Goal: Task Accomplishment & Management: Manage account settings

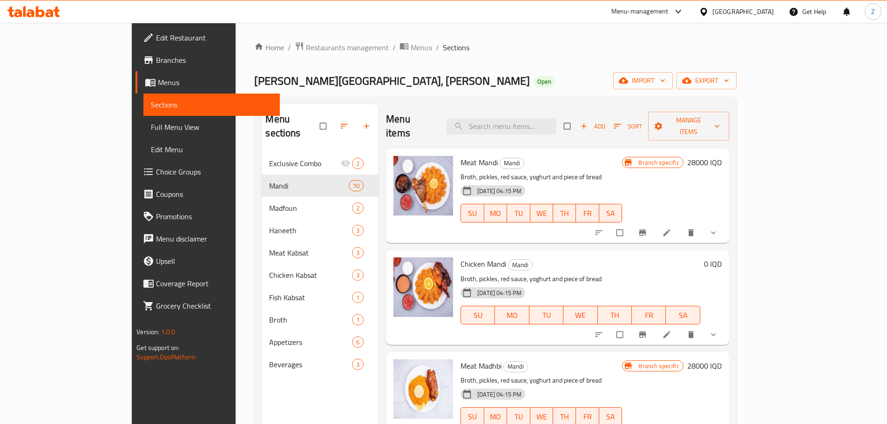
click at [258, 35] on div "Home / Restaurants management / Menus / Sections Mandi Al Yamen Gate, Mansour O…" at bounding box center [495, 289] width 519 height 532
click at [259, 55] on div "Home / Restaurants management / Menus / Sections Mandi Al Yamen Gate, Mansour O…" at bounding box center [495, 288] width 482 height 495
click at [306, 47] on span "Restaurants management" at bounding box center [347, 47] width 83 height 11
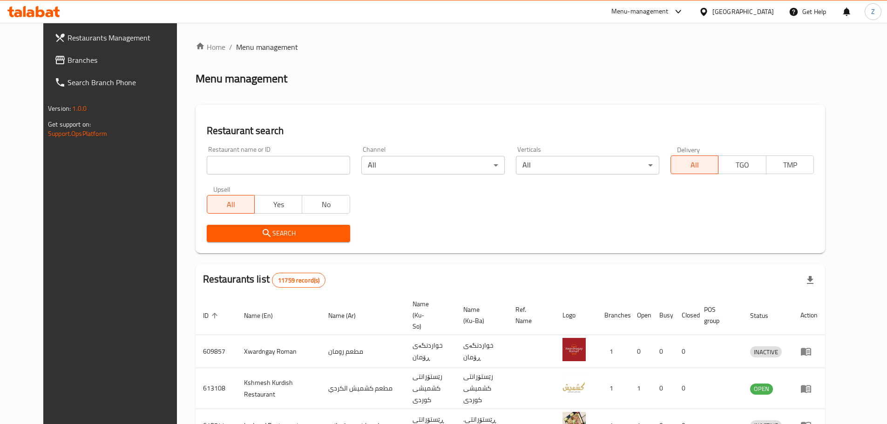
click at [280, 167] on input "search" at bounding box center [278, 165] width 143 height 19
paste input "Abu Al Jood Restaurant"
type input "Abu Al Jood Restaurant"
click at [298, 231] on span "Search" at bounding box center [278, 234] width 129 height 12
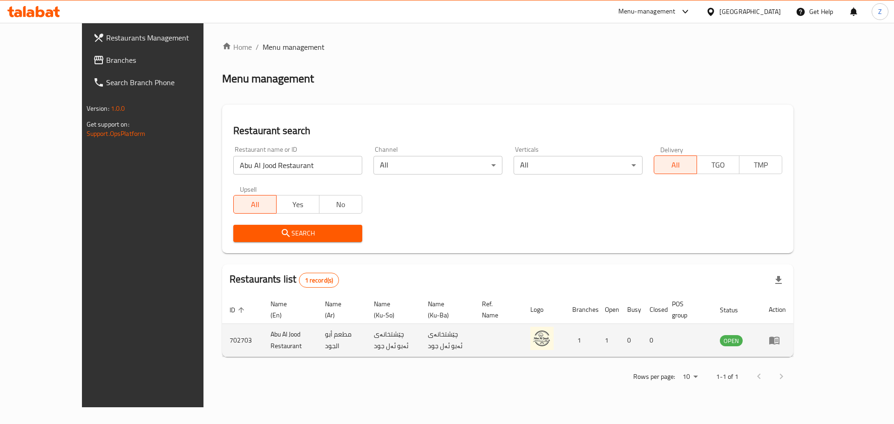
click at [794, 336] on td "enhanced table" at bounding box center [778, 340] width 32 height 33
click at [780, 337] on icon "enhanced table" at bounding box center [775, 341] width 10 height 8
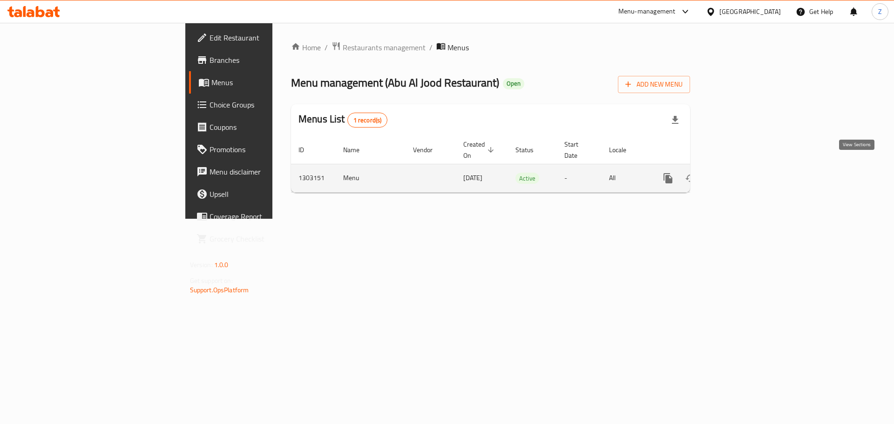
click at [741, 173] on icon "enhanced table" at bounding box center [735, 178] width 11 height 11
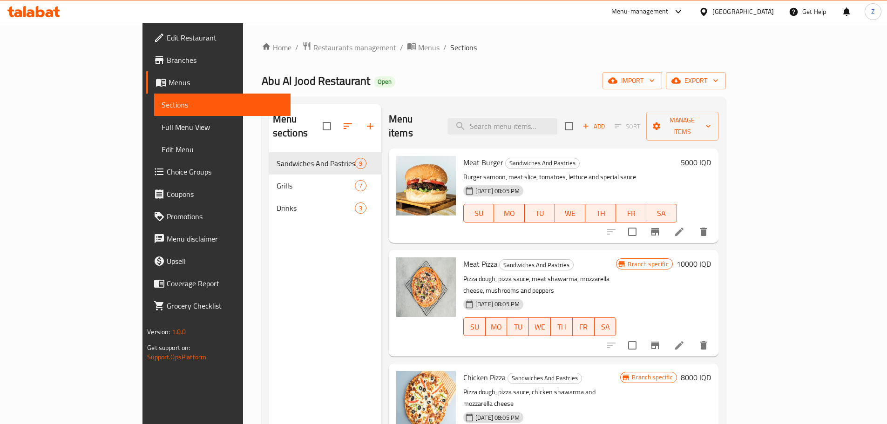
click at [314, 42] on span "Restaurants management" at bounding box center [355, 47] width 83 height 11
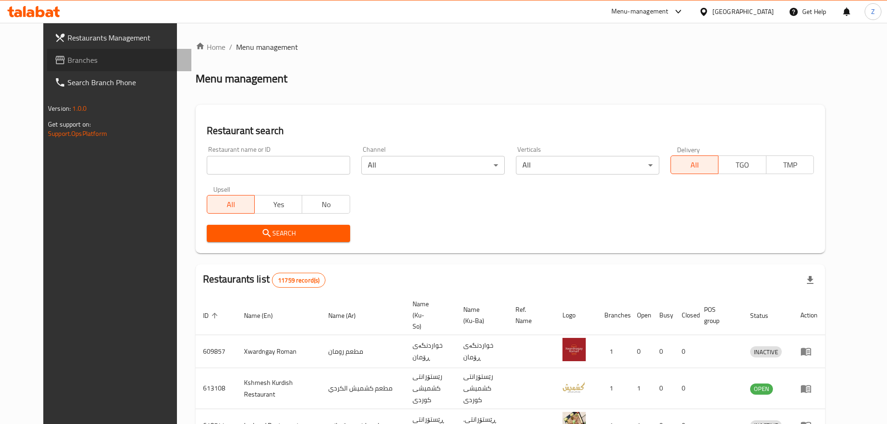
click at [72, 55] on span "Branches" at bounding box center [126, 60] width 116 height 11
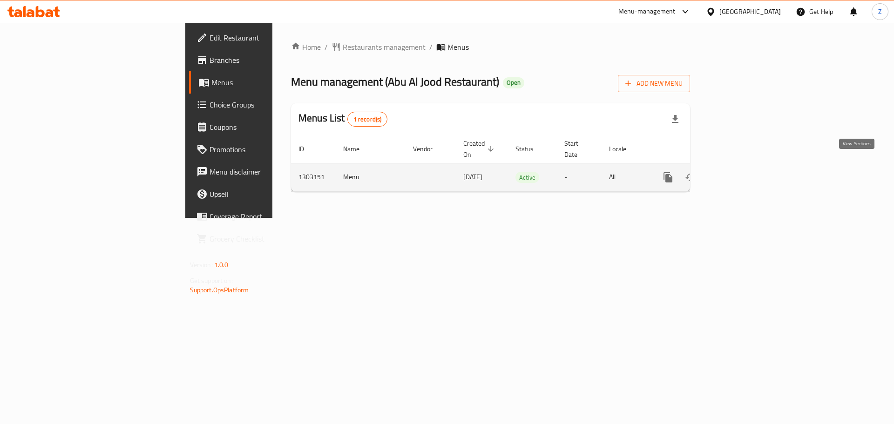
click at [741, 172] on icon "enhanced table" at bounding box center [735, 177] width 11 height 11
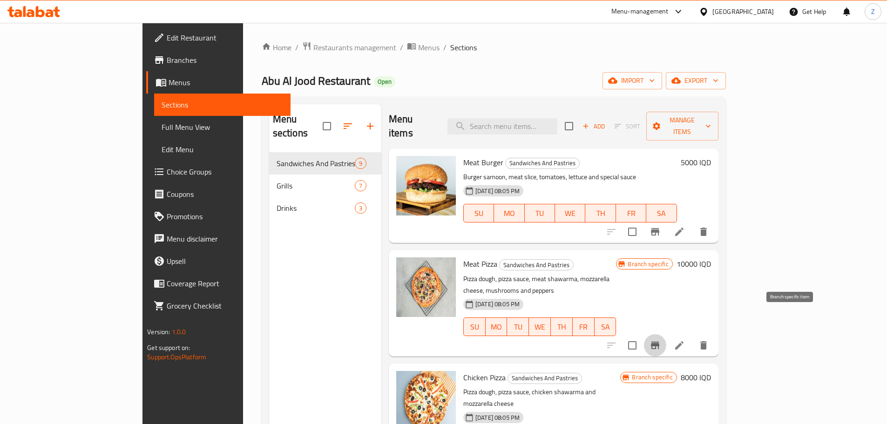
click at [661, 340] on icon "Branch-specific-item" at bounding box center [655, 345] width 11 height 11
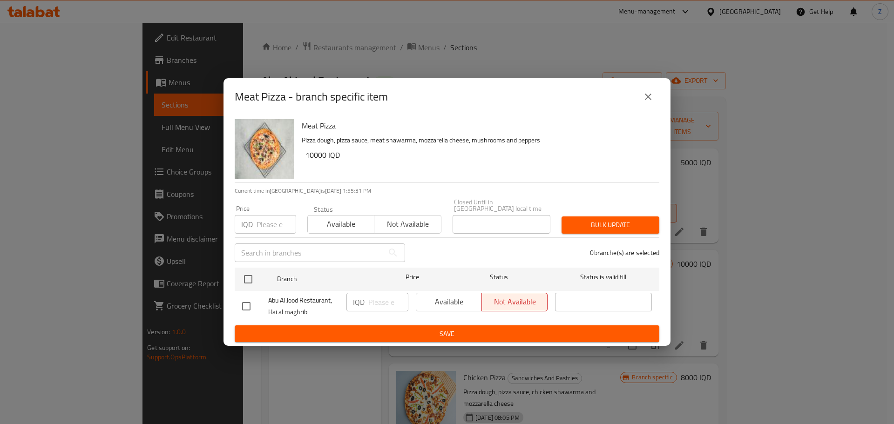
click at [659, 101] on button "close" at bounding box center [648, 97] width 22 height 22
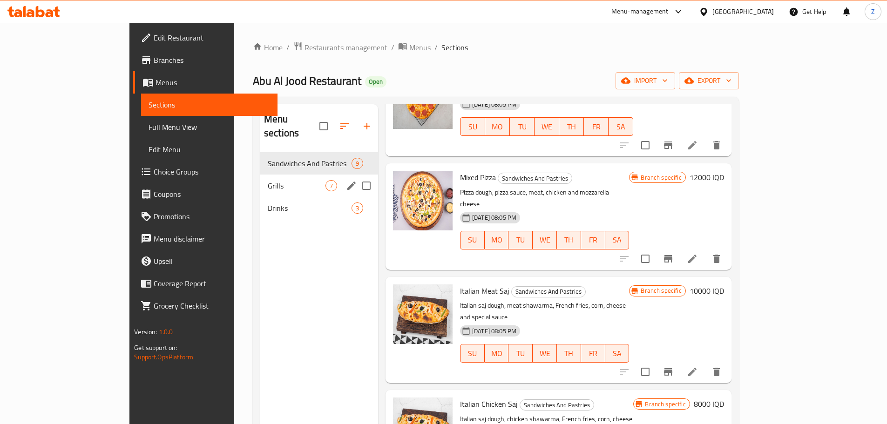
click at [268, 180] on span "Grills" at bounding box center [297, 185] width 58 height 11
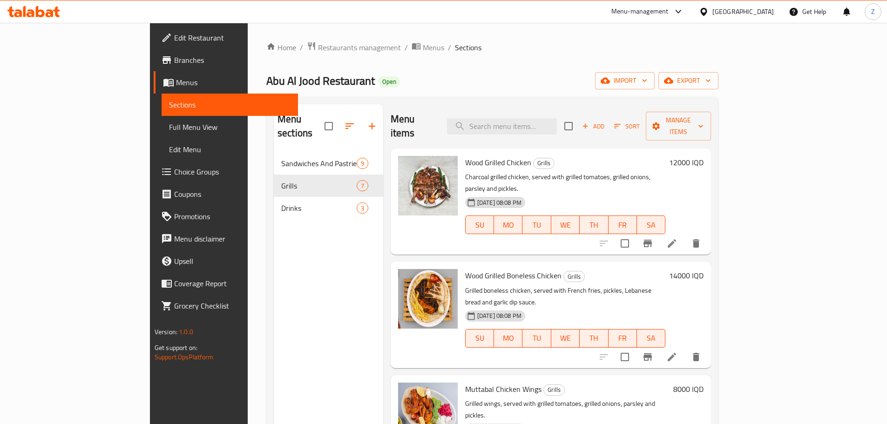
click at [704, 156] on div "12000 IQD" at bounding box center [685, 201] width 38 height 91
click at [704, 156] on h6 "12000 IQD" at bounding box center [686, 162] width 34 height 13
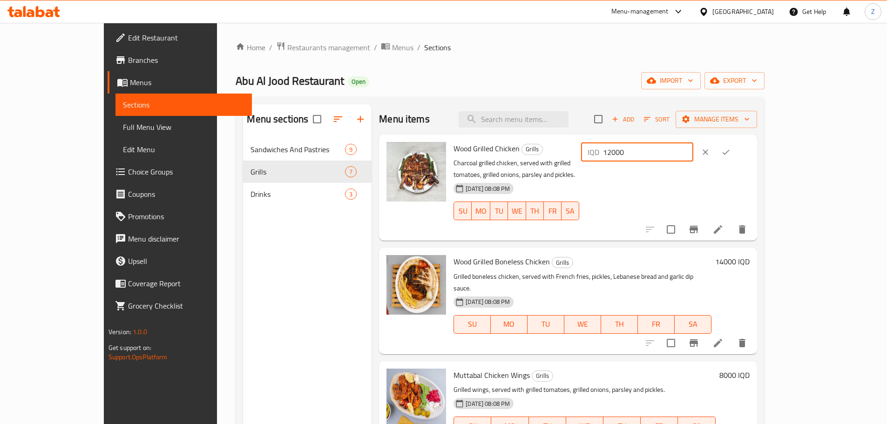
click at [694, 157] on input "12000" at bounding box center [648, 152] width 90 height 19
type input "20000"
click at [731, 150] on icon "ok" at bounding box center [726, 152] width 9 height 9
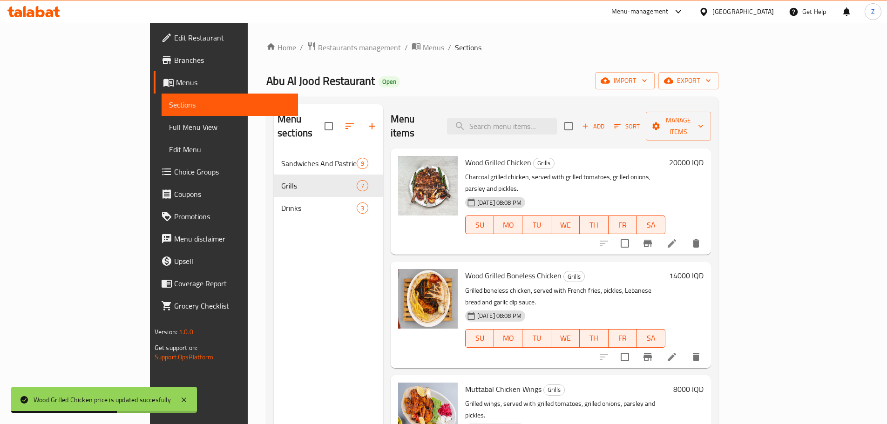
click at [704, 269] on h6 "14000 IQD" at bounding box center [686, 275] width 34 height 13
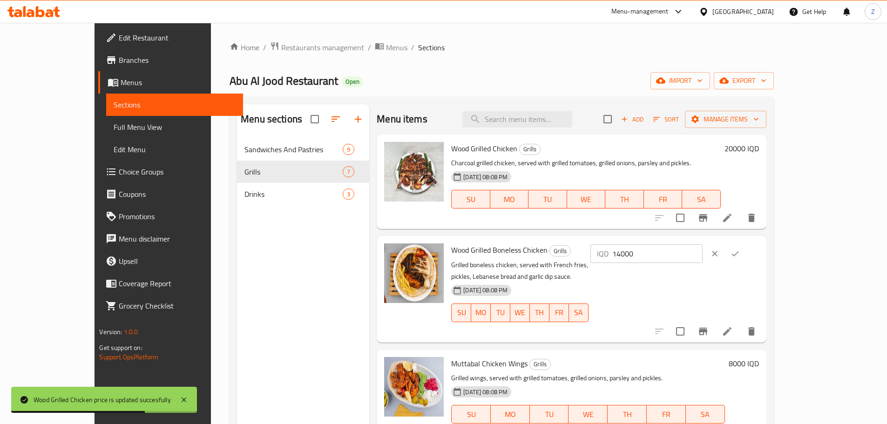
click at [703, 253] on input "14000" at bounding box center [658, 254] width 90 height 19
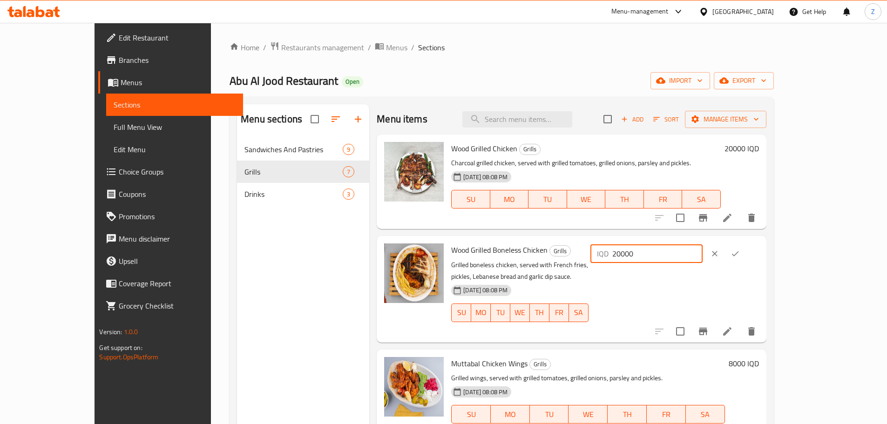
type input "20000"
click at [746, 256] on button "ok" at bounding box center [735, 254] width 20 height 20
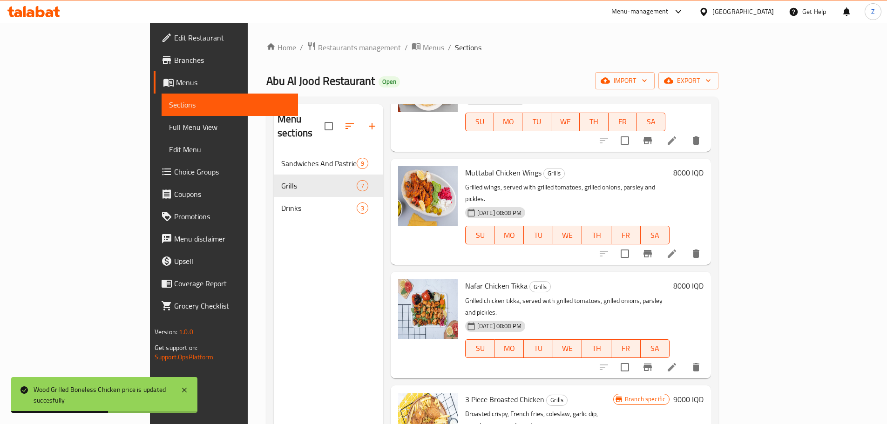
scroll to position [233, 0]
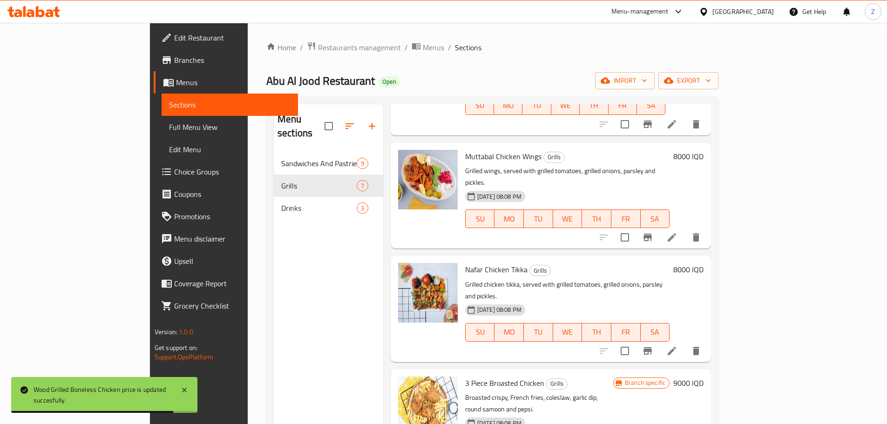
click at [704, 263] on h6 "8000 IQD" at bounding box center [689, 269] width 30 height 13
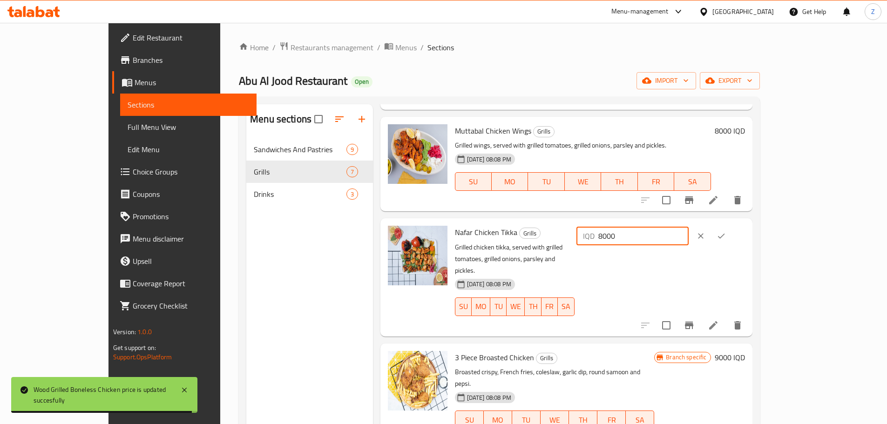
click at [689, 227] on input "8000" at bounding box center [644, 236] width 90 height 19
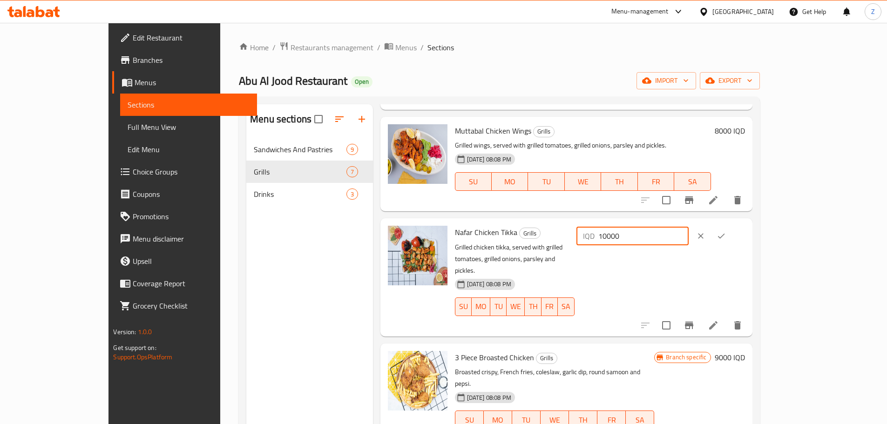
type input "10000"
drag, startPoint x: 842, startPoint y: 225, endPoint x: 816, endPoint y: 231, distance: 26.7
click at [745, 226] on div "IQD 10000 ​" at bounding box center [661, 236] width 169 height 20
click at [726, 232] on icon "ok" at bounding box center [721, 236] width 9 height 9
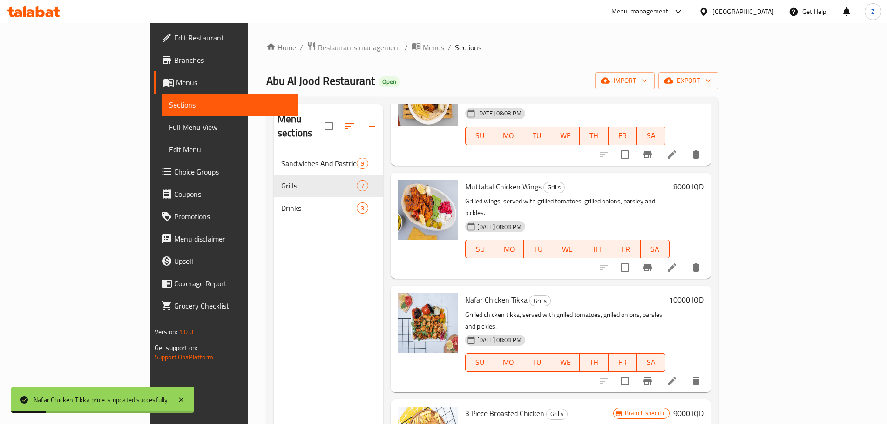
scroll to position [186, 0]
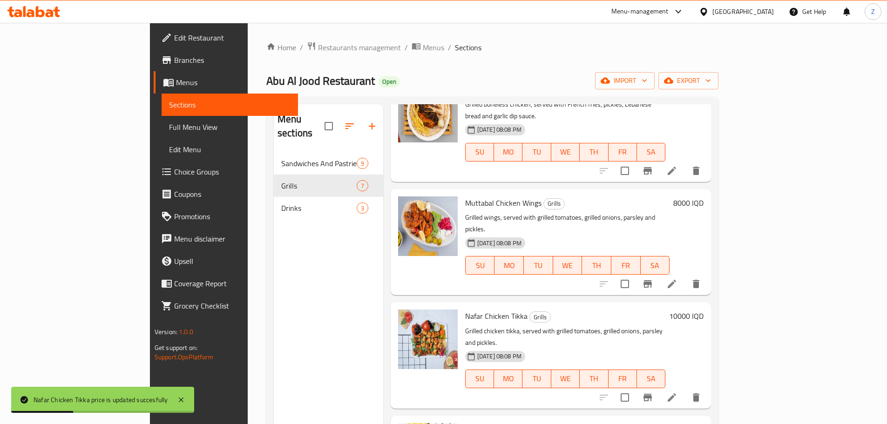
click at [704, 197] on h6 "8000 IQD" at bounding box center [689, 203] width 30 height 13
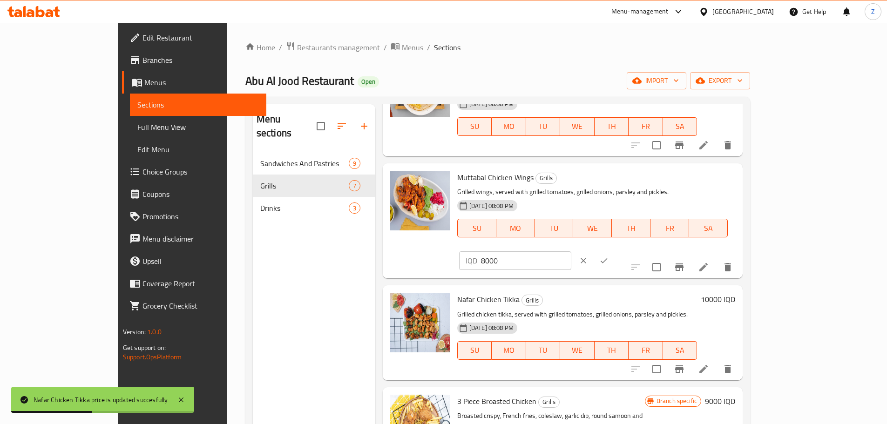
click at [628, 251] on div "IQD 8000 ​" at bounding box center [542, 261] width 171 height 20
click at [572, 252] on input "8000" at bounding box center [526, 261] width 90 height 19
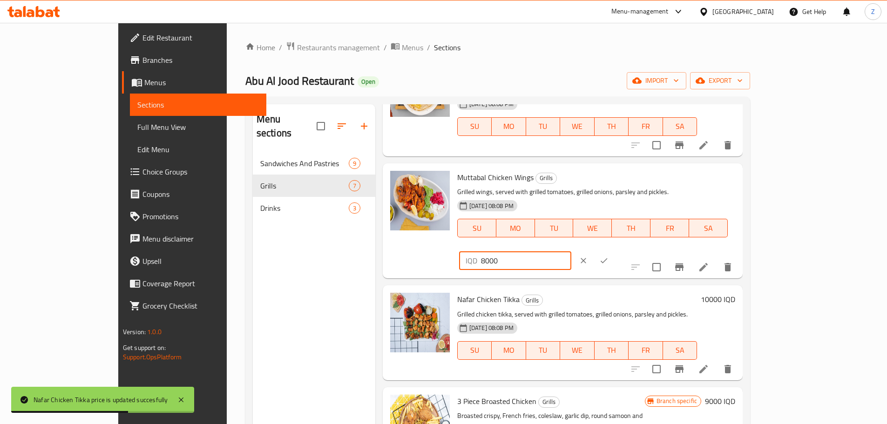
click at [572, 252] on input "8000" at bounding box center [526, 261] width 90 height 19
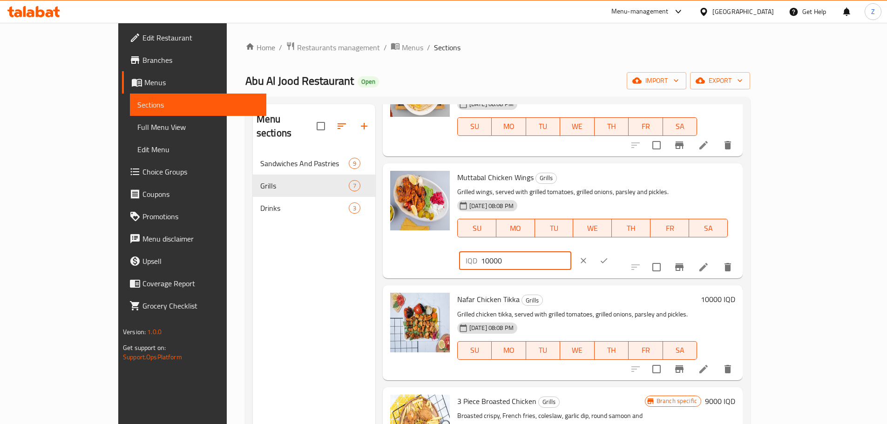
type input "10000"
click at [609, 256] on icon "ok" at bounding box center [604, 260] width 9 height 9
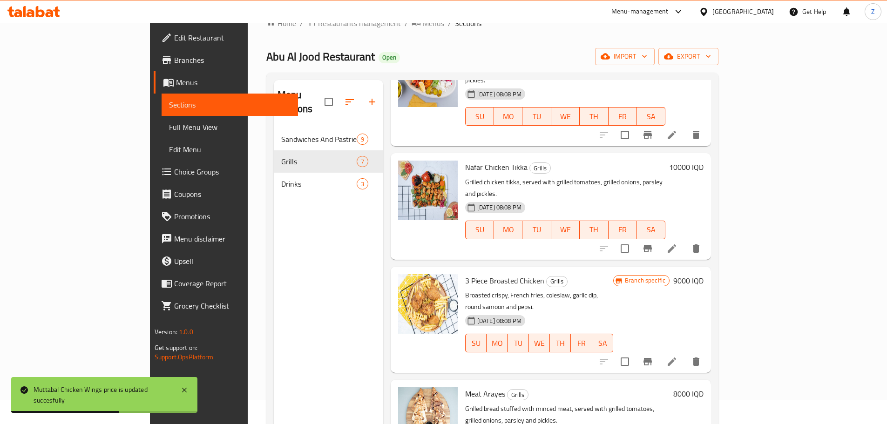
scroll to position [47, 0]
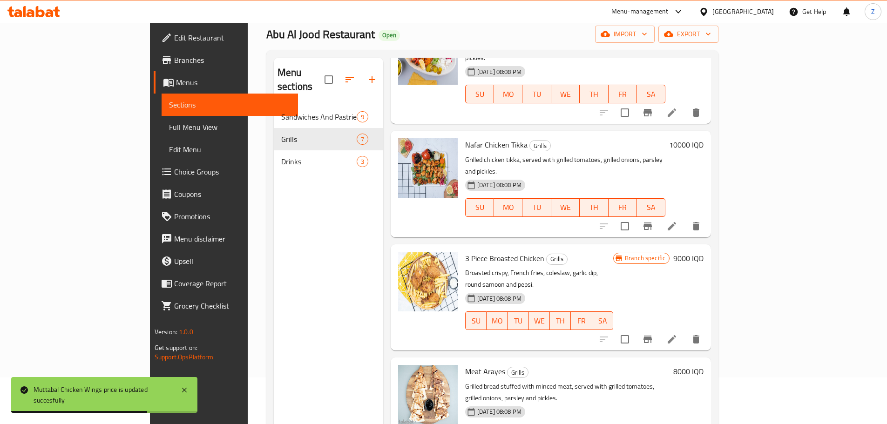
click at [704, 365] on div "8000 IQD" at bounding box center [687, 410] width 34 height 91
click at [704, 365] on h6 "8000 IQD" at bounding box center [689, 371] width 30 height 13
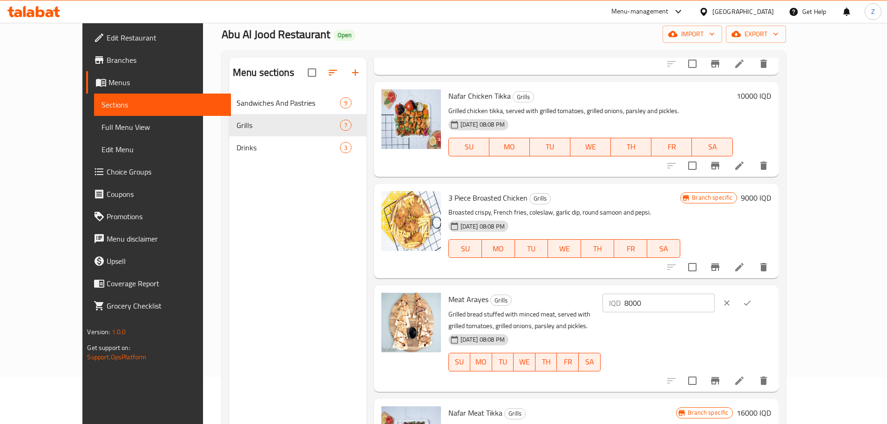
click at [715, 301] on input "8000" at bounding box center [670, 303] width 90 height 19
type input "15000"
click at [752, 306] on icon "ok" at bounding box center [747, 303] width 9 height 9
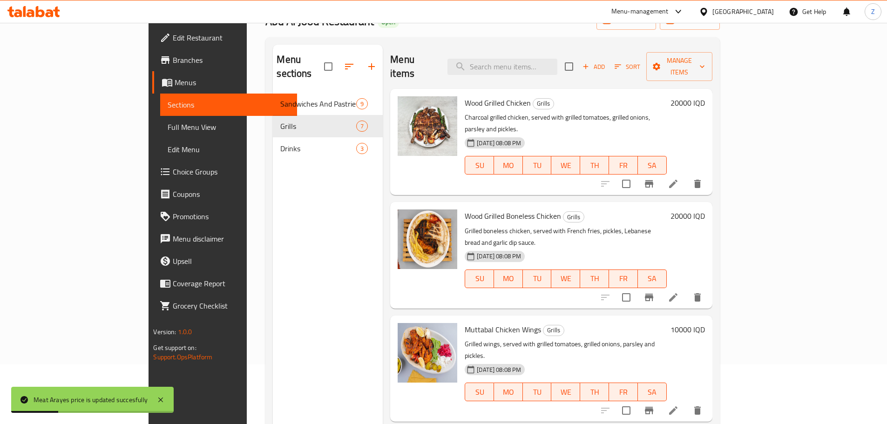
scroll to position [0, 0]
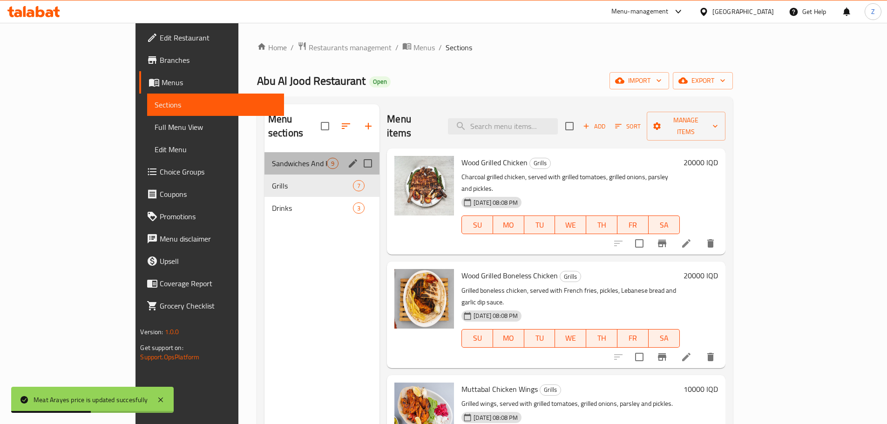
click at [265, 156] on div "Sandwiches And Pastries 9" at bounding box center [322, 163] width 115 height 22
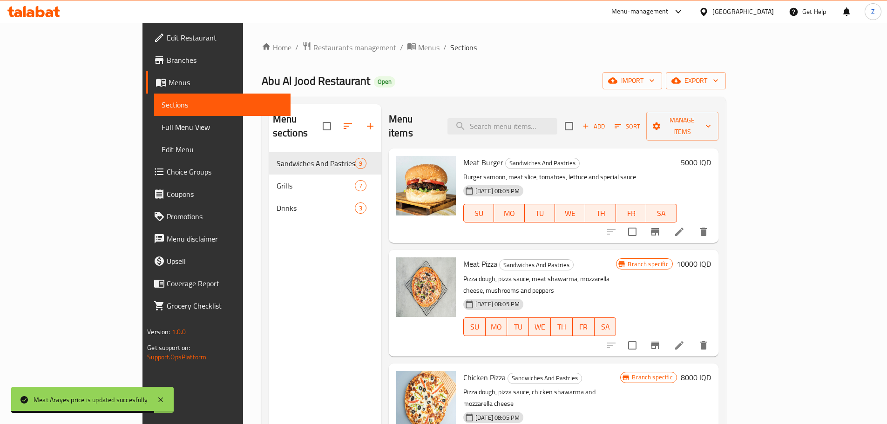
click at [711, 156] on h6 "5000 IQD" at bounding box center [696, 162] width 30 height 13
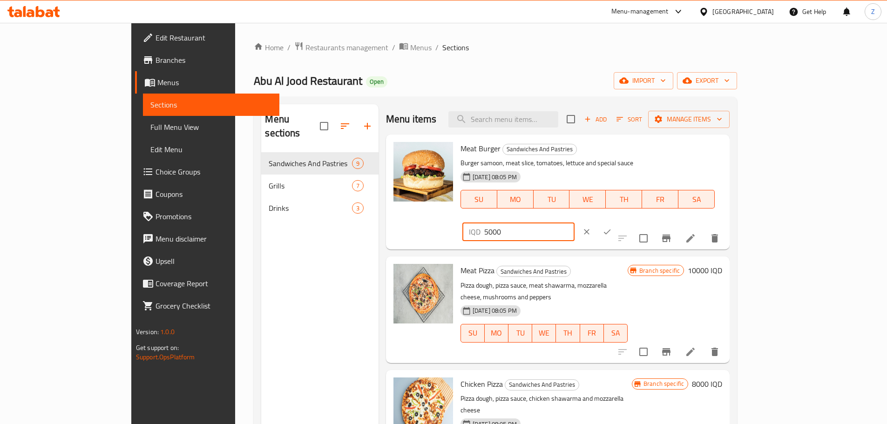
drag, startPoint x: 723, startPoint y: 151, endPoint x: 709, endPoint y: 146, distance: 15.9
click at [575, 223] on div "IQD 5000 ​" at bounding box center [519, 232] width 112 height 19
type input "8000"
click at [612, 227] on icon "ok" at bounding box center [607, 231] width 9 height 9
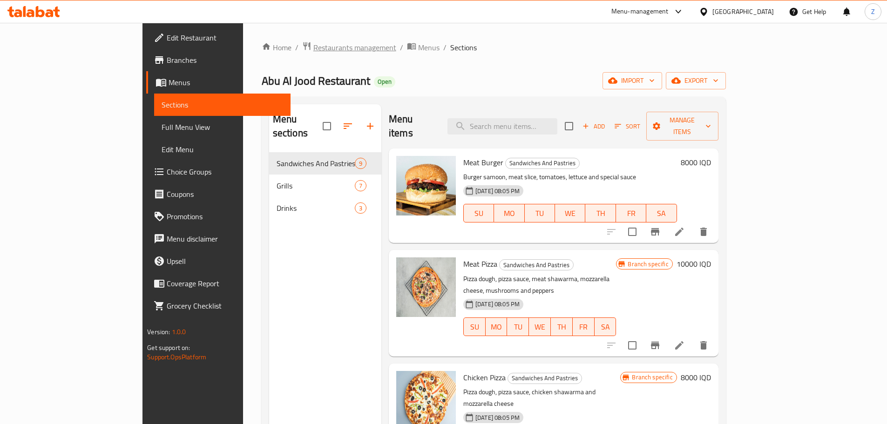
click at [314, 48] on span "Restaurants management" at bounding box center [355, 47] width 83 height 11
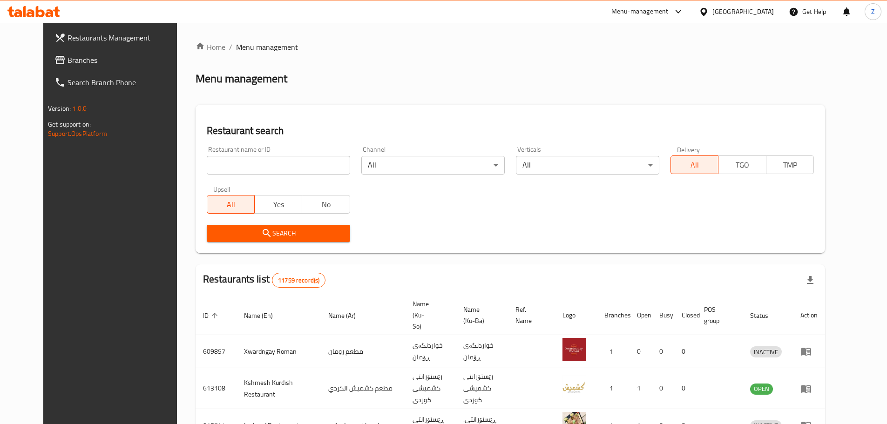
click at [266, 173] on input "search" at bounding box center [278, 165] width 143 height 19
paste input "704030"
type input "704030"
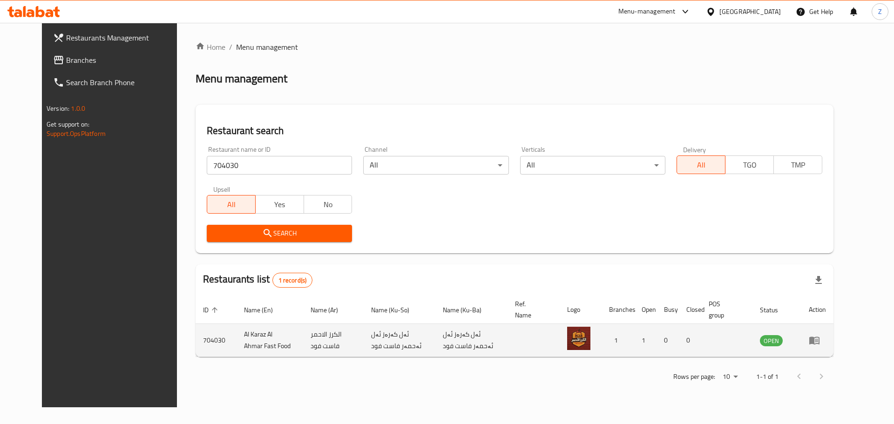
click at [834, 347] on td "enhanced table" at bounding box center [818, 340] width 32 height 33
click at [820, 341] on icon "enhanced table" at bounding box center [814, 340] width 11 height 11
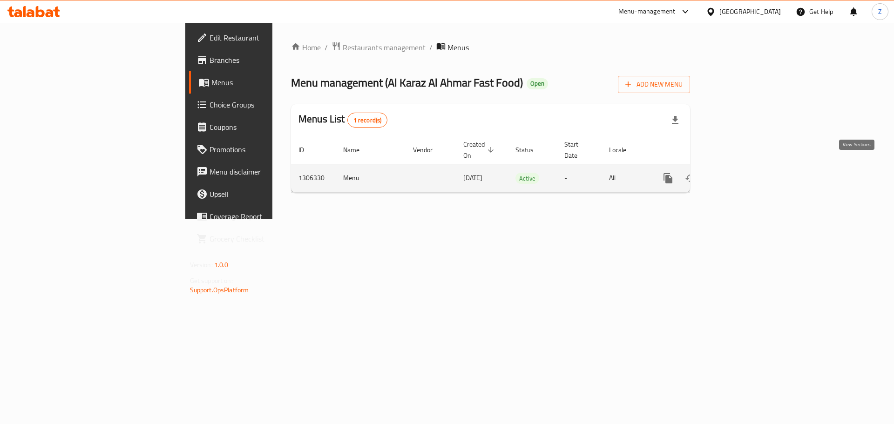
click at [747, 176] on link "enhanced table" at bounding box center [735, 178] width 22 height 22
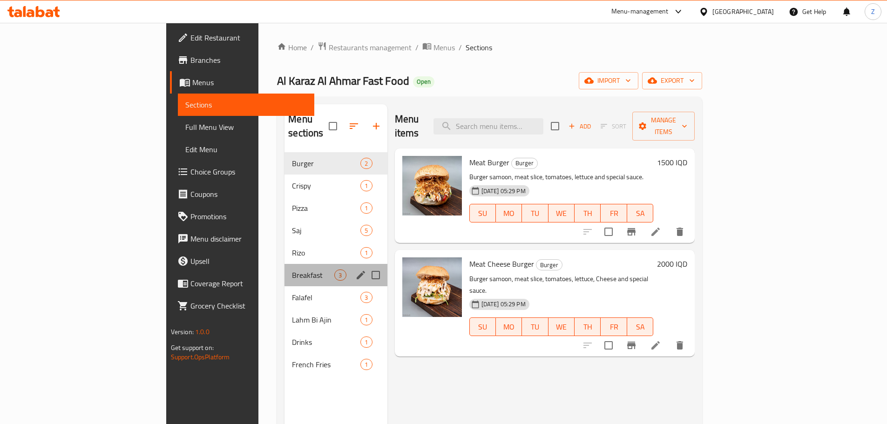
click at [285, 271] on div "Breakfast 3" at bounding box center [336, 275] width 102 height 22
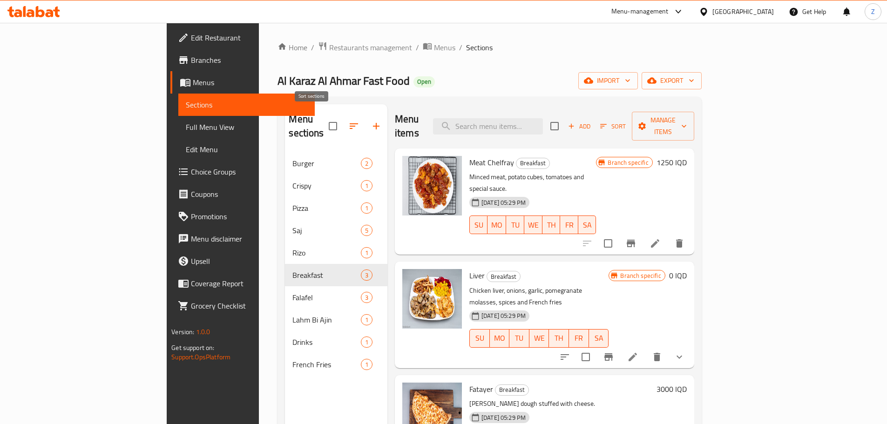
click at [343, 115] on button "button" at bounding box center [354, 126] width 22 height 22
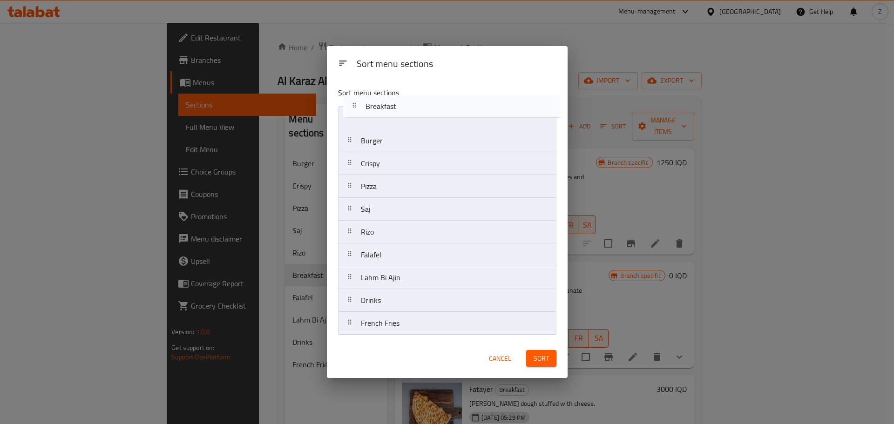
drag, startPoint x: 399, startPoint y: 235, endPoint x: 403, endPoint y: 113, distance: 121.7
click at [403, 113] on nav "Burger Crispy Pizza [PERSON_NAME] Breakfast Falafel Lahm Bi Ajin Drinks French …" at bounding box center [447, 220] width 218 height 229
drag, startPoint x: 408, startPoint y: 283, endPoint x: 412, endPoint y: 150, distance: 133.3
click at [412, 150] on nav "Breakfast Burger Crispy Pizza [PERSON_NAME] Falafel Lahm Bi Ajin Drinks French …" at bounding box center [447, 220] width 218 height 229
drag, startPoint x: 383, startPoint y: 321, endPoint x: 381, endPoint y: 305, distance: 17.0
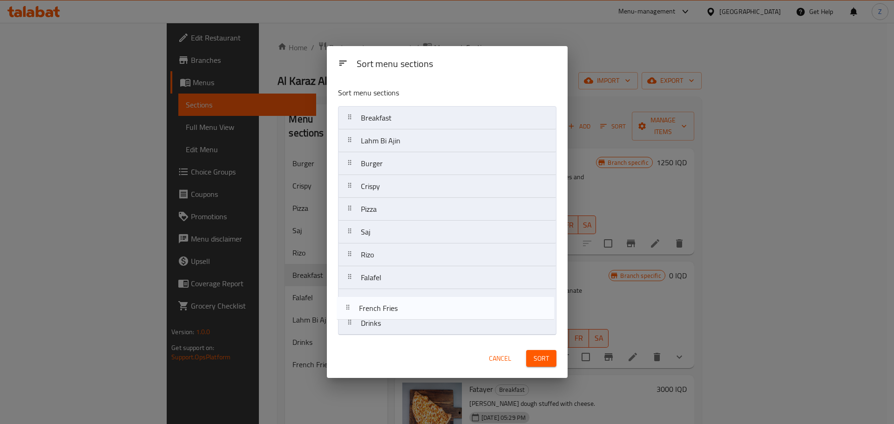
click at [381, 305] on nav "Breakfast Lahm Bi [PERSON_NAME] Crispy Pizza [PERSON_NAME] Falafel Drinks Frenc…" at bounding box center [447, 220] width 218 height 229
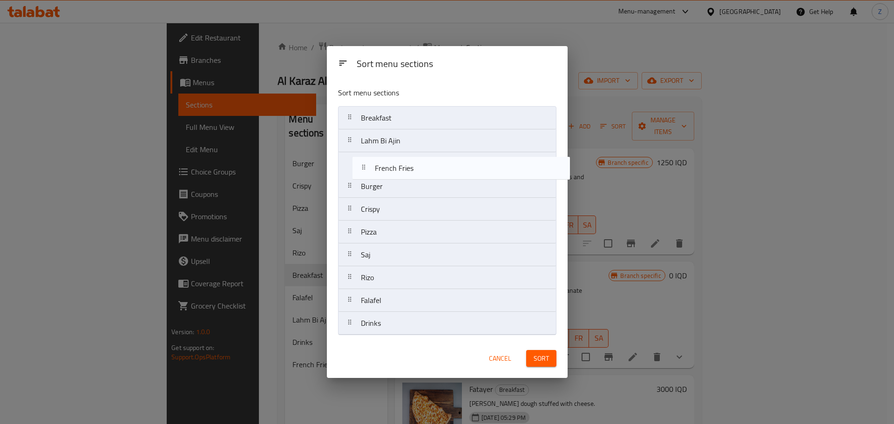
drag, startPoint x: 395, startPoint y: 306, endPoint x: 408, endPoint y: 169, distance: 137.6
click at [408, 169] on nav "Breakfast Lahm Bi [PERSON_NAME] Crispy Pizza [PERSON_NAME] Falafel French Fries…" at bounding box center [447, 220] width 218 height 229
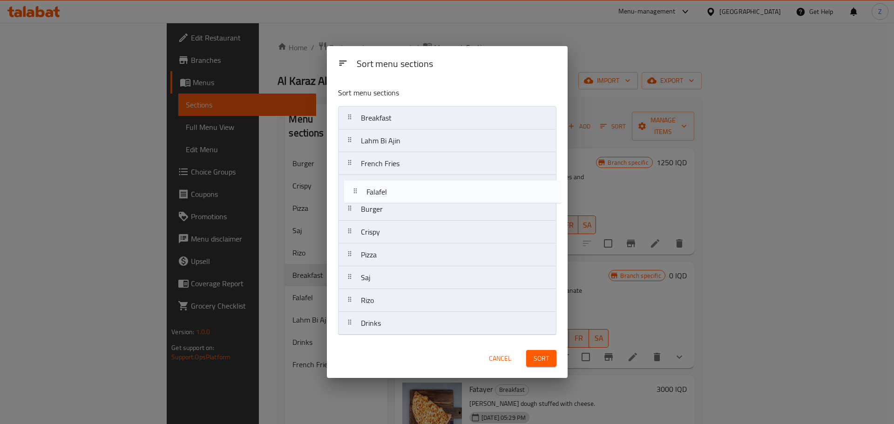
drag, startPoint x: 391, startPoint y: 302, endPoint x: 396, endPoint y: 185, distance: 117.0
click at [396, 185] on nav "Breakfast Lahm Bi Ajin French Fries Burger Crispy Pizza [PERSON_NAME] Falafel D…" at bounding box center [447, 220] width 218 height 229
drag, startPoint x: 387, startPoint y: 287, endPoint x: 387, endPoint y: 204, distance: 83.4
click at [387, 204] on nav "Breakfast Lahm Bi Ajin French Fries Falafel Burger Crispy Pizza [PERSON_NAME] D…" at bounding box center [447, 220] width 218 height 229
drag, startPoint x: 388, startPoint y: 197, endPoint x: 388, endPoint y: 220, distance: 23.8
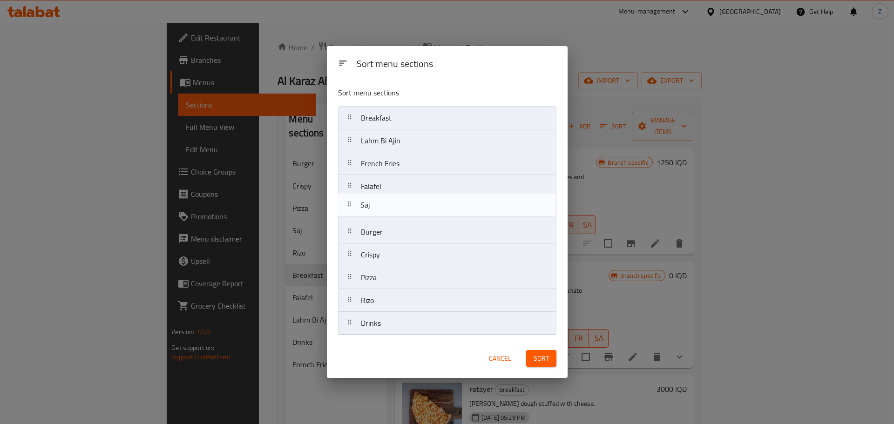
click at [388, 220] on nav "Breakfast Lahm Bi Ajin French Fries Saj Falafel Burger Crispy Pizza [PERSON_NAM…" at bounding box center [447, 220] width 218 height 229
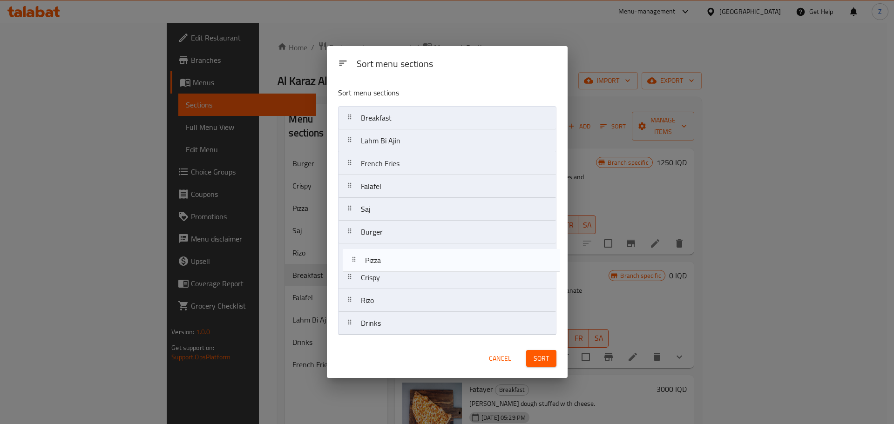
drag, startPoint x: 389, startPoint y: 281, endPoint x: 396, endPoint y: 259, distance: 23.0
click at [396, 259] on nav "Breakfast Lahm Bi Ajin French Fries Falafel Saj Burger Crispy Pizza [PERSON_NAM…" at bounding box center [447, 220] width 218 height 229
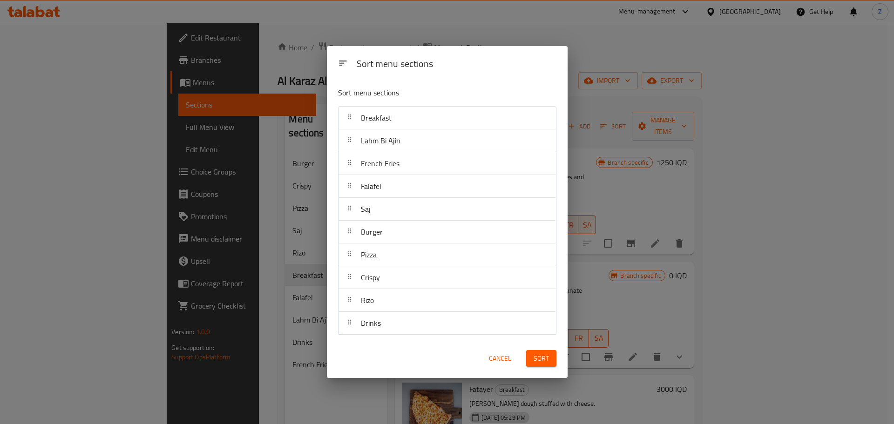
click at [537, 362] on span "Sort" at bounding box center [541, 359] width 15 height 12
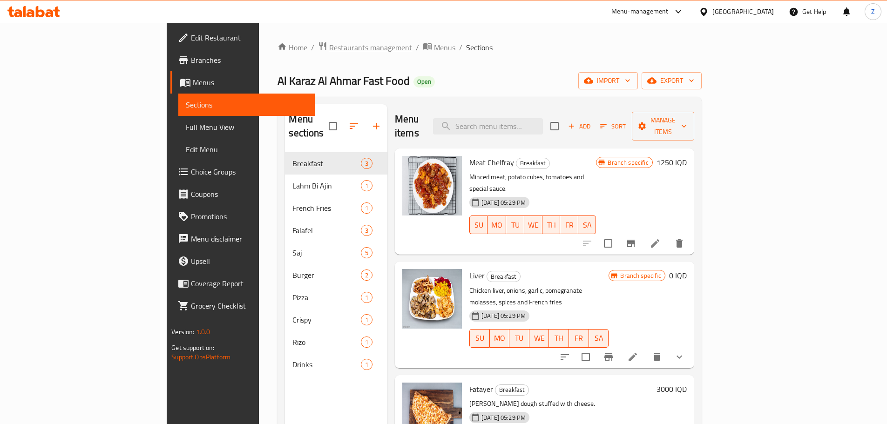
click at [329, 45] on span "Restaurants management" at bounding box center [370, 47] width 83 height 11
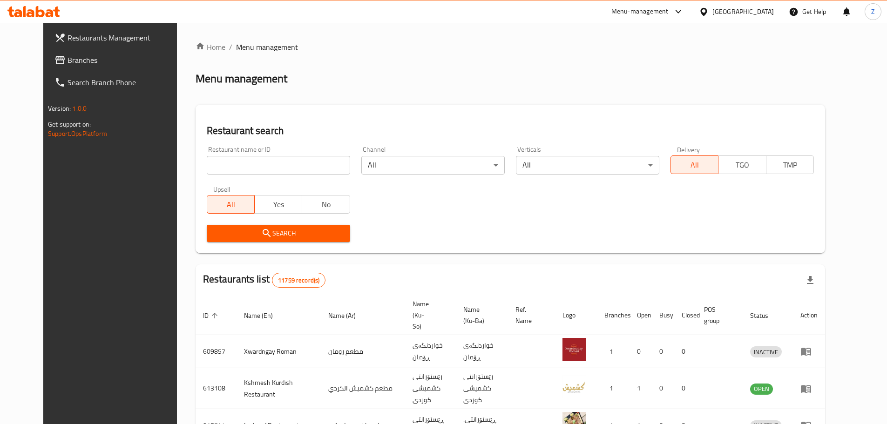
click at [269, 171] on input "search" at bounding box center [278, 165] width 143 height 19
paste input "Calories"
type input "Calories"
click at [282, 240] on button "Search" at bounding box center [278, 233] width 143 height 17
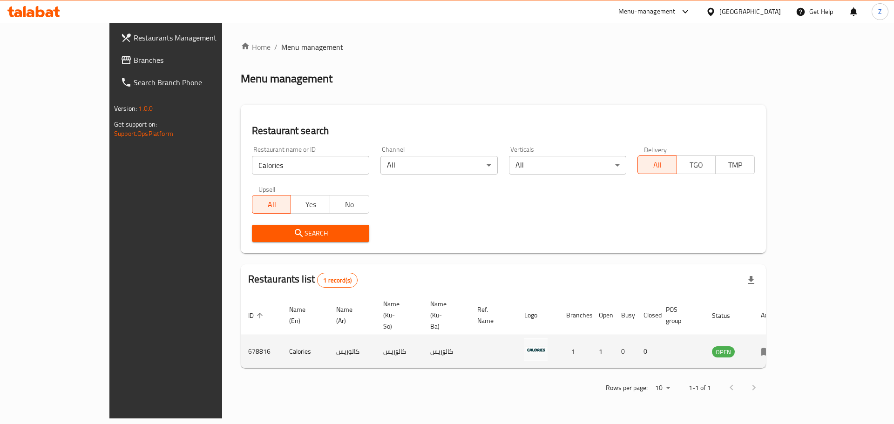
click at [786, 335] on td "enhanced table" at bounding box center [770, 351] width 32 height 33
click at [778, 346] on link "enhanced table" at bounding box center [769, 351] width 17 height 11
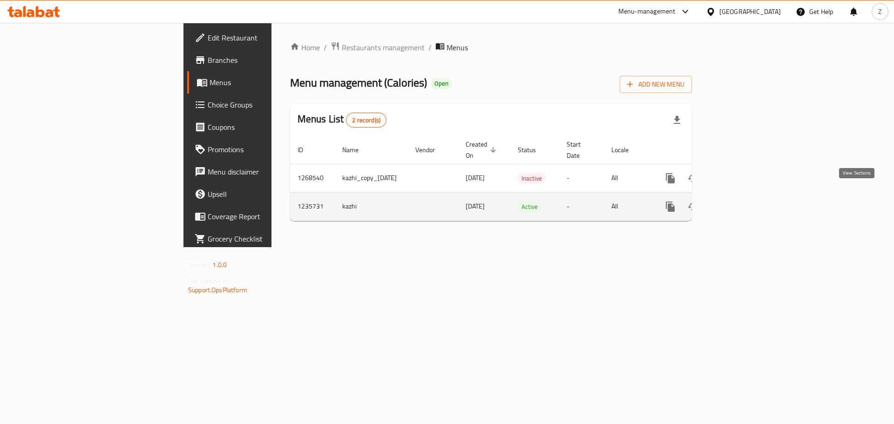
click at [744, 201] on icon "enhanced table" at bounding box center [737, 206] width 11 height 11
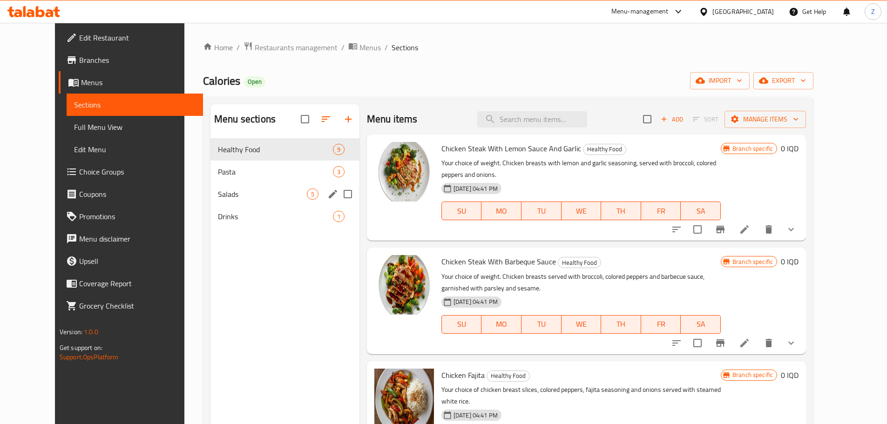
click at [260, 184] on div "Salads 5" at bounding box center [285, 194] width 149 height 22
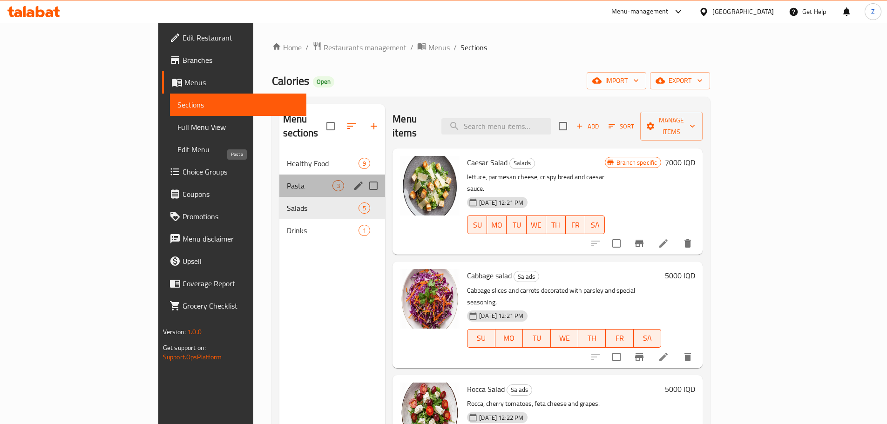
click at [287, 180] on span "Pasta" at bounding box center [310, 185] width 46 height 11
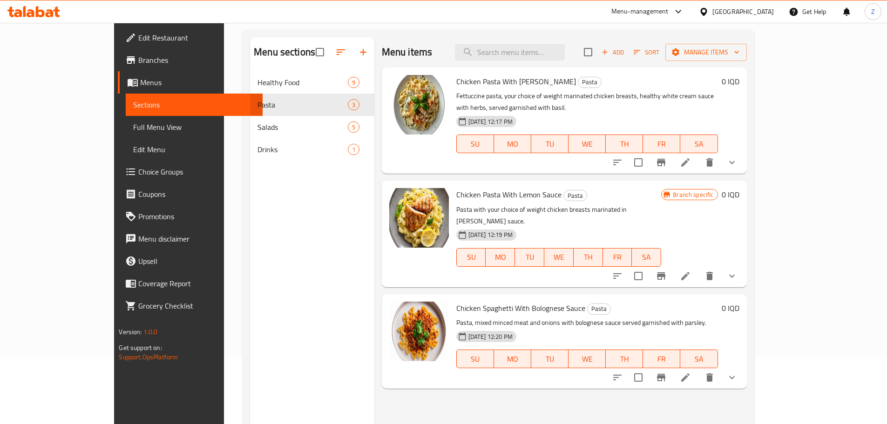
scroll to position [93, 0]
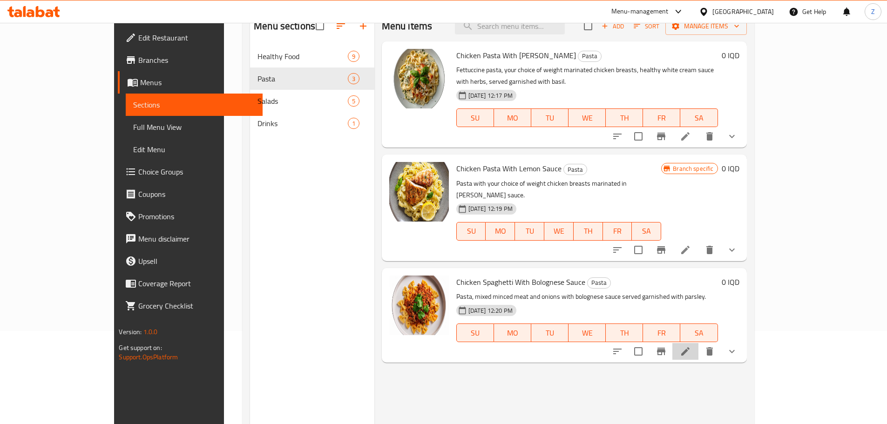
click at [699, 343] on li at bounding box center [686, 351] width 26 height 17
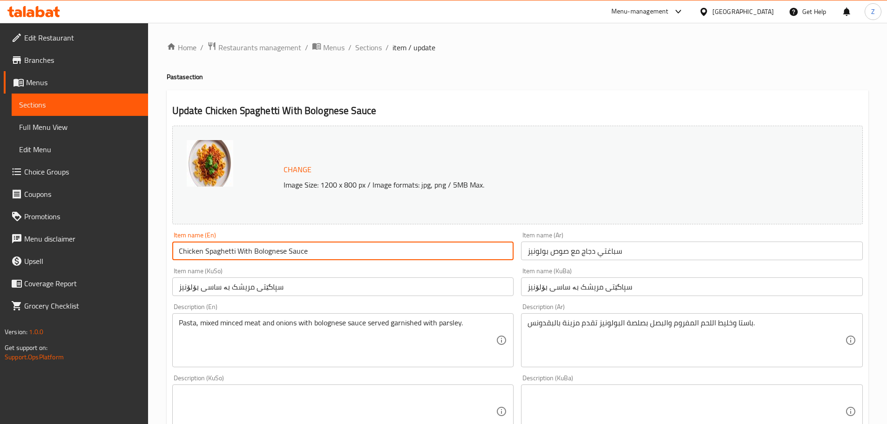
drag, startPoint x: 205, startPoint y: 253, endPoint x: 132, endPoint y: 250, distance: 73.2
click at [132, 250] on div "Edit Restaurant Branches Menus Sections Full Menu View Edit Menu Choice Groups …" at bounding box center [443, 420] width 887 height 794
type input "Spaghetti With Bolognese Sauce"
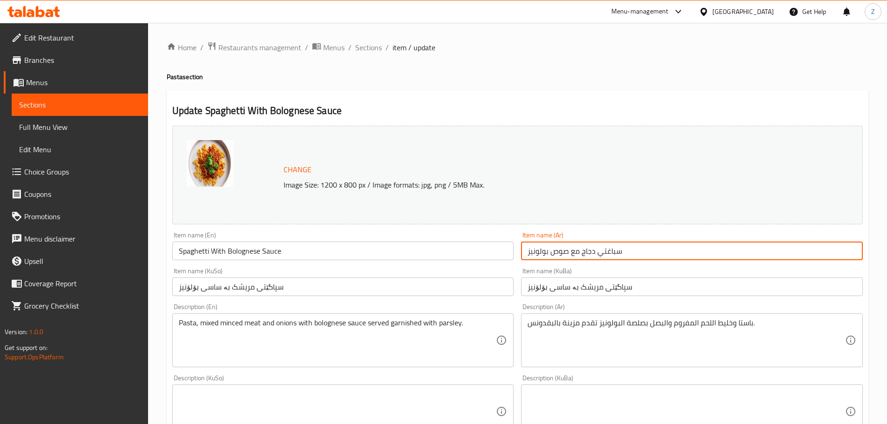
drag, startPoint x: 594, startPoint y: 253, endPoint x: 581, endPoint y: 253, distance: 13.1
click at [581, 253] on input "سباغتي دجاج مع صوص بولونيز" at bounding box center [692, 251] width 342 height 19
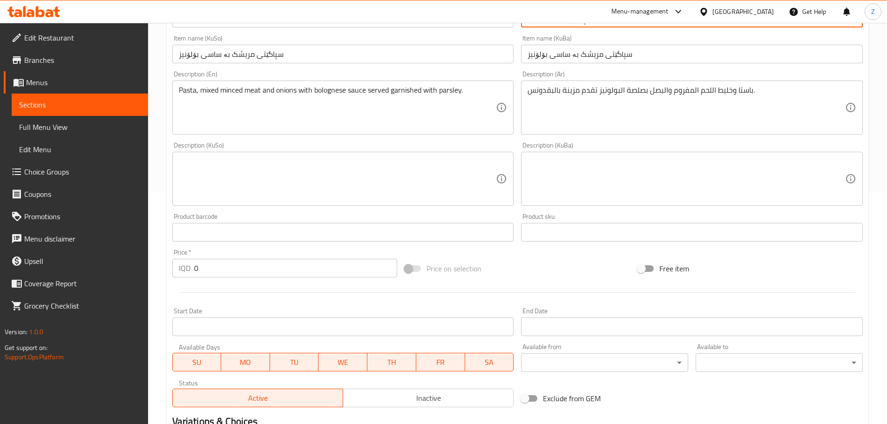
scroll to position [392, 0]
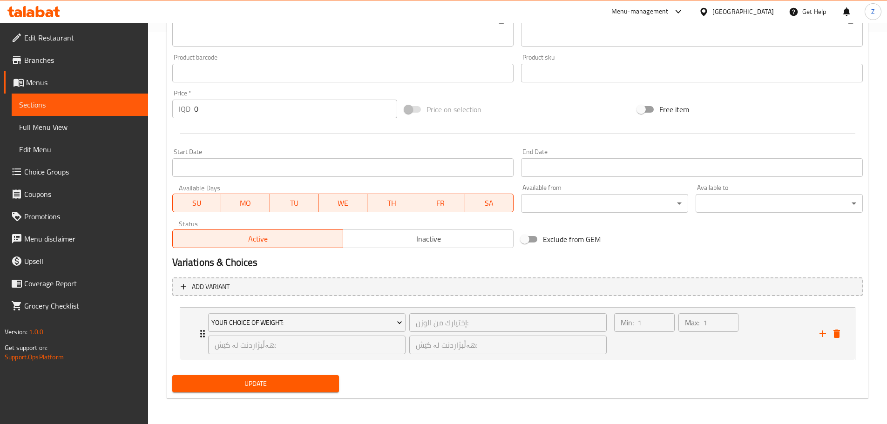
type input "سباغتي مع صوص بولونيز"
click at [339, 387] on button "Update" at bounding box center [255, 383] width 167 height 17
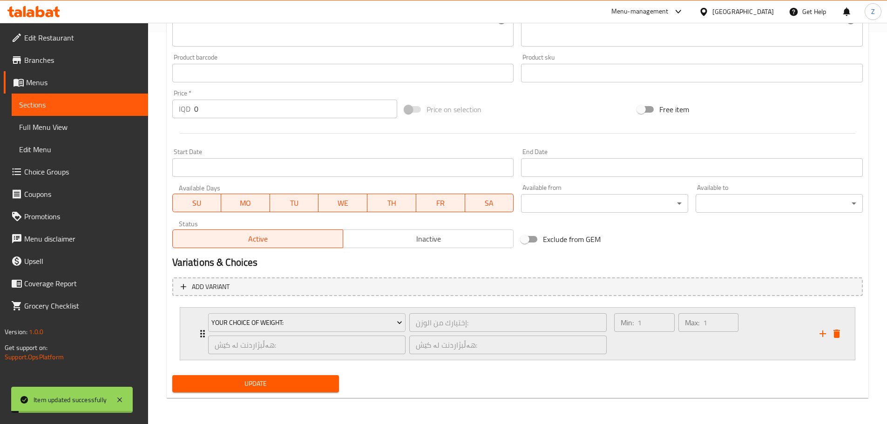
click at [714, 336] on div "Max: 1 ​" at bounding box center [709, 334] width 64 height 45
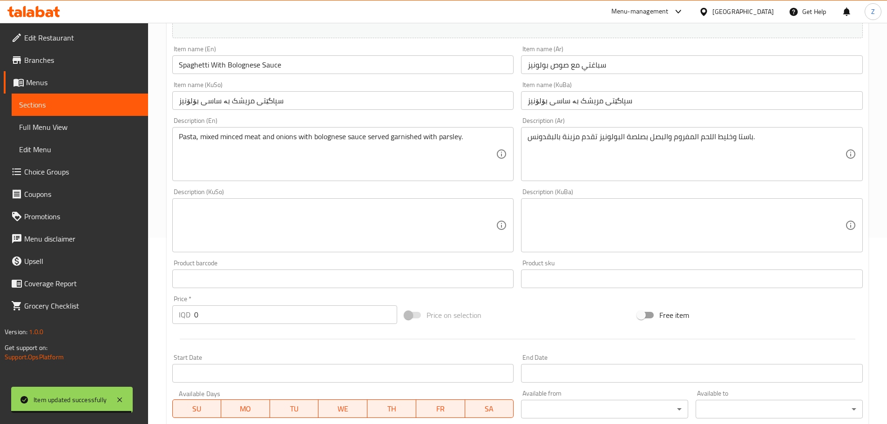
scroll to position [0, 0]
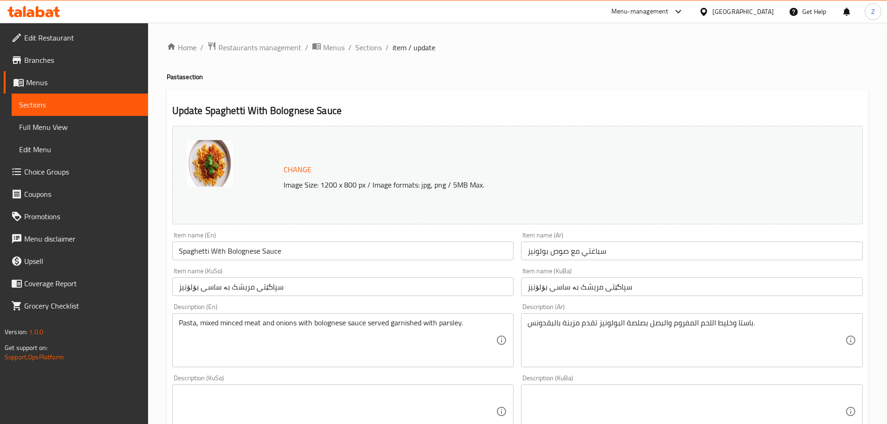
click at [375, 53] on span "Sections" at bounding box center [368, 47] width 27 height 11
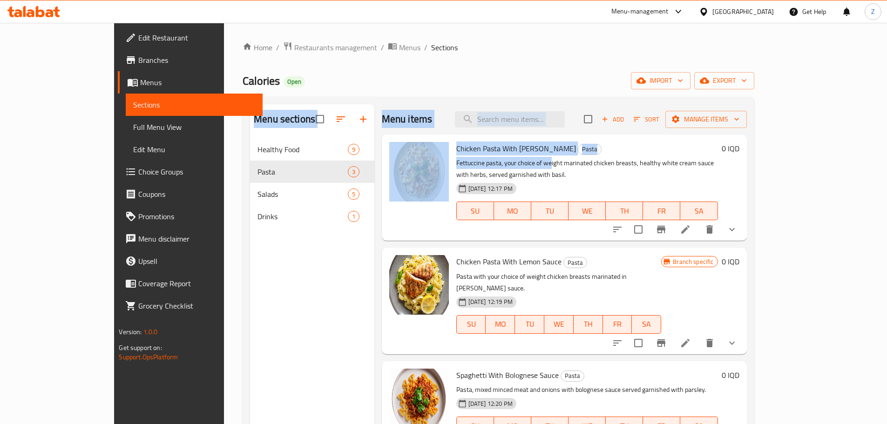
drag, startPoint x: 478, startPoint y: 54, endPoint x: 522, endPoint y: 159, distance: 114.0
click at [522, 159] on div "Home / Restaurants management / Menus / Sections Calories Open import export Me…" at bounding box center [499, 288] width 512 height 495
click at [509, 87] on div "Calories Open import export" at bounding box center [499, 80] width 512 height 17
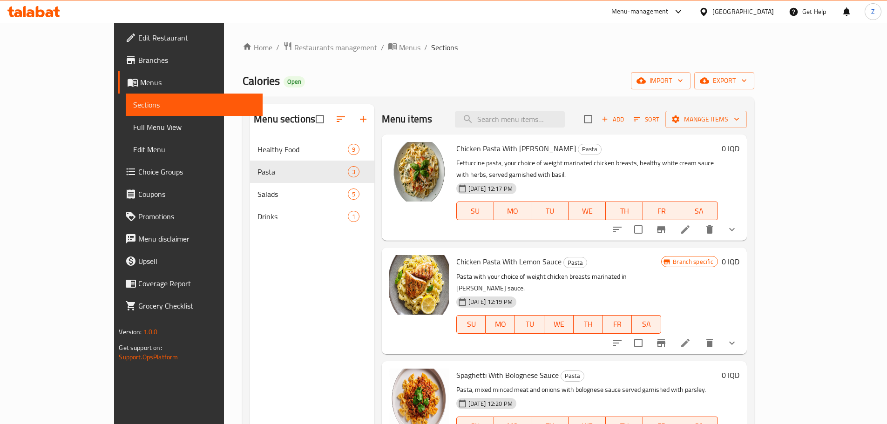
click at [486, 56] on div "Home / Restaurants management / Menus / Sections Calories Open import export Me…" at bounding box center [499, 288] width 512 height 495
click at [649, 384] on p "Pasta, mixed minced meat and onions with bolognese sauce served garnished with …" at bounding box center [588, 390] width 262 height 12
click at [296, 316] on div "Menu sections Healthy Food 9 Pasta 3 Salads 5 Drinks 1" at bounding box center [312, 316] width 124 height 424
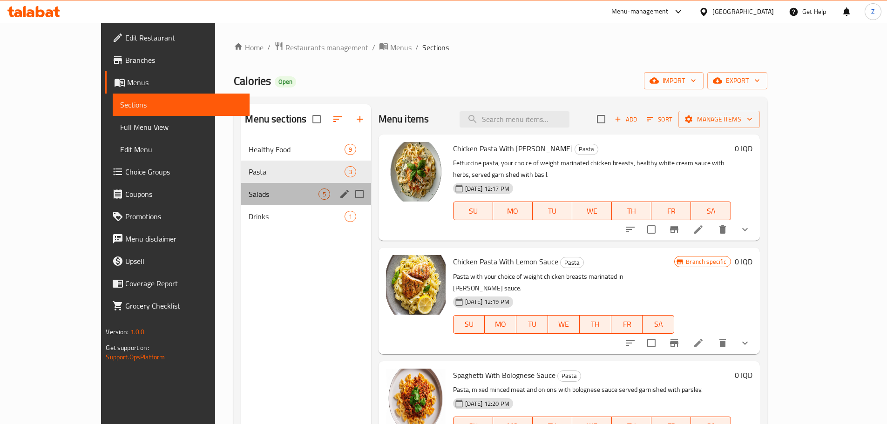
click at [270, 200] on div "Salads 5" at bounding box center [306, 194] width 130 height 22
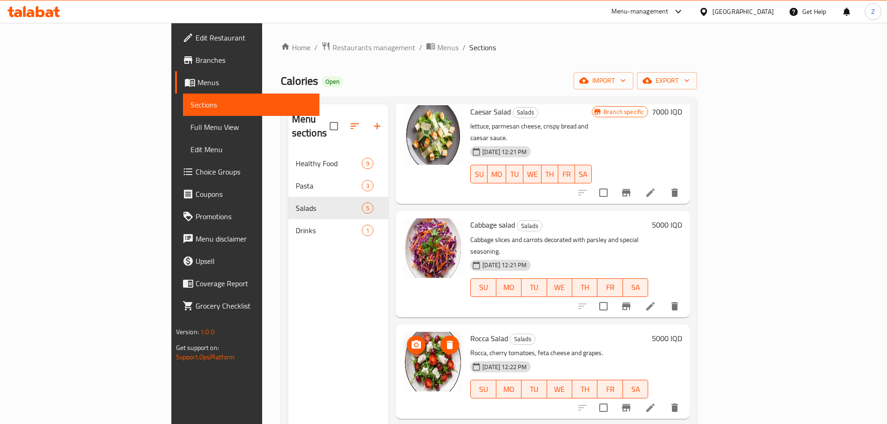
scroll to position [108, 0]
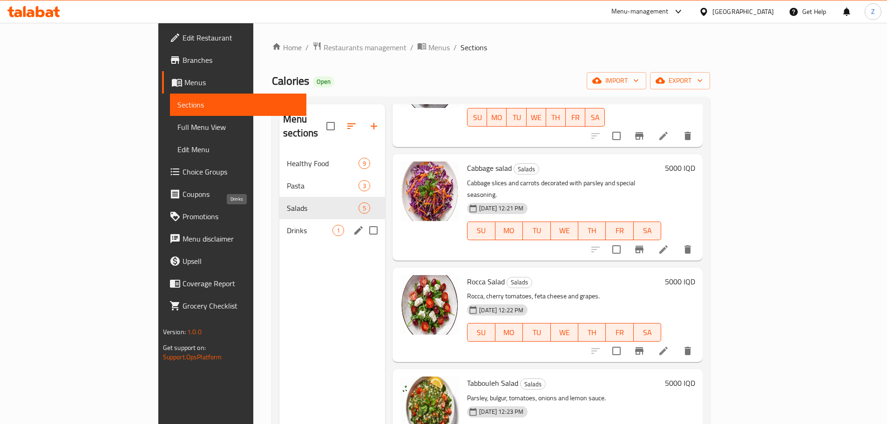
click at [287, 225] on span "Drinks" at bounding box center [310, 230] width 46 height 11
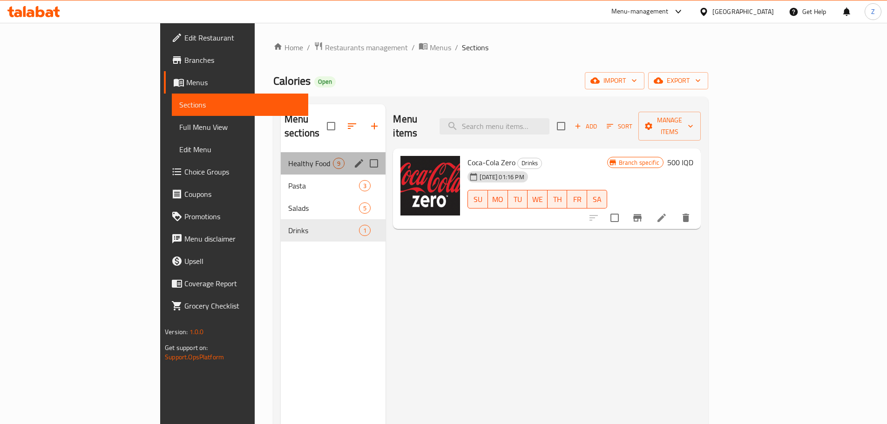
click at [281, 156] on div "Healthy Food 9" at bounding box center [333, 163] width 105 height 22
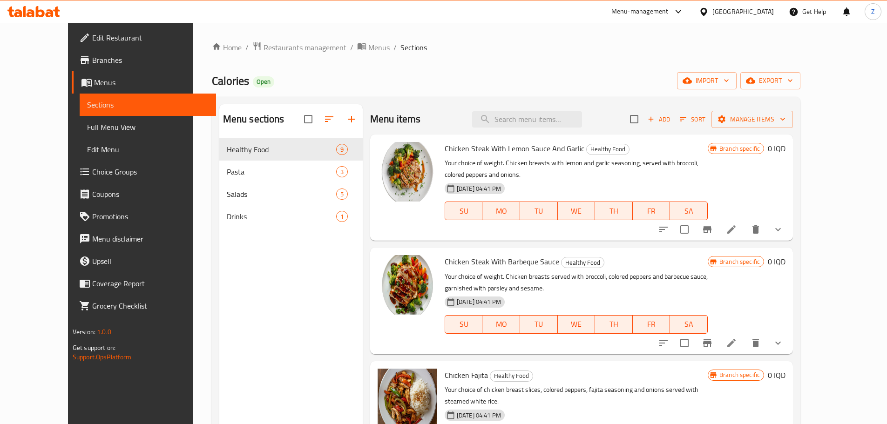
click at [264, 48] on span "Restaurants management" at bounding box center [305, 47] width 83 height 11
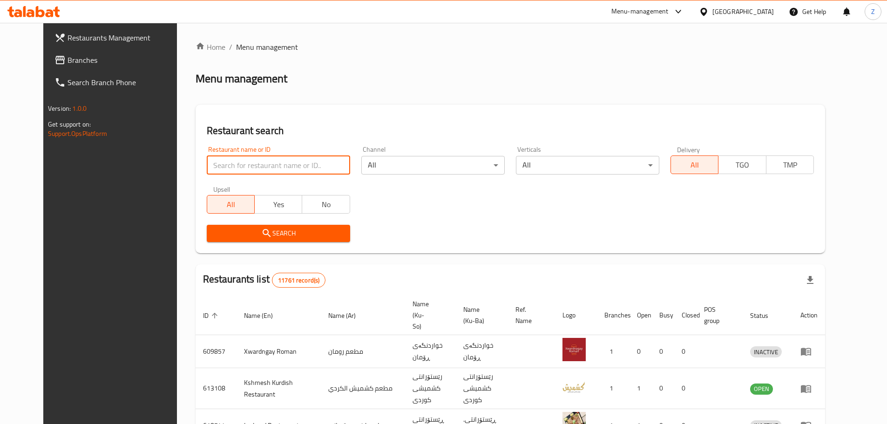
click at [297, 166] on input "search" at bounding box center [278, 165] width 143 height 19
paste input "704030"
type input "704030"
click at [291, 235] on span "Search" at bounding box center [278, 234] width 129 height 12
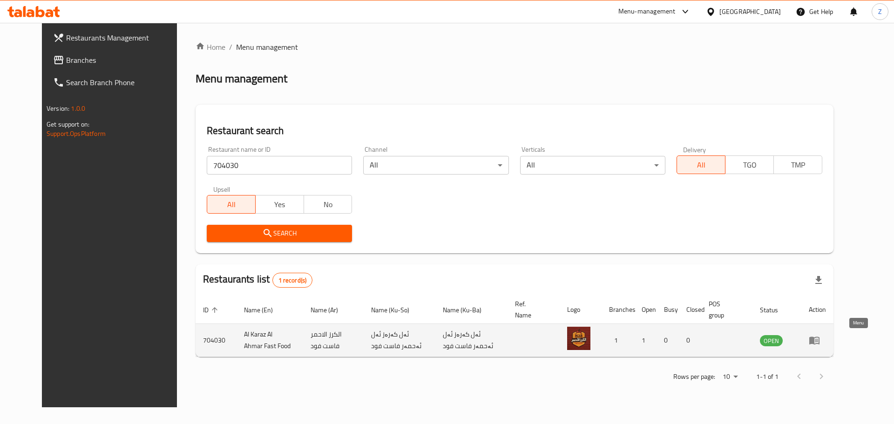
click at [820, 341] on icon "enhanced table" at bounding box center [814, 340] width 11 height 11
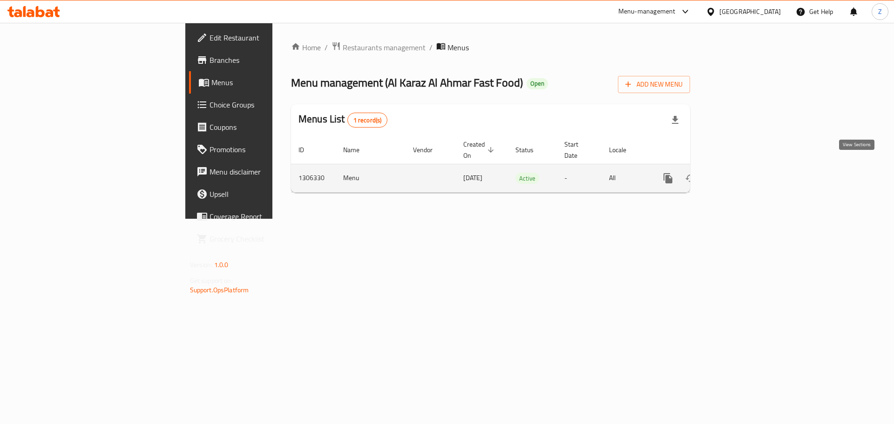
click at [741, 173] on icon "enhanced table" at bounding box center [735, 178] width 11 height 11
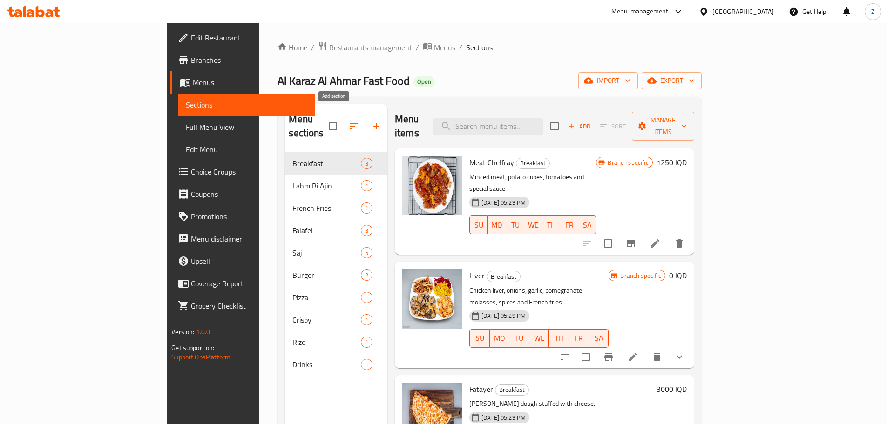
click at [371, 121] on icon "button" at bounding box center [376, 126] width 11 height 11
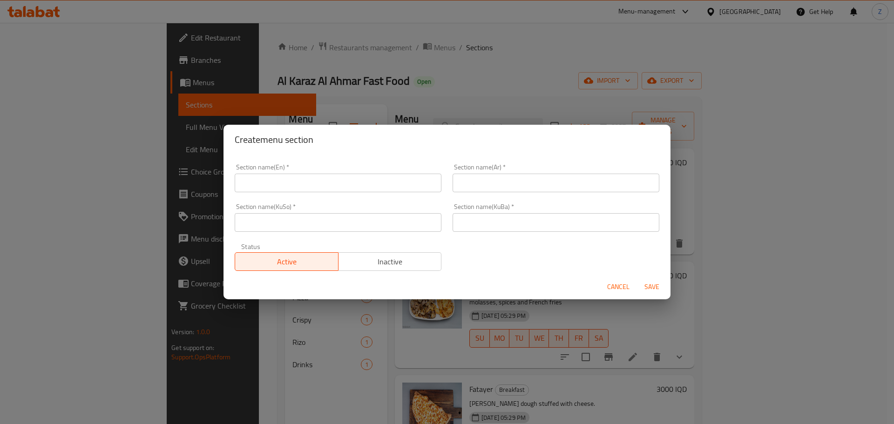
click at [340, 190] on input "text" at bounding box center [338, 183] width 207 height 19
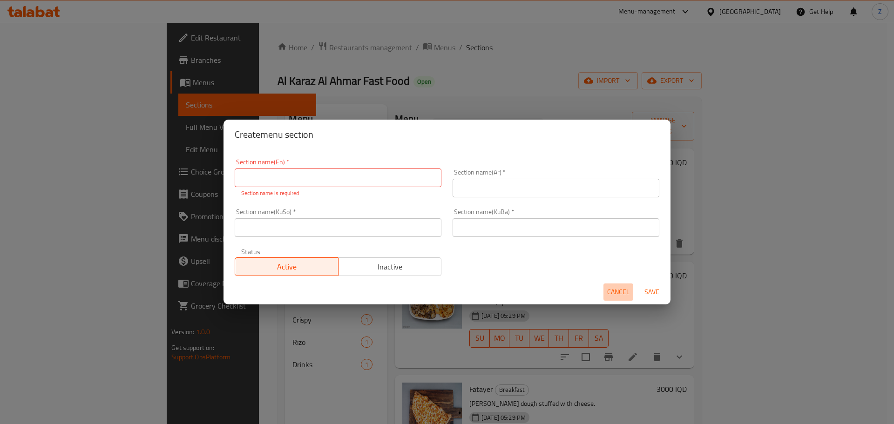
click at [614, 287] on span "Cancel" at bounding box center [618, 293] width 22 height 12
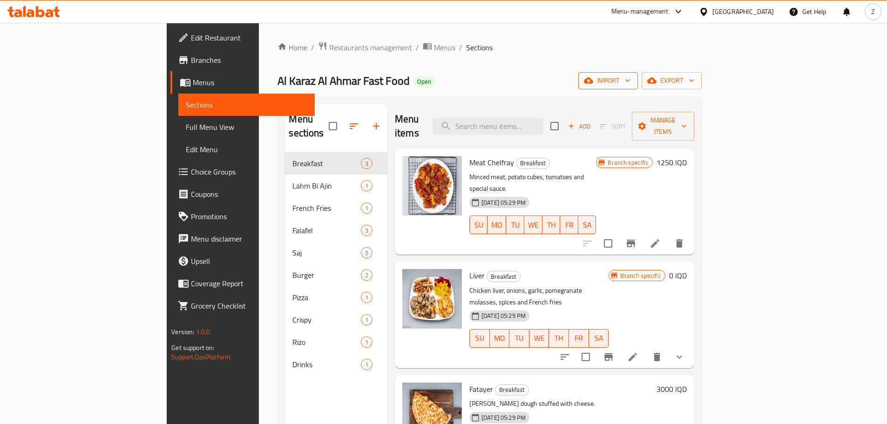
click at [631, 79] on span "import" at bounding box center [608, 81] width 45 height 12
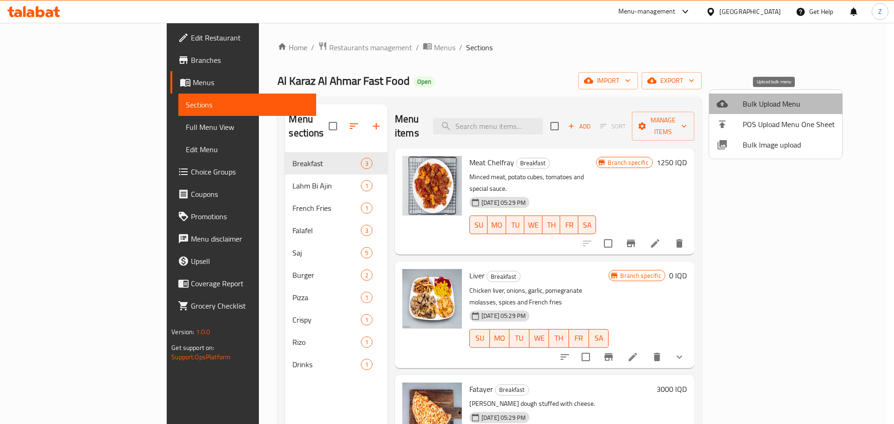
click at [776, 104] on span "Bulk Upload Menu" at bounding box center [789, 103] width 92 height 11
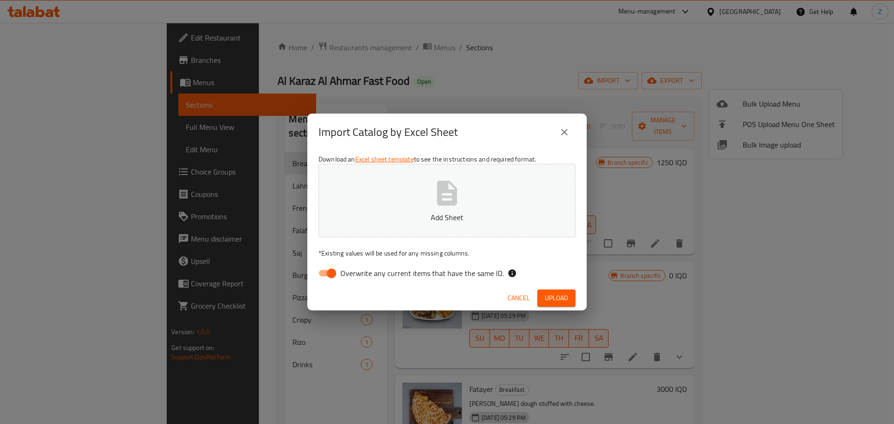
click at [396, 196] on button "Add Sheet" at bounding box center [447, 201] width 257 height 74
click at [327, 278] on input "Overwrite any current items that have the same ID." at bounding box center [331, 274] width 53 height 18
checkbox input "false"
click at [554, 291] on button "Upload" at bounding box center [557, 298] width 38 height 17
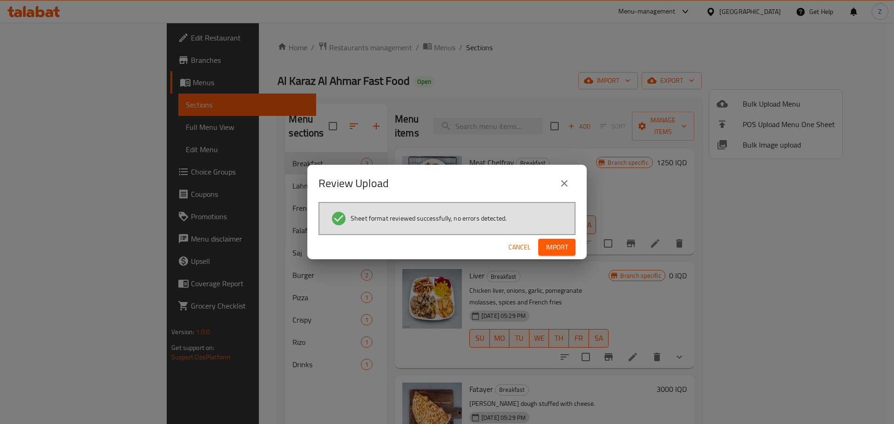
click at [561, 237] on div "Cancel Import" at bounding box center [447, 247] width 280 height 25
click at [566, 246] on span "Import" at bounding box center [557, 248] width 22 height 12
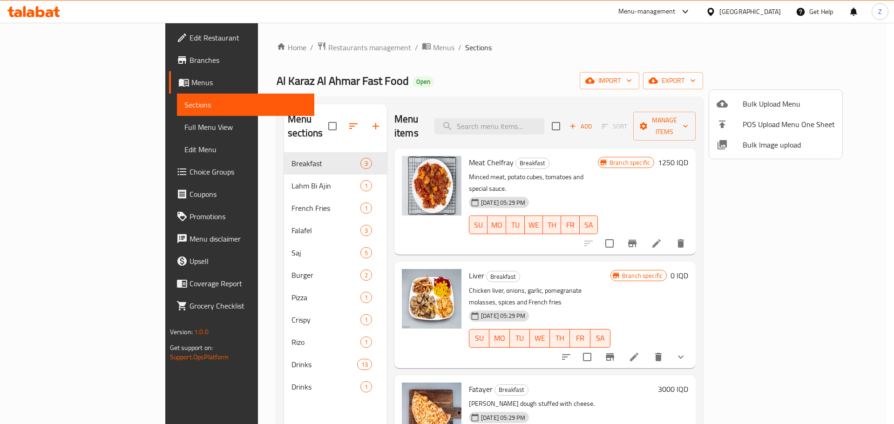
click at [203, 382] on div at bounding box center [447, 212] width 894 height 424
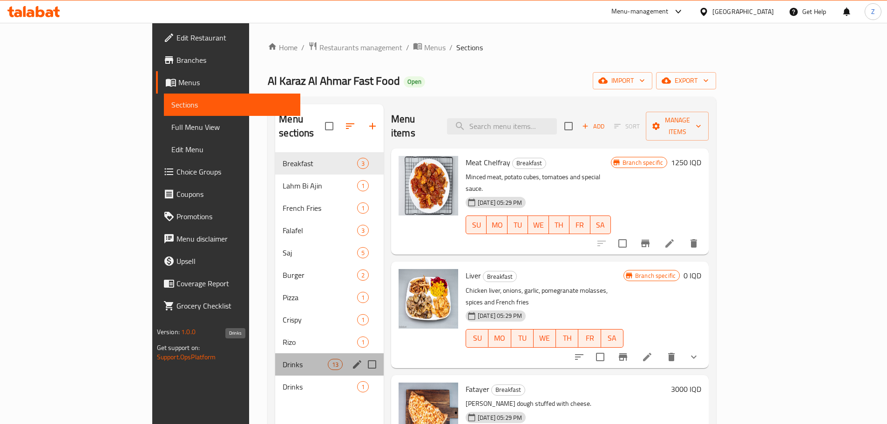
click at [283, 359] on span "Drinks" at bounding box center [305, 364] width 45 height 11
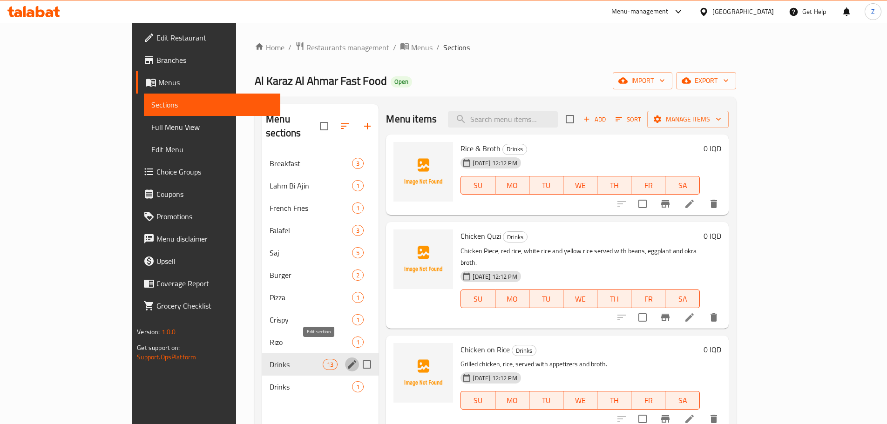
click at [347, 359] on icon "edit" at bounding box center [352, 364] width 11 height 11
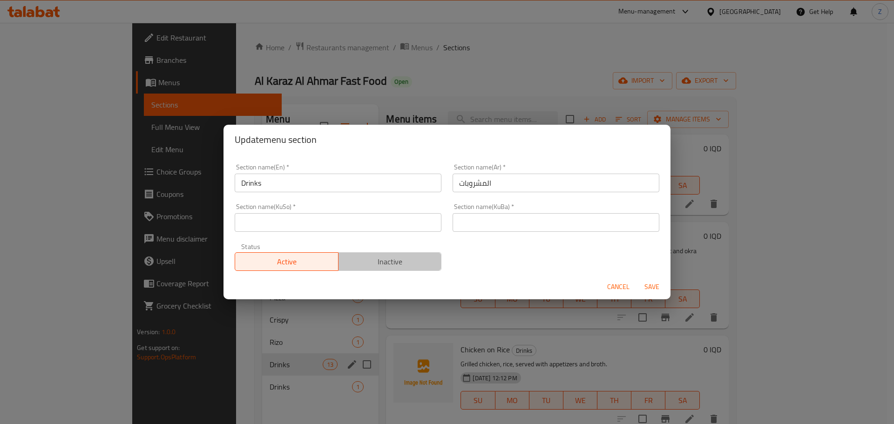
click at [391, 269] on button "Inactive" at bounding box center [390, 262] width 104 height 19
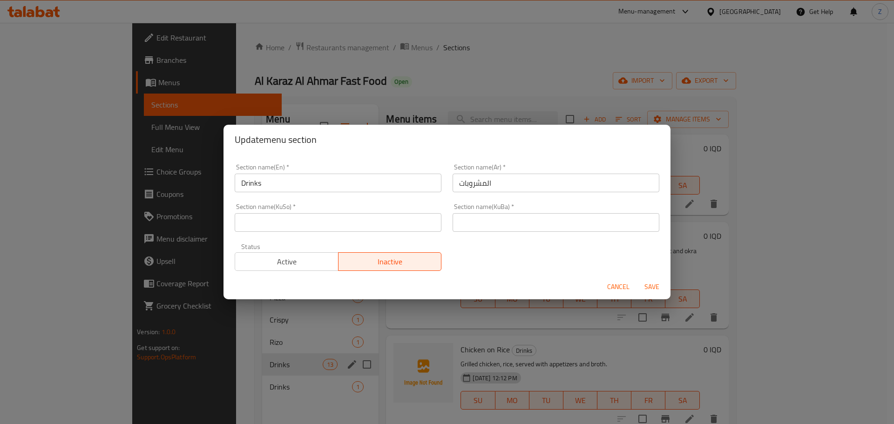
click at [504, 177] on input "المشروبات" at bounding box center [556, 183] width 207 height 19
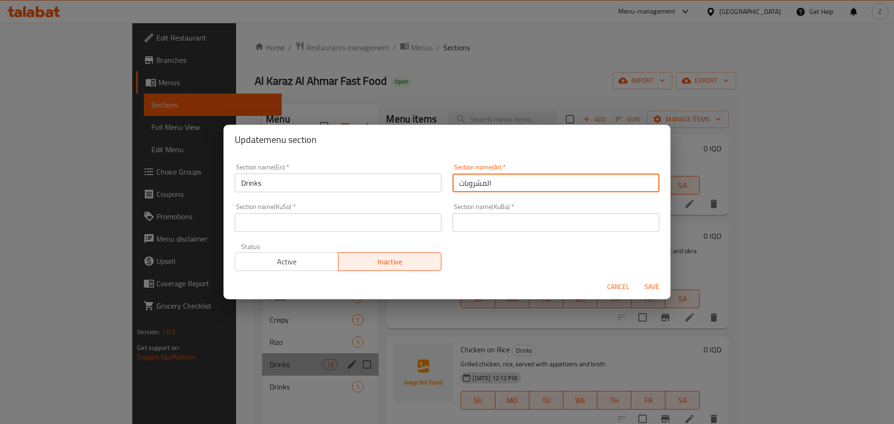
click at [504, 177] on input "المشروبات" at bounding box center [556, 183] width 207 height 19
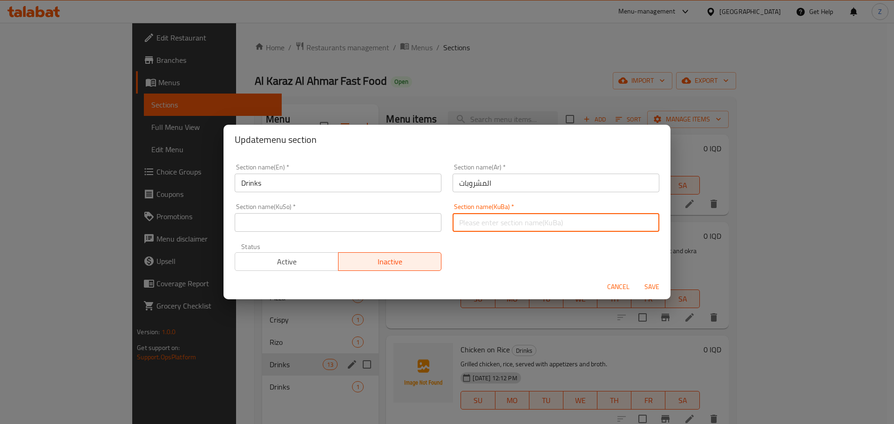
click at [489, 231] on input "text" at bounding box center [556, 222] width 207 height 19
paste input "المشروبات"
type input "المشروبات"
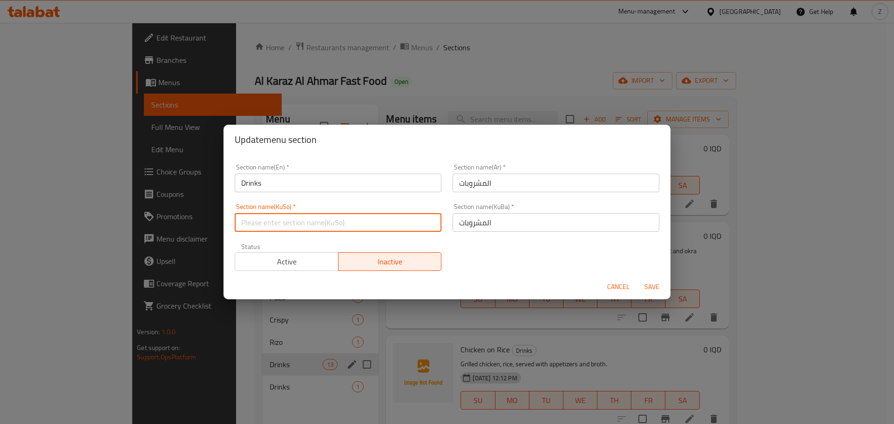
paste input "المشروبات"
type input "المشروبات"
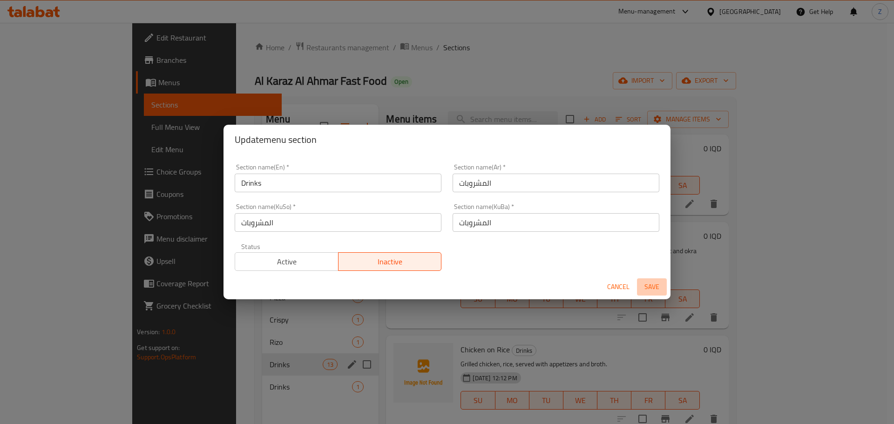
click at [661, 285] on span "Save" at bounding box center [652, 287] width 22 height 12
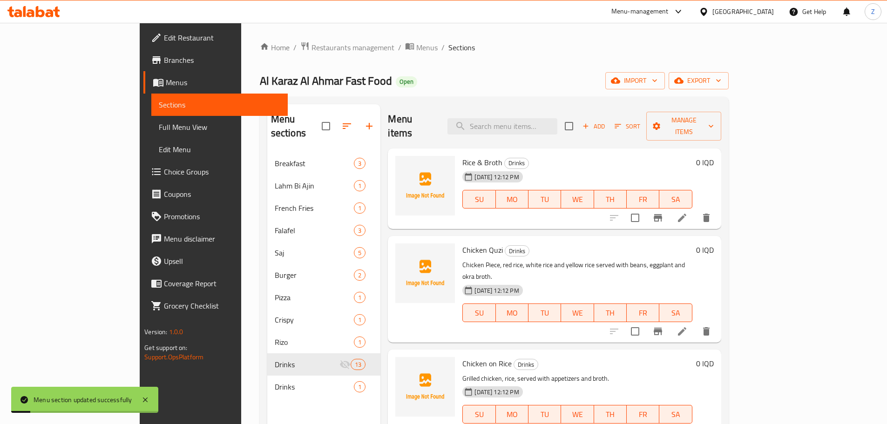
click at [300, 401] on div "Menu sections Breakfast 3 Lahm Bi Ajin 1 French Fries 1 Falafel 3 Saj 5 Burger …" at bounding box center [324, 316] width 114 height 424
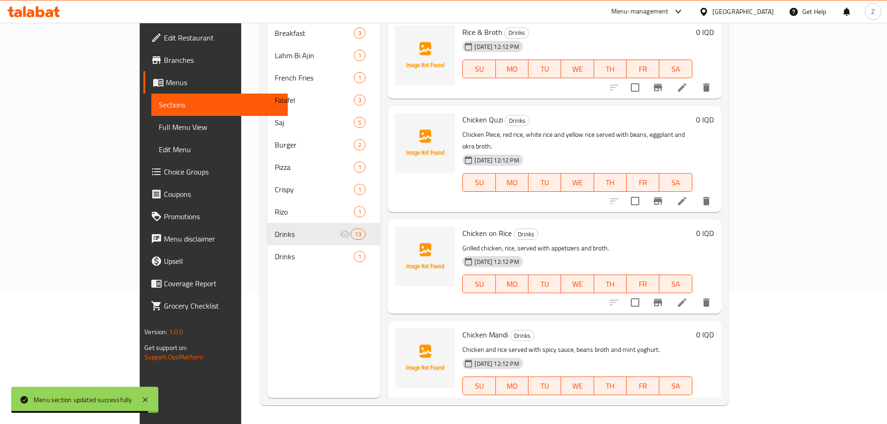
click at [596, 344] on p "Chicken and rice served with spicy sauce, beans broth and mint yoghurt." at bounding box center [578, 350] width 230 height 12
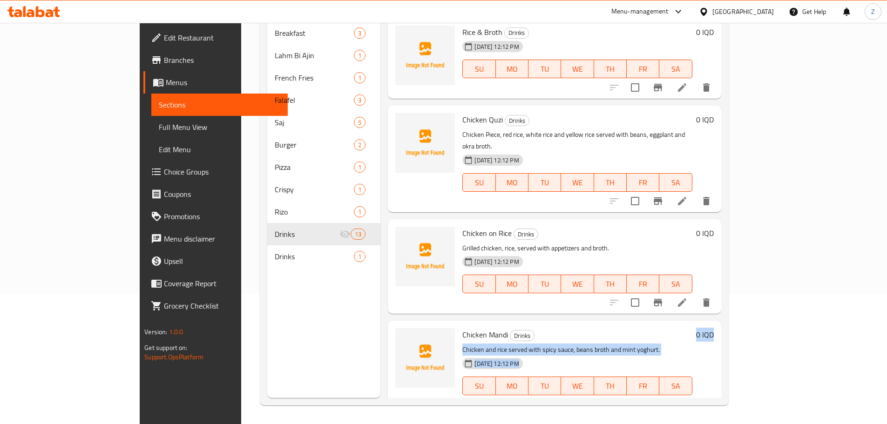
drag, startPoint x: 596, startPoint y: 324, endPoint x: 602, endPoint y: 341, distance: 18.3
click at [602, 341] on div "Chicken Mandi Drinks Chicken and rice served with spicy sauce, beans broth and …" at bounding box center [577, 368] width 237 height 87
click at [602, 355] on div "[DATE] 12:12 PM SU MO TU WE TH FR SA" at bounding box center [577, 380] width 237 height 50
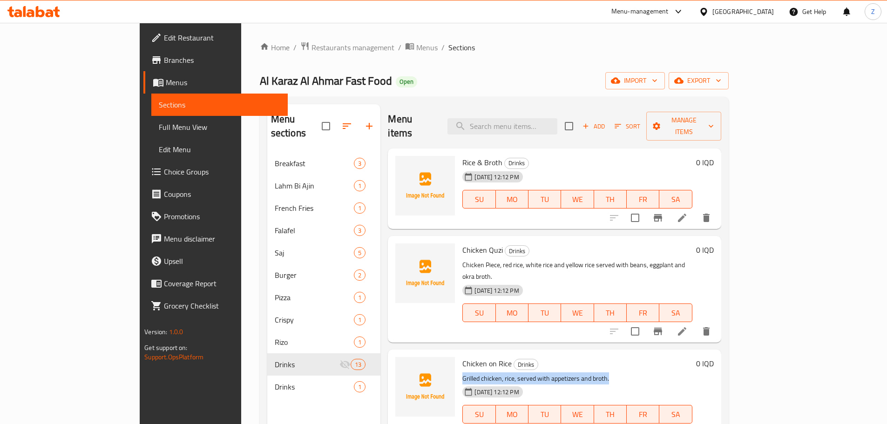
drag, startPoint x: 602, startPoint y: 341, endPoint x: 601, endPoint y: 351, distance: 10.3
click at [601, 354] on div "Chicken on Rice Drinks Grilled chicken, rice, served with appetizers and broth.…" at bounding box center [577, 397] width 237 height 87
click at [601, 373] on p "Grilled chicken, rice, served with appetizers and broth." at bounding box center [578, 379] width 230 height 12
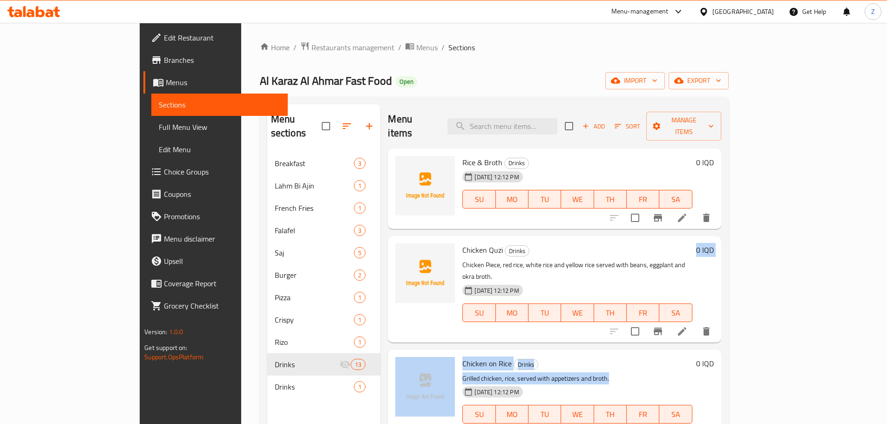
drag, startPoint x: 601, startPoint y: 353, endPoint x: 593, endPoint y: 308, distance: 45.5
click at [593, 209] on div "Rice & Broth Drinks [DATE] 12:12 PM SU MO TU WE TH FR SA 0 IQD Chicken Quzi Dri…" at bounding box center [554, 179] width 333 height 61
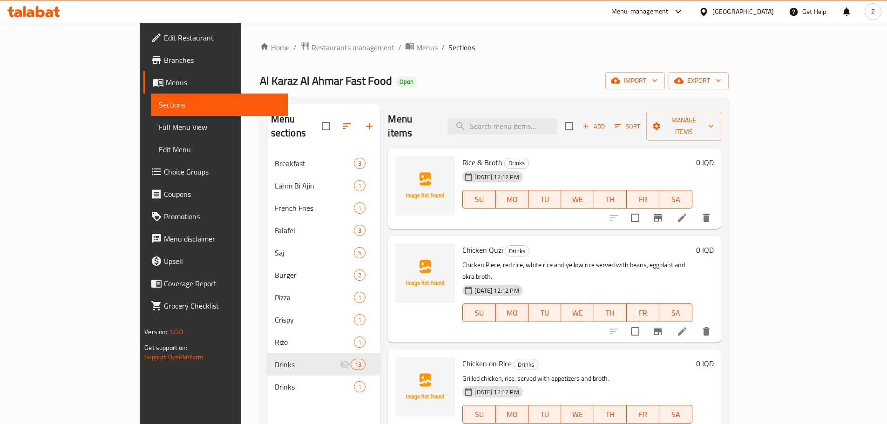
click at [593, 312] on div "Chicken Quzi Drinks Chicken Piece, red rice, white rice and yellow rice served …" at bounding box center [577, 289] width 237 height 99
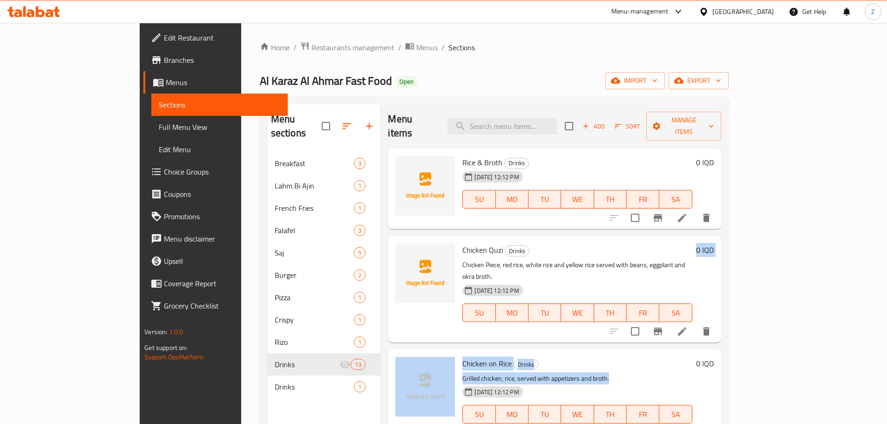
drag, startPoint x: 594, startPoint y: 316, endPoint x: 598, endPoint y: 346, distance: 29.6
click at [598, 209] on div "Rice & Broth Drinks [DATE] 12:12 PM SU MO TU WE TH FR SA 0 IQD Chicken Quzi Dri…" at bounding box center [554, 179] width 333 height 61
click at [601, 373] on p "Grilled chicken, rice, served with appetizers and broth." at bounding box center [578, 379] width 230 height 12
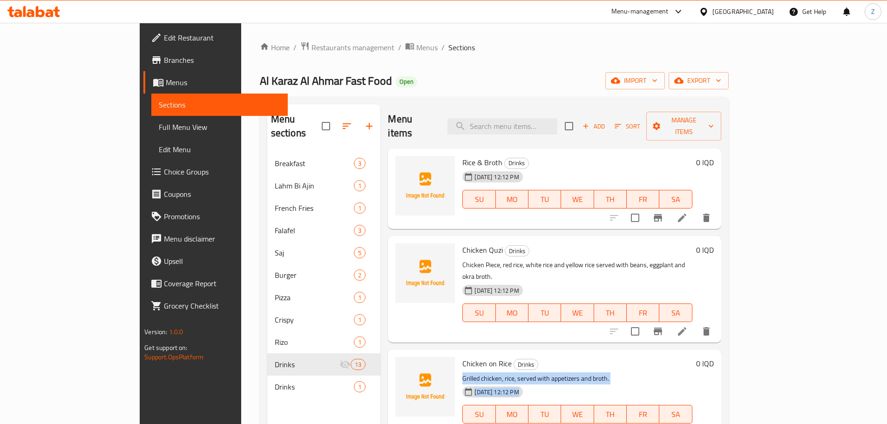
drag, startPoint x: 604, startPoint y: 364, endPoint x: 598, endPoint y: 325, distance: 39.5
click at [598, 350] on div "Chicken on Rice Drinks Grilled chicken, rice, served with appetizers and broth.…" at bounding box center [554, 397] width 333 height 95
click at [598, 322] on div "Menu items Add Sort Manage items Rice & Broth Drinks [DATE] 12:12 PM SU MO TU W…" at bounding box center [551, 316] width 341 height 424
drag, startPoint x: 598, startPoint y: 322, endPoint x: 606, endPoint y: 351, distance: 29.9
click at [606, 351] on div "Menu items Add Sort Manage items Rice & Broth Drinks [DATE] 12:12 PM SU MO TU W…" at bounding box center [551, 316] width 341 height 424
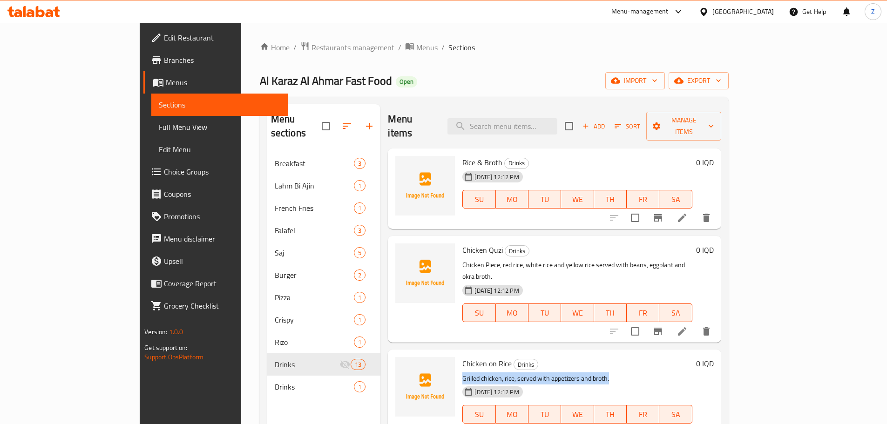
click at [606, 373] on p "Grilled chicken, rice, served with appetizers and broth." at bounding box center [578, 379] width 230 height 12
drag, startPoint x: 610, startPoint y: 359, endPoint x: 608, endPoint y: 322, distance: 36.4
click at [608, 322] on div "Menu items Add Sort Manage items Rice & Broth Drinks [DATE] 12:12 PM SU MO TU W…" at bounding box center [551, 316] width 341 height 424
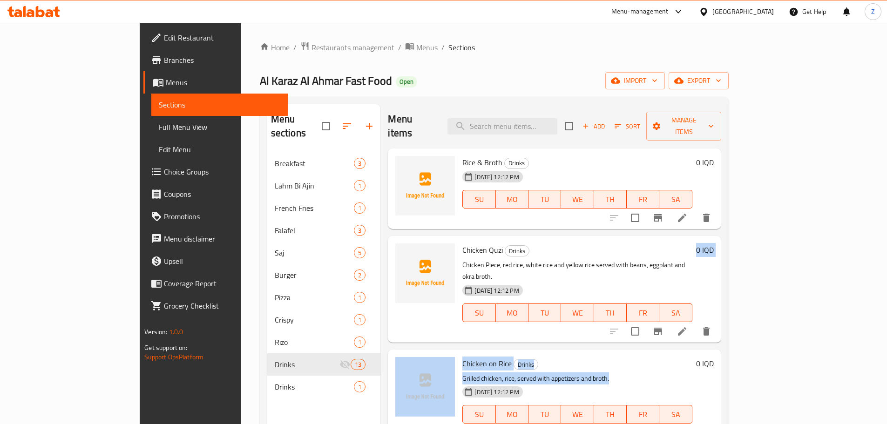
drag, startPoint x: 608, startPoint y: 317, endPoint x: 617, endPoint y: 352, distance: 36.0
click at [617, 209] on div "Rice & Broth Drinks [DATE] 12:12 PM SU MO TU WE TH FR SA 0 IQD Chicken Quzi Dri…" at bounding box center [554, 179] width 333 height 61
click at [617, 373] on p "Grilled chicken, rice, served with appetizers and broth." at bounding box center [578, 379] width 230 height 12
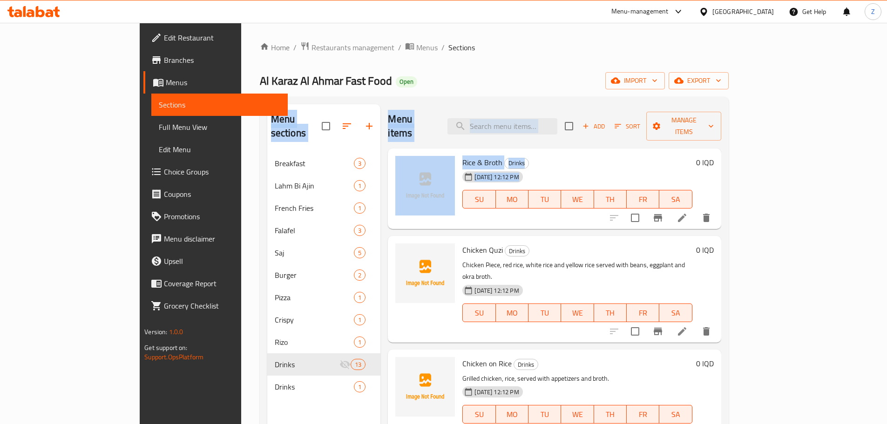
drag, startPoint x: 507, startPoint y: 73, endPoint x: 553, endPoint y: 212, distance: 146.0
click at [553, 212] on div "Home / Restaurants management / Menus / Sections Al Karaz Al Ahmar Fast Food Op…" at bounding box center [494, 288] width 469 height 495
click at [553, 212] on div "Rice & Broth Drinks [DATE] 12:12 PM SU MO TU WE TH FR SA 0 IQD" at bounding box center [554, 189] width 333 height 81
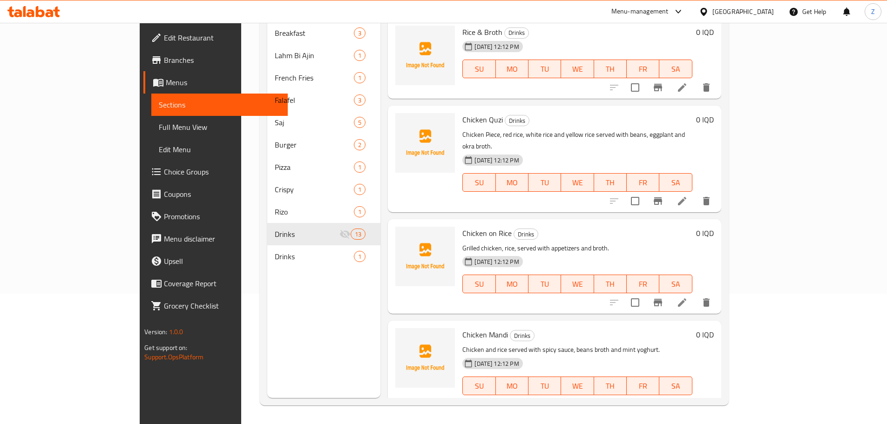
drag, startPoint x: 522, startPoint y: 310, endPoint x: 535, endPoint y: 331, distance: 24.4
click at [535, 331] on div "Chicken Mandi Drinks Chicken and rice served with spicy sauce, beans broth and …" at bounding box center [577, 368] width 237 height 87
click at [535, 355] on div "[DATE] 12:12 PM SU MO TU WE TH FR SA" at bounding box center [577, 380] width 237 height 50
click at [549, 344] on p "Chicken and rice served with spicy sauce, beans broth and mint yoghurt." at bounding box center [578, 350] width 230 height 12
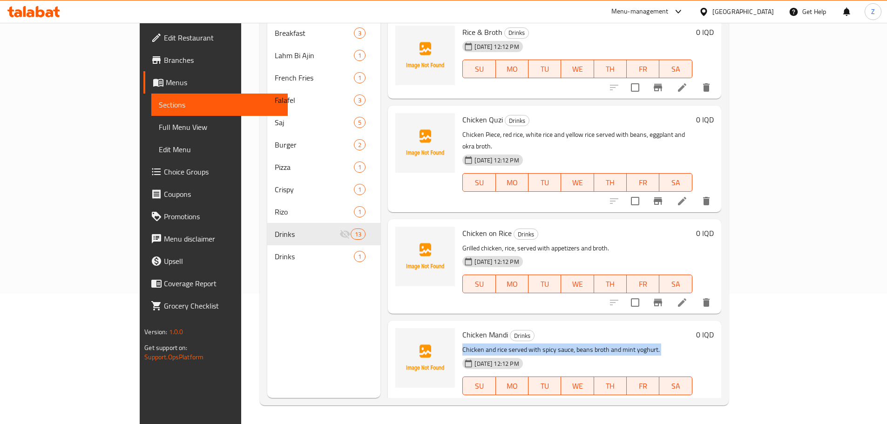
click at [549, 344] on p "Chicken and rice served with spicy sauce, beans broth and mint yoghurt." at bounding box center [578, 350] width 230 height 12
click at [581, 328] on h6 "Chicken Mandi Drinks" at bounding box center [578, 334] width 230 height 13
click at [662, 344] on p "Chicken and rice served with spicy sauce, beans broth and mint yoghurt." at bounding box center [578, 350] width 230 height 12
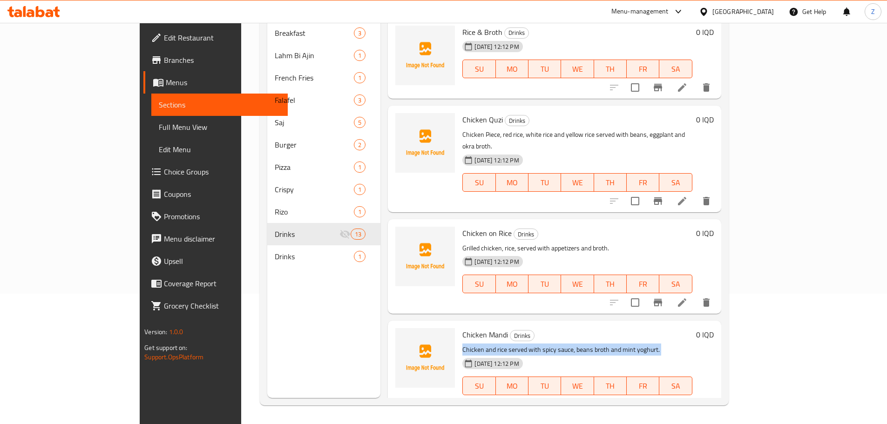
click at [662, 344] on p "Chicken and rice served with spicy sauce, beans broth and mint yoghurt." at bounding box center [578, 350] width 230 height 12
click at [658, 344] on p "Chicken and rice served with spicy sauce, beans broth and mint yoghurt." at bounding box center [578, 350] width 230 height 12
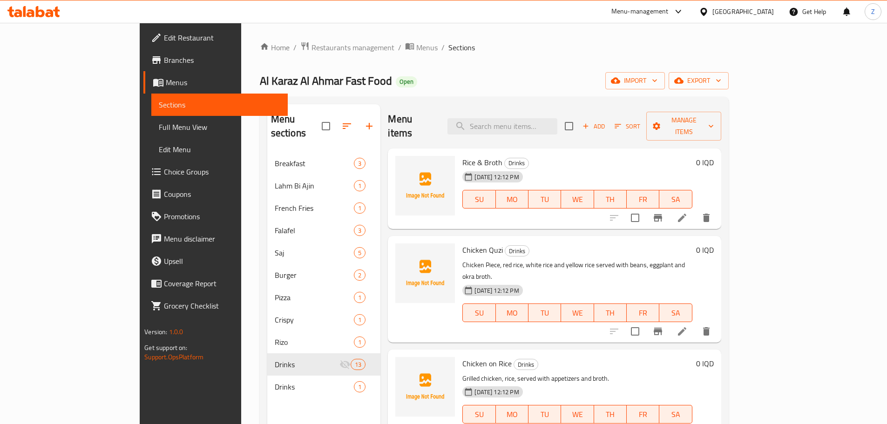
click at [696, 210] on li at bounding box center [682, 218] width 26 height 17
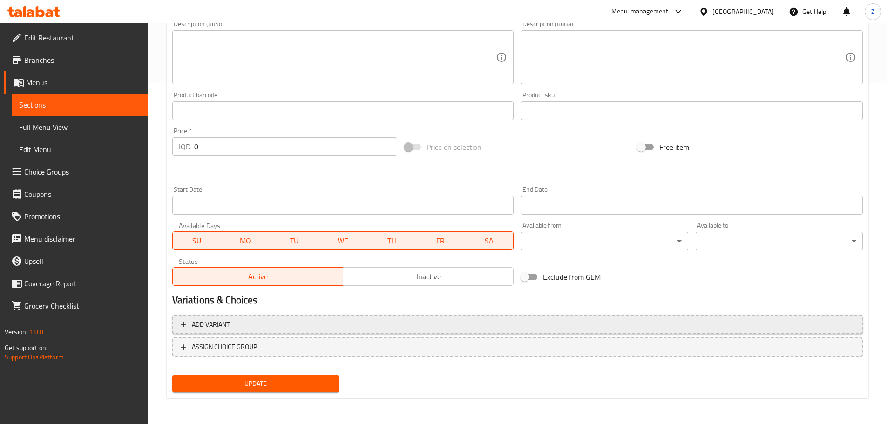
click at [309, 327] on span "Add variant" at bounding box center [518, 325] width 674 height 12
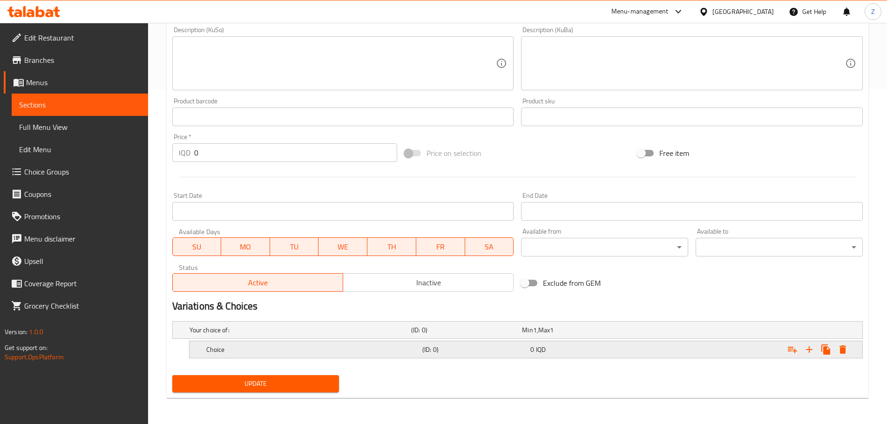
click at [271, 349] on h5 "Choice" at bounding box center [312, 349] width 212 height 9
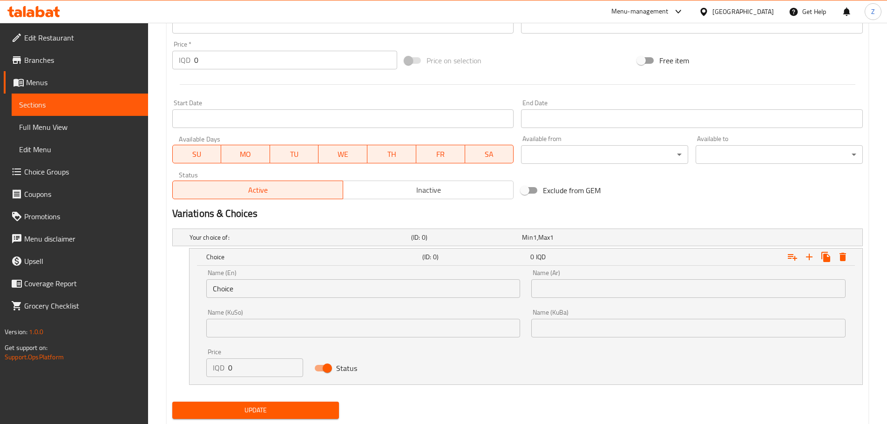
scroll to position [428, 0]
click at [256, 300] on div "Name (En) Choice Name (En)" at bounding box center [364, 284] width 326 height 40
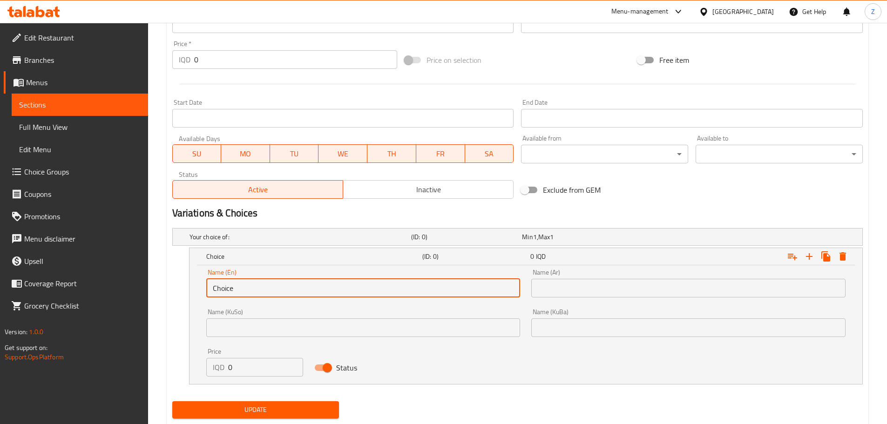
click at [260, 293] on input "Choice" at bounding box center [363, 288] width 314 height 19
type input "Nafar"
click at [582, 299] on div "Name (Ar) Name (Ar)" at bounding box center [689, 284] width 326 height 40
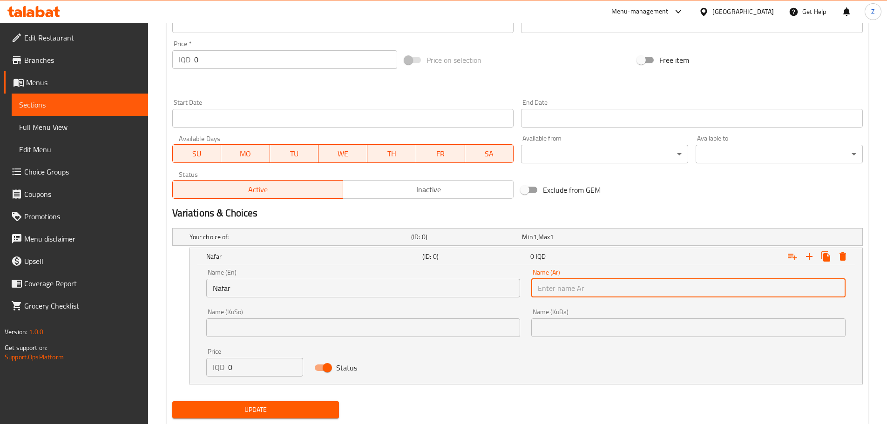
click at [587, 291] on input "text" at bounding box center [689, 288] width 314 height 19
type input "نفر"
click at [273, 368] on input "0" at bounding box center [265, 367] width 75 height 19
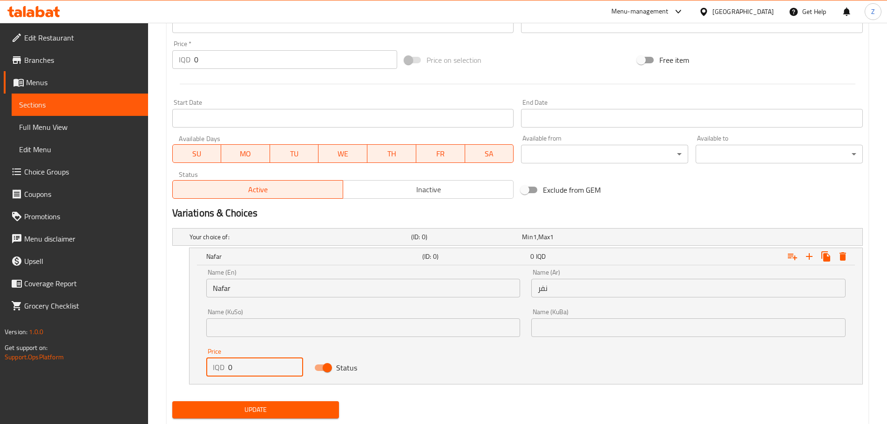
click at [273, 368] on input "0" at bounding box center [265, 367] width 75 height 19
type input "3000"
click at [811, 256] on icon "Expand" at bounding box center [809, 256] width 11 height 11
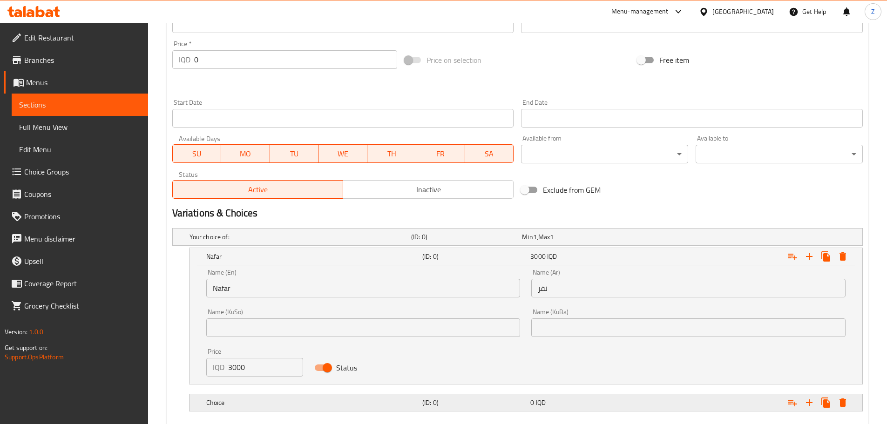
click at [464, 395] on div "Choice (ID: 0) 0 IQD" at bounding box center [529, 403] width 649 height 20
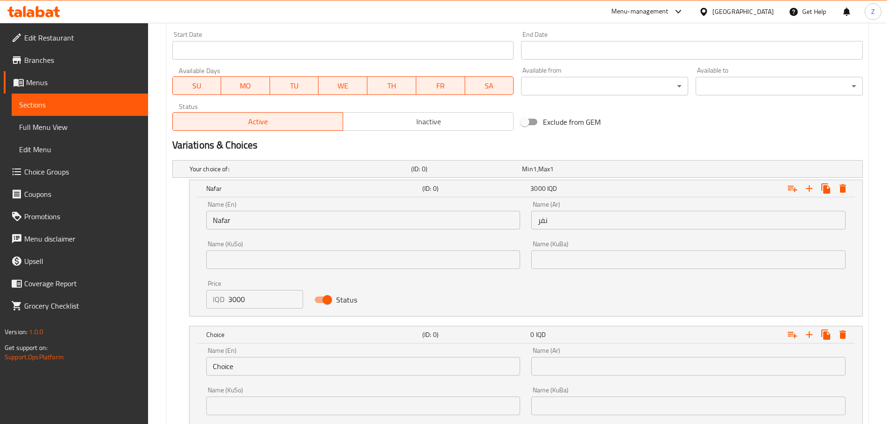
scroll to position [568, 0]
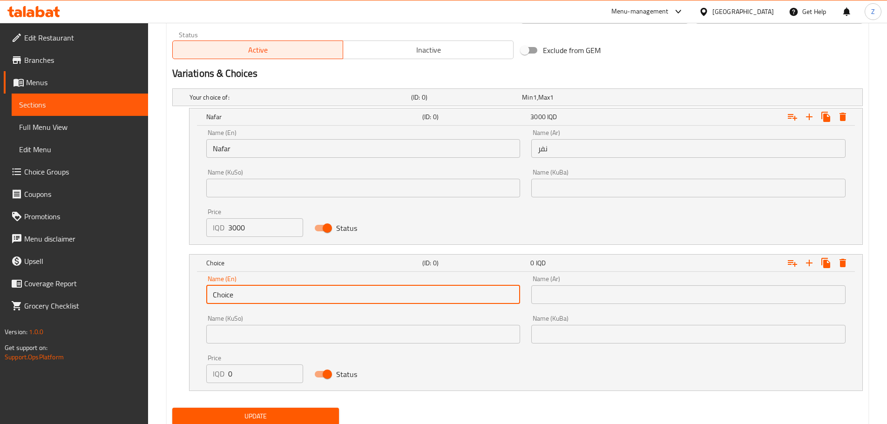
click at [282, 292] on input "Choice" at bounding box center [363, 295] width 314 height 19
type input "Tray"
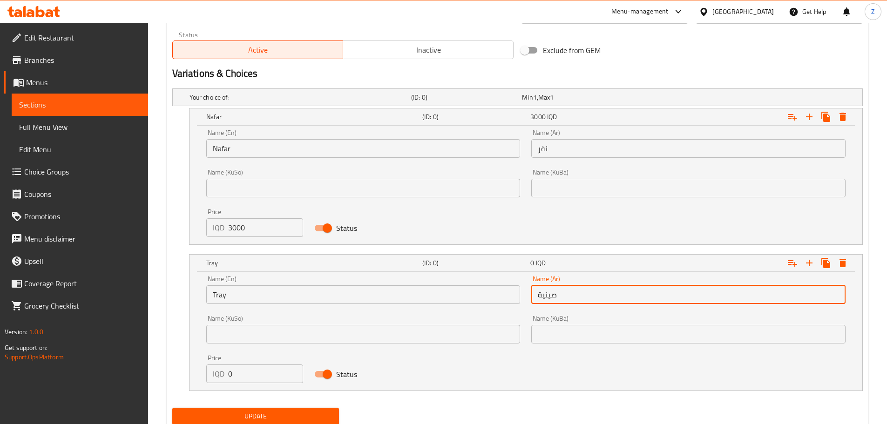
type input "صينية"
click at [239, 373] on input "0" at bounding box center [265, 374] width 75 height 19
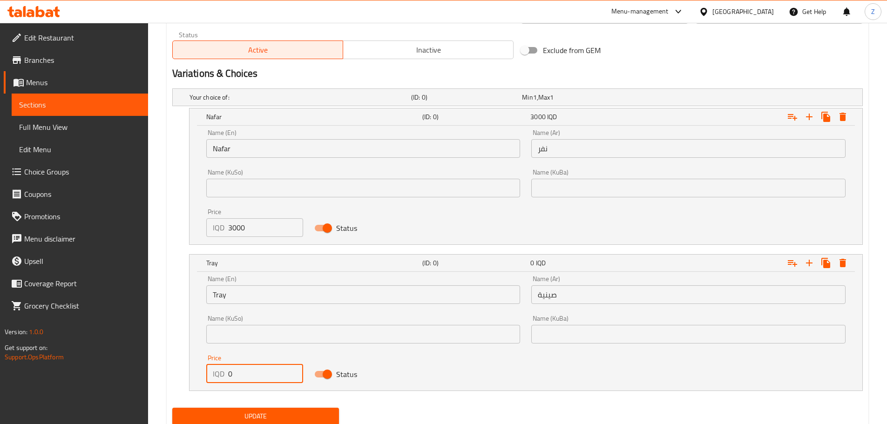
click at [239, 373] on input "0" at bounding box center [265, 374] width 75 height 19
type input "5000"
click at [271, 414] on span "Update" at bounding box center [256, 417] width 152 height 12
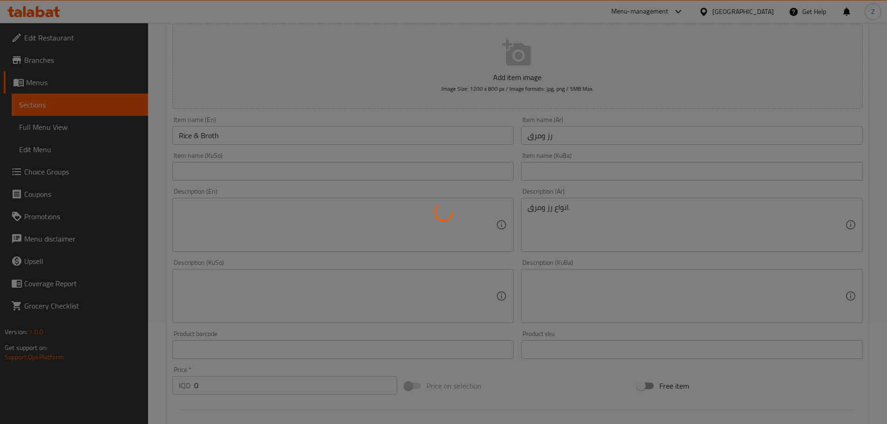
scroll to position [0, 0]
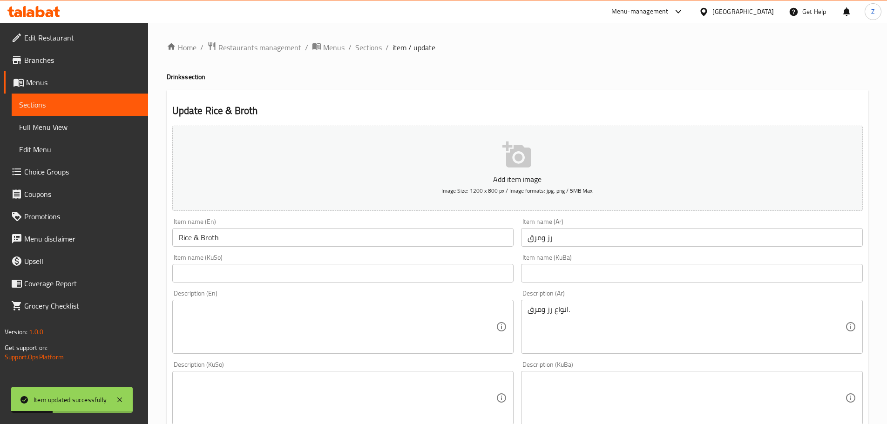
click at [372, 51] on span "Sections" at bounding box center [368, 47] width 27 height 11
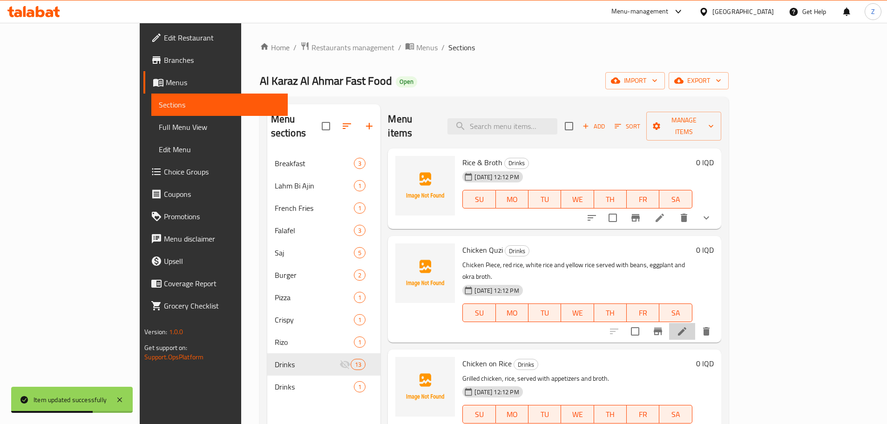
click at [696, 323] on li at bounding box center [682, 331] width 26 height 17
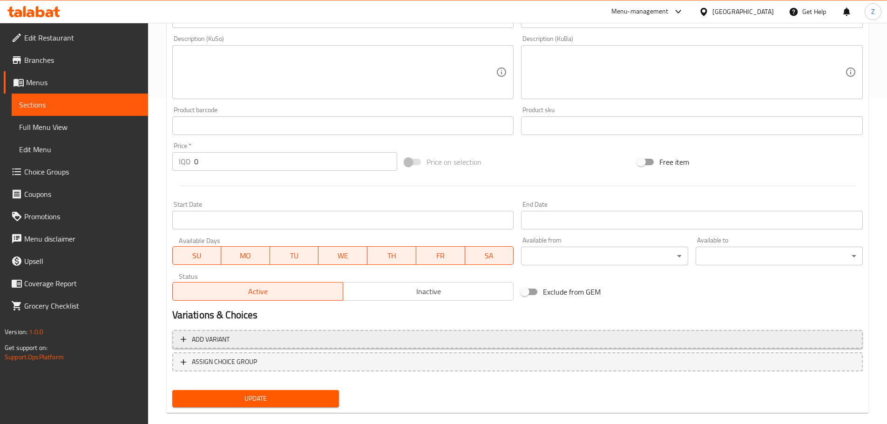
click at [362, 345] on span "Add variant" at bounding box center [518, 340] width 674 height 12
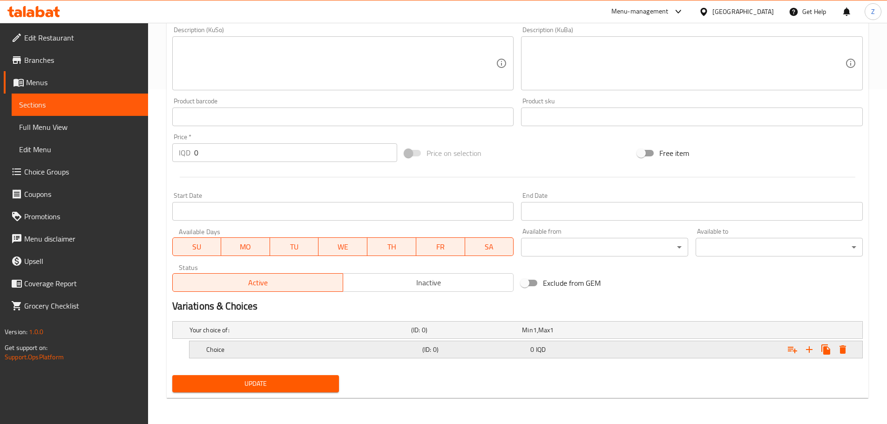
click at [343, 355] on div "Choice" at bounding box center [313, 349] width 216 height 13
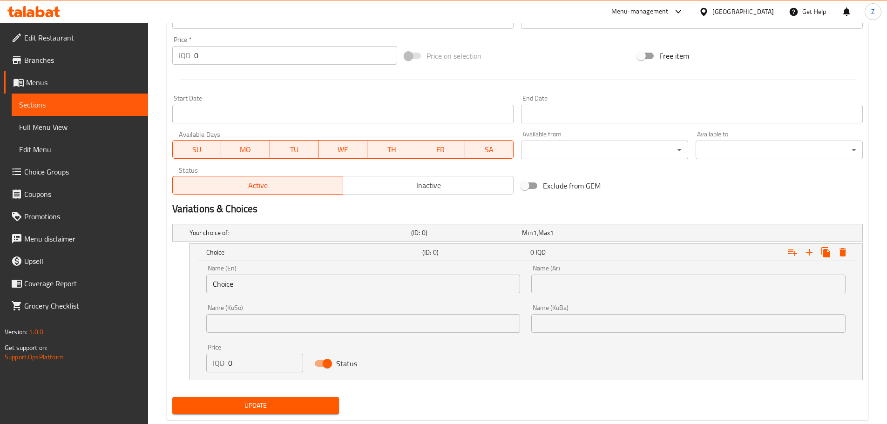
scroll to position [435, 0]
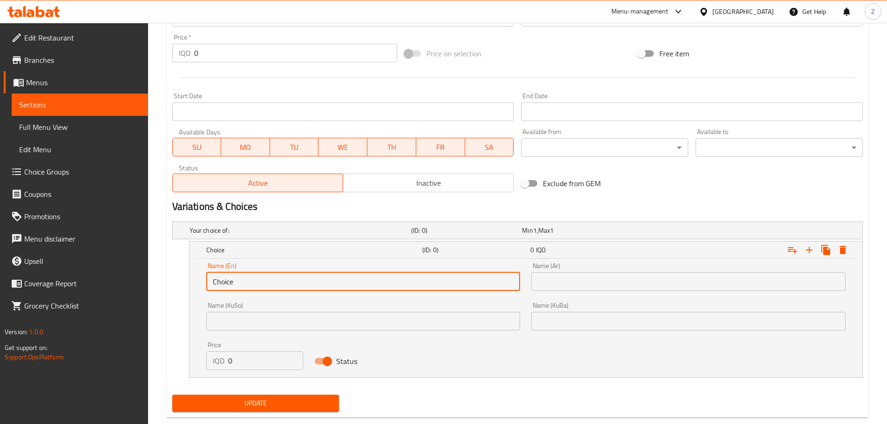
click at [283, 289] on input "Choice" at bounding box center [363, 282] width 314 height 19
type input "Quarter Chicken"
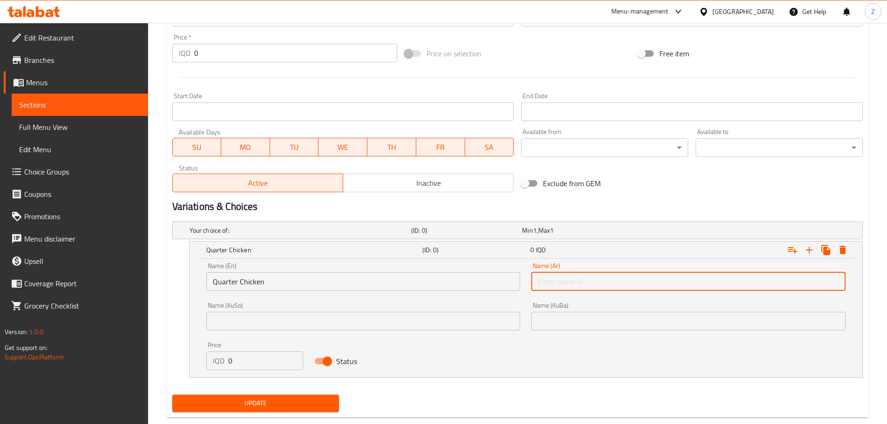
click at [581, 281] on input "text" at bounding box center [689, 282] width 314 height 19
type input "ربع دجاجة"
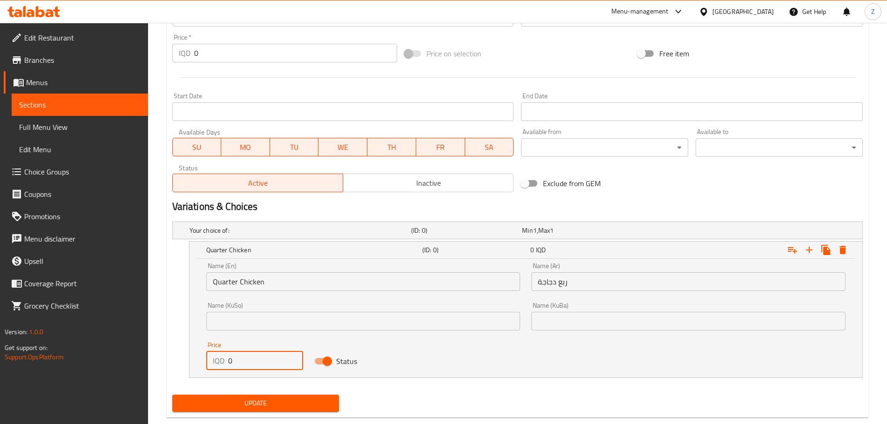
click at [246, 360] on input "0" at bounding box center [265, 361] width 75 height 19
type input "5000"
click at [807, 255] on icon "Expand" at bounding box center [809, 250] width 11 height 11
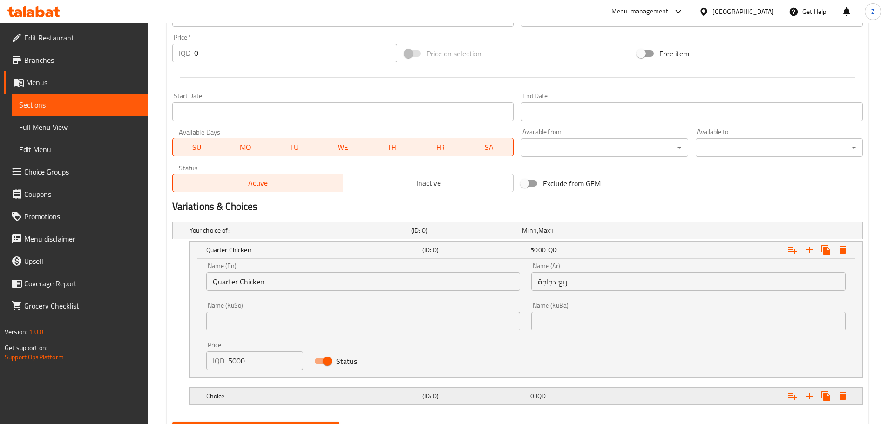
click at [337, 391] on div "Choice" at bounding box center [313, 396] width 216 height 13
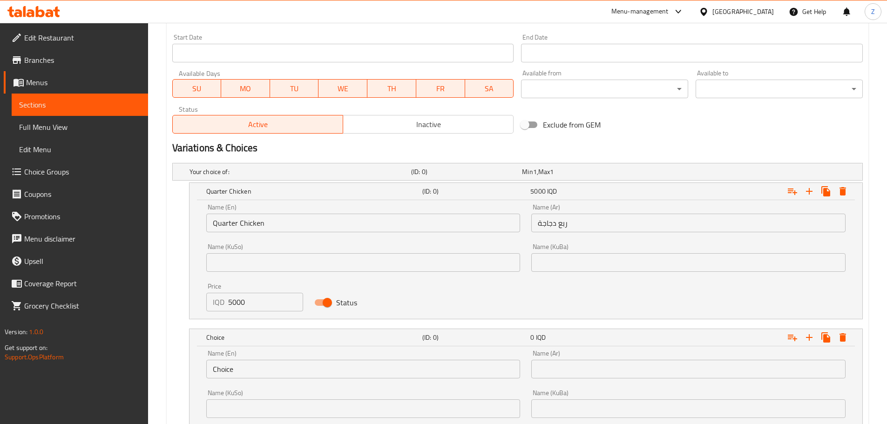
scroll to position [581, 0]
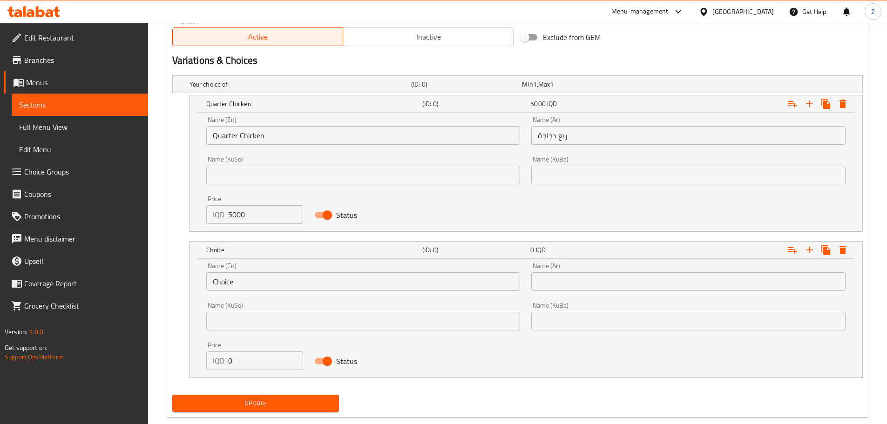
click at [255, 296] on div "Name (En) Choice Name (En)" at bounding box center [364, 277] width 326 height 40
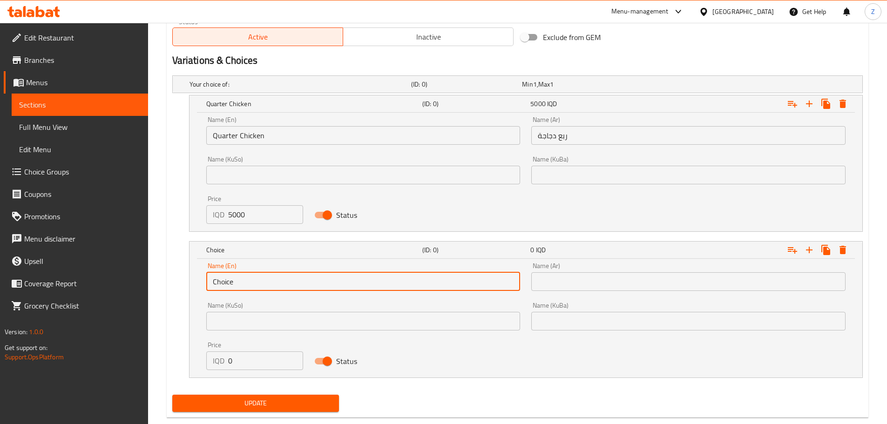
click at [264, 280] on input "Choice" at bounding box center [363, 282] width 314 height 19
type input "Half Chicken"
click at [592, 277] on input "text" at bounding box center [689, 282] width 314 height 19
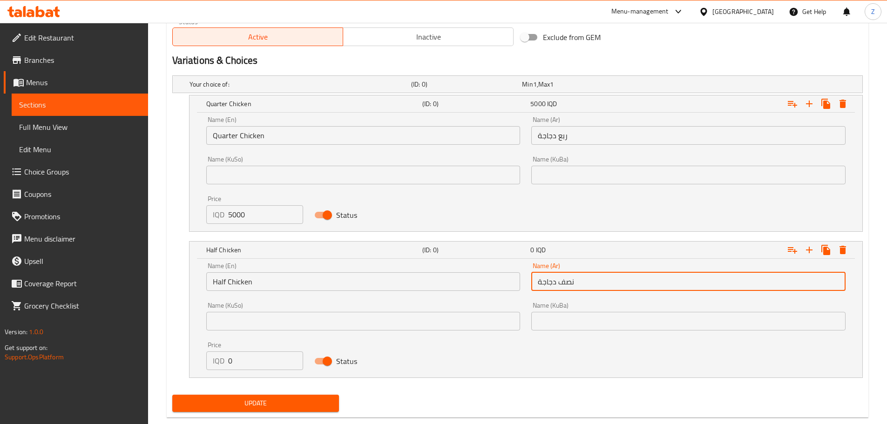
type input "نصف دجاجة"
click at [233, 366] on input "0" at bounding box center [265, 361] width 75 height 19
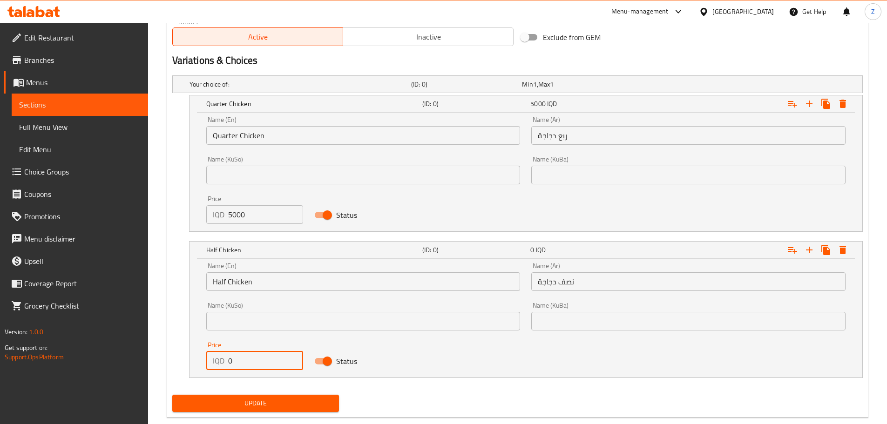
click at [233, 366] on input "0" at bounding box center [265, 361] width 75 height 19
type input "8000"
click at [808, 253] on icon "Expand" at bounding box center [809, 250] width 11 height 11
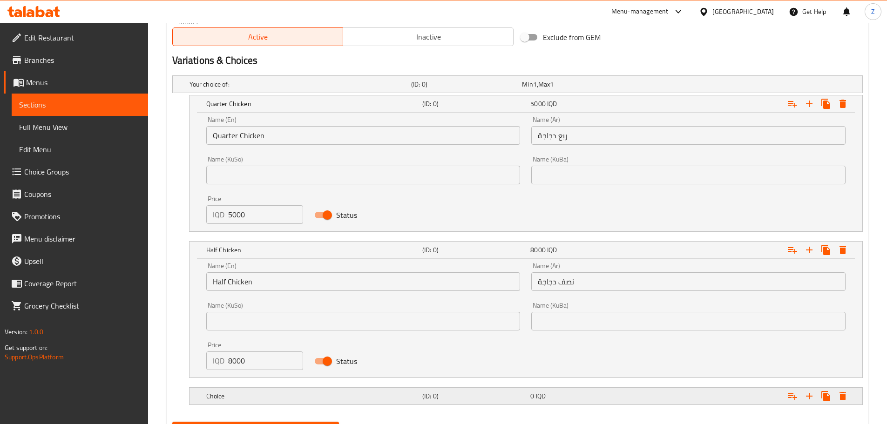
click at [457, 387] on div "Choice (ID: 0) 0 IQD" at bounding box center [529, 396] width 649 height 20
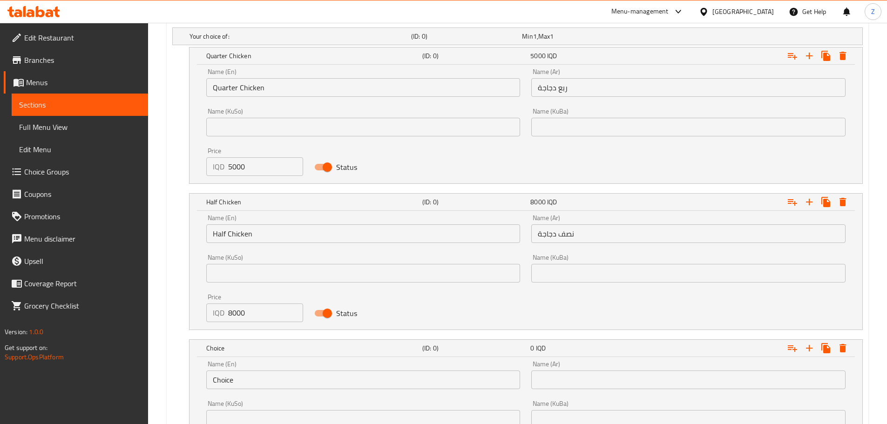
scroll to position [674, 0]
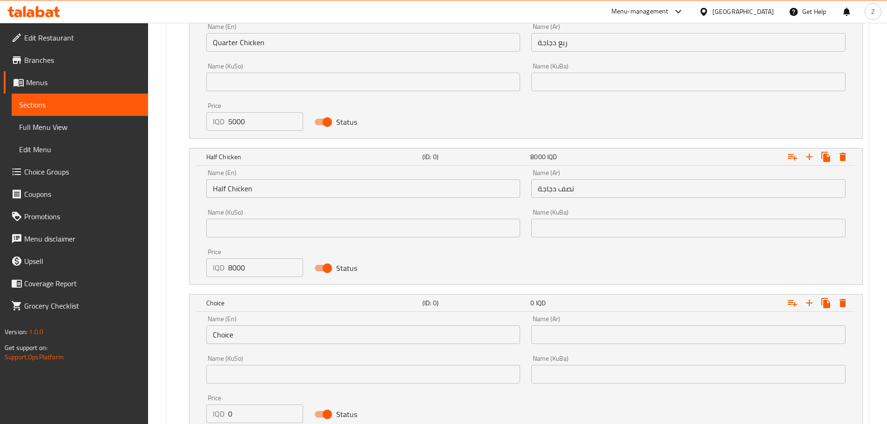
click at [298, 335] on input "Choice" at bounding box center [363, 335] width 314 height 19
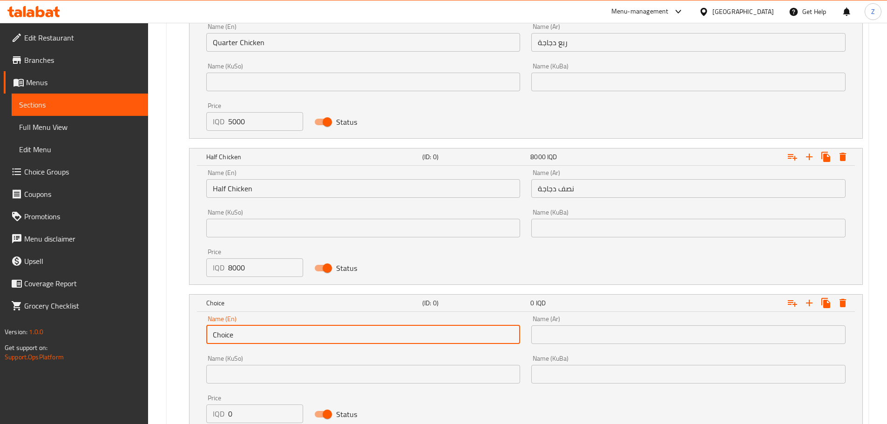
click at [298, 335] on input "Choice" at bounding box center [363, 335] width 314 height 19
type input "Whole Chicken"
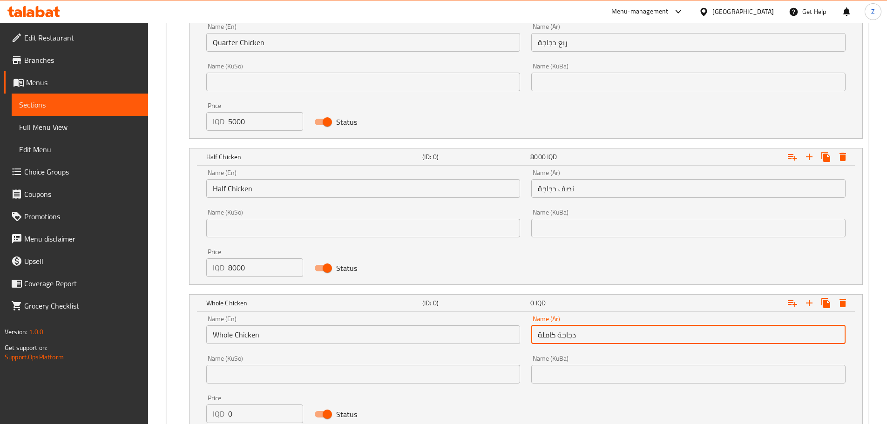
type input "دجاجة كاملة"
click at [251, 409] on input "0" at bounding box center [265, 414] width 75 height 19
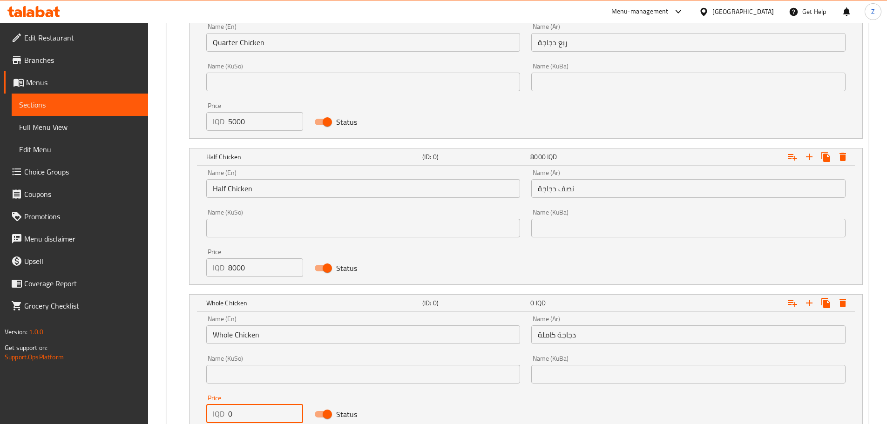
click at [251, 409] on input "0" at bounding box center [265, 414] width 75 height 19
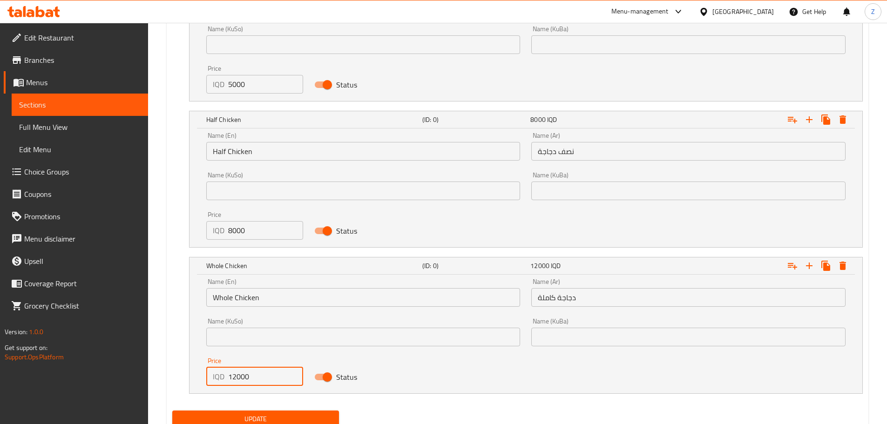
scroll to position [747, 0]
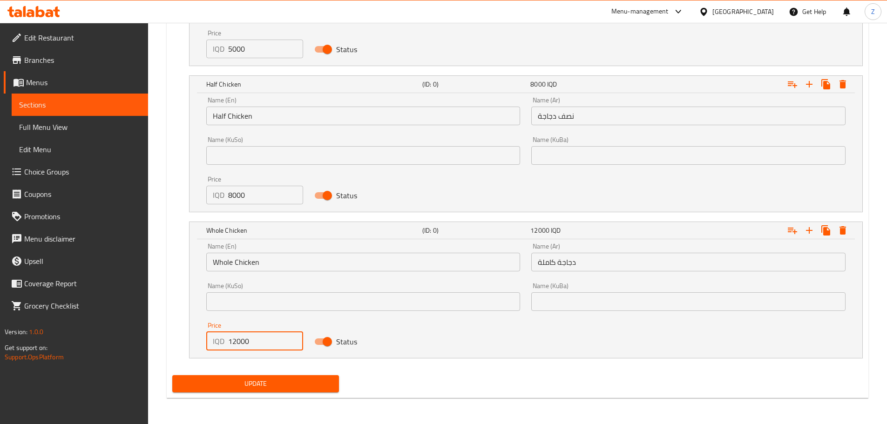
type input "12000"
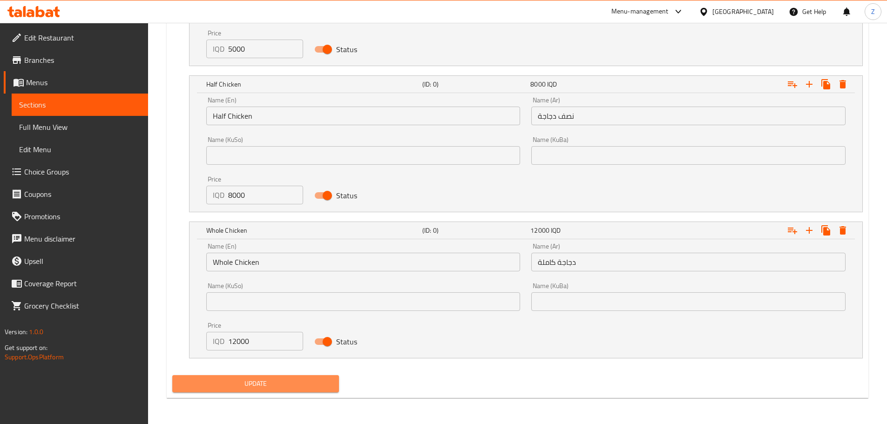
click at [311, 389] on span "Update" at bounding box center [256, 384] width 152 height 12
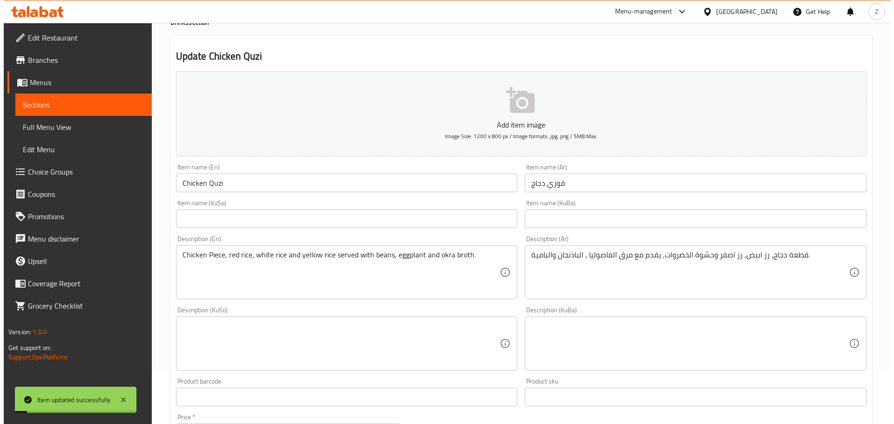
scroll to position [0, 0]
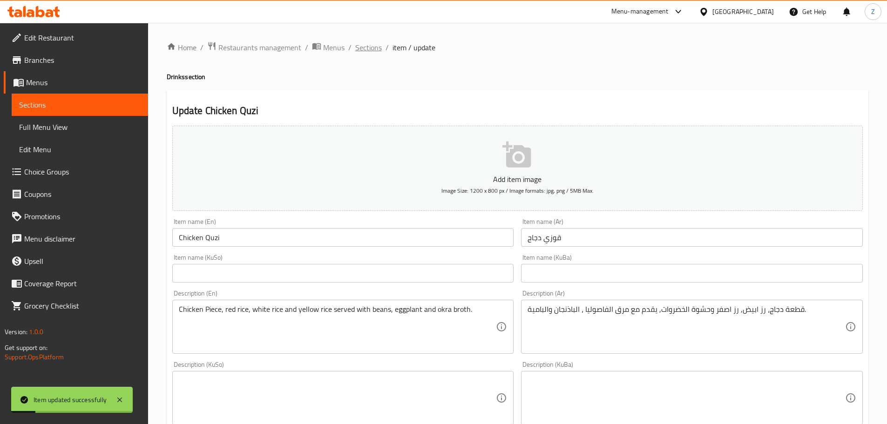
click at [381, 50] on span "Sections" at bounding box center [368, 47] width 27 height 11
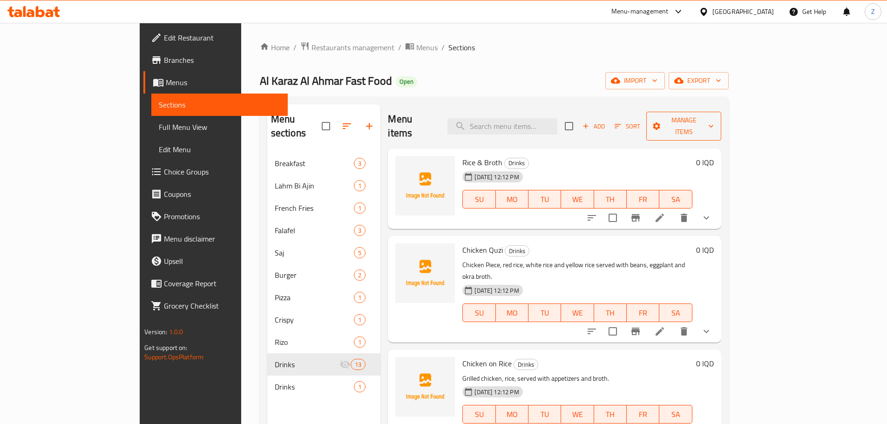
click at [714, 123] on span "Manage items" at bounding box center [684, 126] width 60 height 23
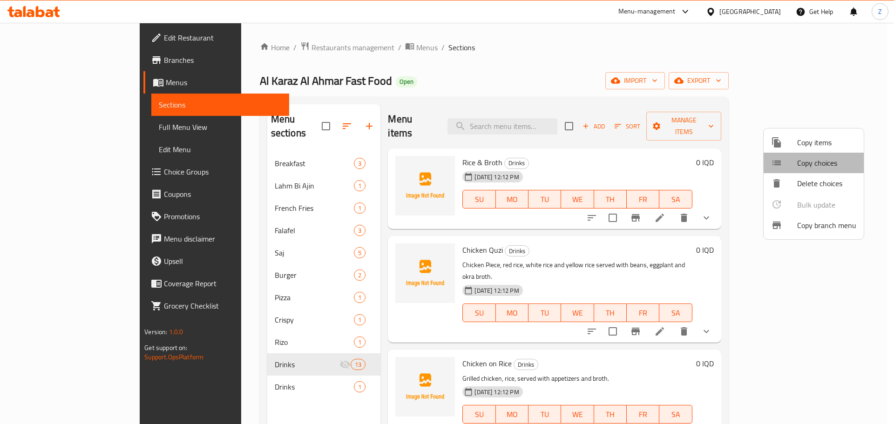
click at [833, 159] on span "Copy choices" at bounding box center [827, 162] width 59 height 11
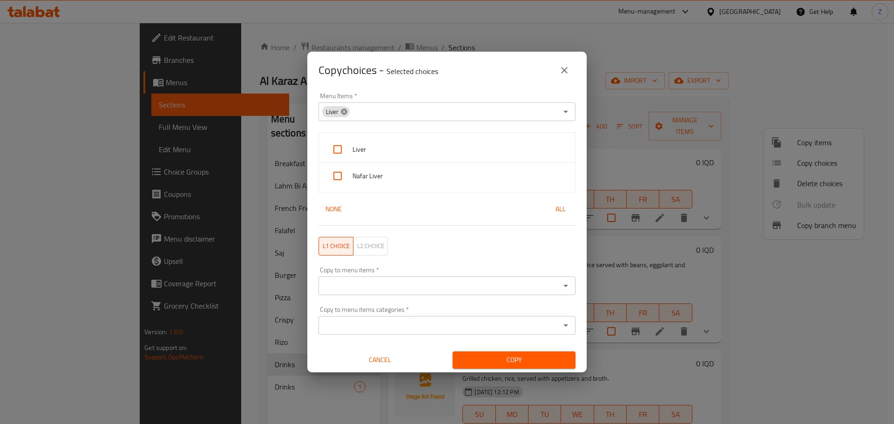
click at [342, 114] on icon at bounding box center [344, 112] width 6 height 6
click at [560, 115] on icon "Open" at bounding box center [565, 111] width 11 height 11
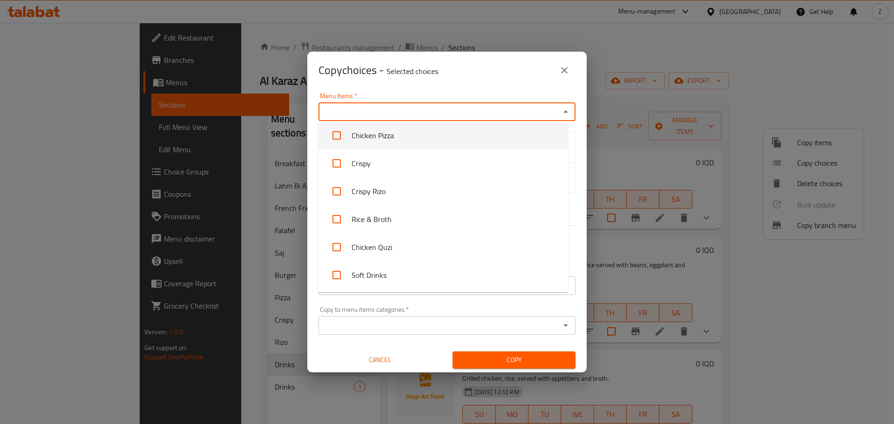
scroll to position [61, 0]
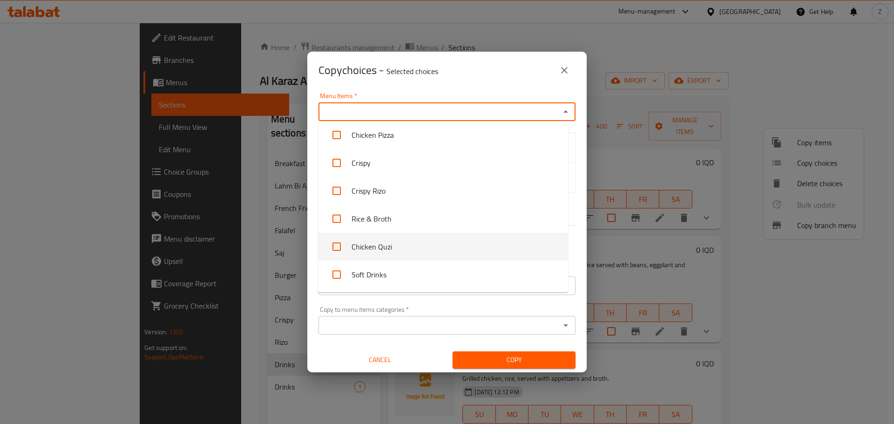
click at [444, 244] on li "Chicken Quzi" at bounding box center [443, 247] width 250 height 28
checkbox input "true"
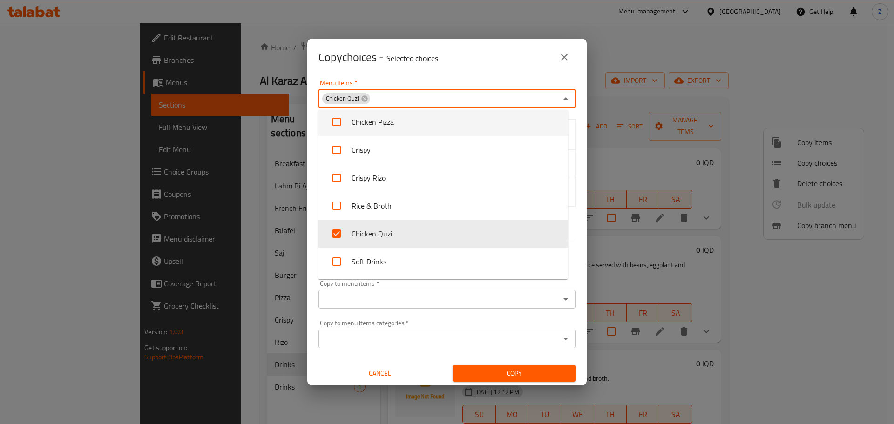
click at [456, 73] on div "Copy choices - Selected choices 0" at bounding box center [447, 57] width 280 height 37
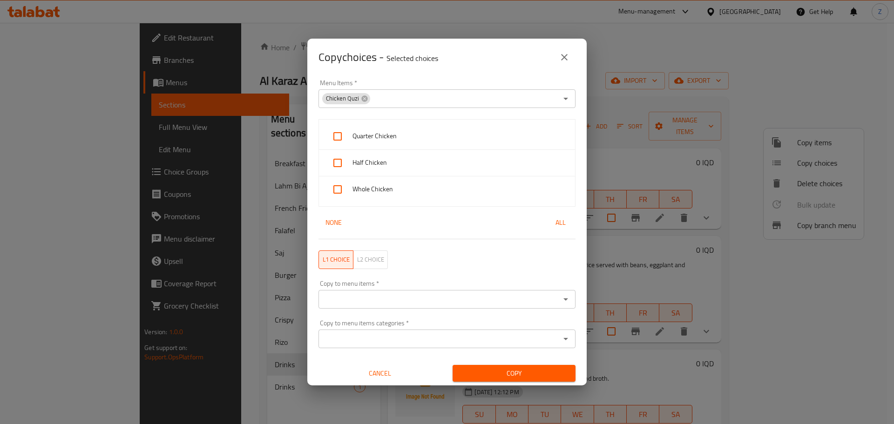
click at [337, 133] on input "checkbox" at bounding box center [338, 136] width 22 height 22
checkbox input "true"
click at [338, 166] on input "checkbox" at bounding box center [338, 163] width 22 height 22
checkbox input "true"
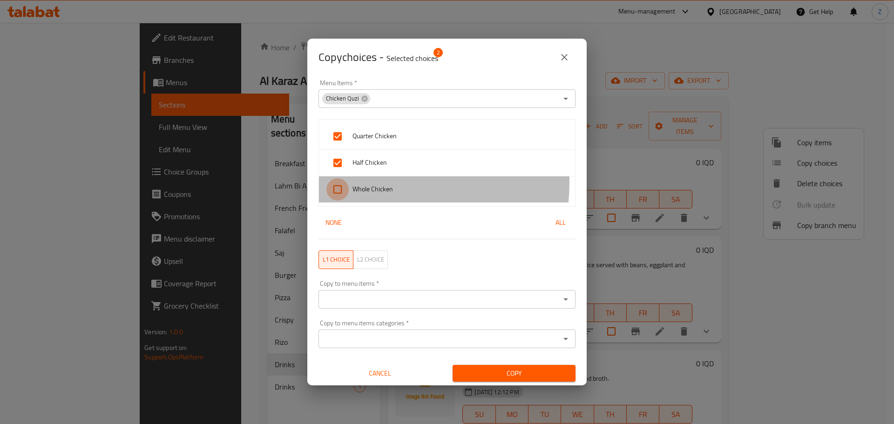
click at [344, 182] on input "checkbox" at bounding box center [338, 189] width 22 height 22
checkbox input "true"
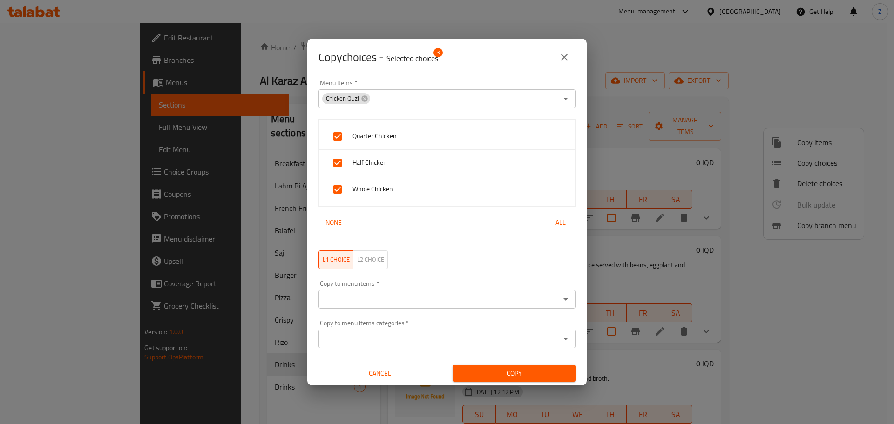
click at [560, 303] on icon "Open" at bounding box center [565, 299] width 11 height 11
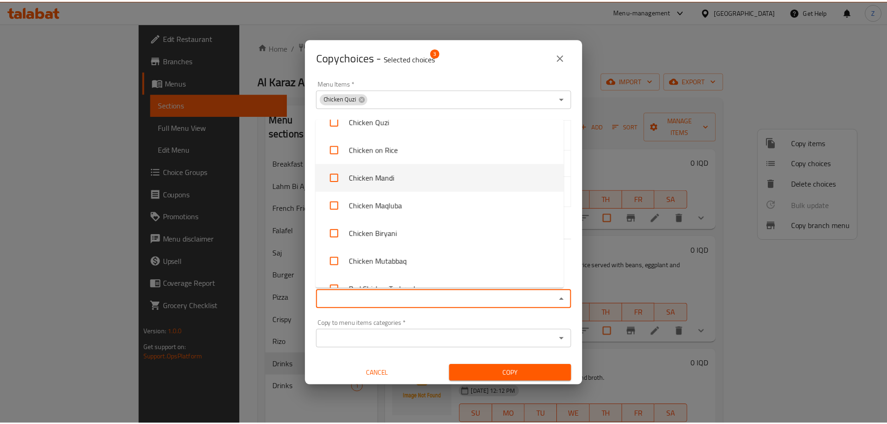
scroll to position [499, 0]
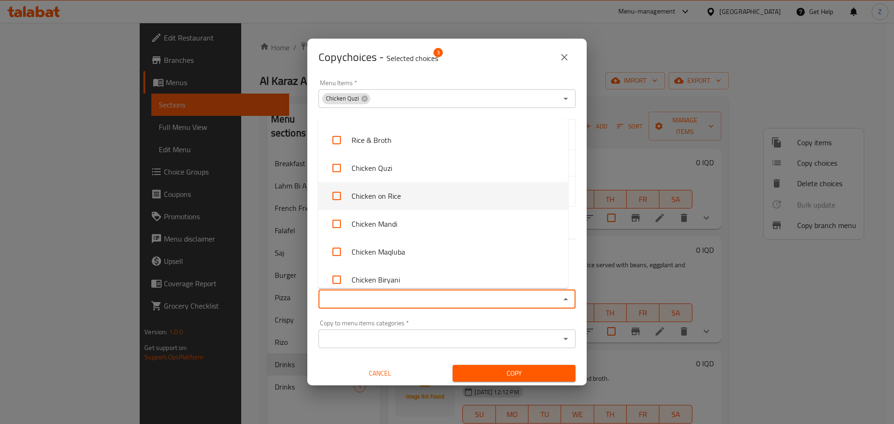
click at [416, 189] on li "Chicken on Rice" at bounding box center [443, 196] width 250 height 28
checkbox input "true"
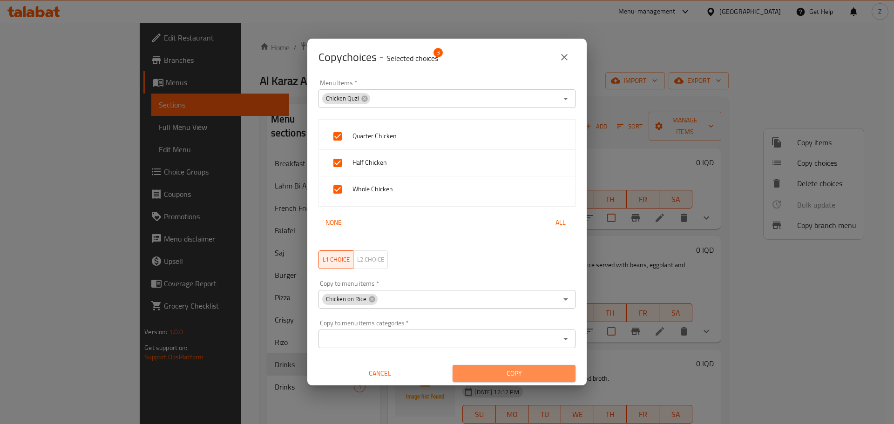
click at [526, 370] on span "Copy" at bounding box center [514, 374] width 108 height 12
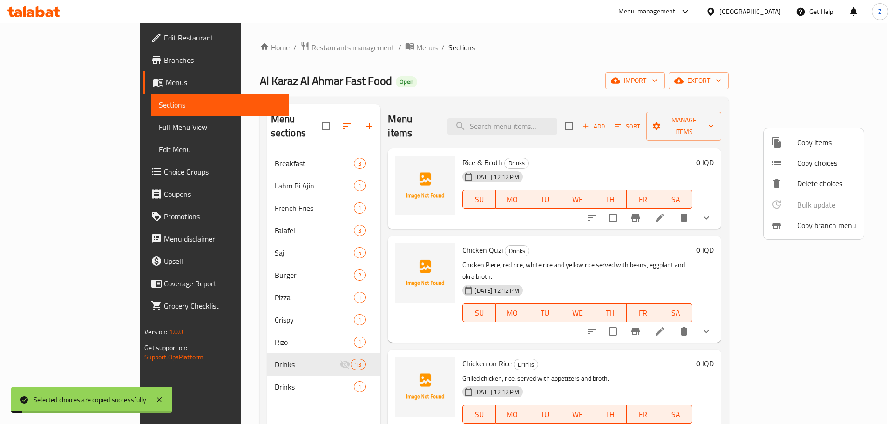
click at [719, 336] on div at bounding box center [447, 212] width 894 height 424
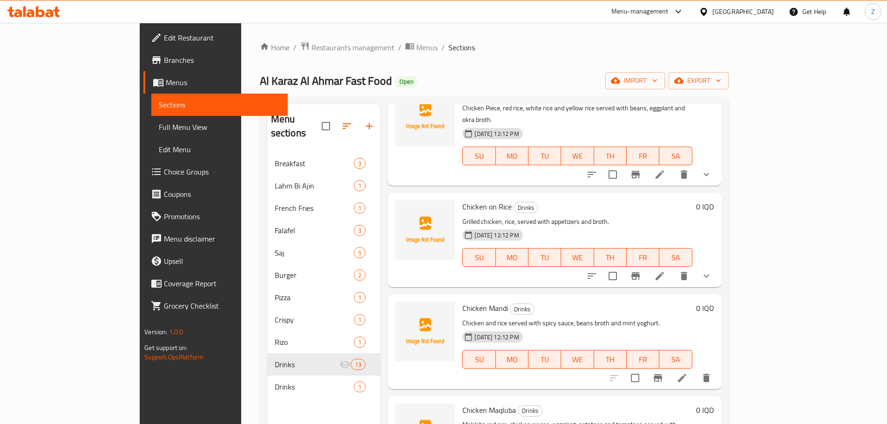
scroll to position [186, 0]
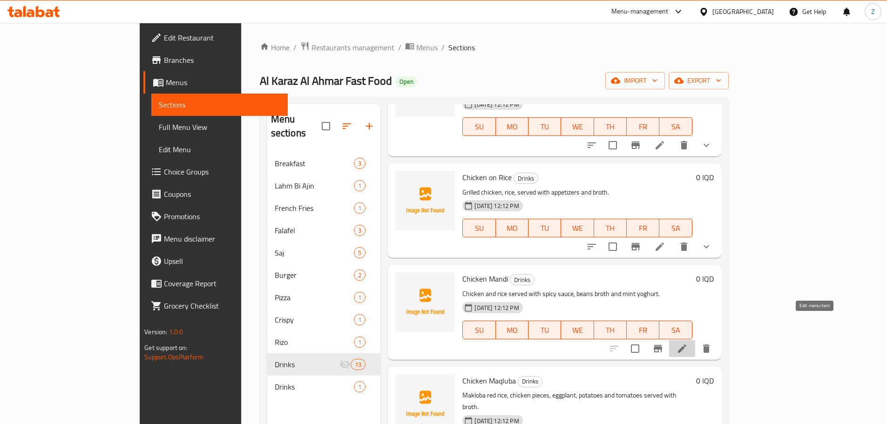
click at [688, 343] on icon at bounding box center [682, 348] width 11 height 11
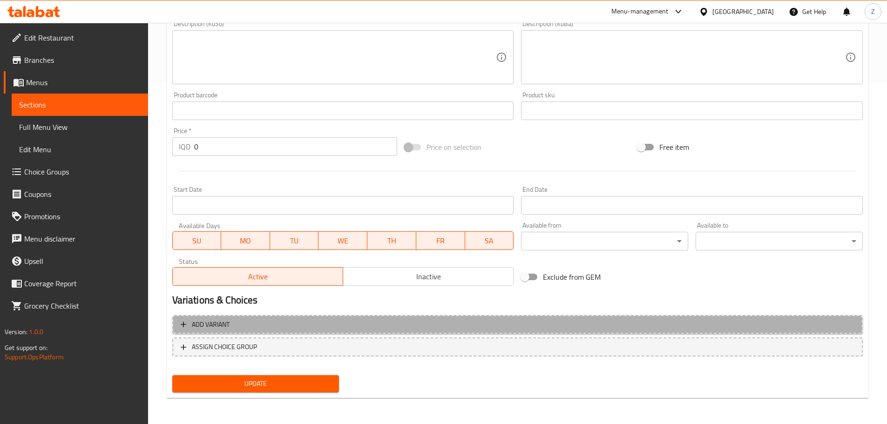
click at [475, 328] on span "Add variant" at bounding box center [518, 325] width 674 height 12
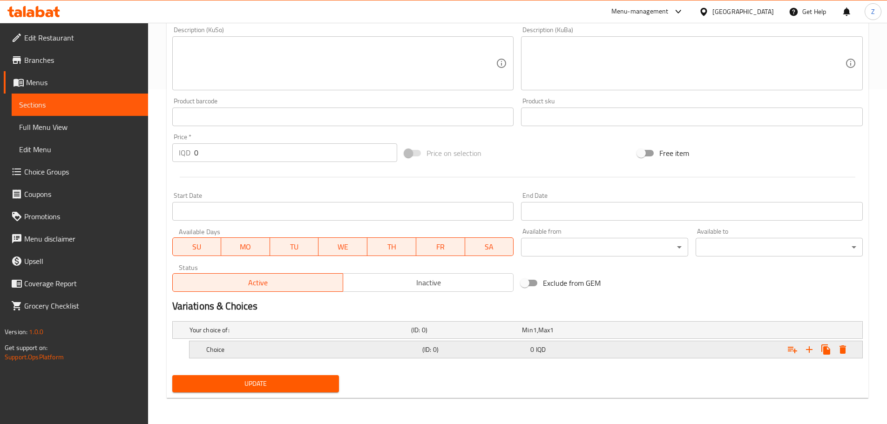
click at [278, 344] on div "Choice" at bounding box center [313, 349] width 216 height 13
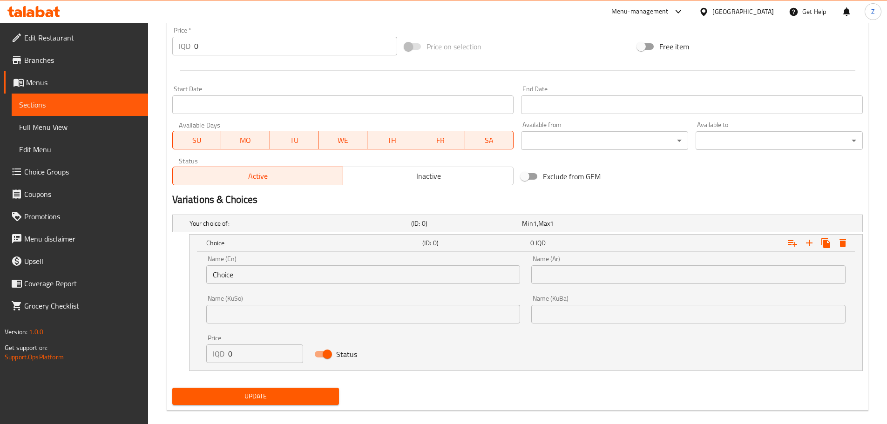
scroll to position [454, 0]
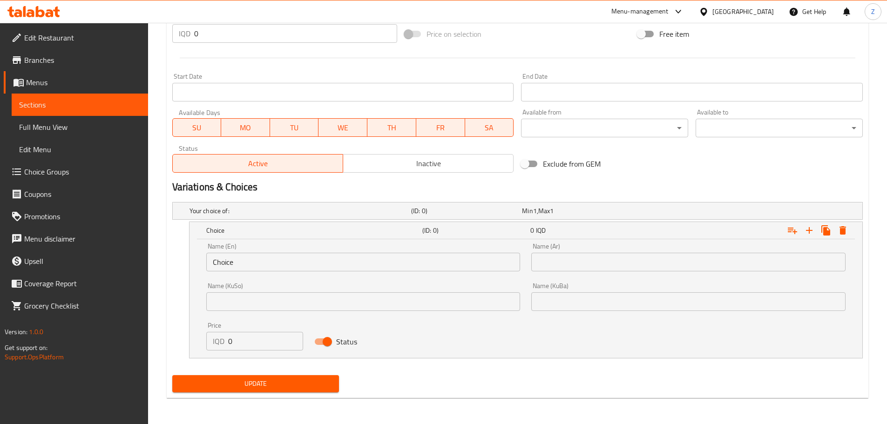
click at [265, 274] on div "Name (En) Choice Name (En)" at bounding box center [364, 258] width 326 height 40
click at [281, 256] on input "Choice" at bounding box center [363, 262] width 314 height 19
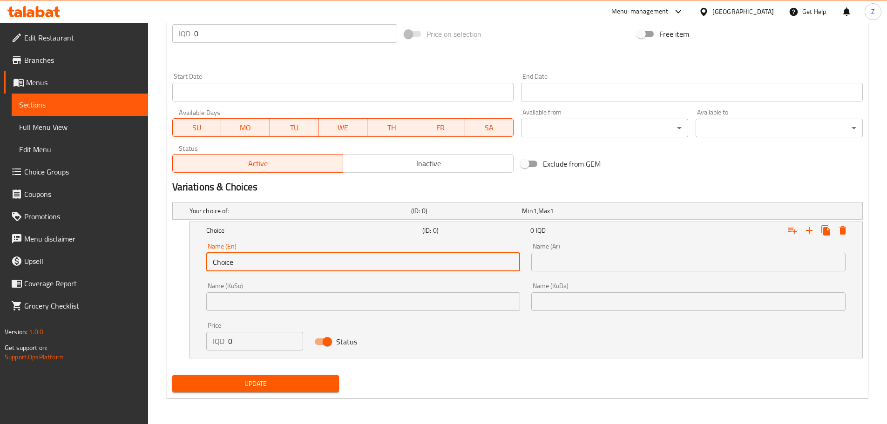
click at [281, 256] on input "Choice" at bounding box center [363, 262] width 314 height 19
type input "Half Chicken"
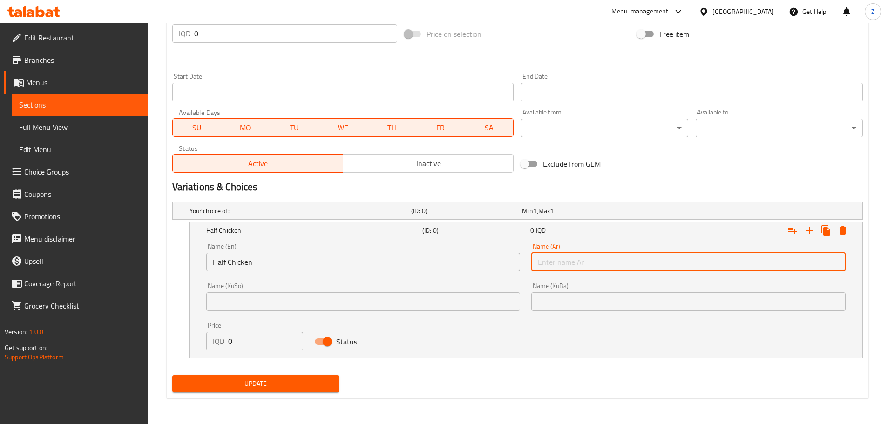
click at [559, 265] on input "text" at bounding box center [689, 262] width 314 height 19
type input "نصف دجاجة"
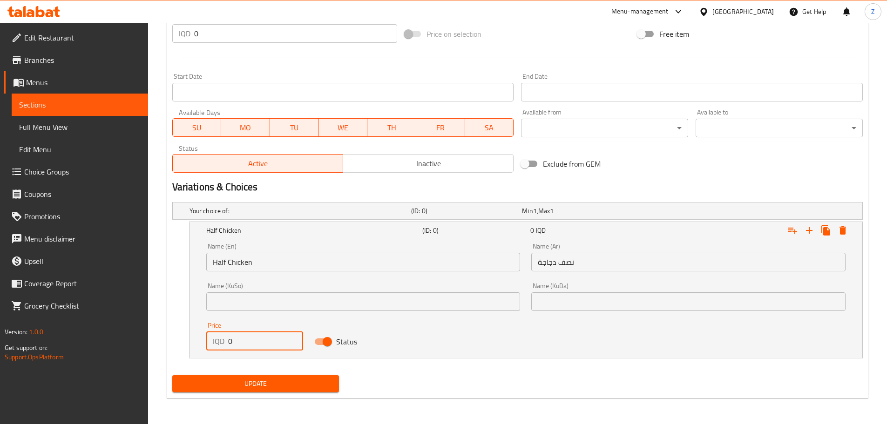
click at [249, 345] on input "0" at bounding box center [265, 341] width 75 height 19
type input "7000"
click at [807, 229] on icon "Expand" at bounding box center [809, 230] width 11 height 11
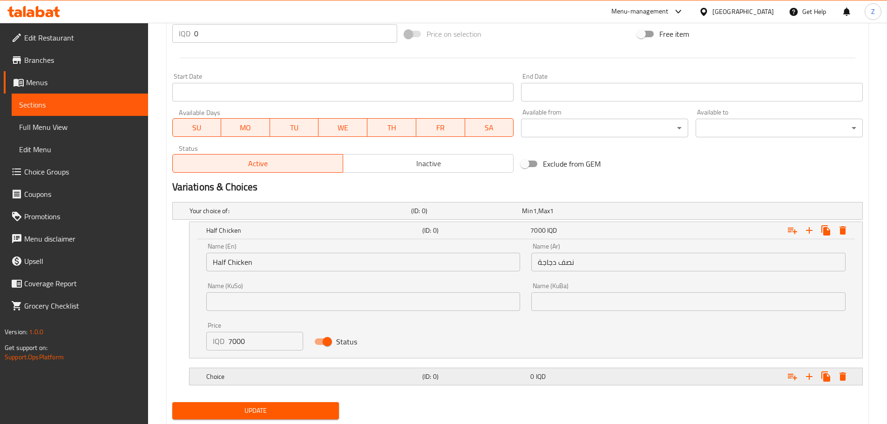
click at [434, 374] on h5 "(ID: 0)" at bounding box center [475, 376] width 104 height 9
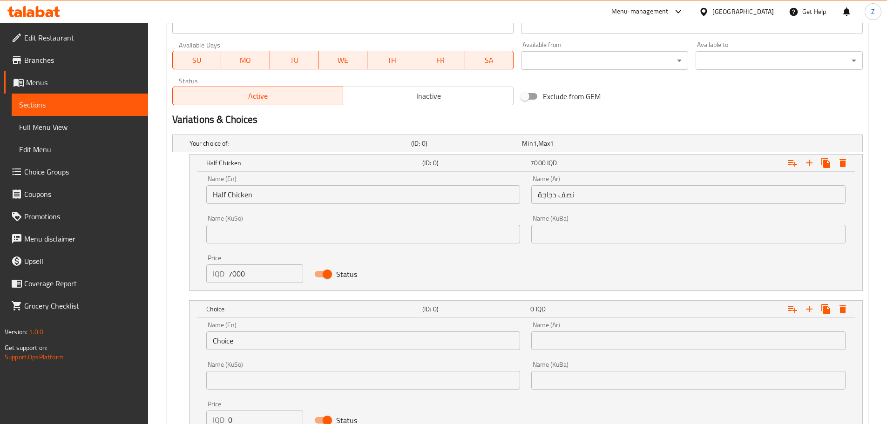
scroll to position [587, 0]
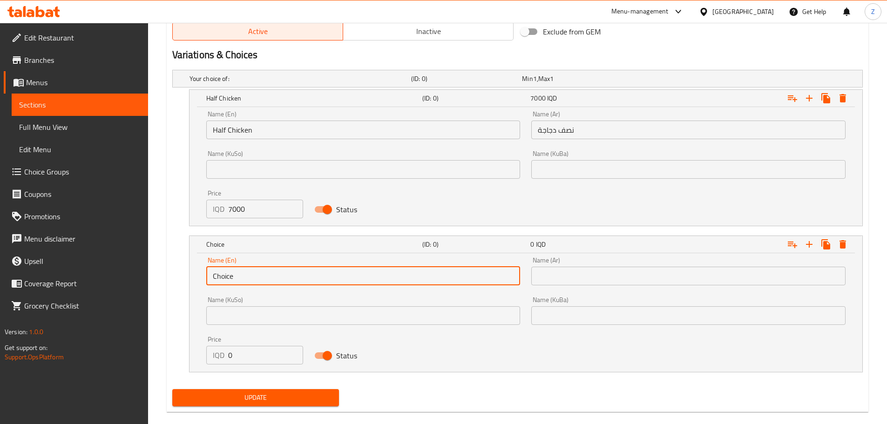
click at [263, 283] on input "Choice" at bounding box center [363, 276] width 314 height 19
type input "Whole Chicken"
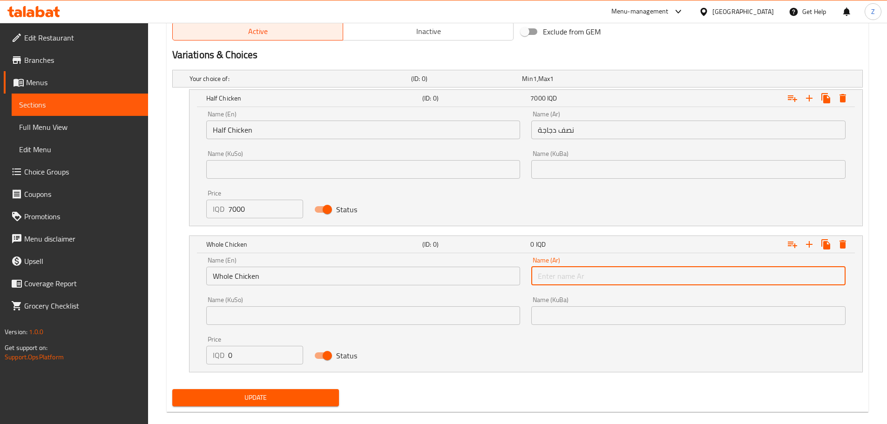
click at [584, 284] on input "text" at bounding box center [689, 276] width 314 height 19
type input "دجاجة كاملة"
click at [260, 356] on input "0" at bounding box center [265, 355] width 75 height 19
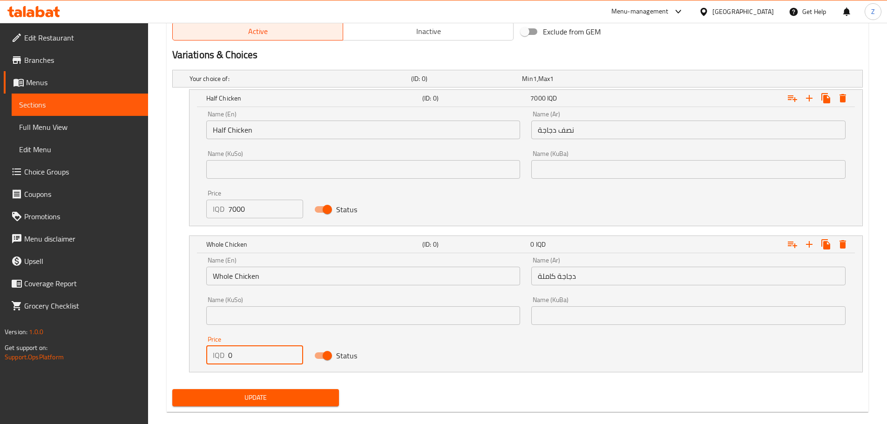
click at [260, 356] on input "0" at bounding box center [265, 355] width 75 height 19
type input "12000"
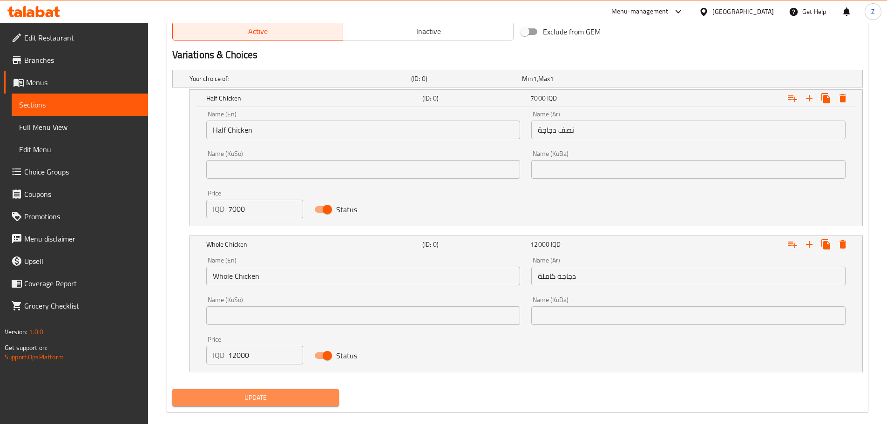
click at [280, 401] on span "Update" at bounding box center [256, 398] width 152 height 12
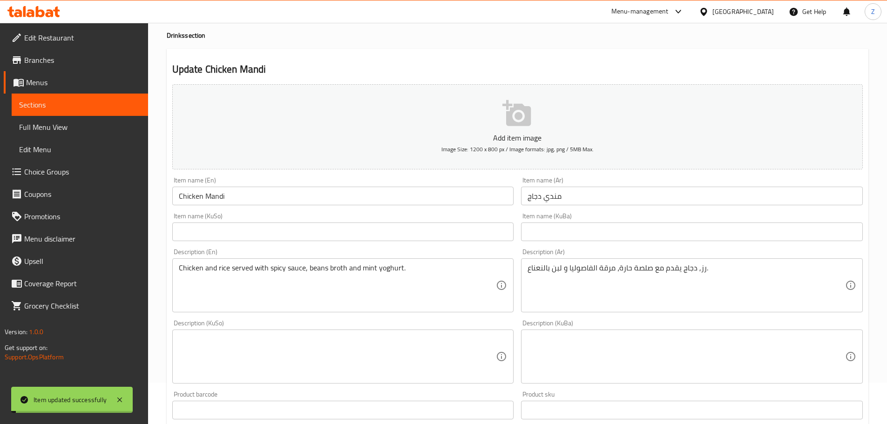
scroll to position [0, 0]
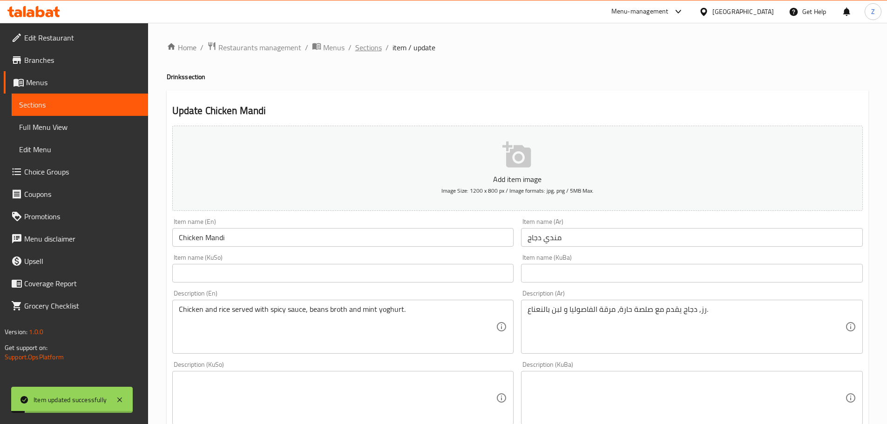
click at [361, 47] on span "Sections" at bounding box center [368, 47] width 27 height 11
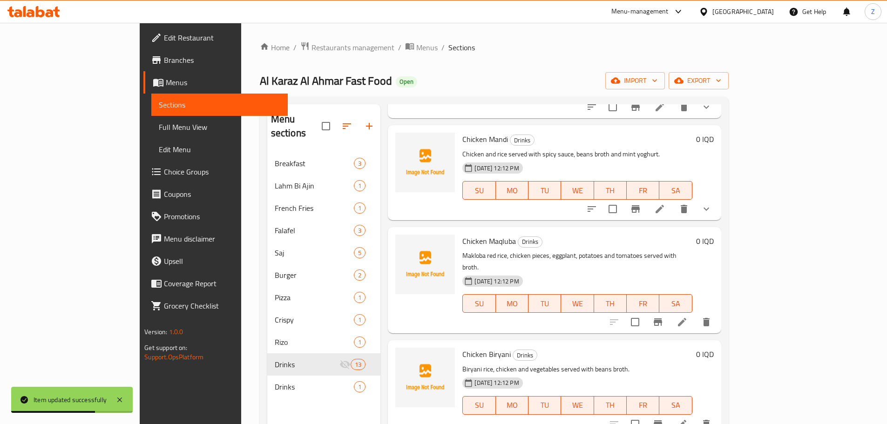
scroll to position [373, 0]
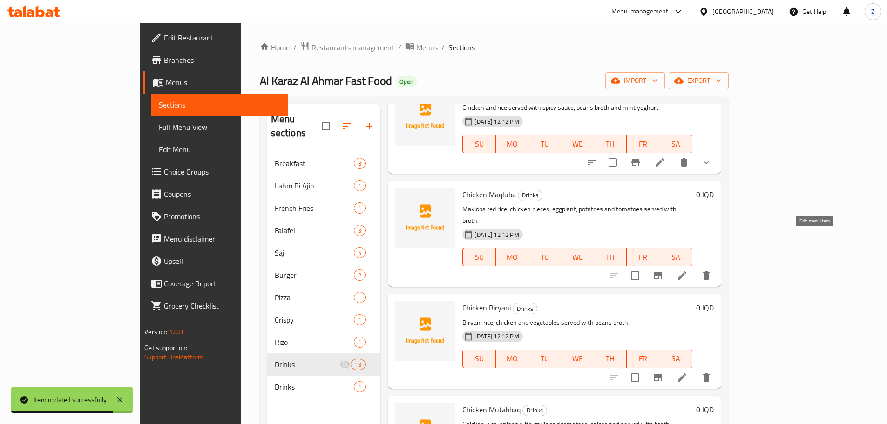
click at [687, 272] on icon at bounding box center [682, 276] width 8 height 8
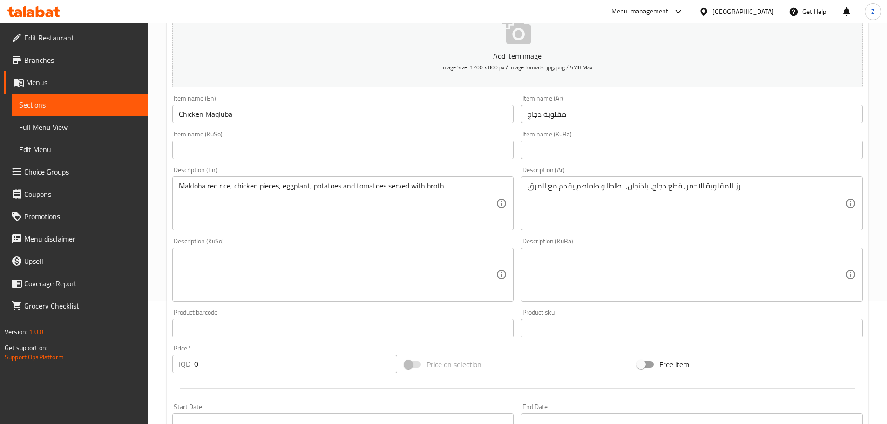
scroll to position [140, 0]
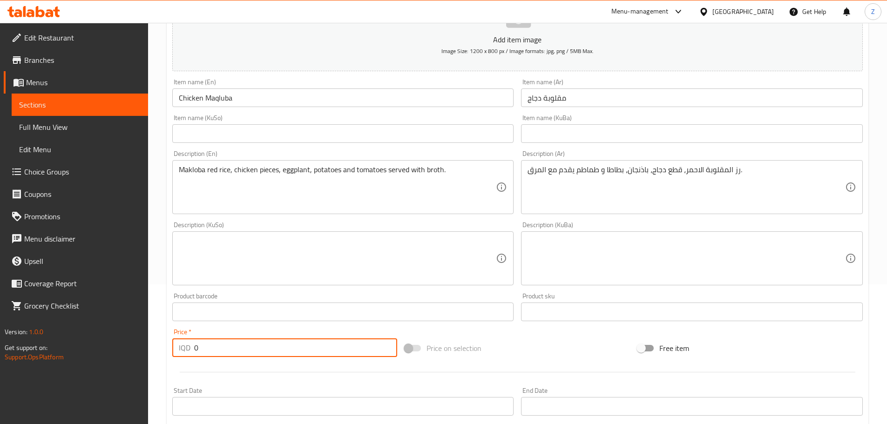
click at [218, 346] on input "0" at bounding box center [296, 348] width 204 height 19
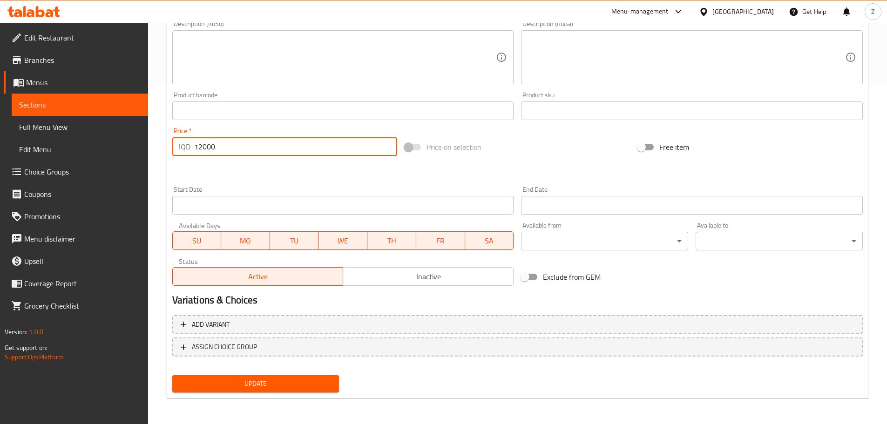
type input "12000"
click at [298, 377] on button "Update" at bounding box center [255, 383] width 167 height 17
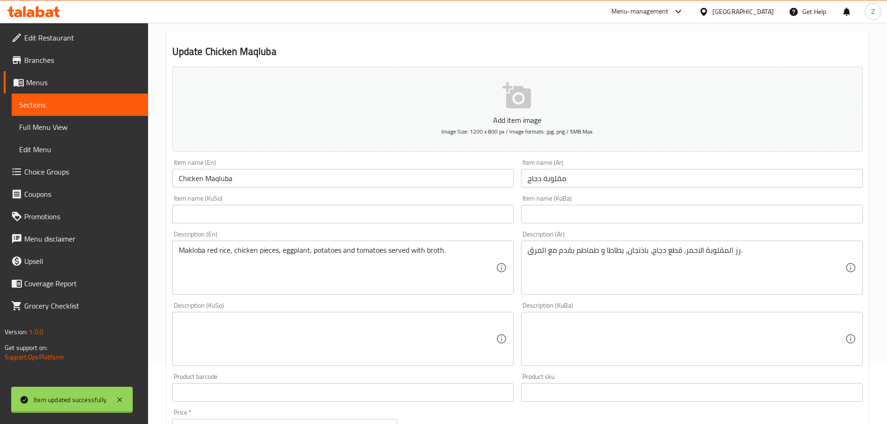
scroll to position [0, 0]
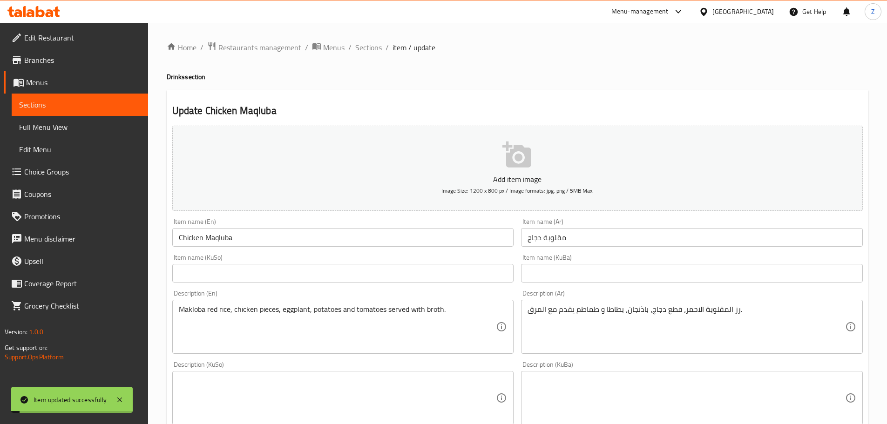
drag, startPoint x: 375, startPoint y: 52, endPoint x: 380, endPoint y: 57, distance: 7.6
click at [375, 52] on span "Sections" at bounding box center [368, 47] width 27 height 11
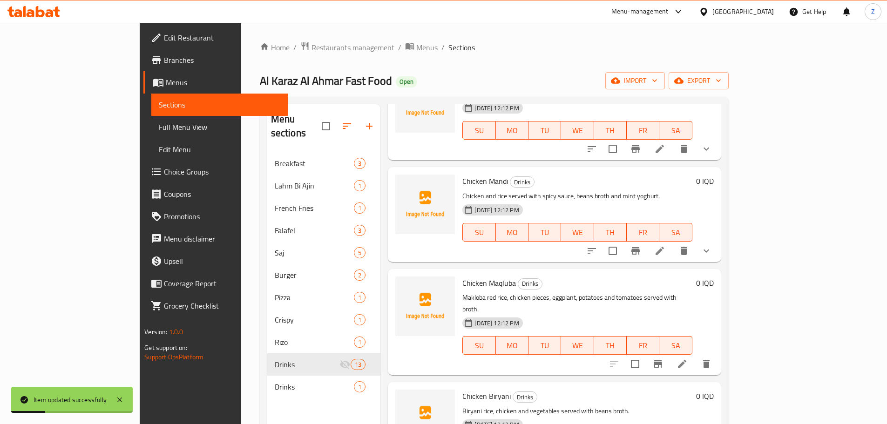
scroll to position [326, 0]
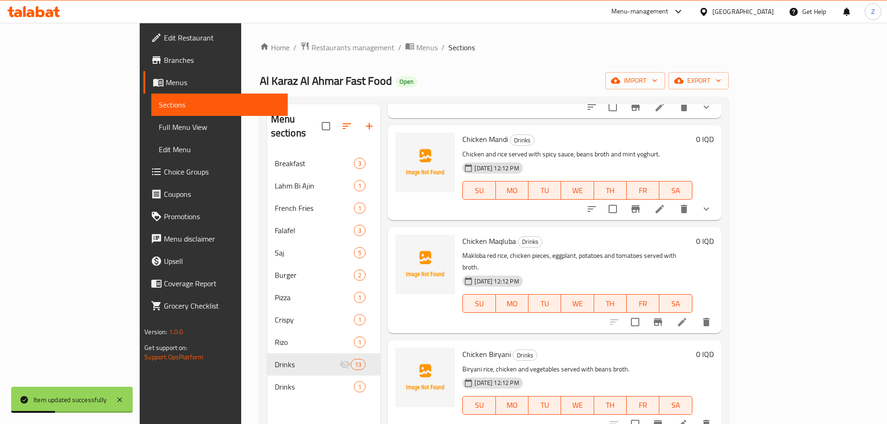
click at [714, 348] on h6 "0 IQD" at bounding box center [705, 354] width 18 height 13
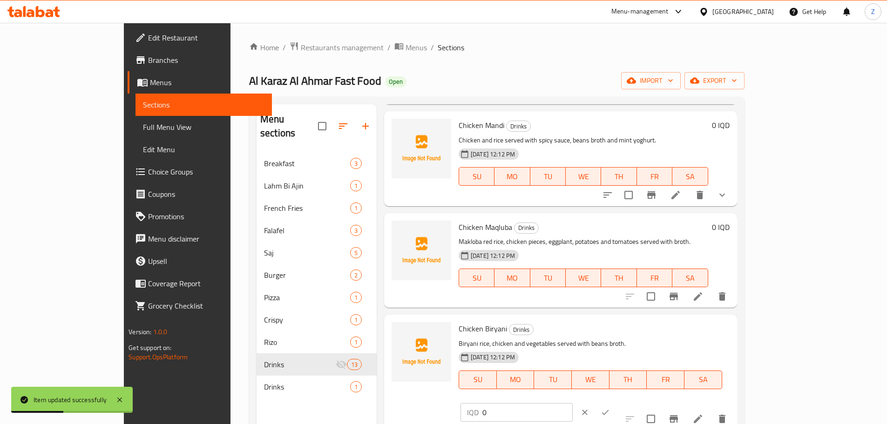
click at [573, 403] on input "0" at bounding box center [528, 412] width 90 height 19
type input "12000"
click at [610, 408] on icon "ok" at bounding box center [605, 412] width 9 height 9
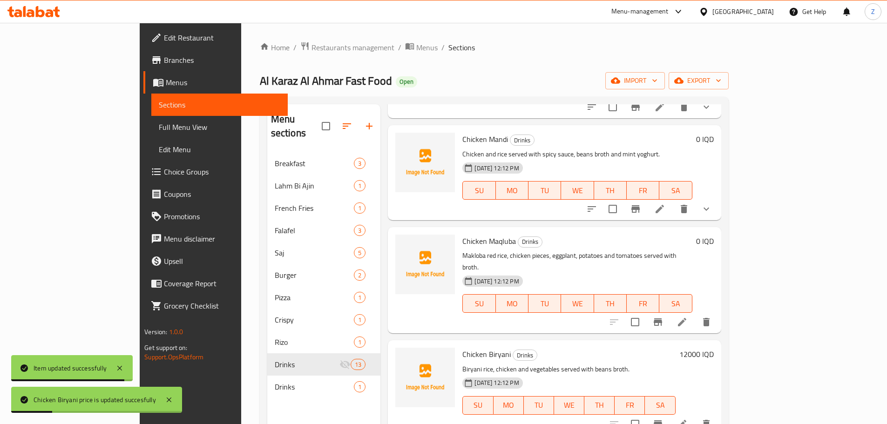
click at [714, 235] on h6 "0 IQD" at bounding box center [705, 241] width 18 height 13
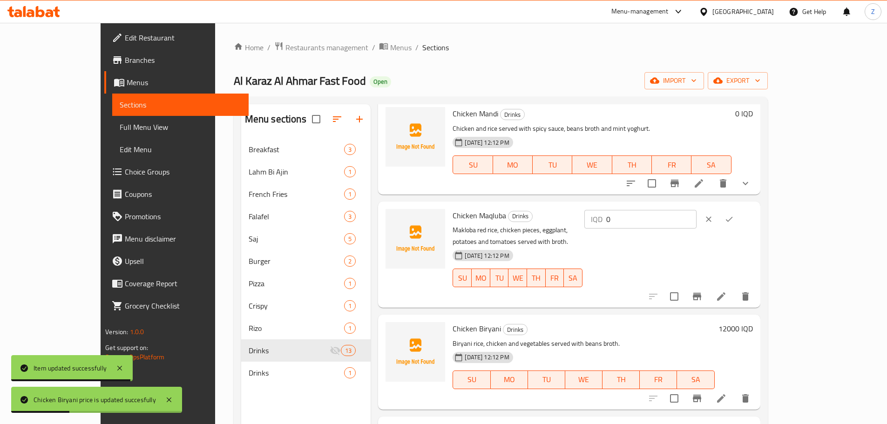
click at [697, 215] on input "0" at bounding box center [652, 219] width 90 height 19
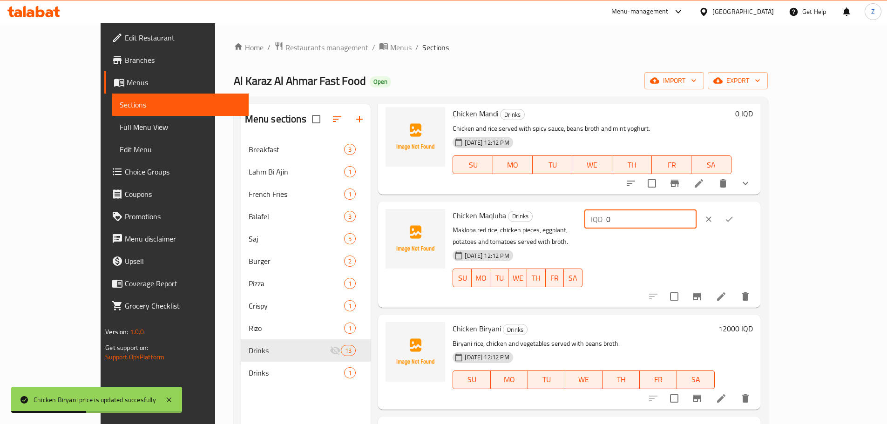
click at [697, 215] on input "0" at bounding box center [652, 219] width 90 height 19
type input "12000"
click at [740, 218] on button "ok" at bounding box center [729, 219] width 20 height 20
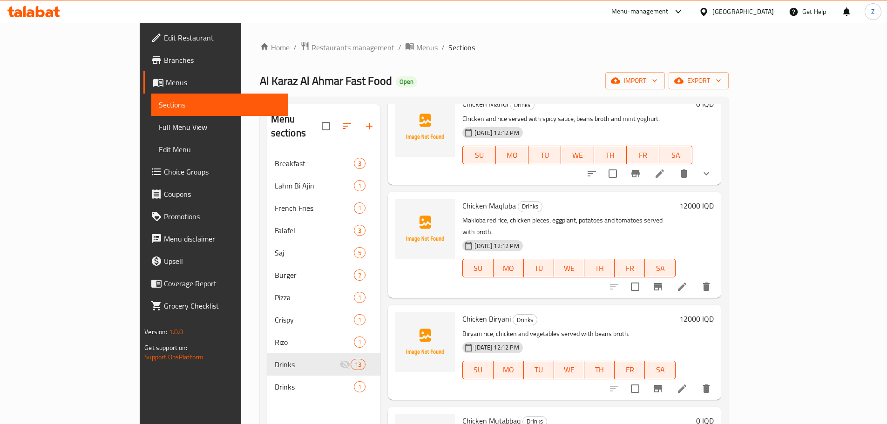
scroll to position [466, 0]
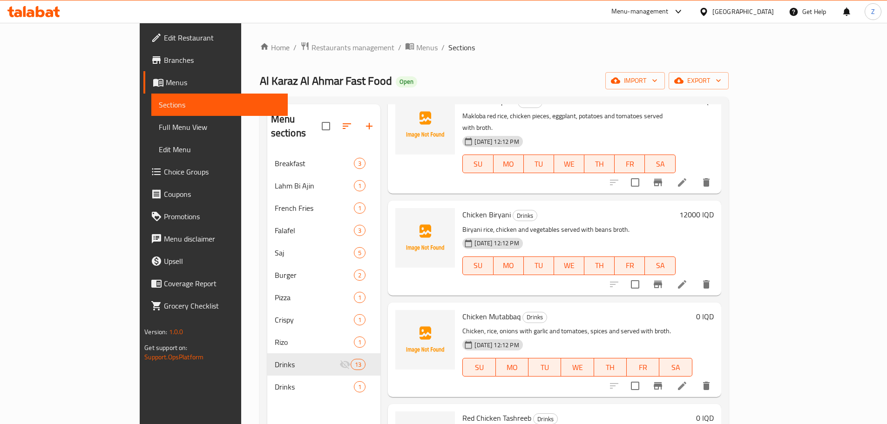
click at [714, 310] on h6 "0 IQD" at bounding box center [705, 316] width 18 height 13
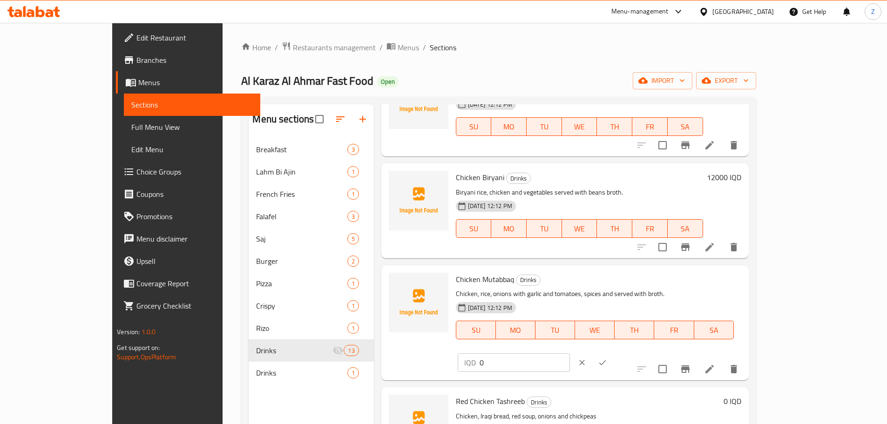
click at [627, 353] on div "IQD 0 ​" at bounding box center [542, 363] width 169 height 20
click at [570, 354] on input "0" at bounding box center [525, 363] width 90 height 19
type input "12000"
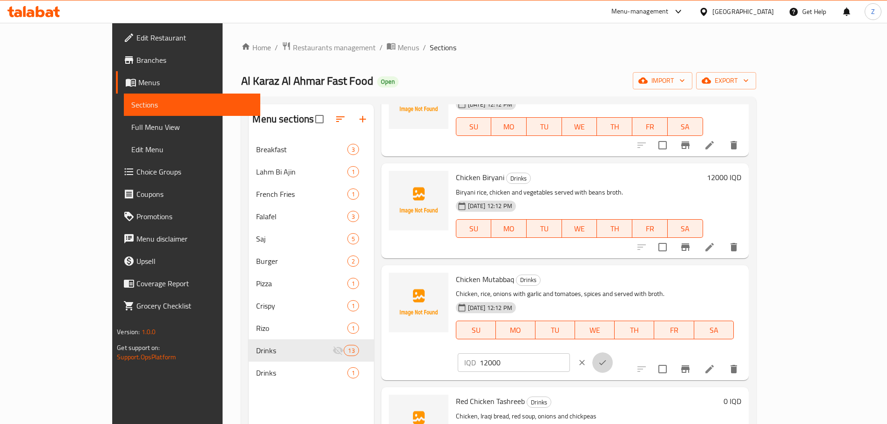
click at [613, 353] on button "ok" at bounding box center [603, 363] width 20 height 20
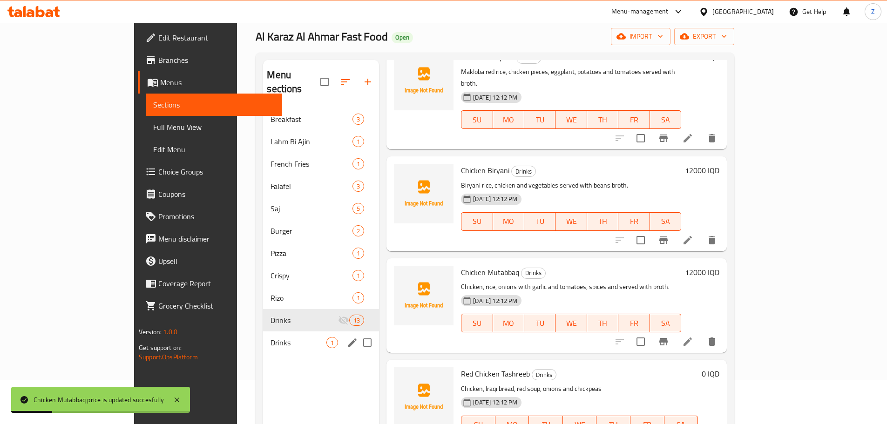
scroll to position [47, 0]
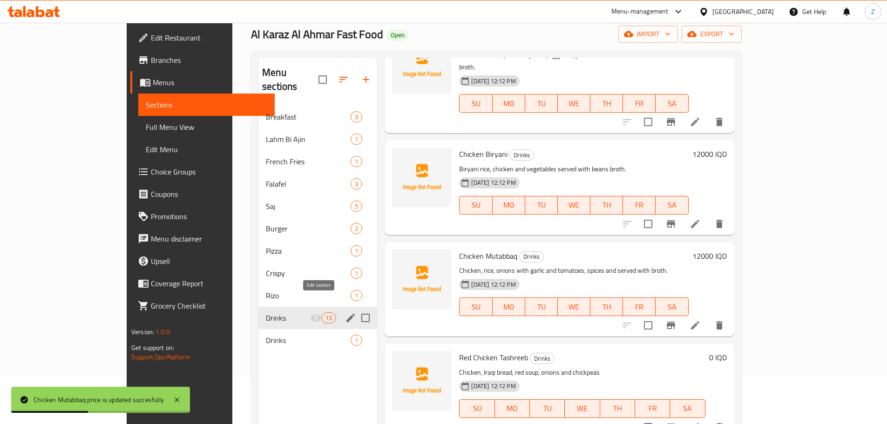
click at [345, 313] on icon "edit" at bounding box center [350, 318] width 11 height 11
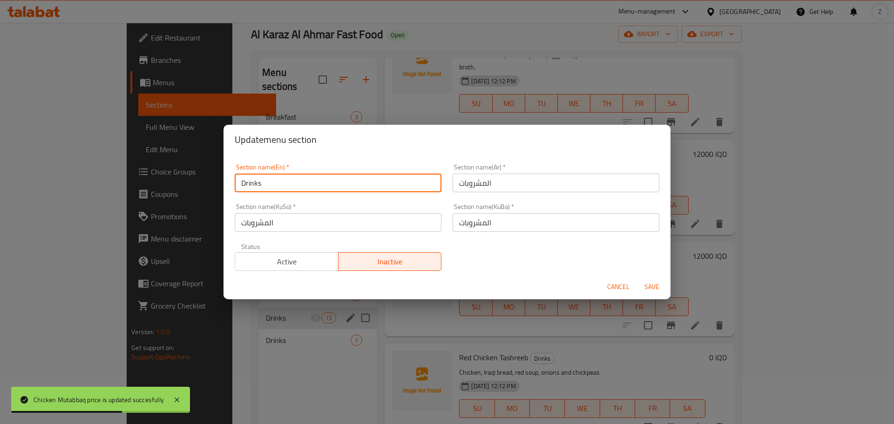
click at [328, 191] on input "Drinks" at bounding box center [338, 183] width 207 height 19
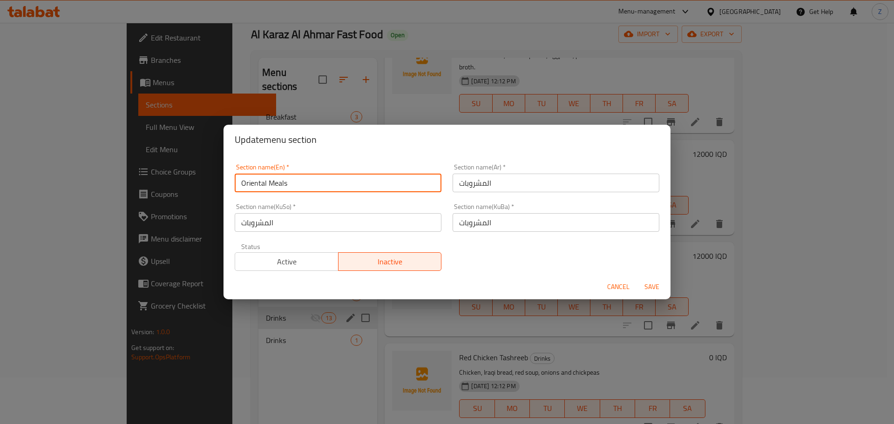
type input "Oriental Meals"
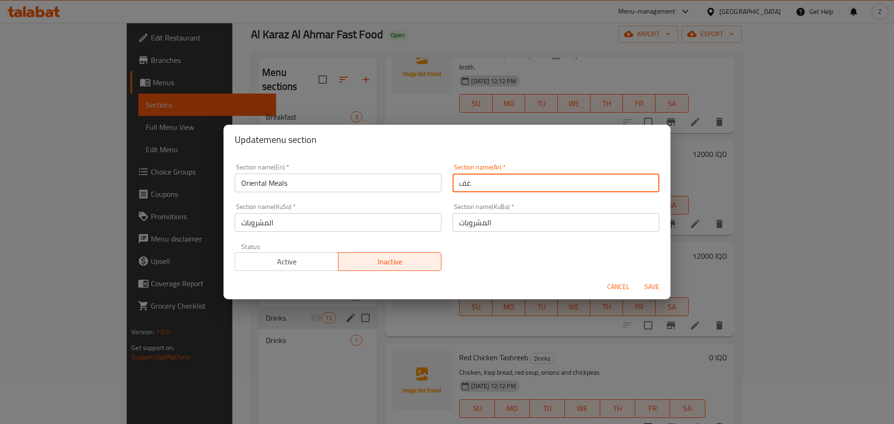
type input "غ"
type input "ا"
type input "الشرقي"
click at [509, 198] on div "Section name(Ar)   * الشرقي Section name(Ar) *" at bounding box center [556, 178] width 218 height 40
click at [515, 188] on input "الشرقي" at bounding box center [556, 183] width 207 height 19
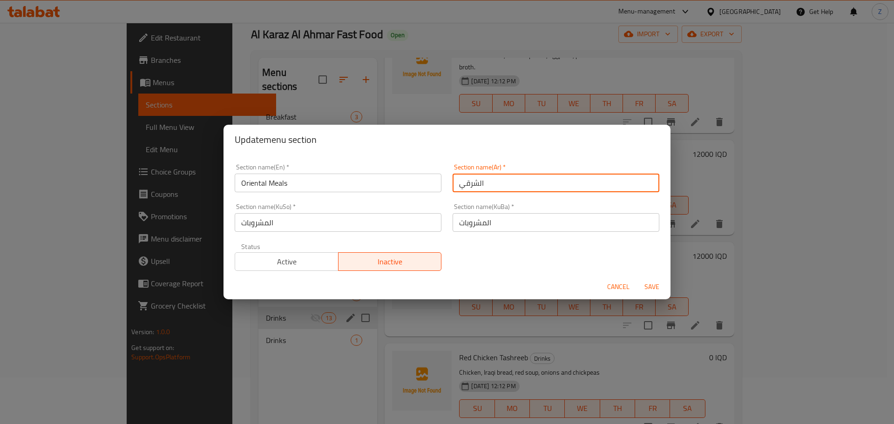
click at [515, 188] on input "الشرقي" at bounding box center [556, 183] width 207 height 19
click at [511, 228] on input "المشروبات" at bounding box center [556, 222] width 207 height 19
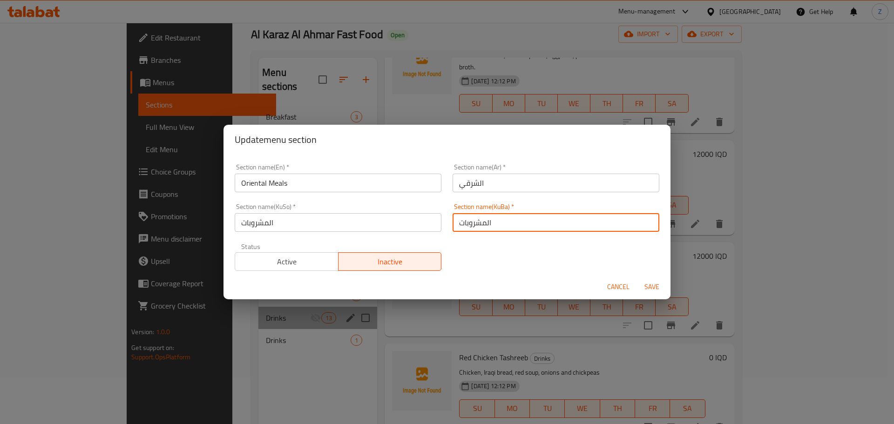
click at [511, 228] on input "المشروبات" at bounding box center [556, 222] width 207 height 19
paste input "شرقي"
type input "الشرقي"
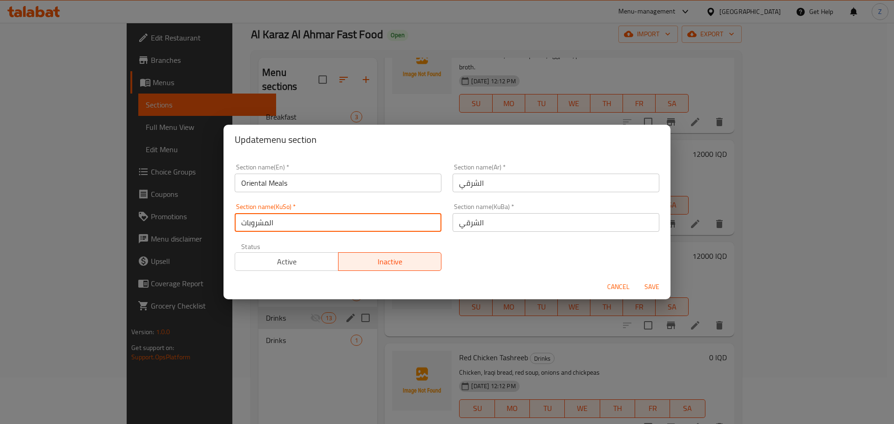
click at [385, 218] on input "المشروبات" at bounding box center [338, 222] width 207 height 19
paste input "شرقي"
type input "الشرقي"
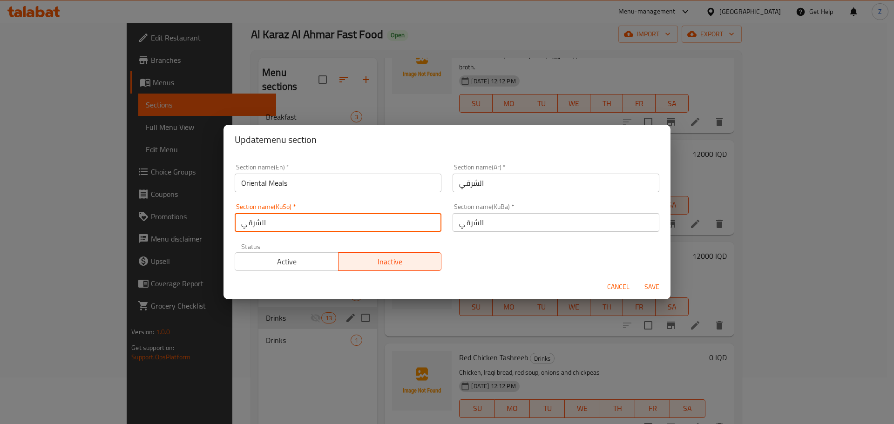
click at [644, 285] on span "Save" at bounding box center [652, 287] width 22 height 12
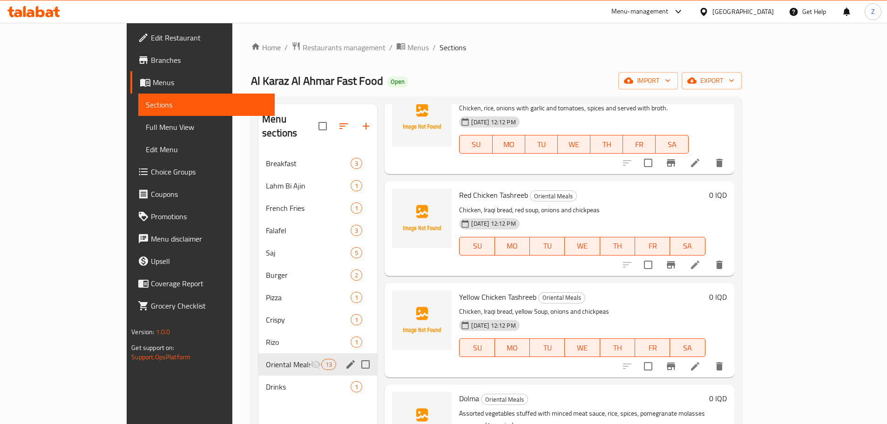
scroll to position [628, 0]
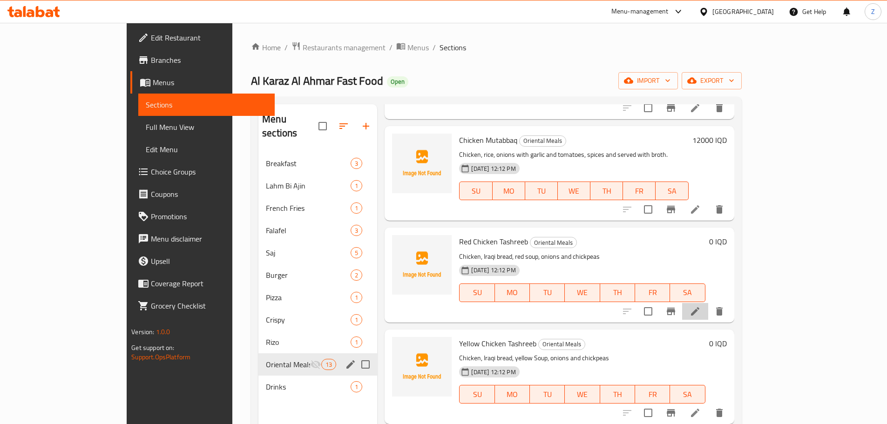
click at [709, 303] on li at bounding box center [695, 311] width 26 height 17
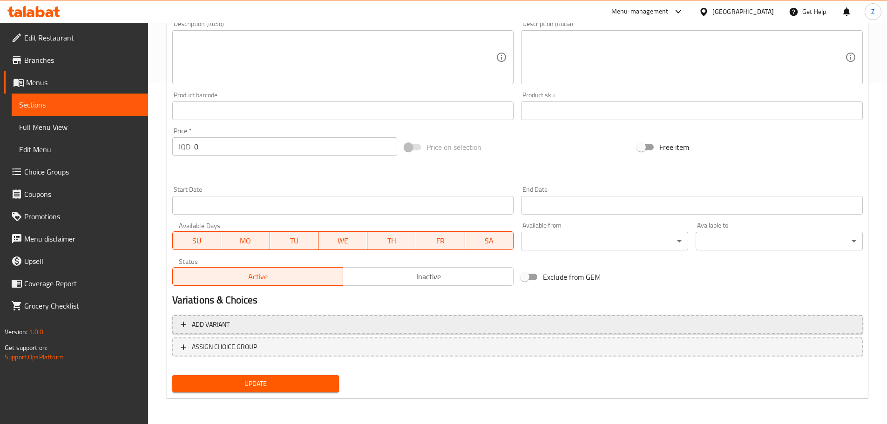
click at [396, 329] on span "Add variant" at bounding box center [518, 325] width 674 height 12
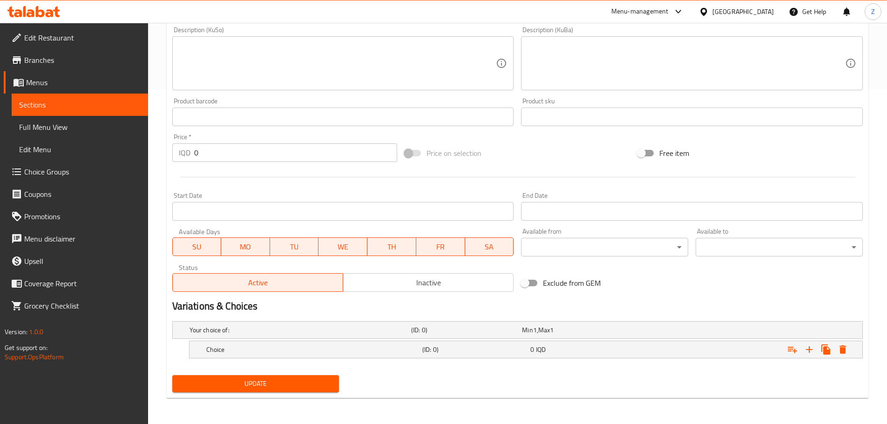
scroll to position [335, 0]
click at [334, 348] on h5 "Choice" at bounding box center [312, 349] width 212 height 9
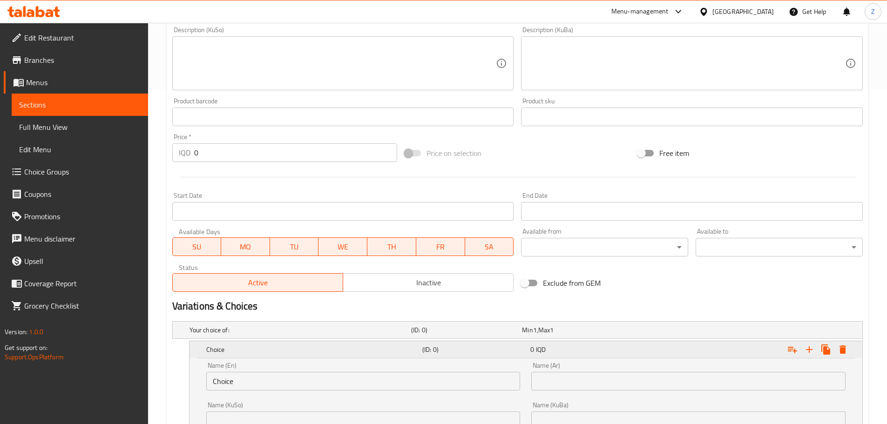
scroll to position [452, 0]
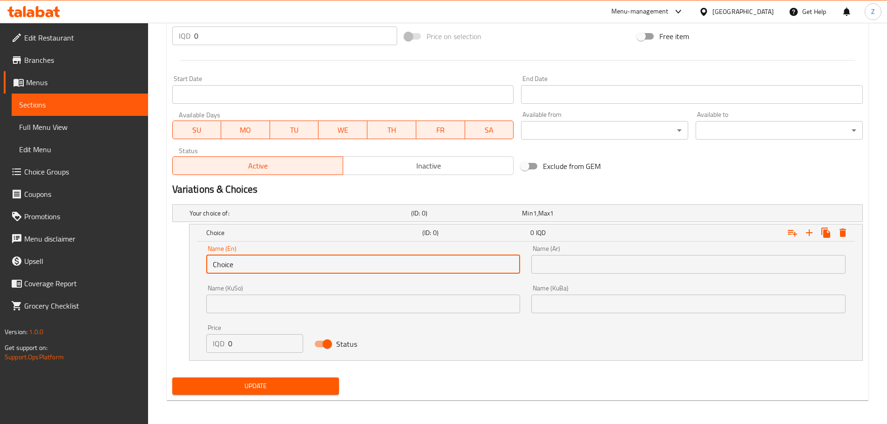
click at [273, 261] on input "Choice" at bounding box center [363, 264] width 314 height 19
type input "Quarter Chicken"
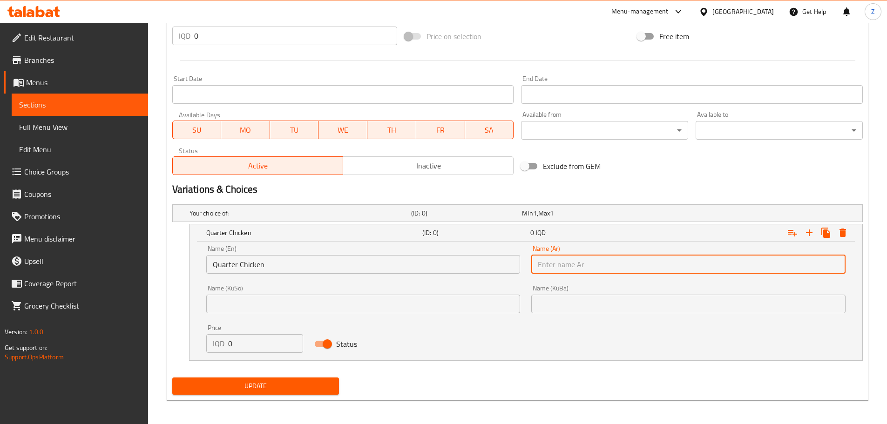
click at [652, 263] on input "text" at bounding box center [689, 264] width 314 height 19
type input "ربع دجاجة"
click at [810, 233] on icon "Expand" at bounding box center [809, 233] width 7 height 7
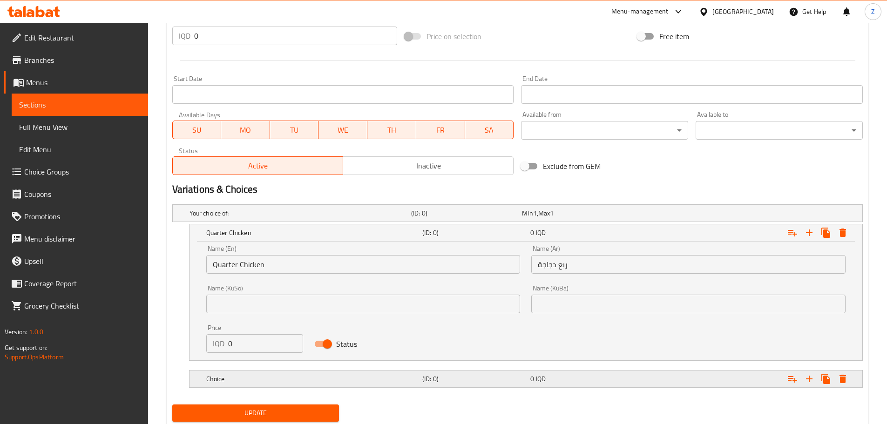
click at [492, 375] on h5 "(ID: 0)" at bounding box center [475, 379] width 104 height 9
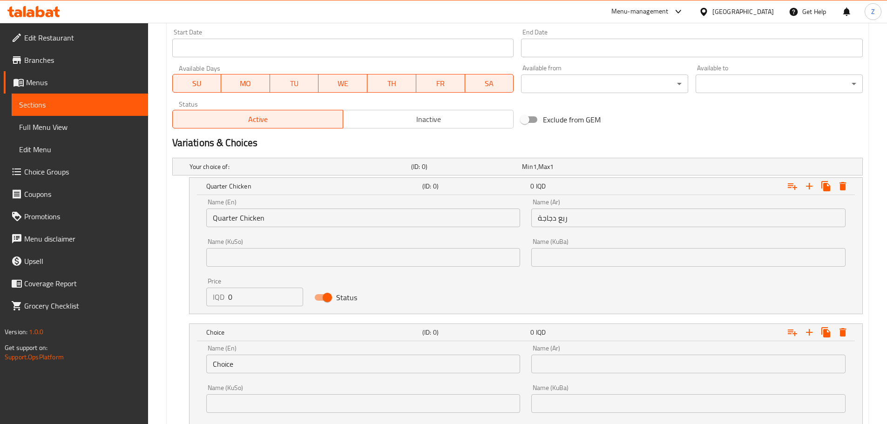
scroll to position [581, 0]
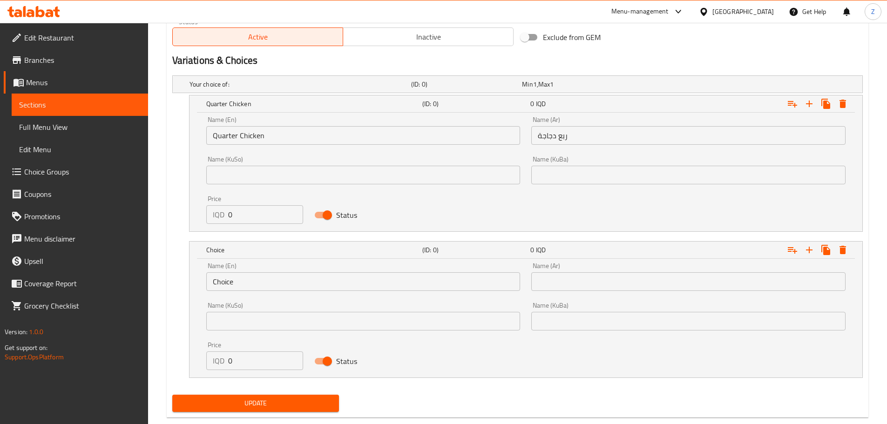
click at [343, 288] on input "Choice" at bounding box center [363, 282] width 314 height 19
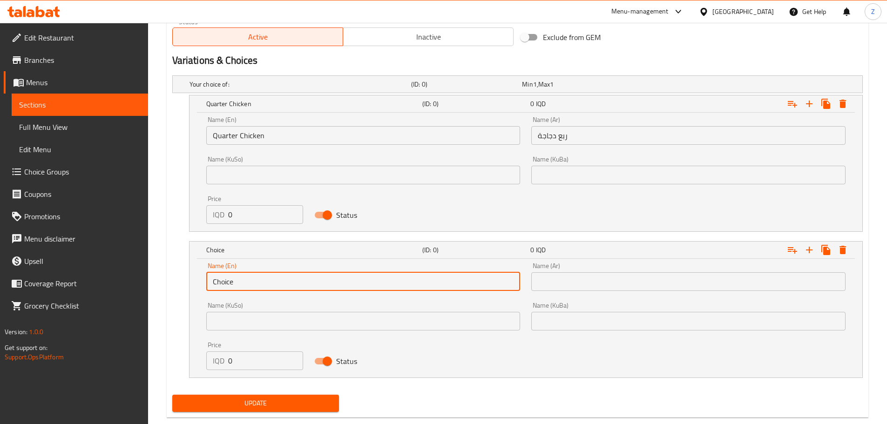
click at [343, 287] on input "Choice" at bounding box center [363, 282] width 314 height 19
type input "Half Chicken"
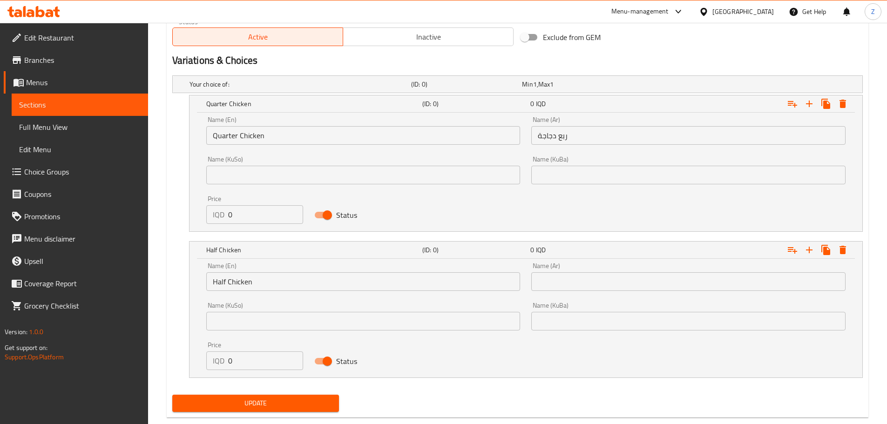
drag, startPoint x: 534, startPoint y: 272, endPoint x: 553, endPoint y: 279, distance: 20.9
click at [535, 272] on div "Name (Ar) Name (Ar)" at bounding box center [689, 277] width 314 height 28
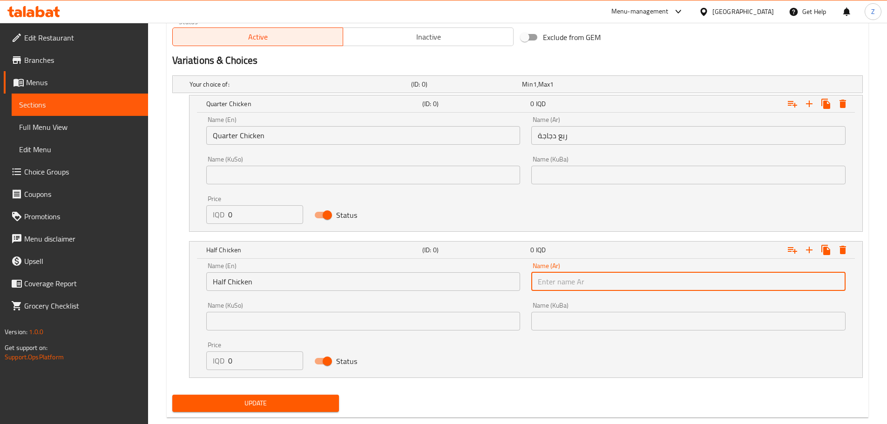
click at [562, 281] on input "text" at bounding box center [689, 282] width 314 height 19
type input "نصف دجاجة"
click at [809, 251] on icon "Expand" at bounding box center [809, 250] width 7 height 7
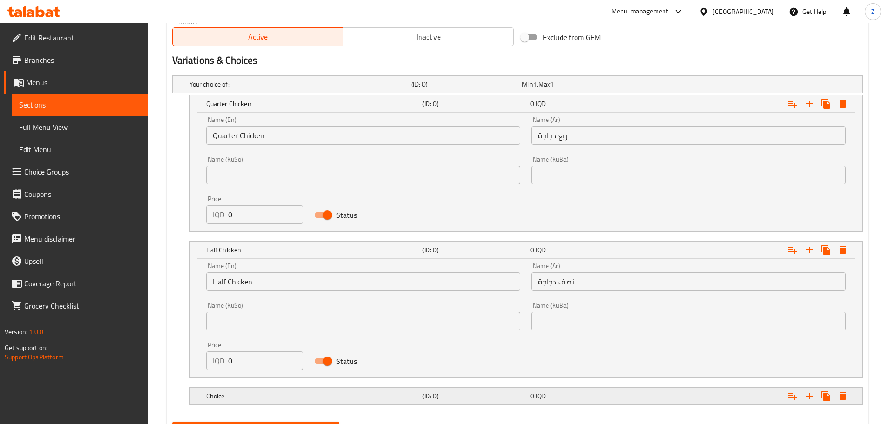
click at [339, 393] on h5 "Choice" at bounding box center [312, 396] width 212 height 9
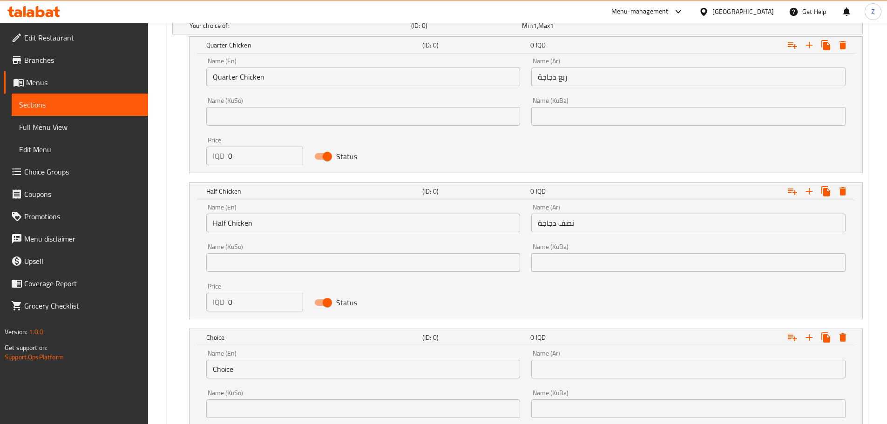
scroll to position [721, 0]
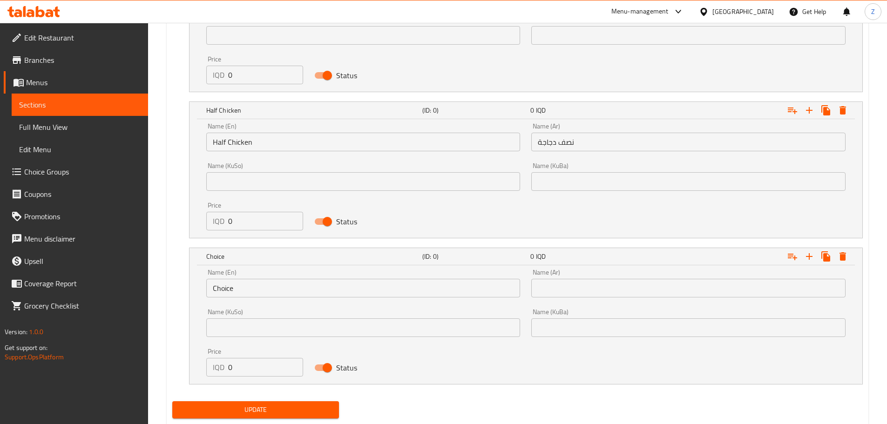
click at [242, 287] on input "Choice" at bounding box center [363, 288] width 314 height 19
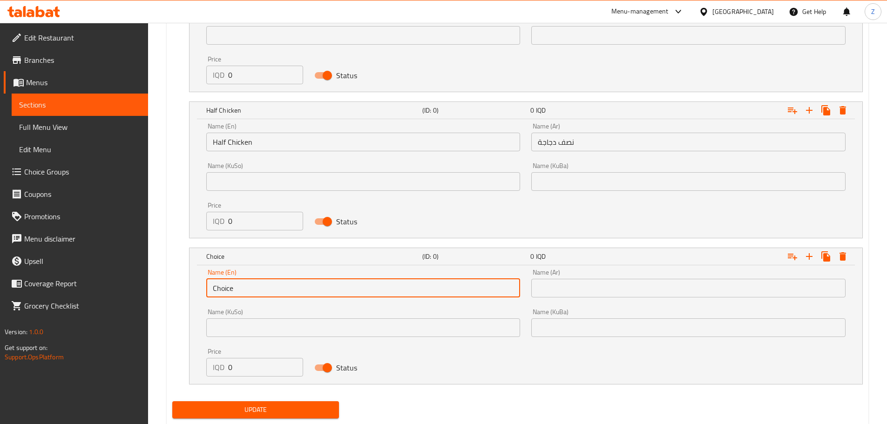
click at [242, 287] on input "Choice" at bounding box center [363, 288] width 314 height 19
type input "Whole Chicken"
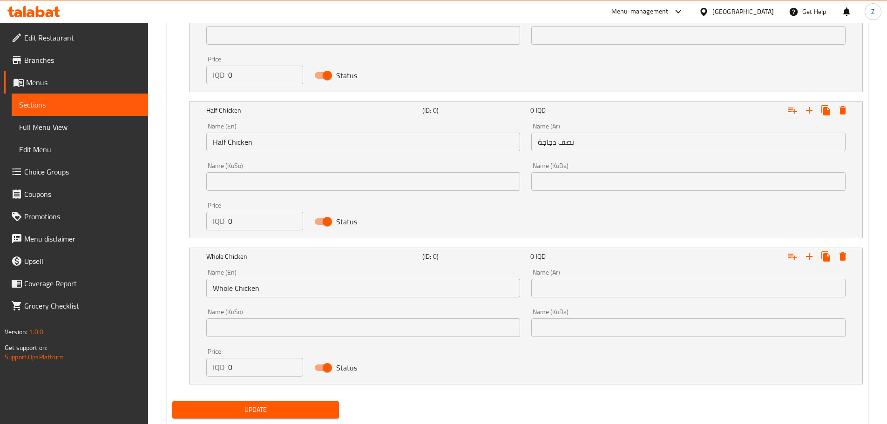
click at [659, 301] on div "Name (Ar) Name (Ar)" at bounding box center [689, 284] width 326 height 40
click at [660, 295] on input "text" at bounding box center [689, 288] width 314 height 19
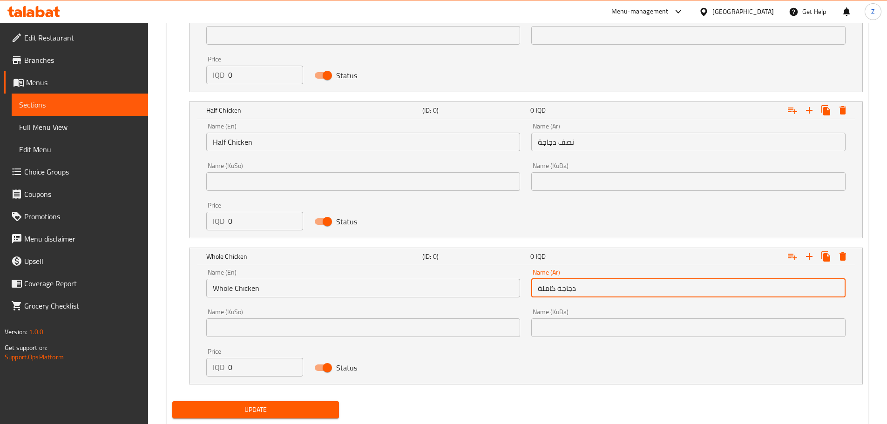
type input "دجاجة كاملة"
click at [245, 68] on input "0" at bounding box center [265, 75] width 75 height 19
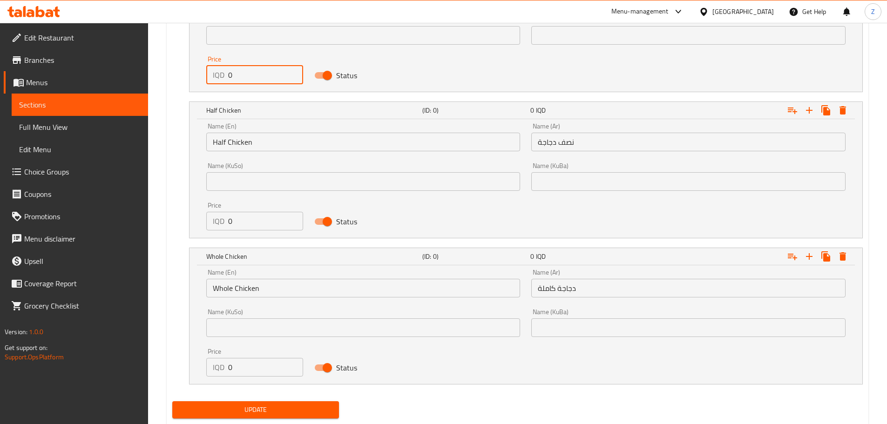
scroll to position [628, 0]
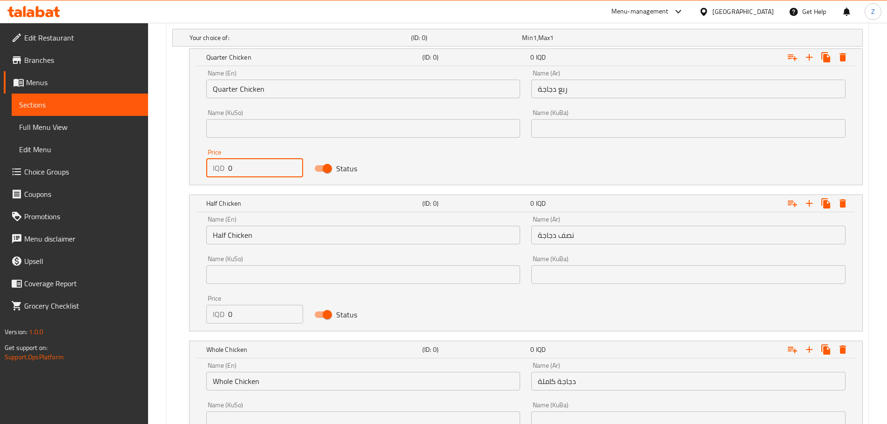
click at [239, 165] on input "0" at bounding box center [265, 168] width 75 height 19
type input "4000"
click at [268, 313] on input "0" at bounding box center [265, 314] width 75 height 19
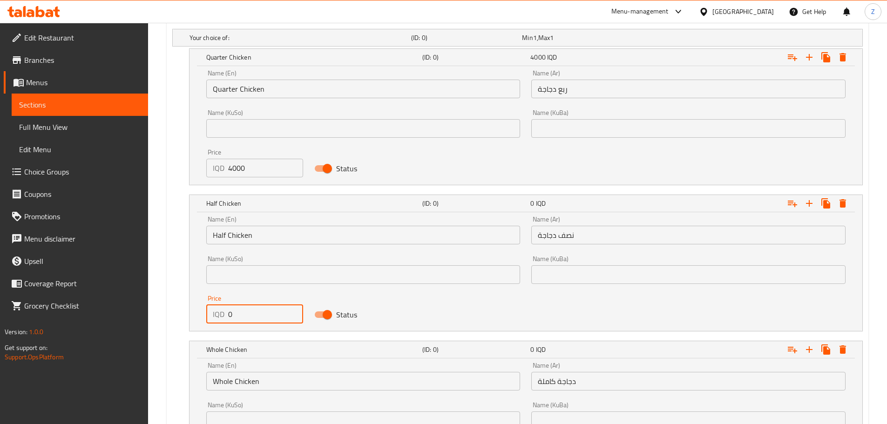
click at [268, 313] on input "0" at bounding box center [265, 314] width 75 height 19
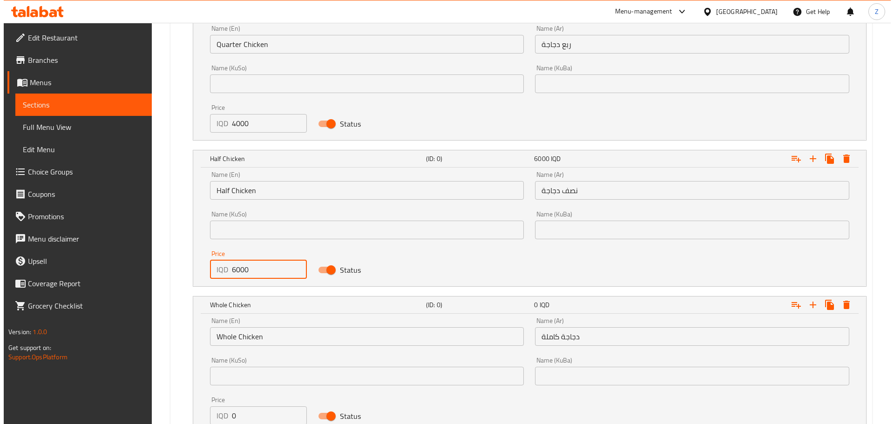
scroll to position [747, 0]
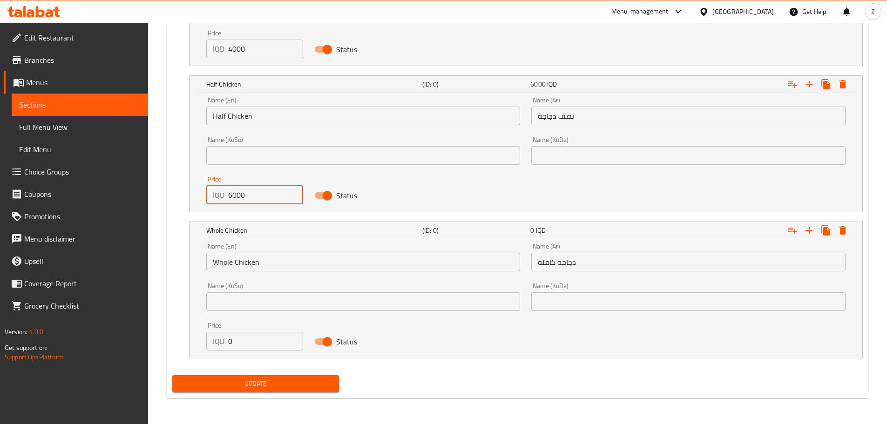
type input "6000"
click at [254, 343] on input "0" at bounding box center [265, 341] width 75 height 19
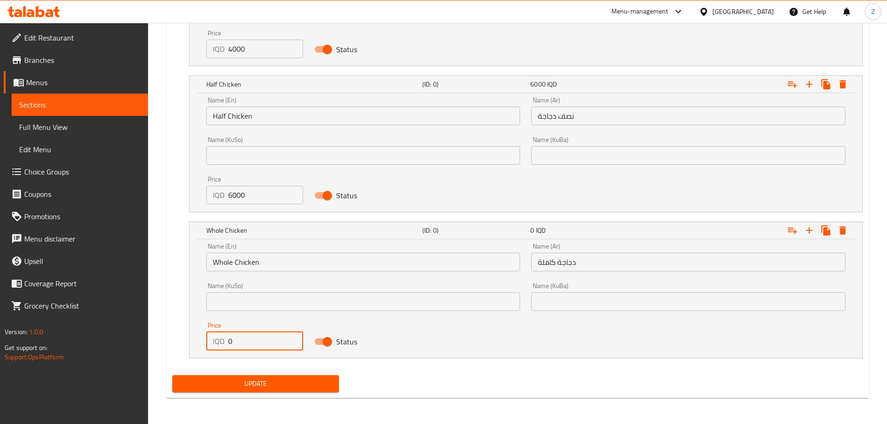
click at [254, 343] on input "0" at bounding box center [265, 341] width 75 height 19
type input "1"
click at [842, 230] on icon "Expand" at bounding box center [843, 230] width 7 height 8
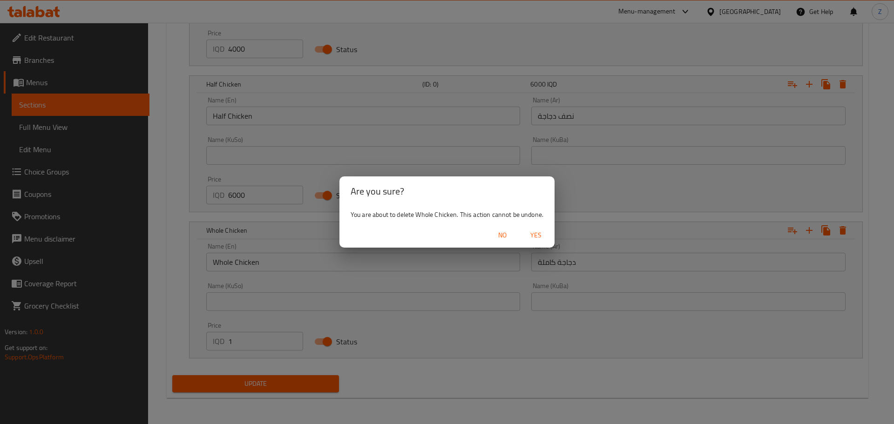
click at [539, 238] on span "Yes" at bounding box center [536, 236] width 22 height 12
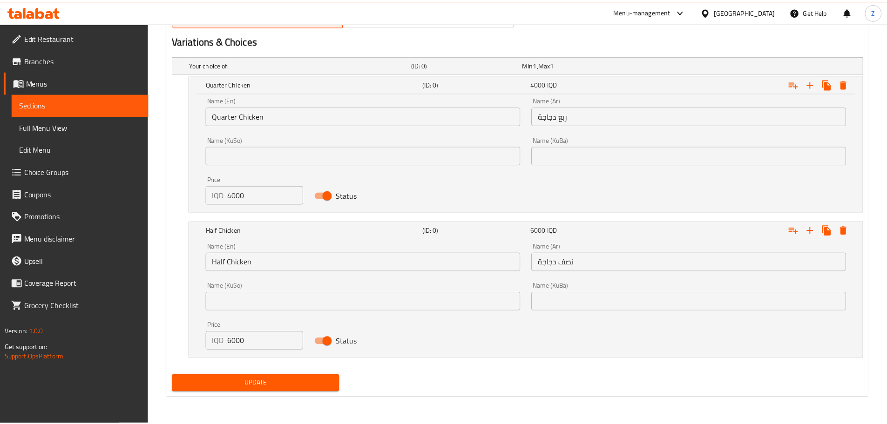
scroll to position [601, 0]
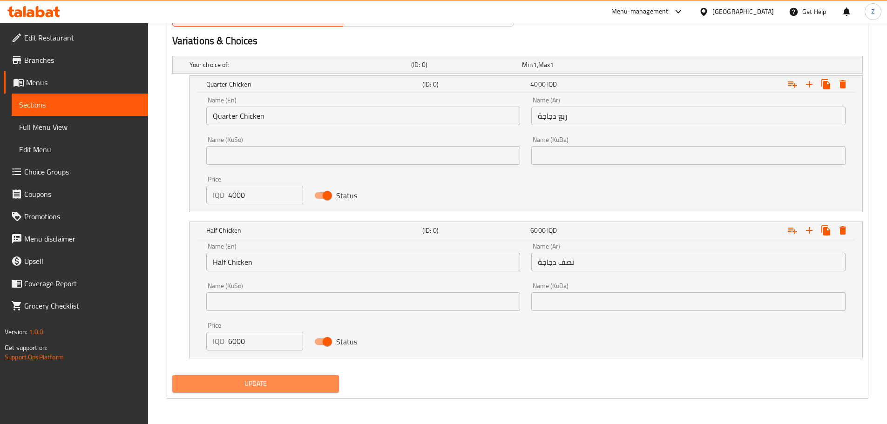
click at [241, 387] on span "Update" at bounding box center [256, 384] width 152 height 12
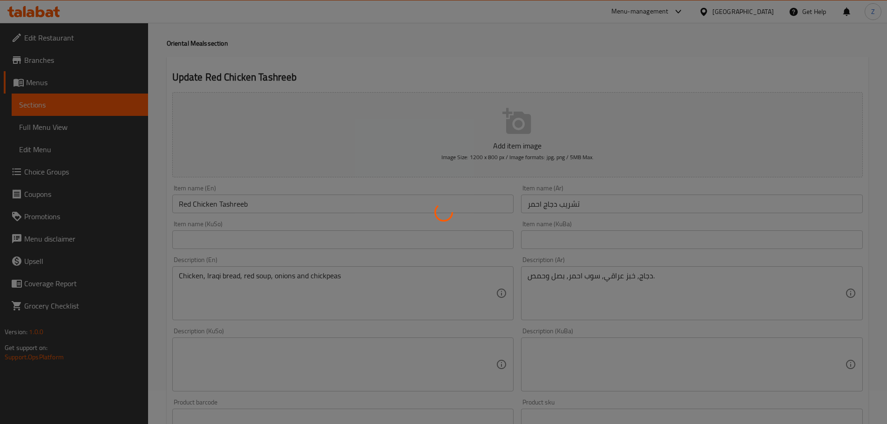
scroll to position [0, 0]
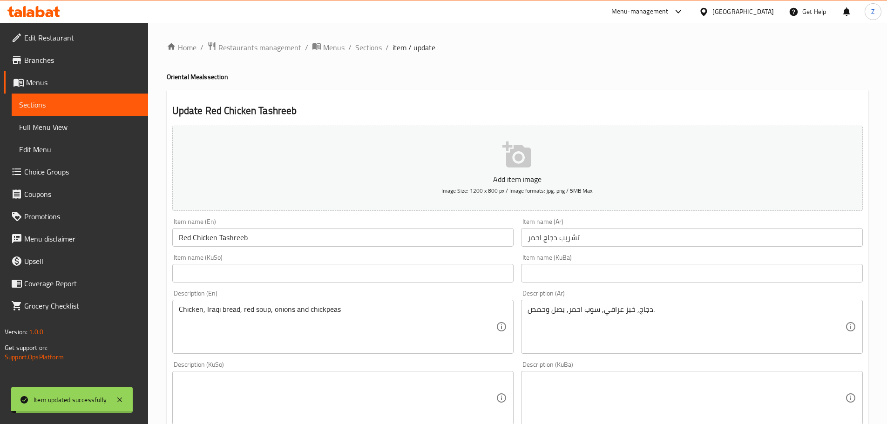
click at [377, 44] on span "Sections" at bounding box center [368, 47] width 27 height 11
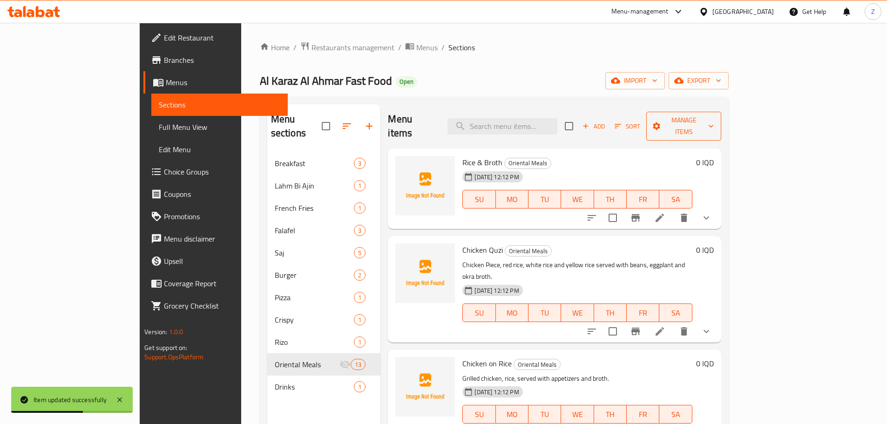
click at [714, 119] on span "Manage items" at bounding box center [684, 126] width 60 height 23
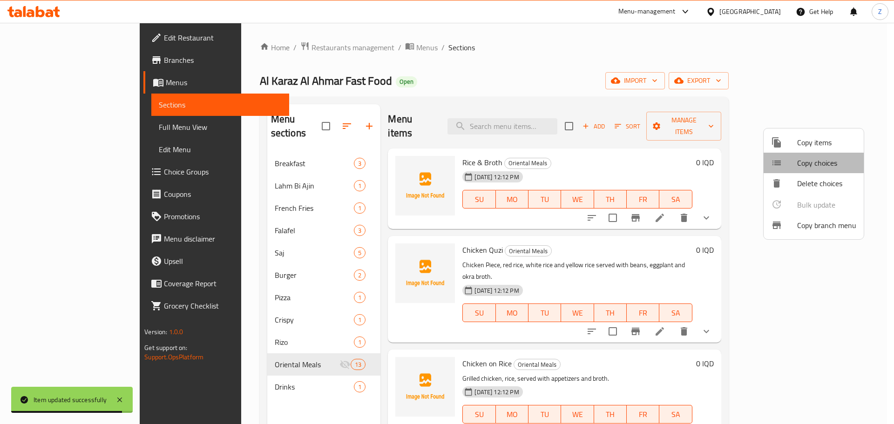
click at [821, 158] on span "Copy choices" at bounding box center [827, 162] width 59 height 11
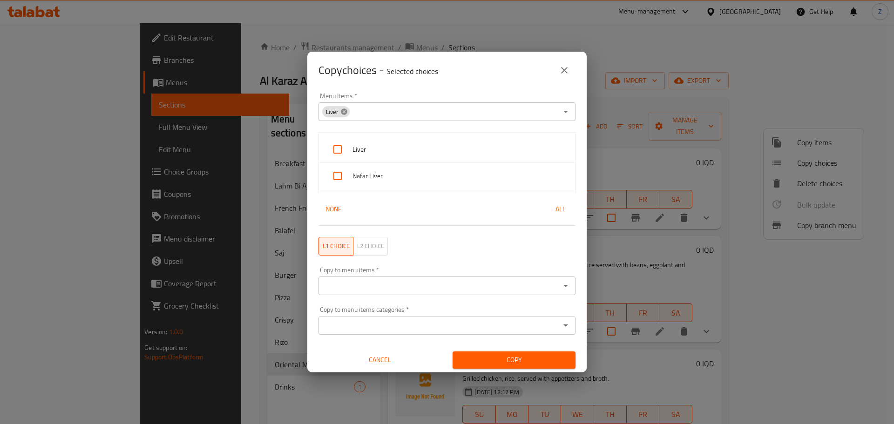
click at [347, 114] on icon at bounding box center [344, 111] width 7 height 7
click at [564, 117] on icon "Open" at bounding box center [565, 111] width 11 height 11
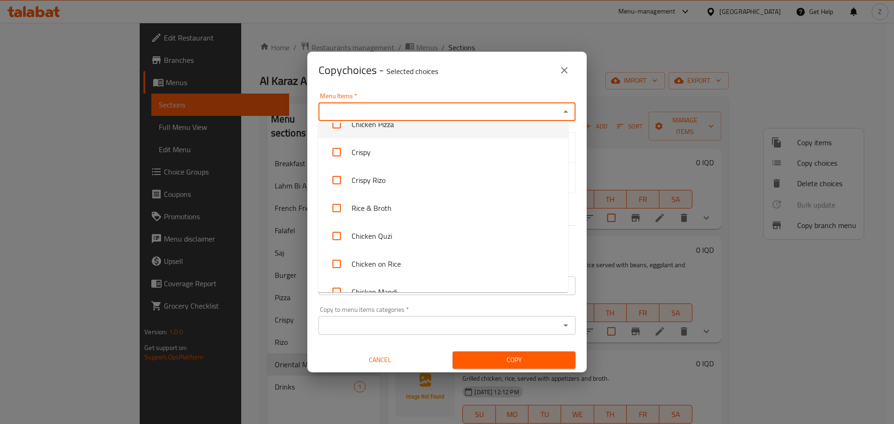
scroll to position [145, 0]
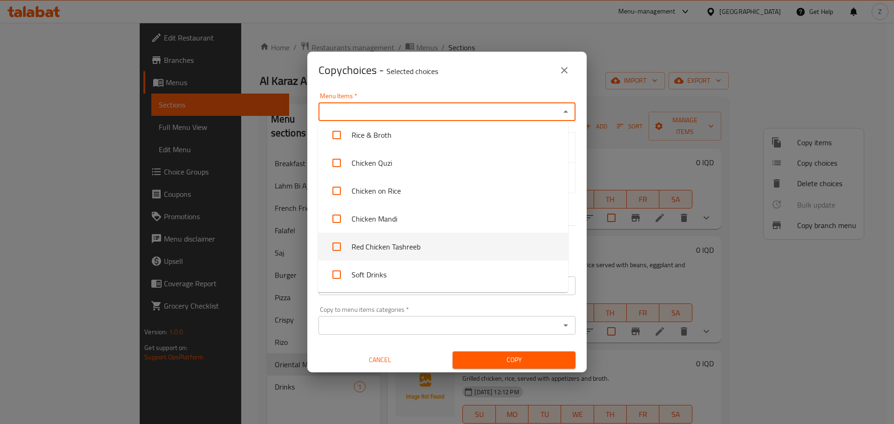
click at [437, 239] on li "Red Chicken Tashreeb" at bounding box center [443, 247] width 250 height 28
checkbox input "true"
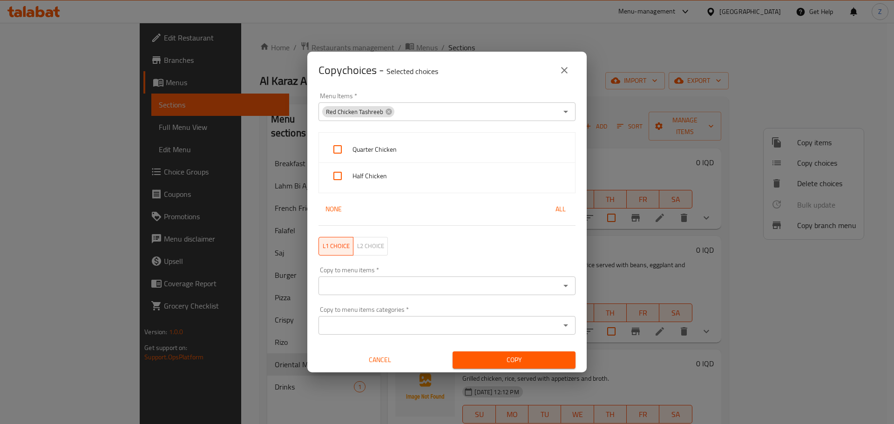
click at [462, 88] on div "Copy choices - Selected choices 0" at bounding box center [447, 70] width 280 height 37
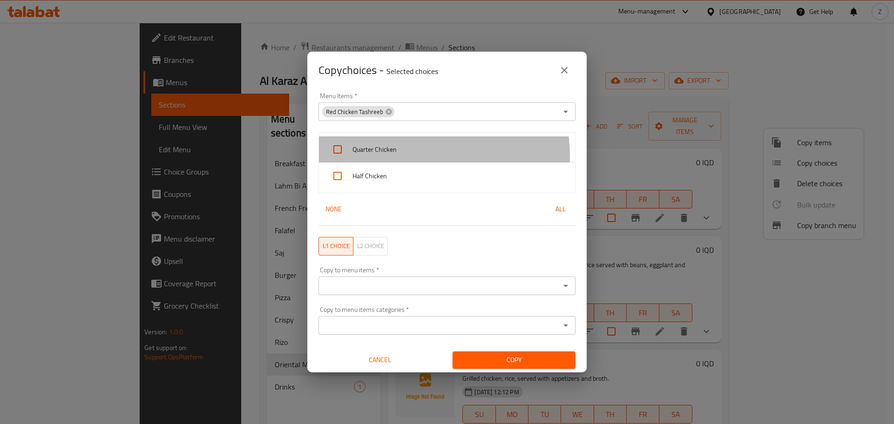
click at [403, 157] on div "Quarter Chicken" at bounding box center [447, 149] width 256 height 27
checkbox input "true"
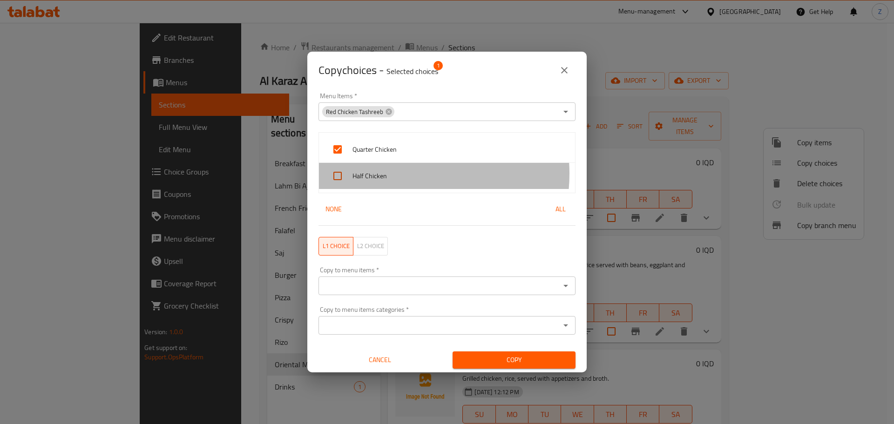
click at [401, 174] on span "Half Chicken" at bounding box center [460, 177] width 215 height 12
checkbox input "true"
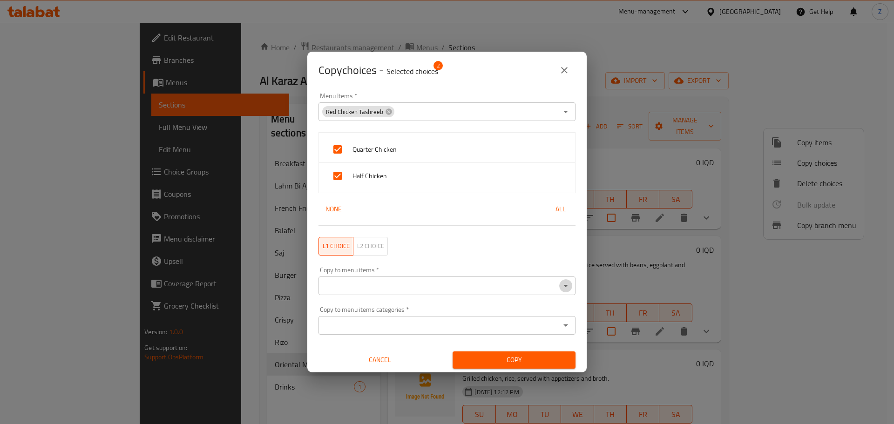
click at [560, 285] on button "Open" at bounding box center [566, 286] width 13 height 13
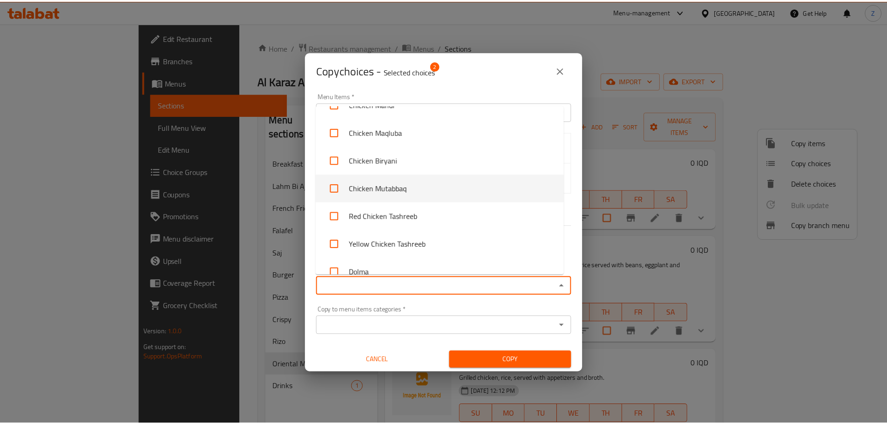
scroll to position [652, 0]
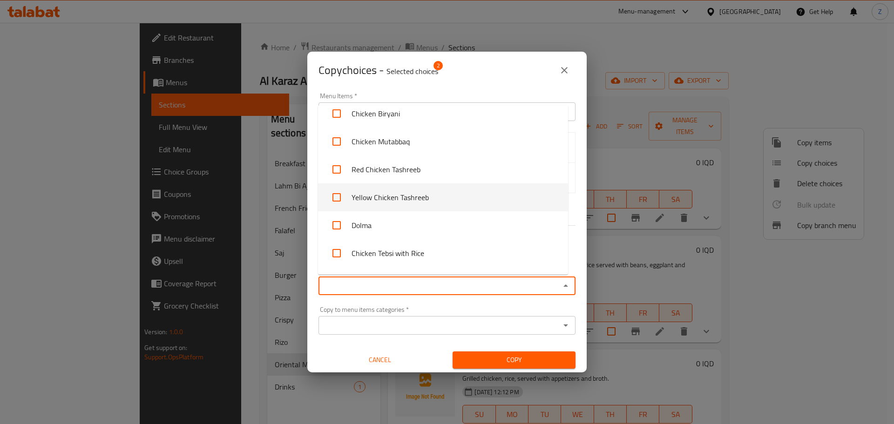
click at [450, 189] on li "Yellow Chicken Tashreeb" at bounding box center [443, 198] width 250 height 28
checkbox input "true"
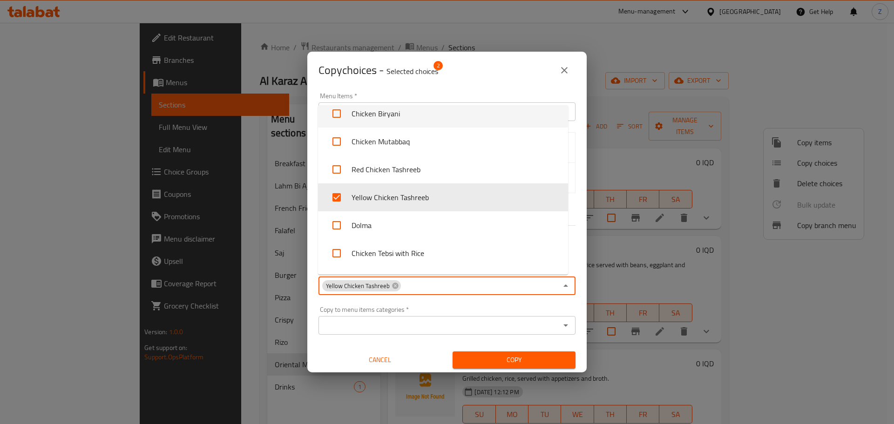
click at [496, 77] on div "Copy choices - Selected choices 2" at bounding box center [447, 70] width 257 height 22
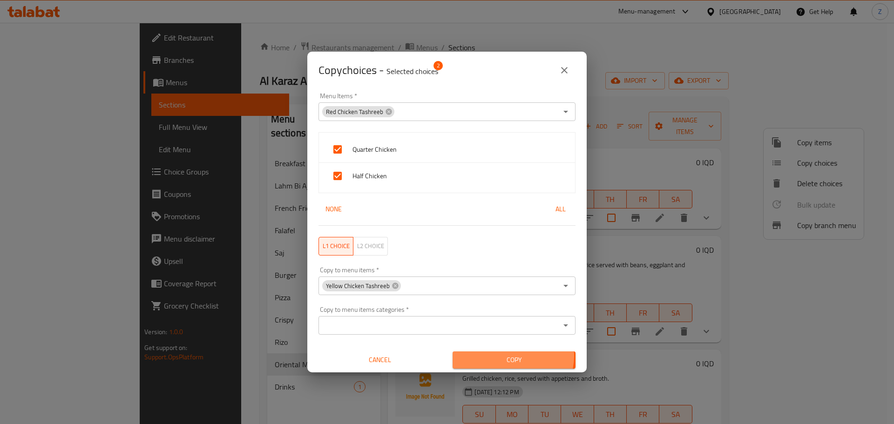
click at [507, 356] on span "Copy" at bounding box center [514, 361] width 108 height 12
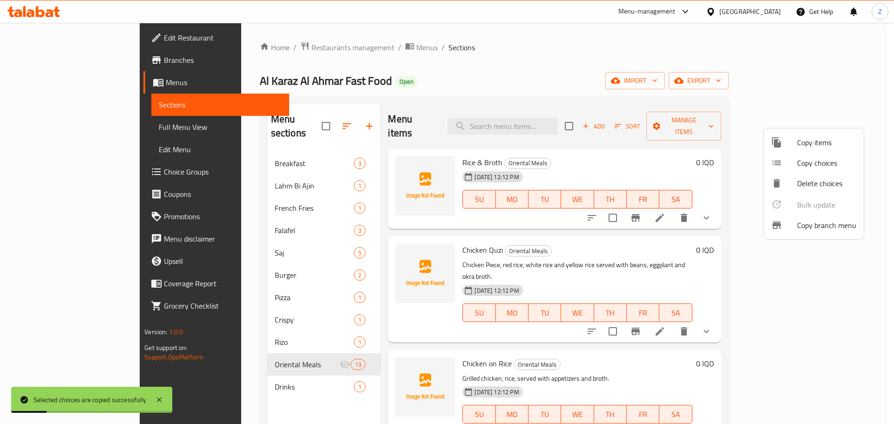
click at [696, 253] on div at bounding box center [447, 212] width 894 height 424
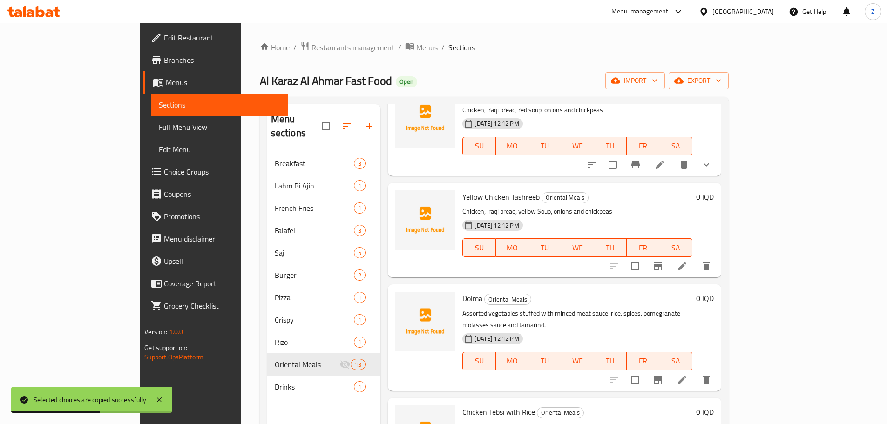
scroll to position [792, 0]
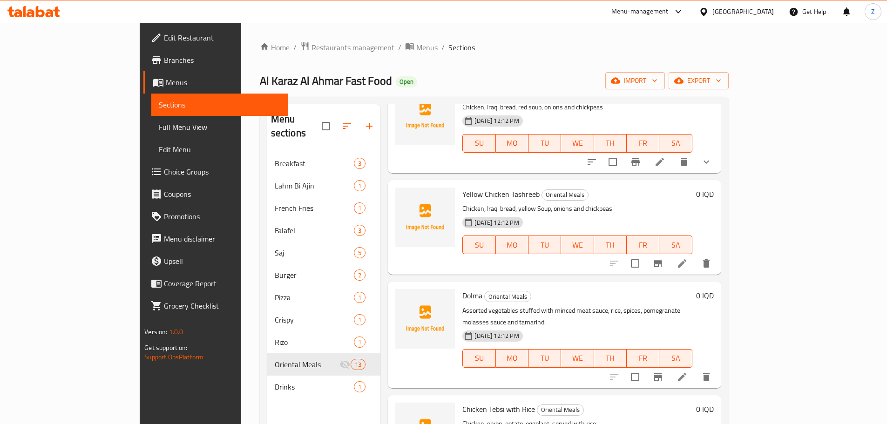
click at [714, 289] on h6 "0 IQD" at bounding box center [705, 295] width 18 height 13
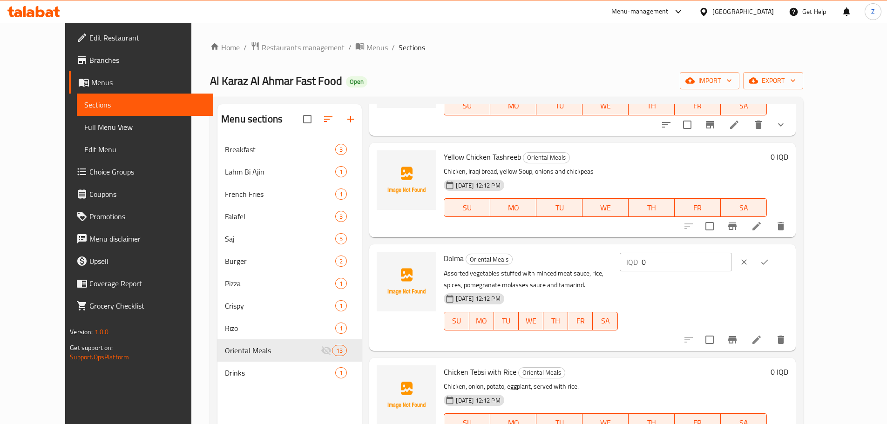
click at [732, 258] on input "0" at bounding box center [687, 262] width 90 height 19
type input "8000"
click at [770, 264] on icon "ok" at bounding box center [764, 262] width 9 height 9
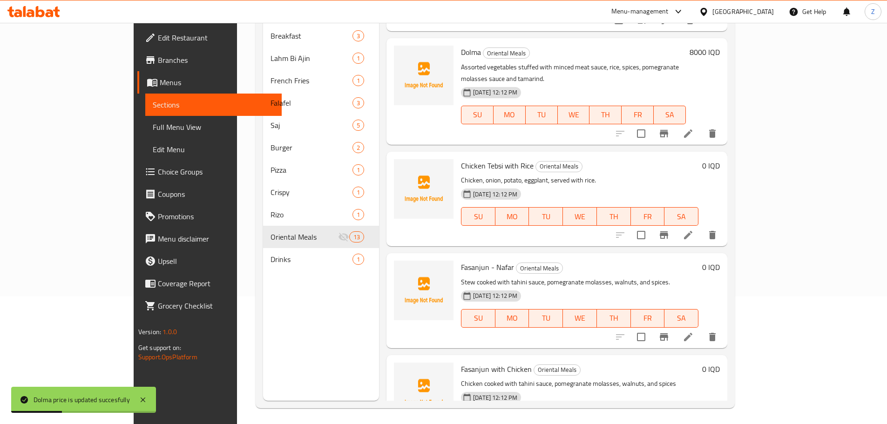
scroll to position [130, 0]
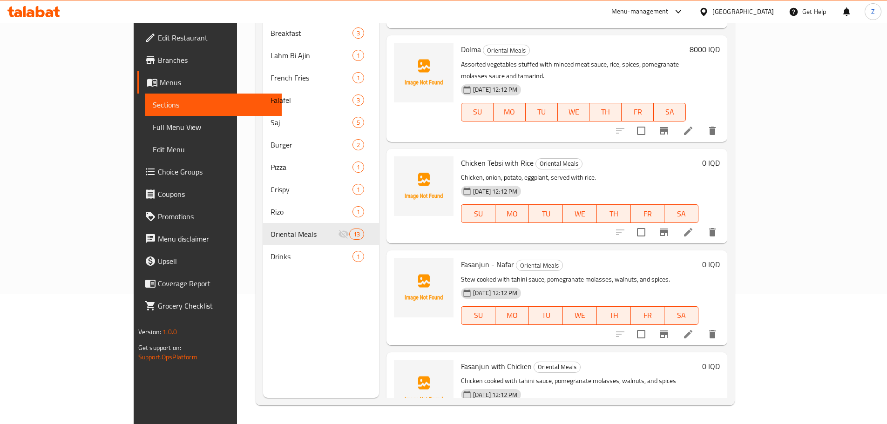
click at [694, 227] on icon at bounding box center [688, 232] width 11 height 11
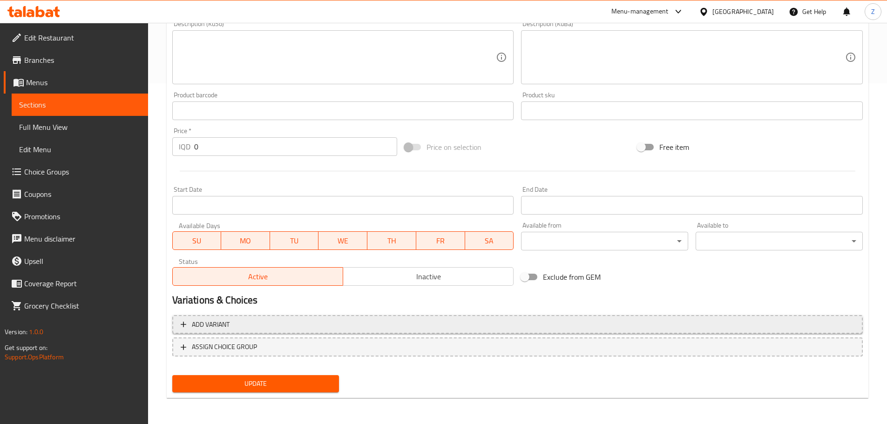
click at [370, 317] on button "Add variant" at bounding box center [517, 324] width 691 height 19
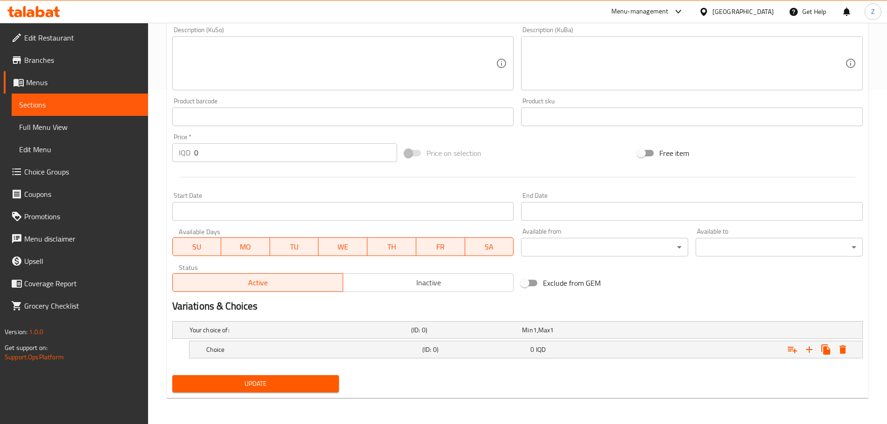
scroll to position [335, 0]
click at [370, 352] on h5 "Choice" at bounding box center [312, 349] width 212 height 9
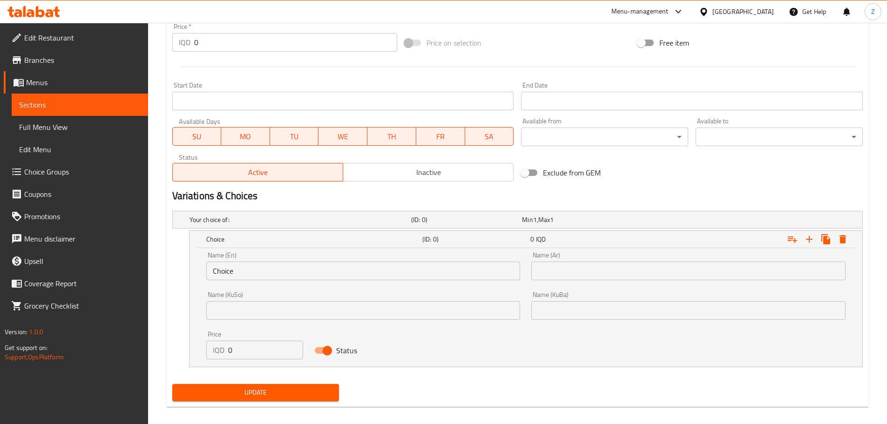
scroll to position [454, 0]
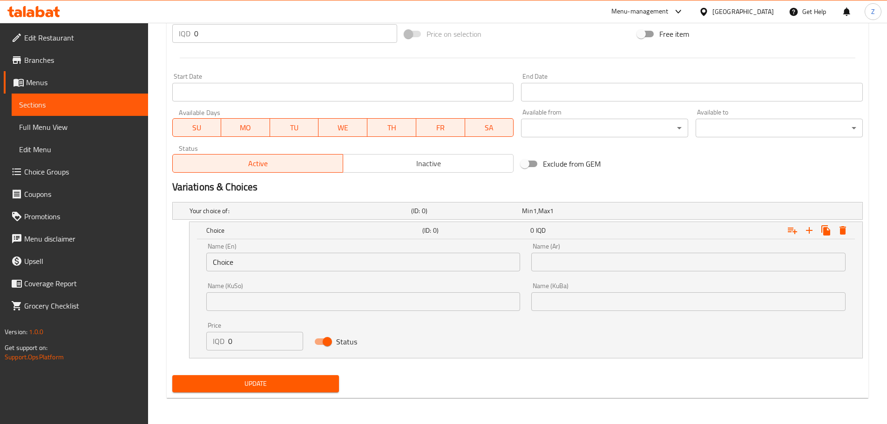
click at [266, 253] on input "Choice" at bounding box center [363, 262] width 314 height 19
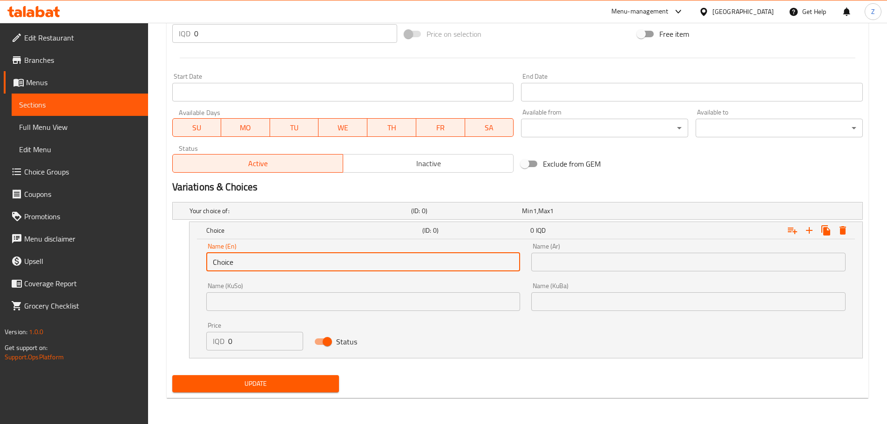
click at [266, 253] on input "Choice" at bounding box center [363, 262] width 314 height 19
type input "Half Chicken"
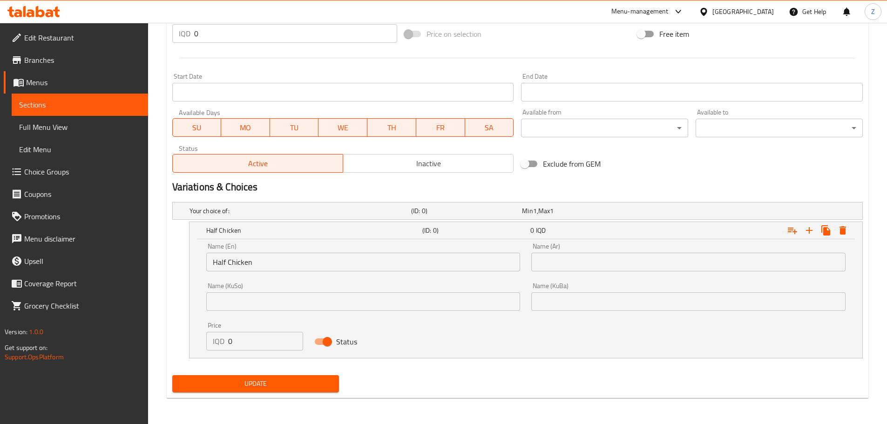
click at [560, 274] on div "Name (Ar) Name (Ar)" at bounding box center [689, 258] width 326 height 40
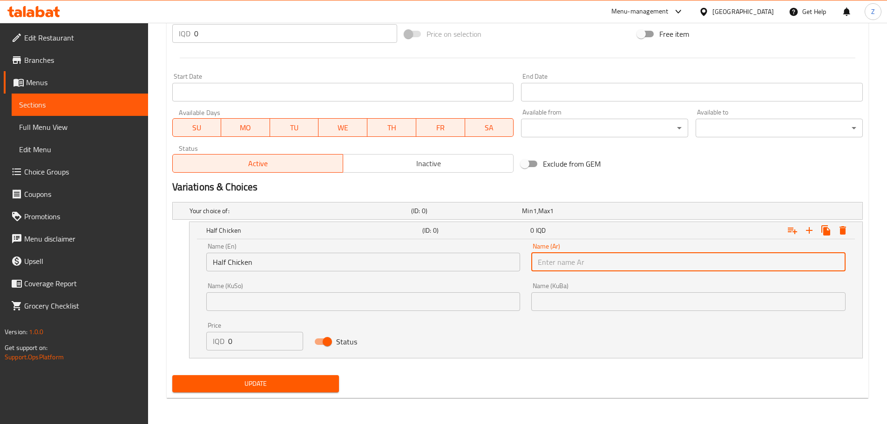
click at [564, 265] on input "text" at bounding box center [689, 262] width 314 height 19
type input "نصف دجاجة"
click at [247, 345] on input "0" at bounding box center [265, 341] width 75 height 19
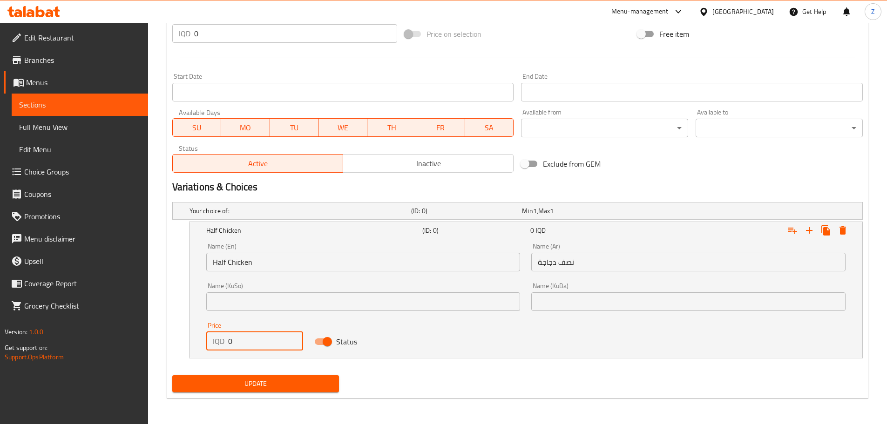
click at [247, 345] on input "0" at bounding box center [265, 341] width 75 height 19
type input "9000"
click at [812, 231] on icon "Expand" at bounding box center [809, 230] width 11 height 11
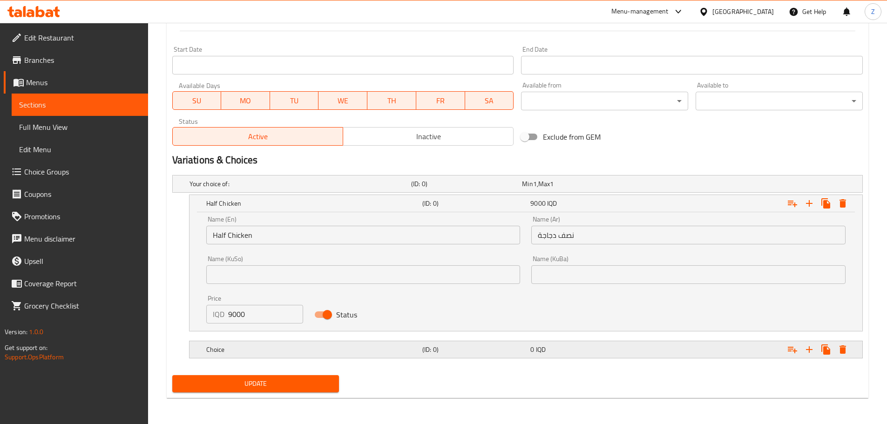
click at [321, 355] on div "Choice" at bounding box center [313, 349] width 216 height 13
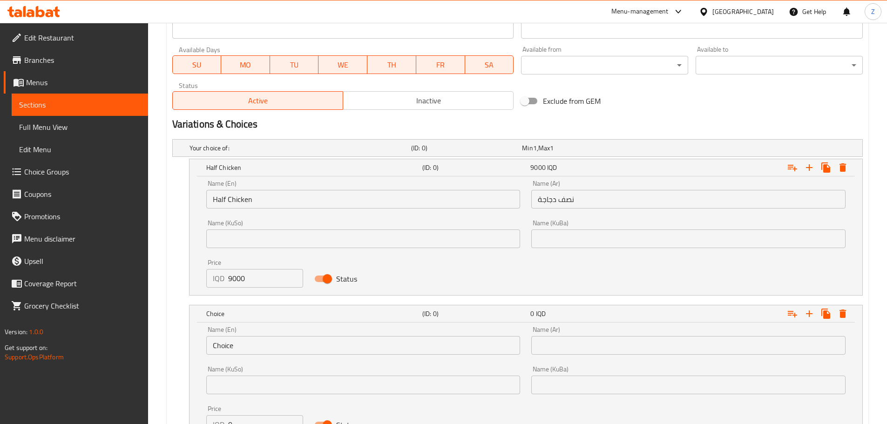
scroll to position [528, 0]
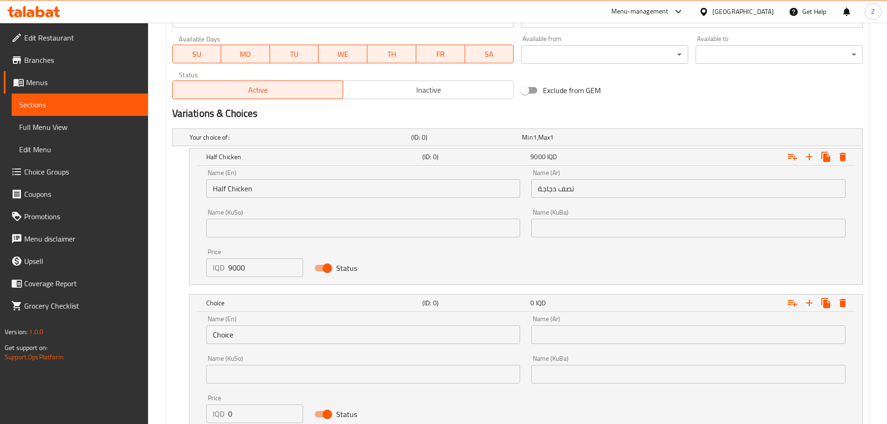
click at [260, 334] on input "Choice" at bounding box center [363, 335] width 314 height 19
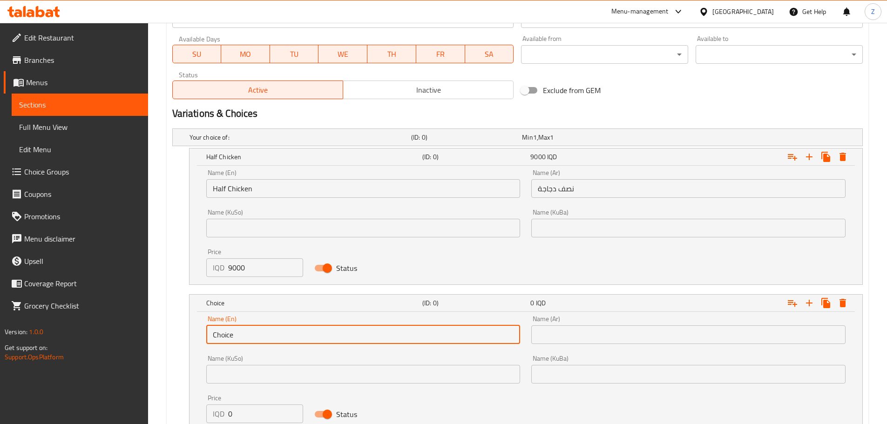
click at [260, 334] on input "Choice" at bounding box center [363, 335] width 314 height 19
click at [260, 334] on input "ص" at bounding box center [363, 335] width 314 height 19
type input "Whole Chicken"
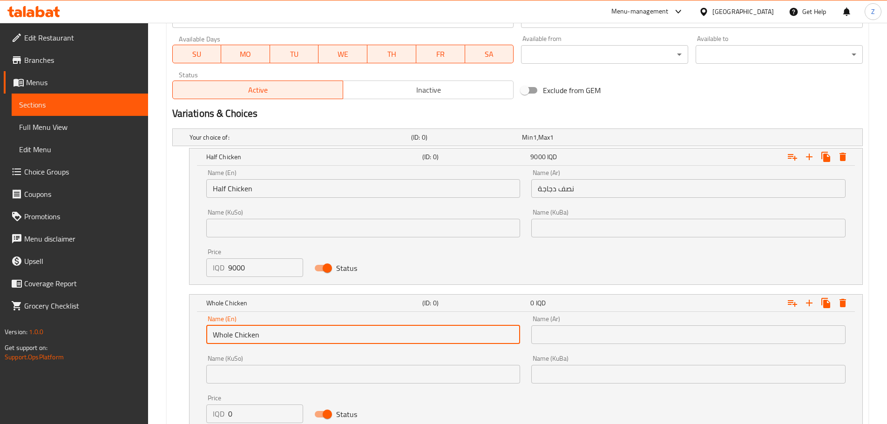
click at [564, 331] on input "text" at bounding box center [689, 335] width 314 height 19
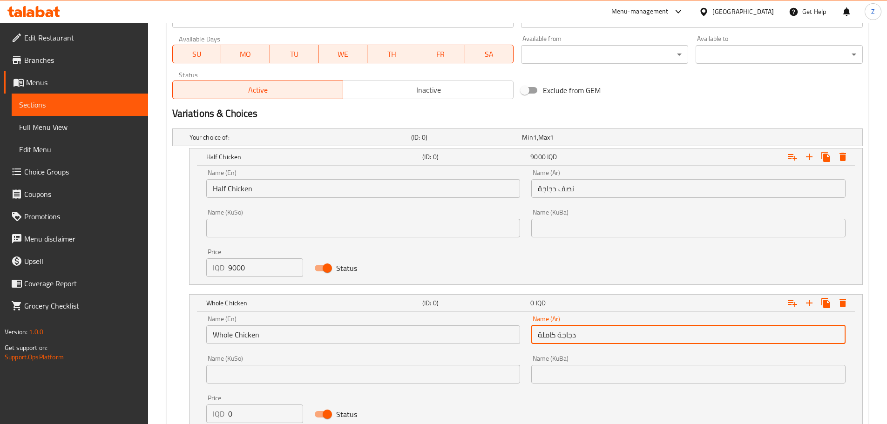
scroll to position [601, 0]
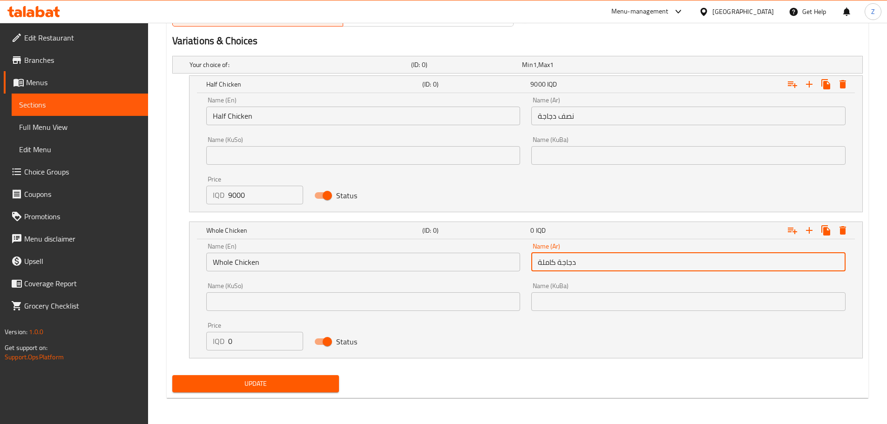
type input "دجاجة كاملة"
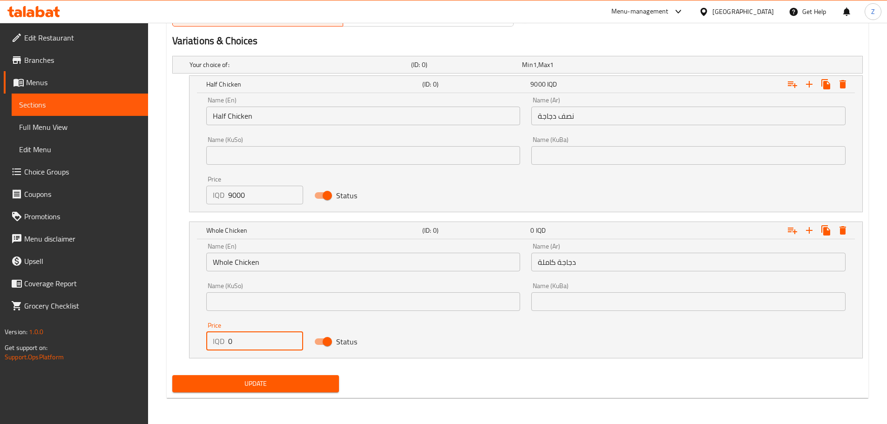
click at [261, 344] on input "0" at bounding box center [265, 341] width 75 height 19
type input "15000"
click at [299, 386] on span "Update" at bounding box center [256, 384] width 152 height 12
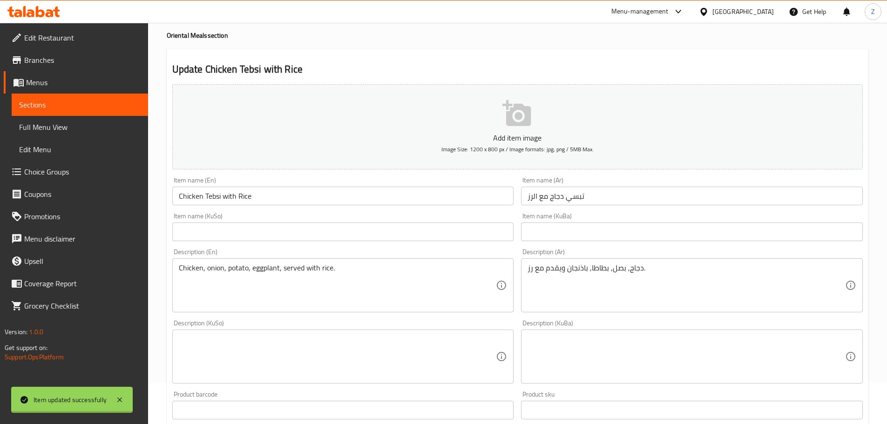
scroll to position [0, 0]
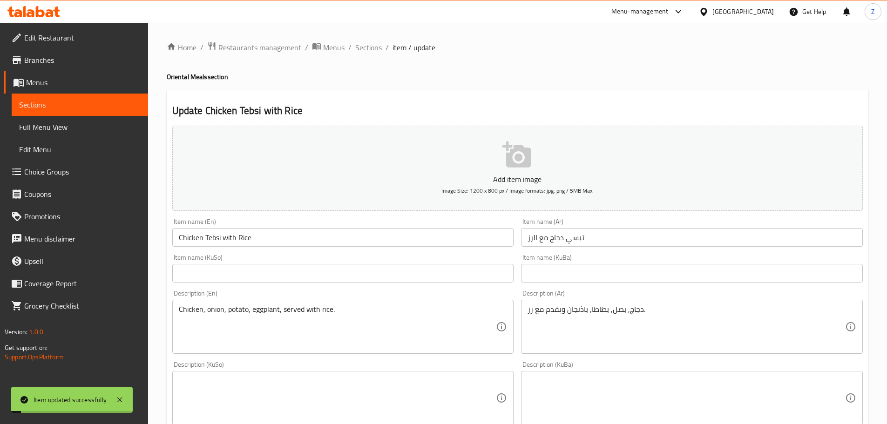
click at [360, 53] on span "Sections" at bounding box center [368, 47] width 27 height 11
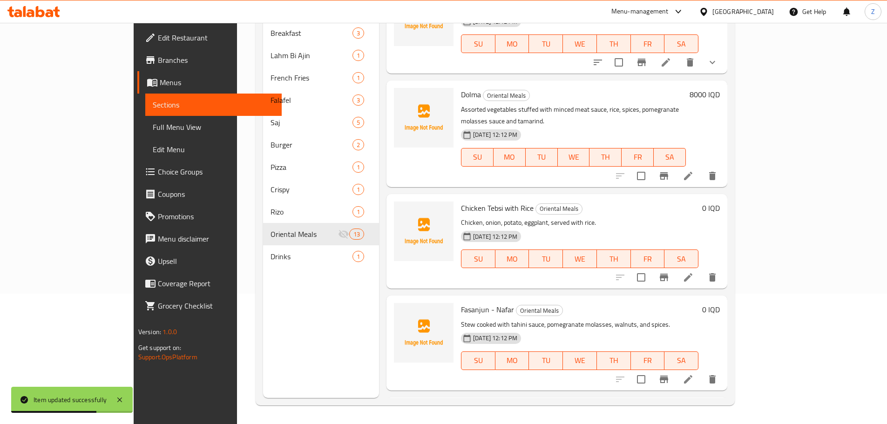
scroll to position [908, 0]
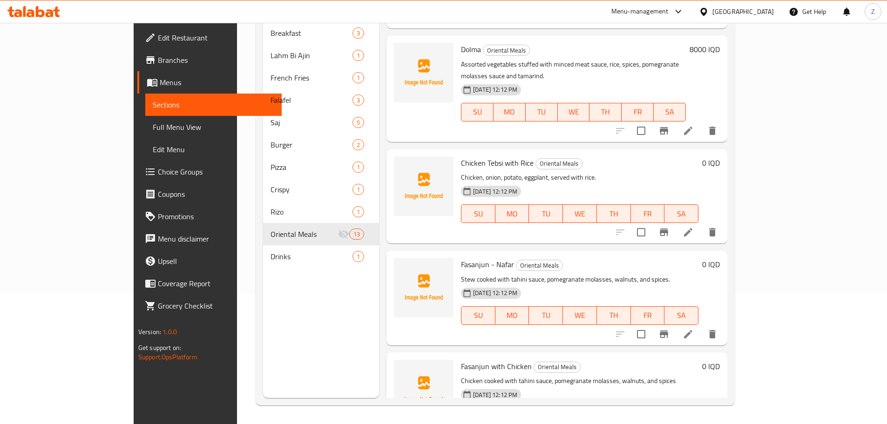
click at [720, 258] on h6 "0 IQD" at bounding box center [712, 264] width 18 height 13
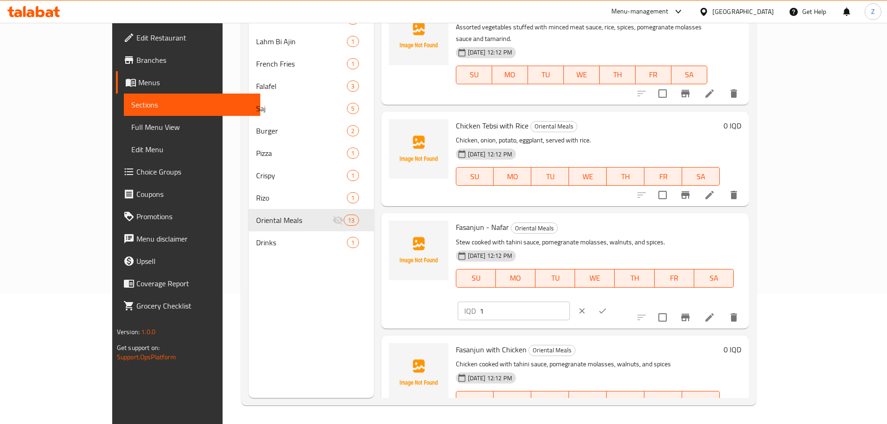
click at [570, 302] on input "1" at bounding box center [525, 311] width 90 height 19
click at [570, 302] on input "2" at bounding box center [525, 311] width 90 height 19
click at [570, 302] on input "3" at bounding box center [525, 311] width 90 height 19
click at [570, 302] on div "IQD 3 ​" at bounding box center [514, 311] width 112 height 19
click at [570, 302] on input "3" at bounding box center [525, 311] width 90 height 19
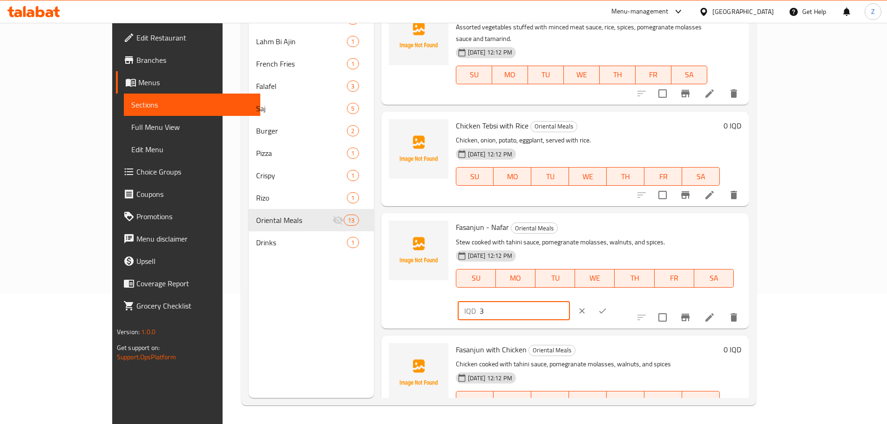
click at [570, 302] on input "3" at bounding box center [525, 311] width 90 height 19
type input "4000"
click at [607, 307] on icon "ok" at bounding box center [602, 311] width 9 height 9
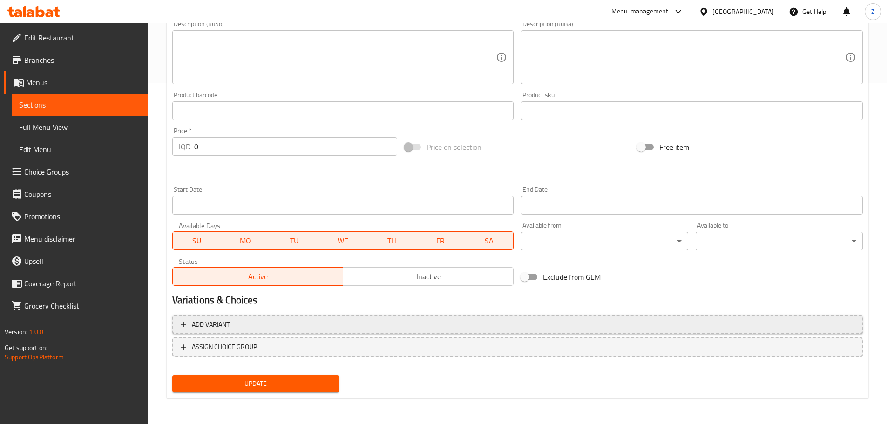
click at [317, 330] on span "Add variant" at bounding box center [518, 325] width 674 height 12
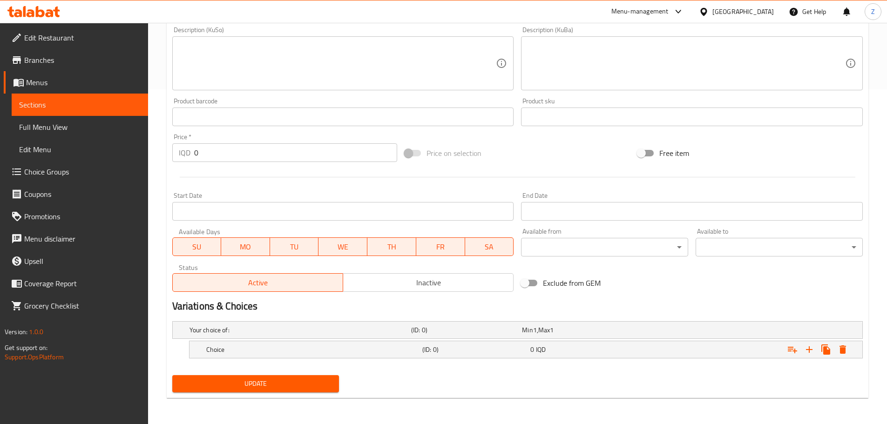
scroll to position [335, 0]
click at [306, 347] on h5 "Choice" at bounding box center [312, 349] width 212 height 9
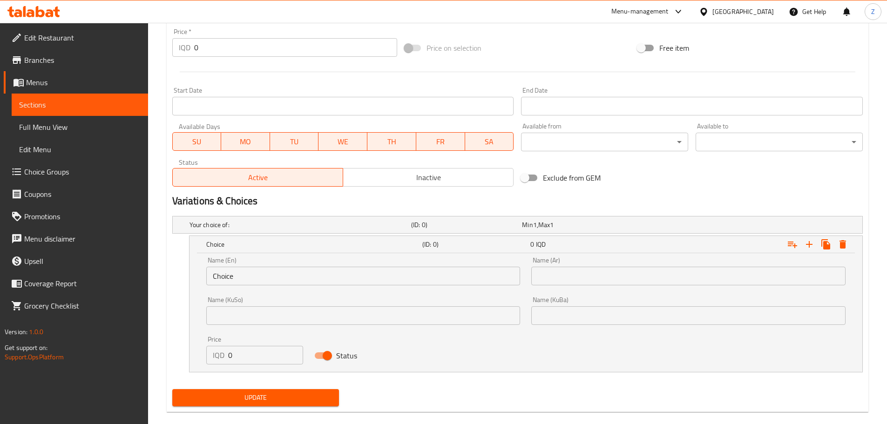
scroll to position [444, 0]
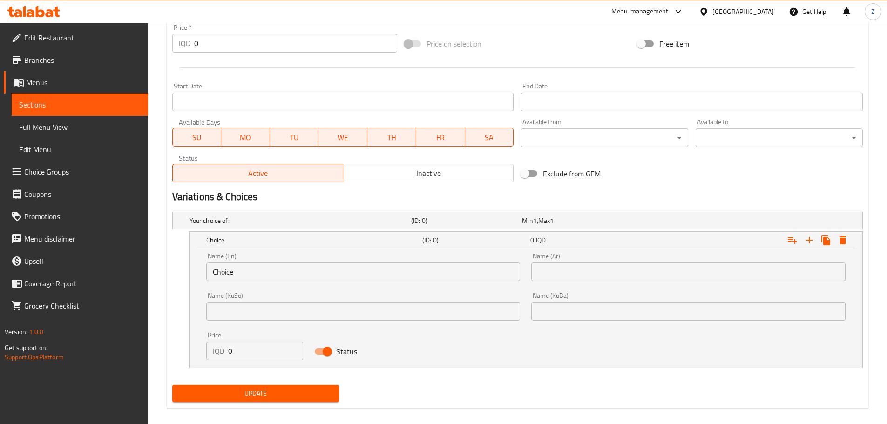
click at [266, 277] on input "Choice" at bounding box center [363, 272] width 314 height 19
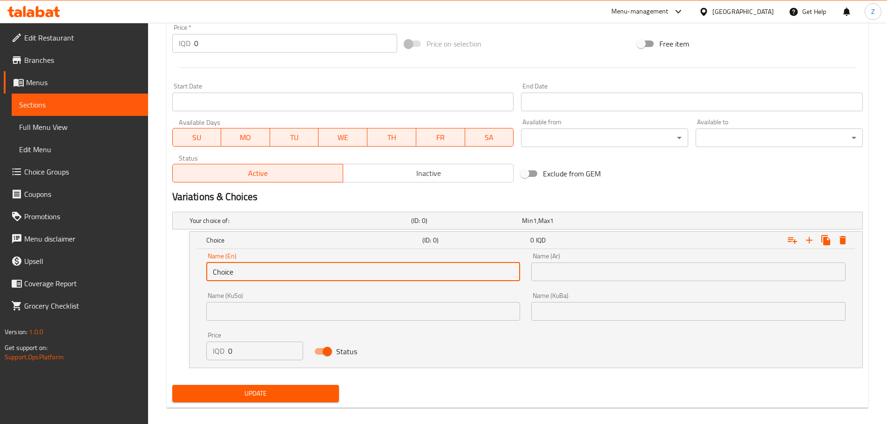
click at [266, 277] on input "Choice" at bounding box center [363, 272] width 314 height 19
click at [273, 279] on input "ض" at bounding box center [363, 272] width 314 height 19
click at [273, 278] on input "ض" at bounding box center [363, 272] width 314 height 19
type input "Quarter Chicken"
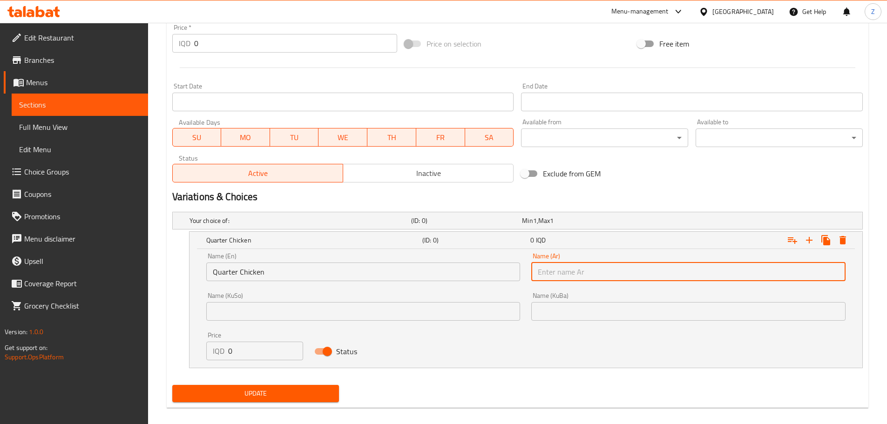
click at [560, 277] on input "text" at bounding box center [689, 272] width 314 height 19
type input "ربع دجاجة"
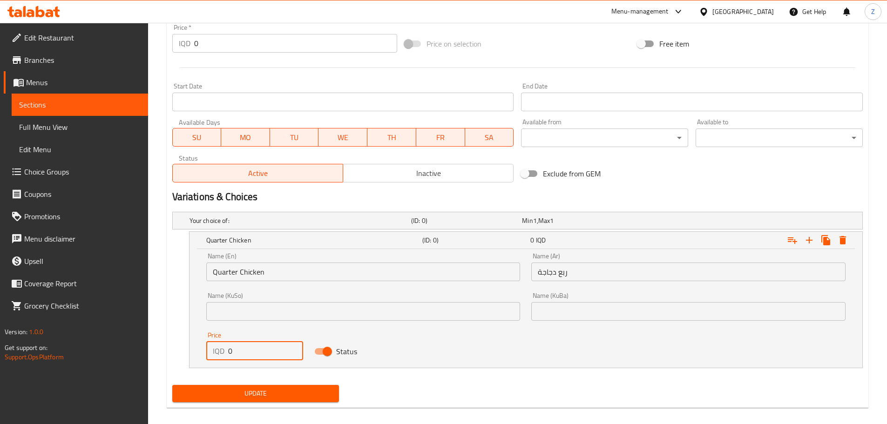
click at [270, 353] on input "0" at bounding box center [265, 351] width 75 height 19
type input "7000"
click at [808, 244] on icon "Expand" at bounding box center [809, 240] width 11 height 11
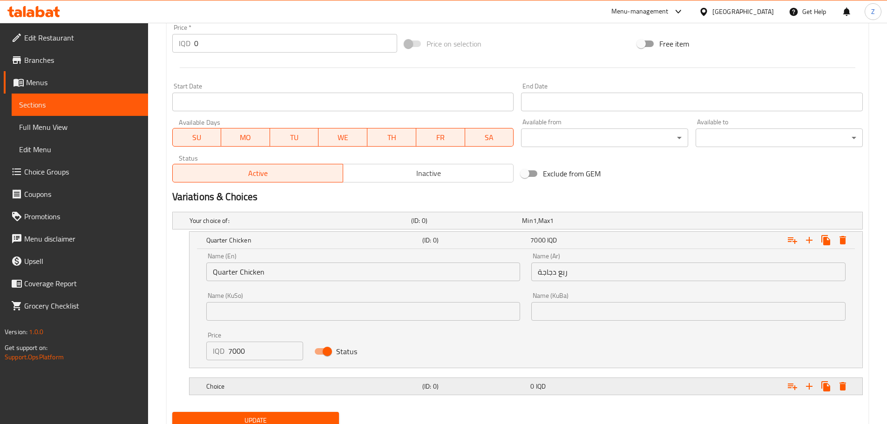
click at [408, 380] on div "Choice" at bounding box center [313, 386] width 216 height 13
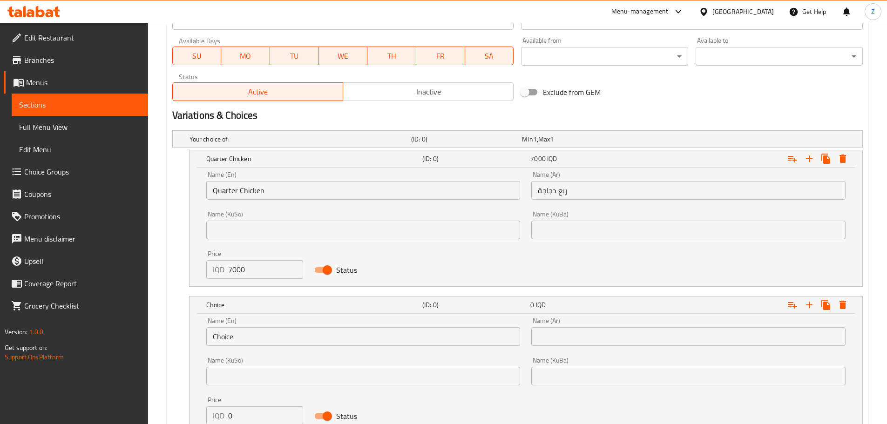
scroll to position [584, 0]
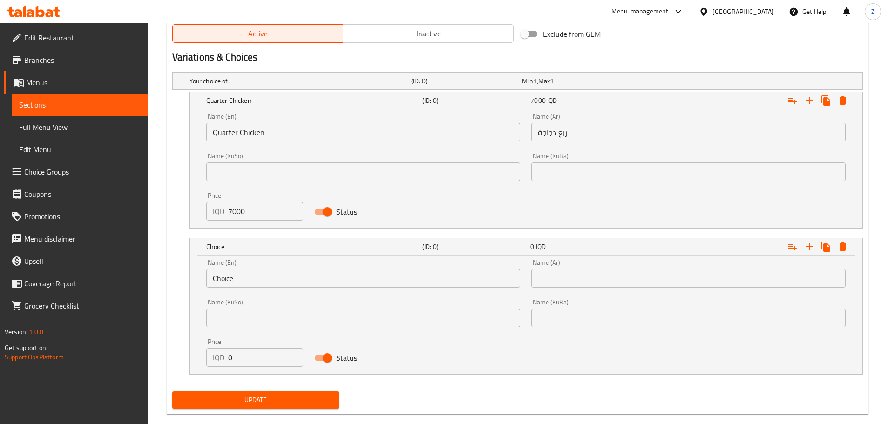
click at [264, 286] on input "Choice" at bounding box center [363, 278] width 314 height 19
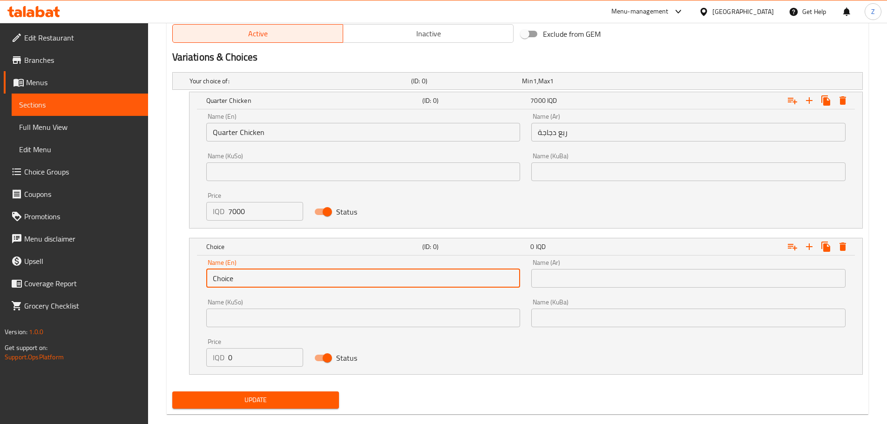
click at [264, 286] on input "Choice" at bounding box center [363, 278] width 314 height 19
type input "Whole Chicken"
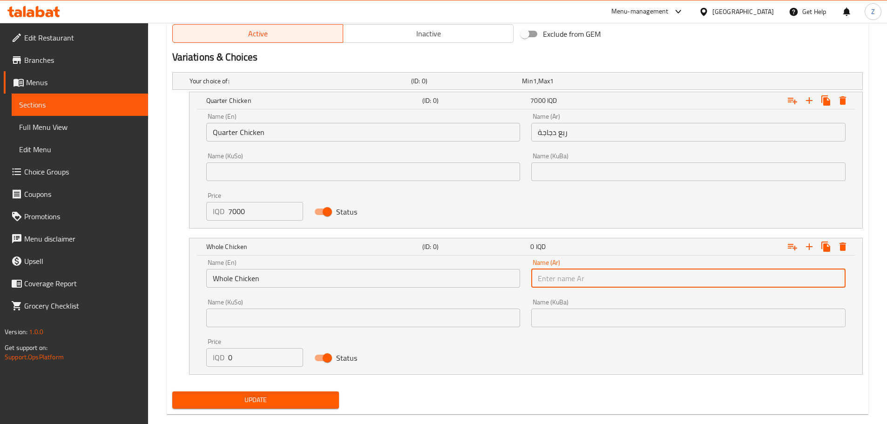
click at [640, 281] on input "text" at bounding box center [689, 278] width 314 height 19
type input "دجاجة كاملة"
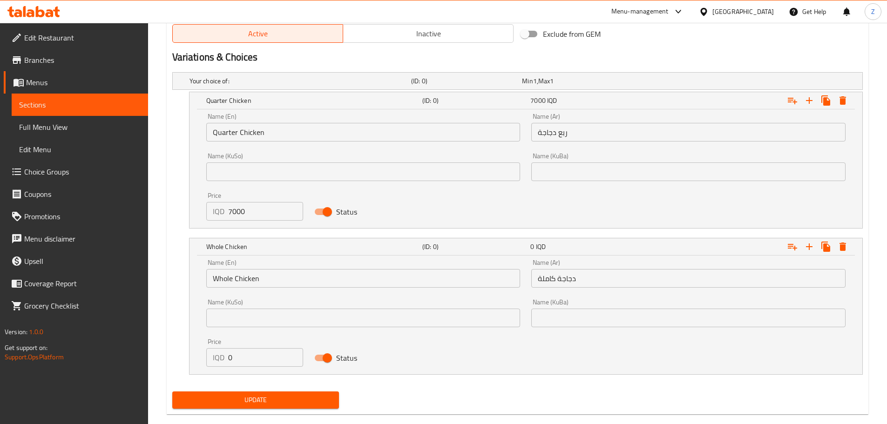
click at [223, 369] on div "Price IQD 0 Price" at bounding box center [255, 353] width 109 height 40
click at [236, 362] on input "0" at bounding box center [265, 357] width 75 height 19
type input "15000"
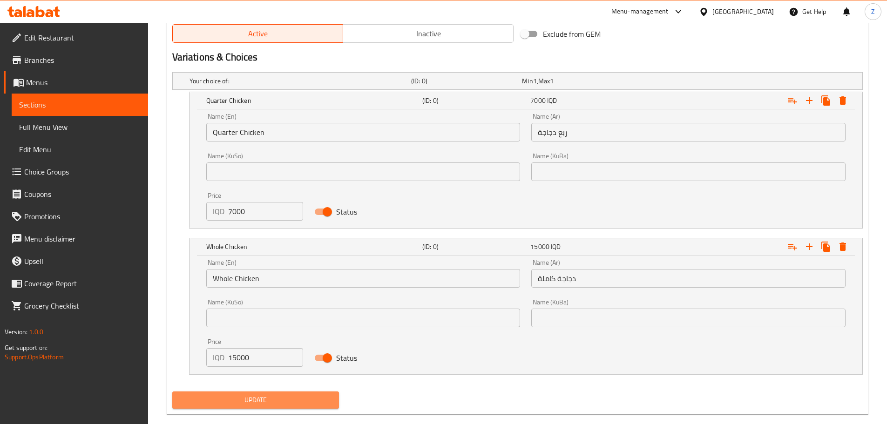
click at [265, 397] on span "Update" at bounding box center [256, 401] width 152 height 12
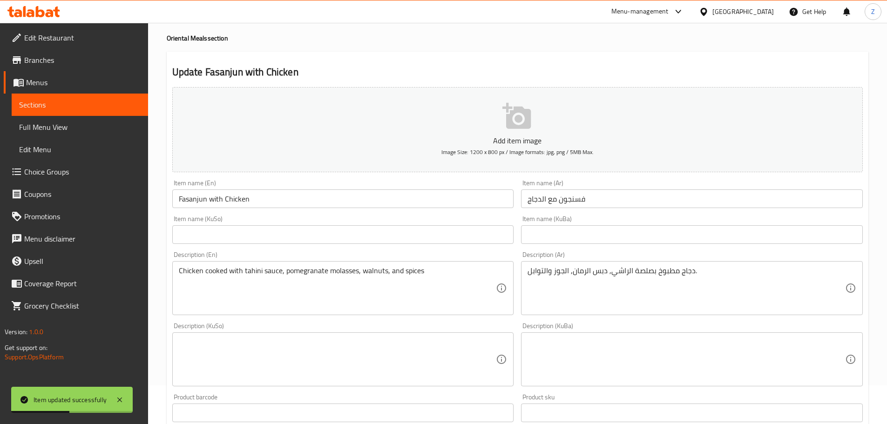
scroll to position [0, 0]
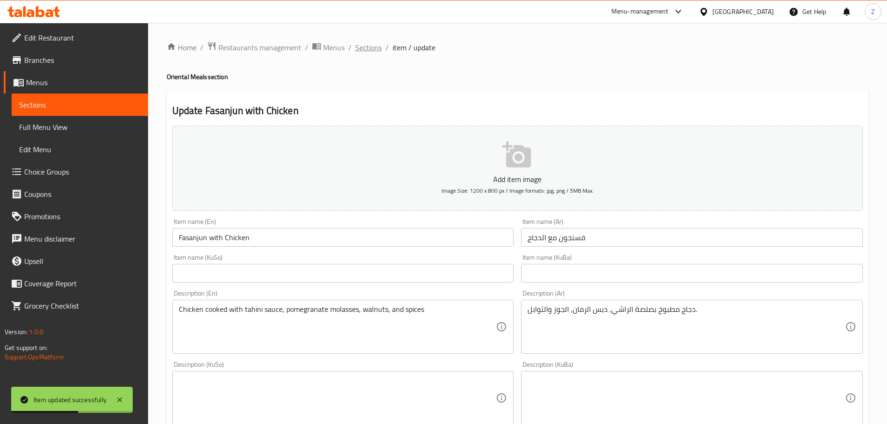
click at [368, 53] on span "Sections" at bounding box center [368, 47] width 27 height 11
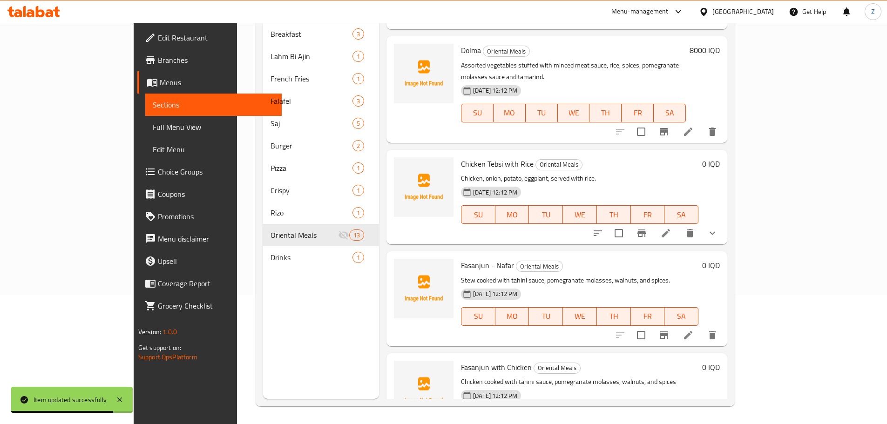
scroll to position [130, 0]
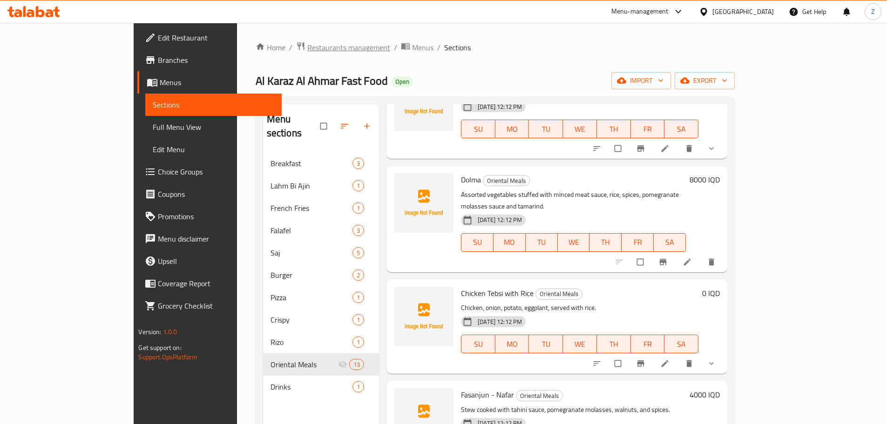
click at [307, 53] on span "Restaurants management" at bounding box center [348, 47] width 83 height 11
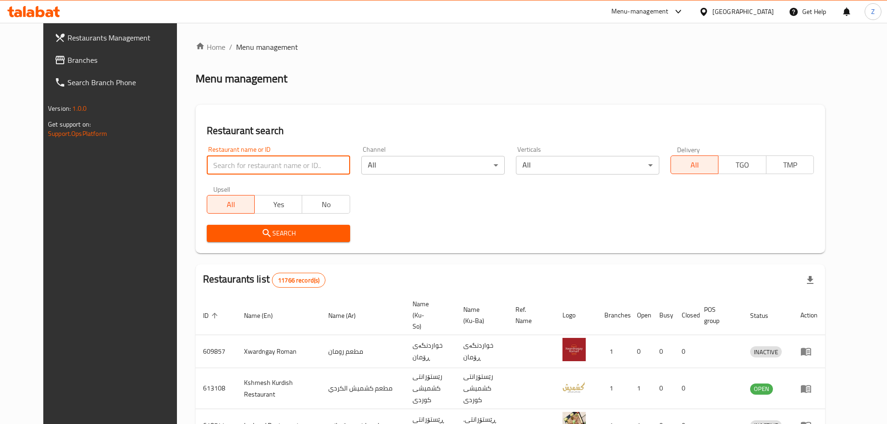
click at [280, 164] on input "search" at bounding box center [278, 165] width 143 height 19
paste input "689732"
type input "689732"
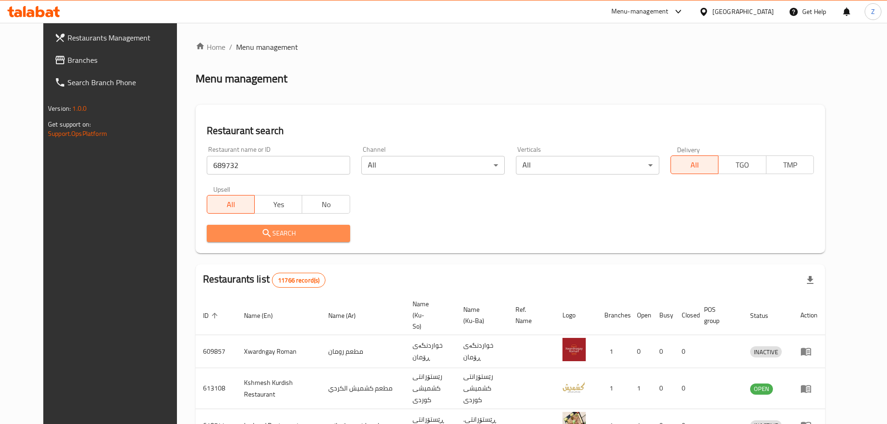
click at [279, 229] on span "Search" at bounding box center [278, 234] width 129 height 12
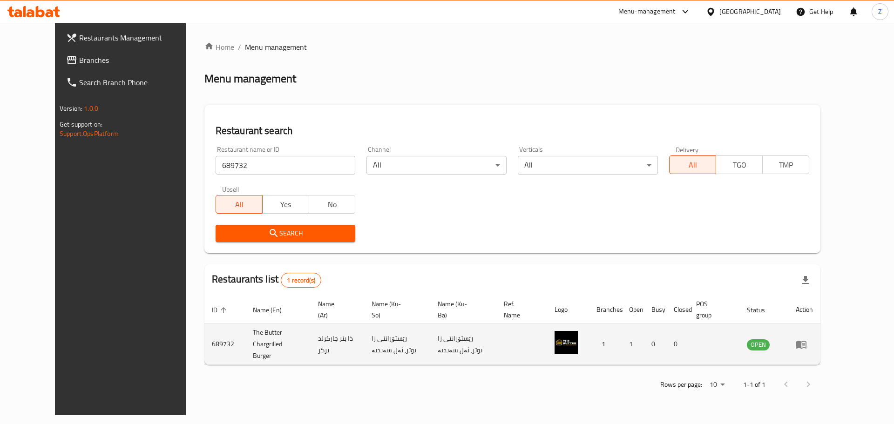
click at [821, 348] on td "enhanced table" at bounding box center [805, 344] width 32 height 41
click at [807, 344] on icon "enhanced table" at bounding box center [802, 345] width 10 height 8
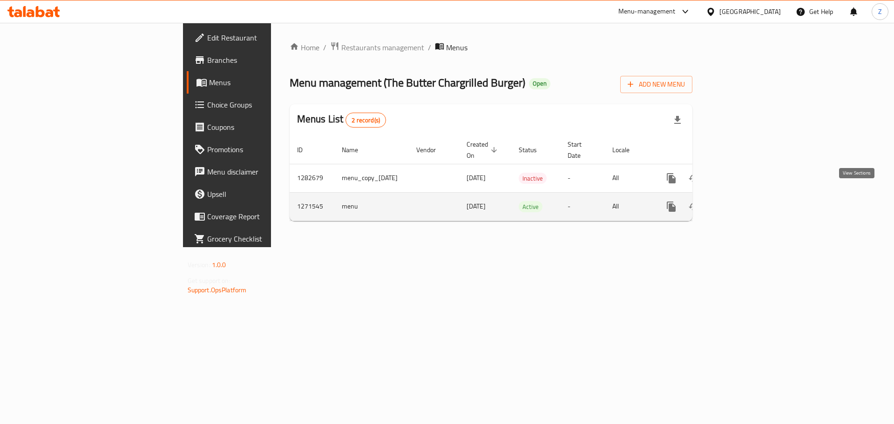
click at [744, 201] on icon "enhanced table" at bounding box center [738, 206] width 11 height 11
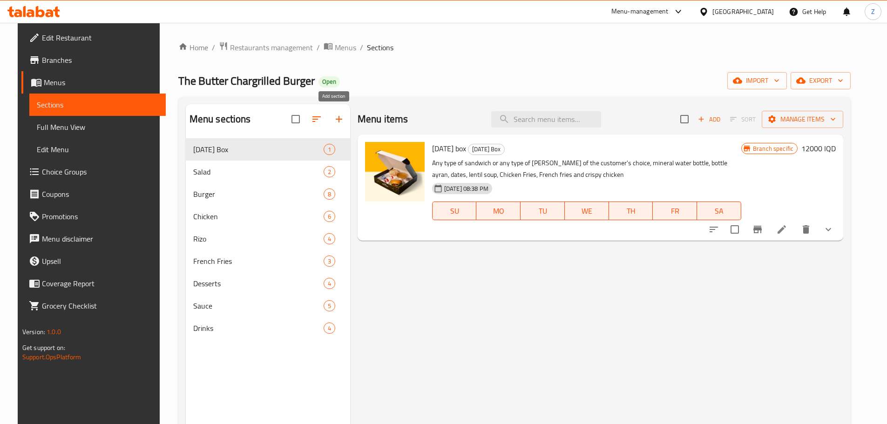
click at [334, 119] on icon "button" at bounding box center [339, 119] width 11 height 11
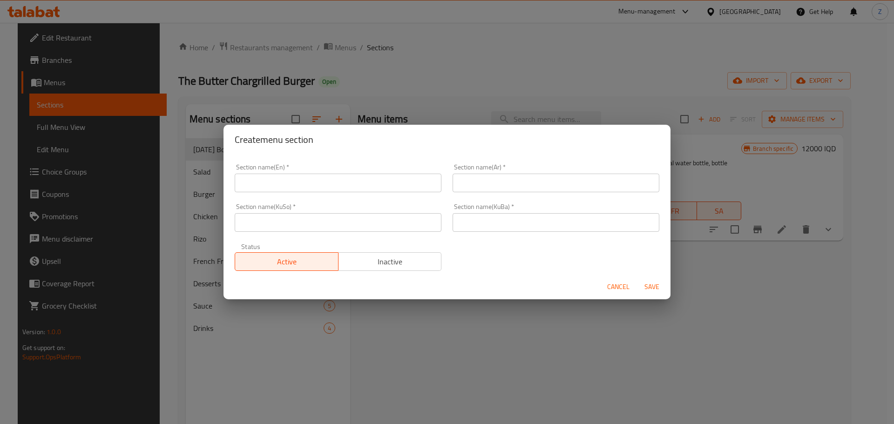
click at [337, 199] on div "Section name(KuSo)   * Section name(KuSo) *" at bounding box center [338, 218] width 218 height 40
click at [338, 189] on input "text" at bounding box center [338, 183] width 207 height 19
type input "Milkshakes"
click at [511, 171] on div "Section name(Ar)   * Section name(Ar) *" at bounding box center [556, 178] width 207 height 28
click at [519, 181] on input "text" at bounding box center [556, 183] width 207 height 19
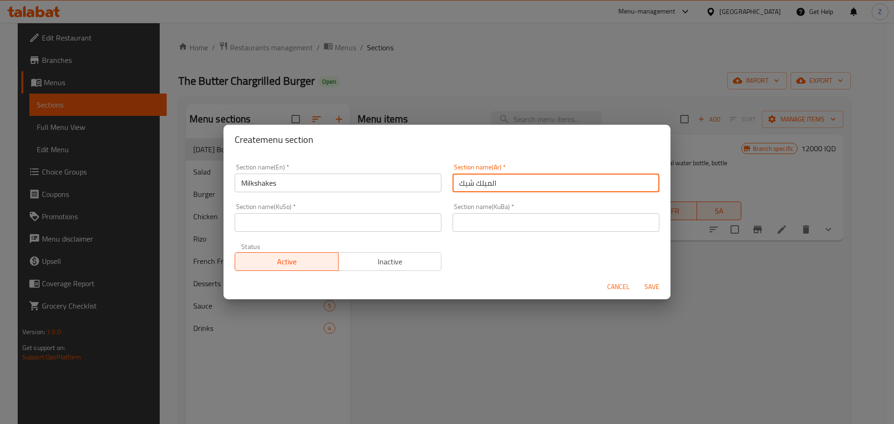
click at [519, 181] on input "الميلك شيك" at bounding box center [556, 183] width 207 height 19
type input "الميلك شيك"
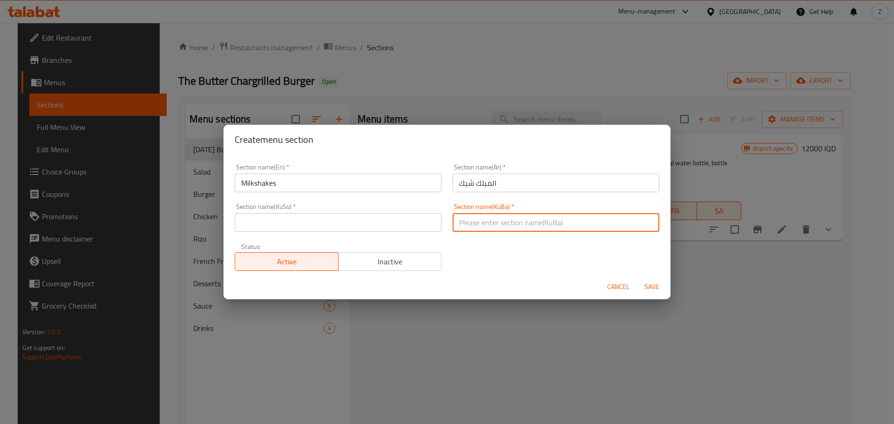
click at [526, 216] on input "text" at bounding box center [556, 222] width 207 height 19
paste input "الميلك شيك"
type input "الميلك شيك"
click at [395, 225] on input "text" at bounding box center [338, 222] width 207 height 19
paste input "الميلك شيك"
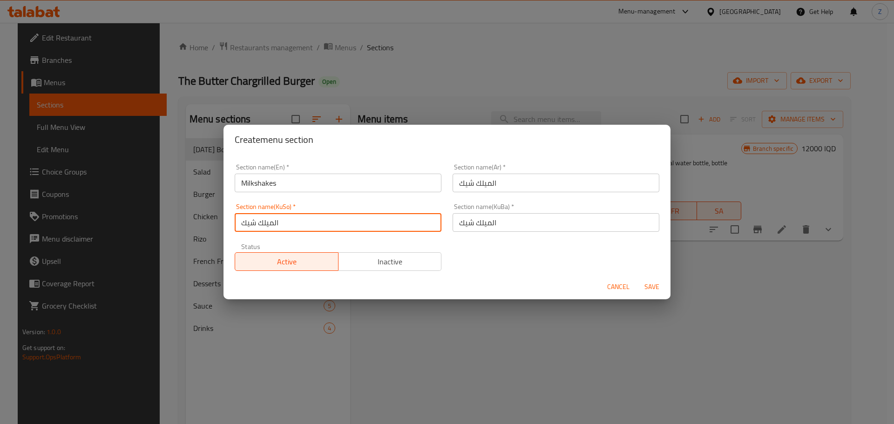
type input "الميلك شيك"
click at [414, 249] on div "Active Inactive" at bounding box center [338, 257] width 207 height 28
click at [415, 255] on span "Inactive" at bounding box center [390, 262] width 96 height 14
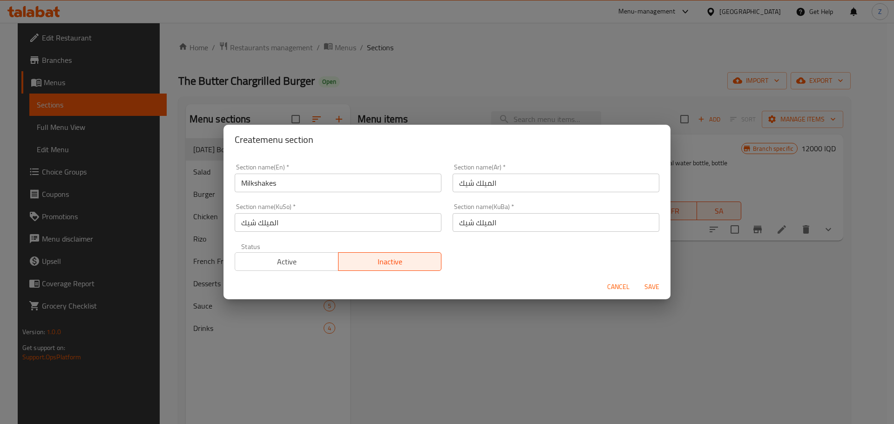
click at [654, 293] on span "Save" at bounding box center [652, 287] width 22 height 12
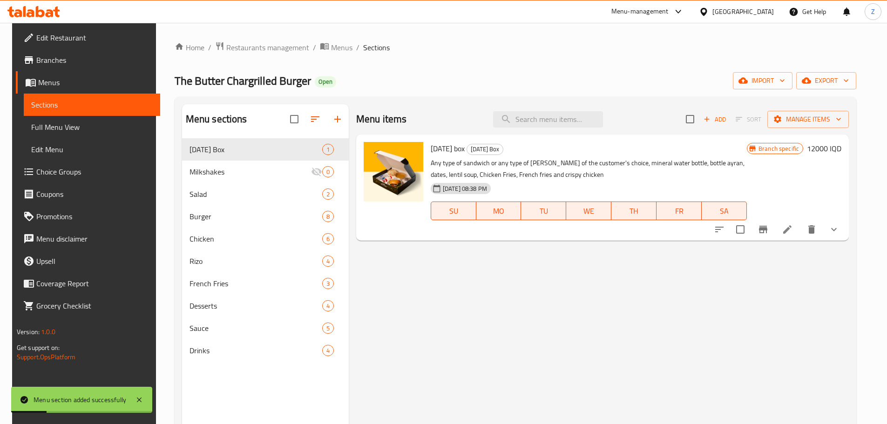
click at [313, 115] on icon "button" at bounding box center [315, 119] width 11 height 11
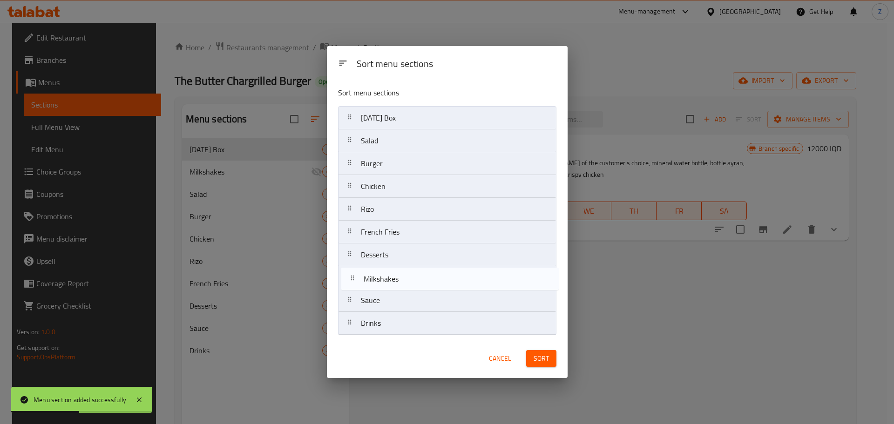
drag, startPoint x: 401, startPoint y: 147, endPoint x: 406, endPoint y: 288, distance: 141.2
click at [406, 288] on nav "Ramadan Box Milkshakes Salad Burger Chicken Rizo French Fries Desserts Sauce Dr…" at bounding box center [447, 220] width 218 height 229
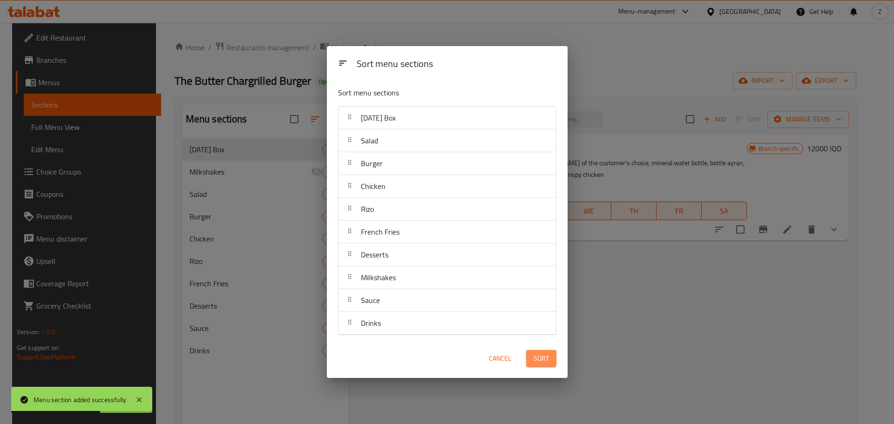
drag, startPoint x: 539, startPoint y: 358, endPoint x: 468, endPoint y: 349, distance: 71.8
click at [539, 358] on span "Sort" at bounding box center [541, 359] width 15 height 12
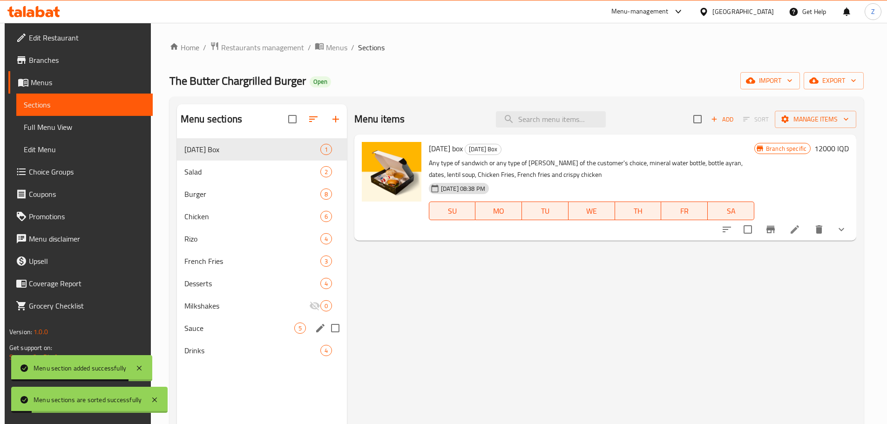
click at [223, 318] on div "Sauce 5" at bounding box center [262, 328] width 170 height 22
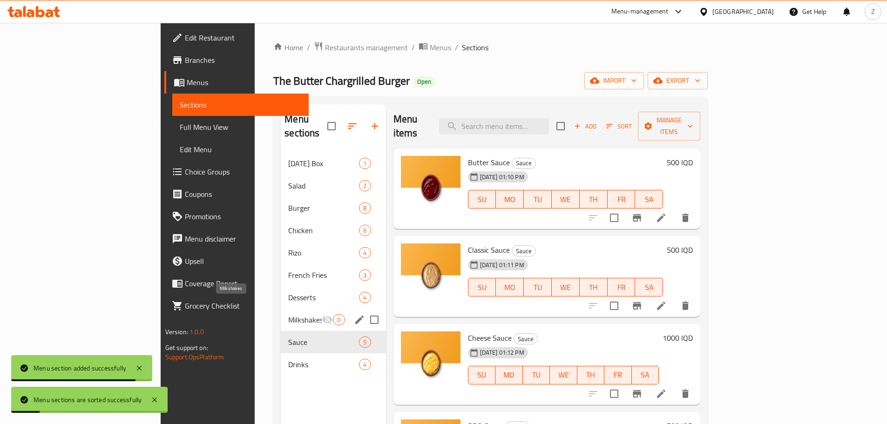
click at [288, 314] on span "Milkshakes" at bounding box center [305, 319] width 34 height 11
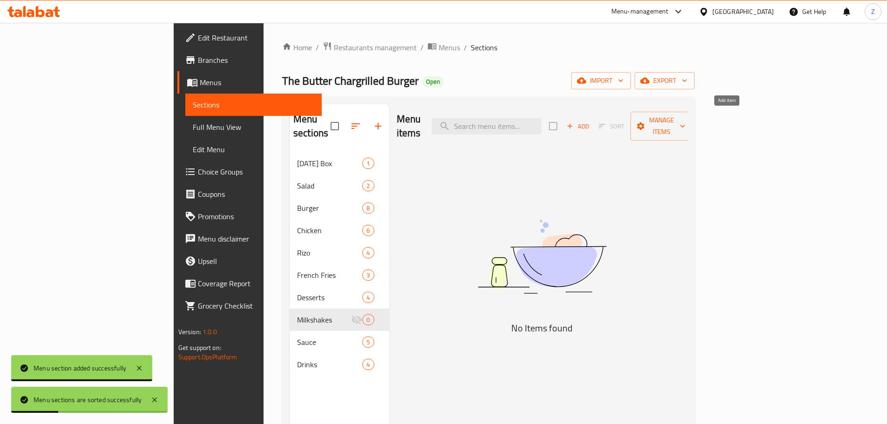
click at [591, 121] on span "Add" at bounding box center [578, 126] width 25 height 11
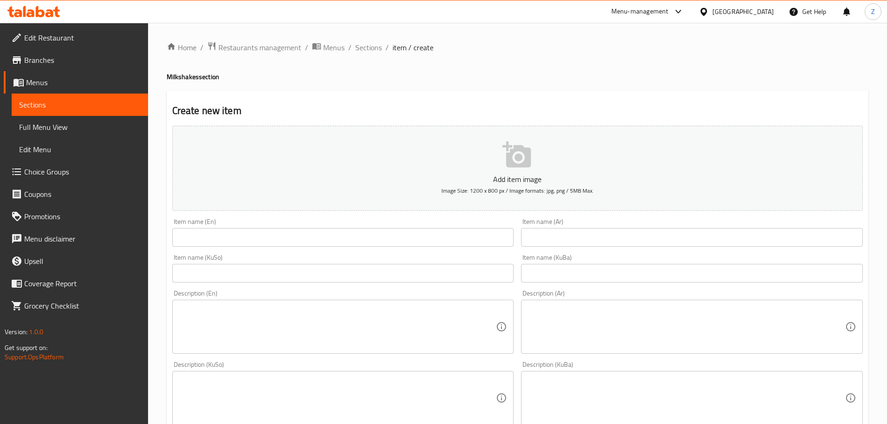
click at [247, 234] on input "text" at bounding box center [343, 237] width 342 height 19
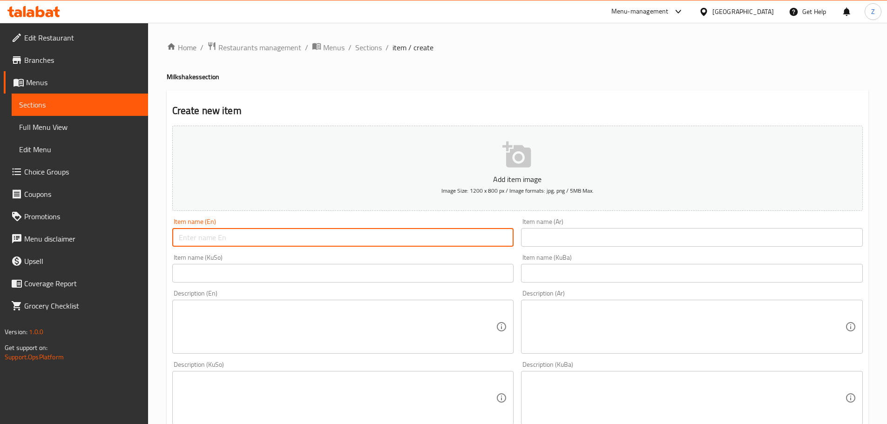
paste input "Strawberry Milkshake"
type input "Strawberry Milkshake"
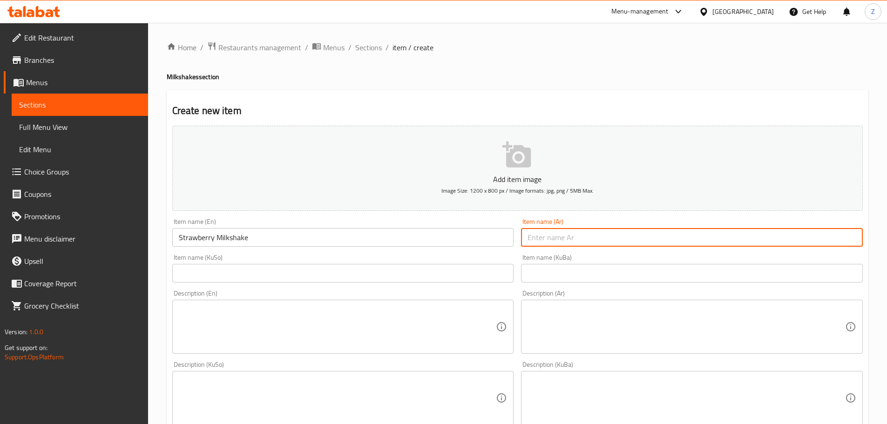
click at [565, 239] on input "text" at bounding box center [692, 237] width 342 height 19
paste input "ميلك شيك فراولة"
type input "ميلك شيك فراولة"
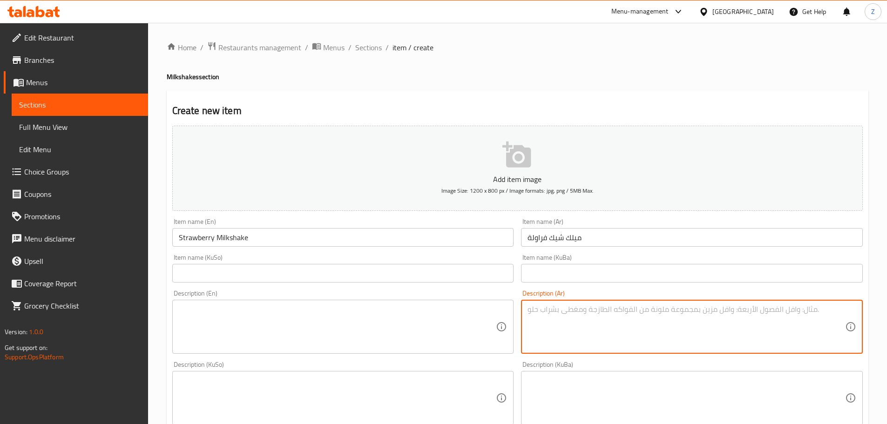
click at [556, 342] on textarea at bounding box center [687, 327] width 318 height 44
paste textarea "فراولة, ايس كريم فراولة, حليب ومحليات تقدم مزينة بالكريمة."
type textarea "فراولة, ايس كريم فراولة, حليب ومحليات تقدم مزينة بالكريمة."
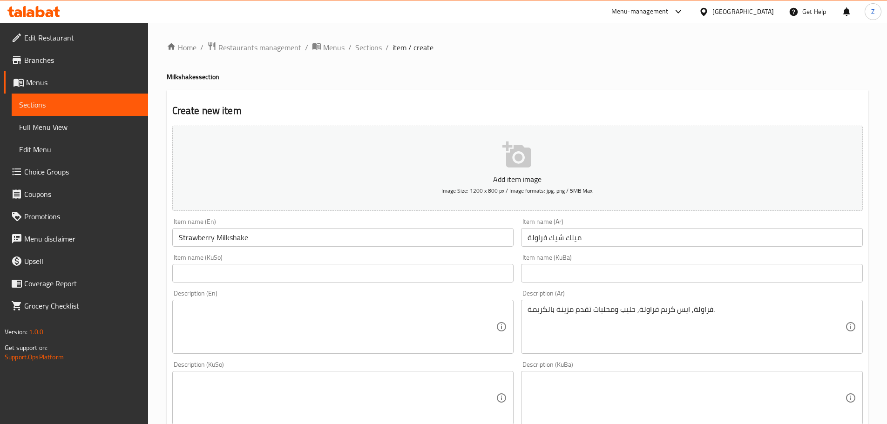
click at [239, 358] on div "Description (KuSo) Description (KuSo)" at bounding box center [343, 393] width 349 height 71
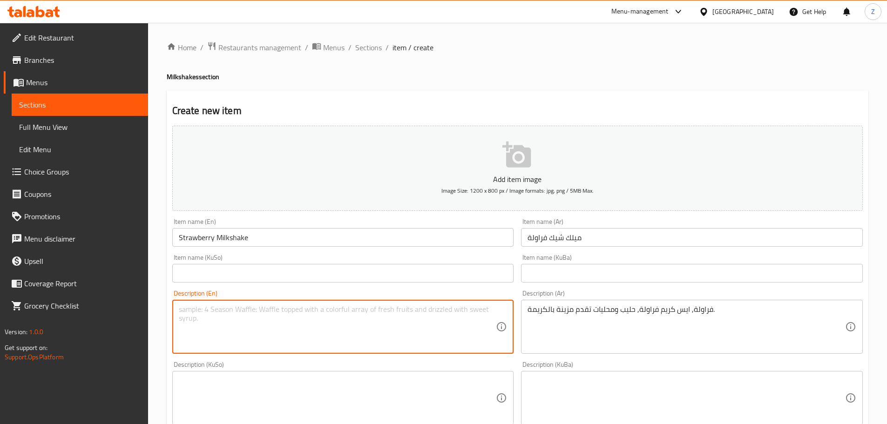
click at [246, 339] on textarea at bounding box center [338, 327] width 318 height 44
paste textarea "Strawberry, strawberry ice cream, milk and Sweeteners served with cream."
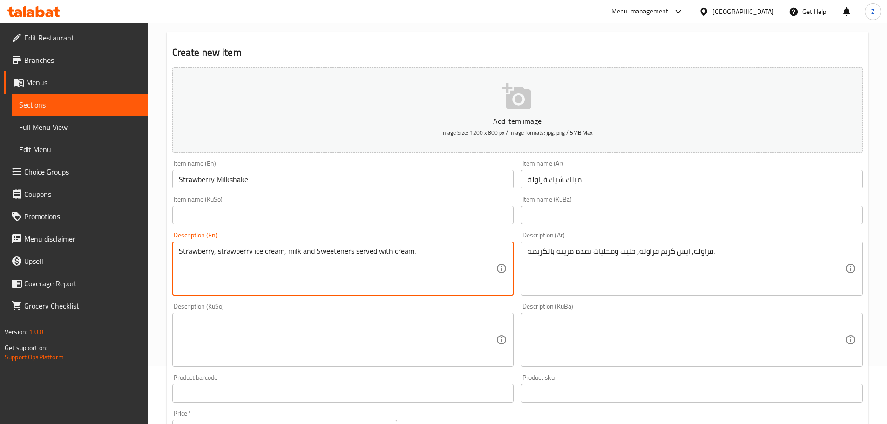
scroll to position [186, 0]
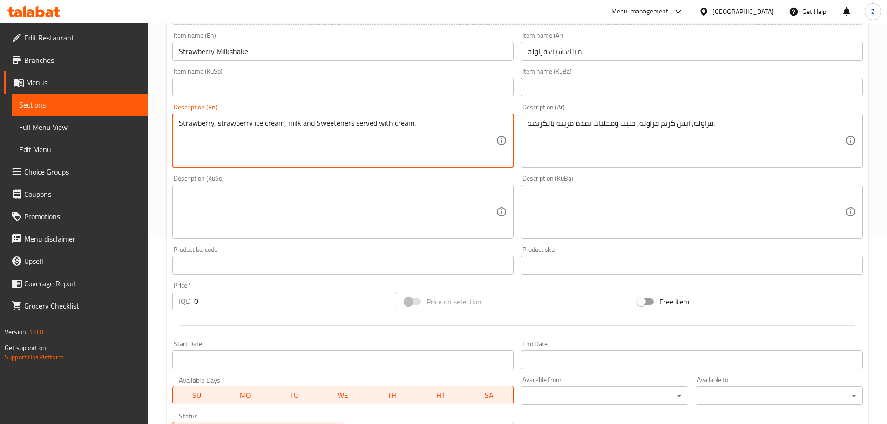
type textarea "Strawberry, strawberry ice cream, milk and Sweeteners served with cream."
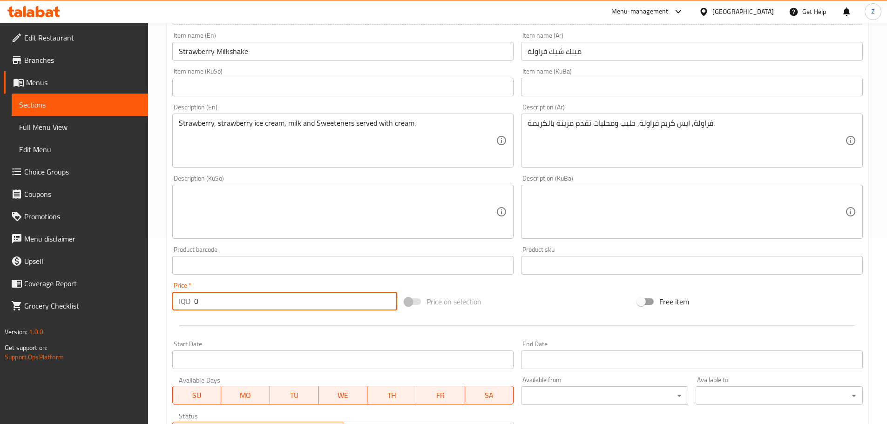
click at [291, 298] on input "0" at bounding box center [296, 301] width 204 height 19
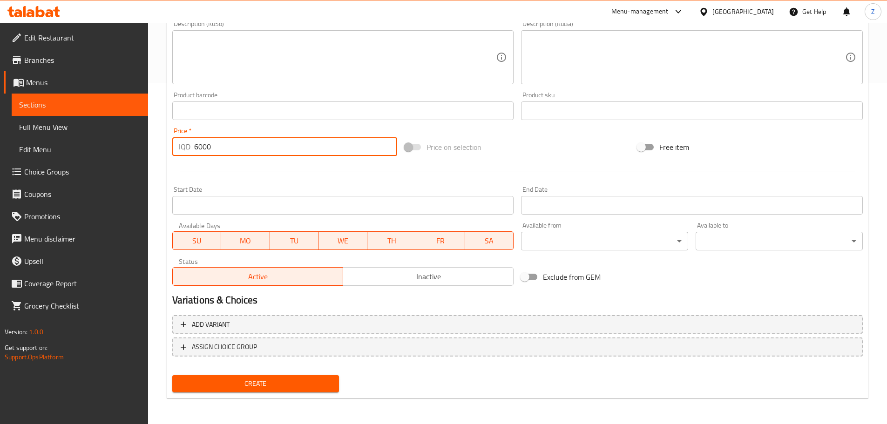
type input "6000"
click at [271, 383] on span "Create" at bounding box center [256, 384] width 152 height 12
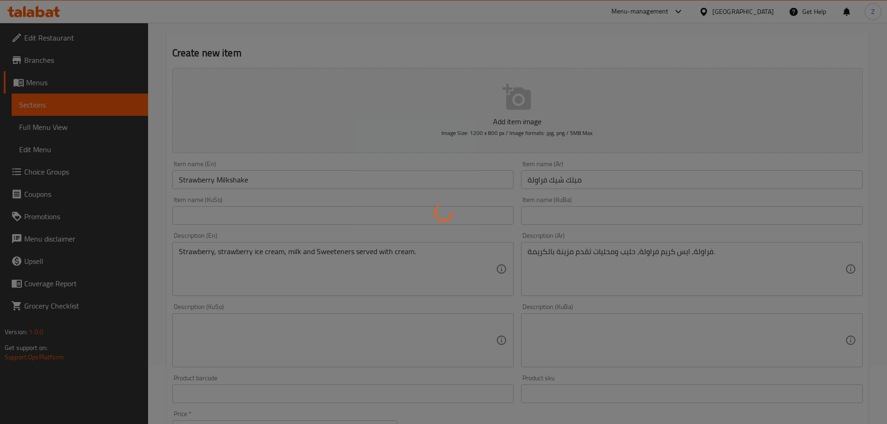
scroll to position [16, 0]
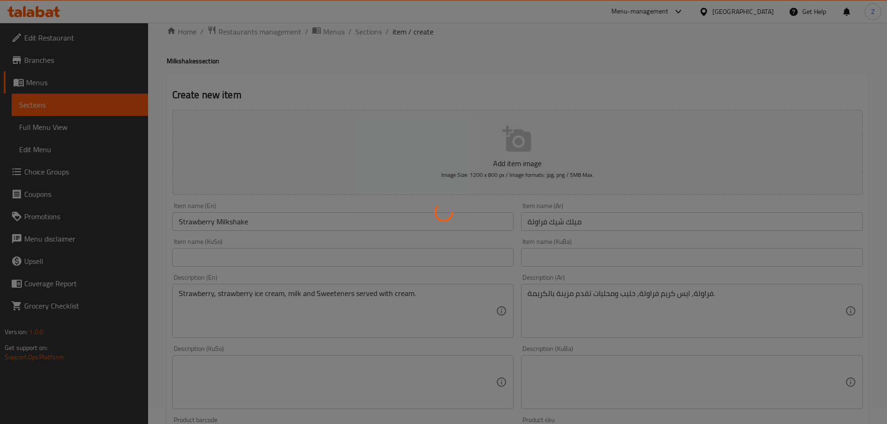
type input "0"
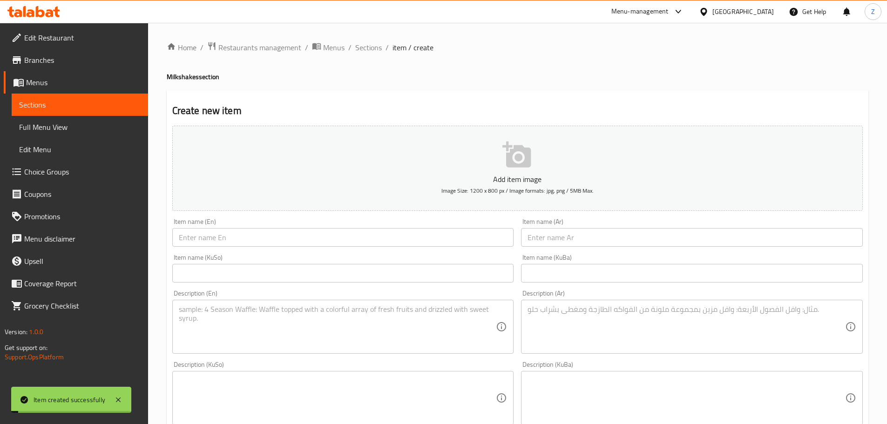
click at [361, 58] on div "Home / Restaurants management / Menus / Sections / item / create Milkshakes sec…" at bounding box center [518, 393] width 702 height 705
click at [371, 52] on span "Sections" at bounding box center [368, 47] width 27 height 11
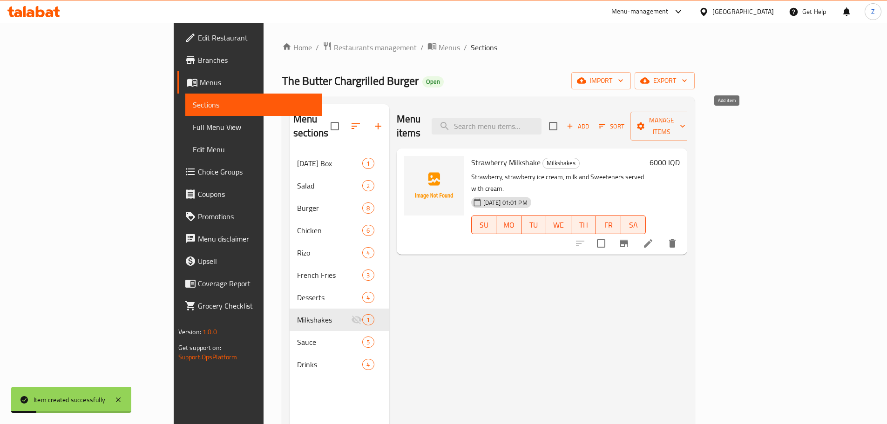
click at [591, 121] on span "Add" at bounding box center [578, 126] width 25 height 11
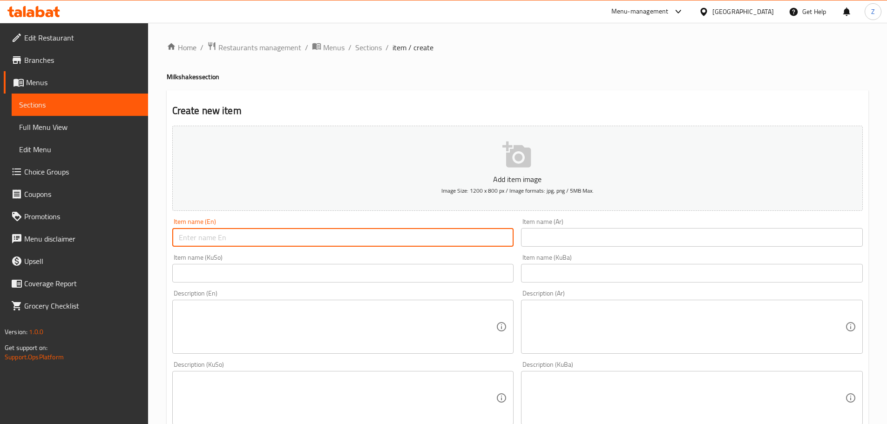
click at [249, 234] on input "text" at bounding box center [343, 237] width 342 height 19
paste input "Chocolate Milkshake"
type input "Chocolate Milkshake"
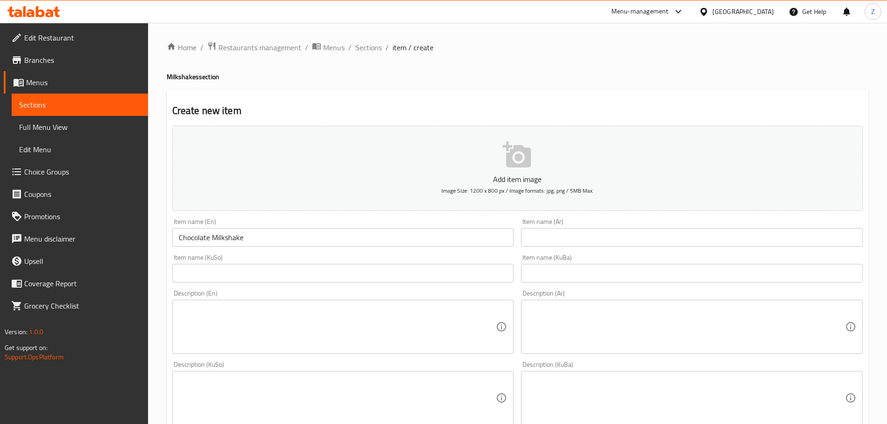
click at [553, 238] on input "text" at bounding box center [692, 237] width 342 height 19
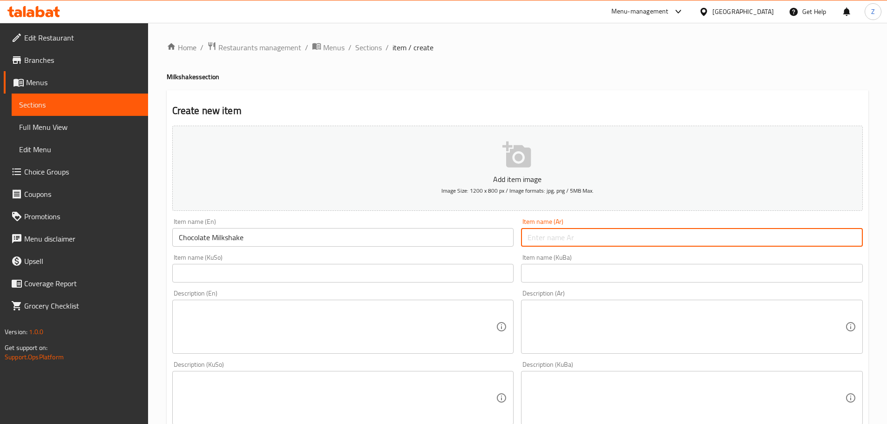
paste input "ميلك شيك شوكولا"
type input "ميلك شيك شوكولا"
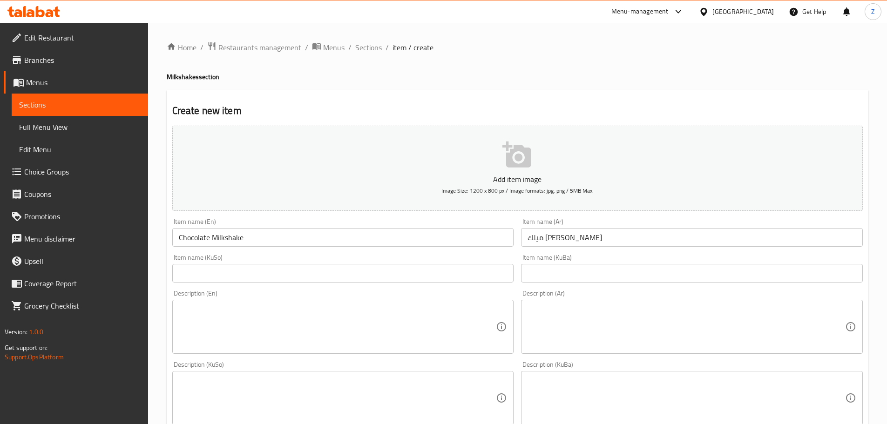
click at [560, 326] on textarea at bounding box center [687, 327] width 318 height 44
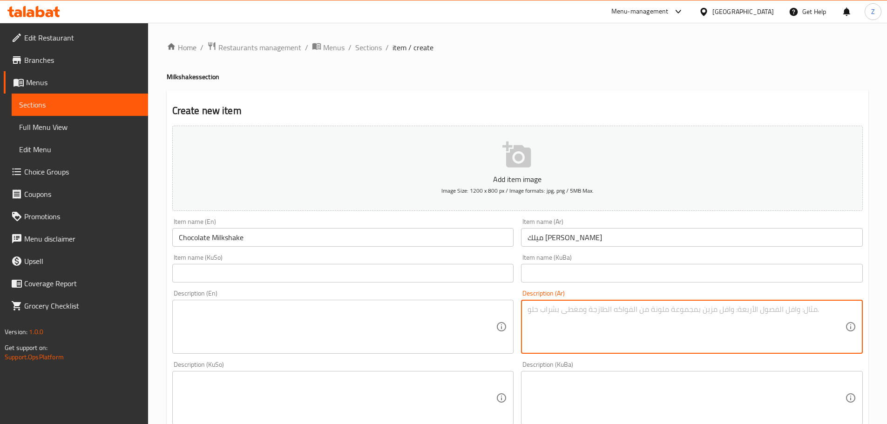
paste textarea "صلصة شوكولاتة, ايس كريم شوكولاتة, حليب ومحليات تقدم مزينة بالكريمة."
type textarea "صلصة شوكولاتة, ايس كريم شوكولاتة, حليب ومحليات تقدم مزينة بالكريمة."
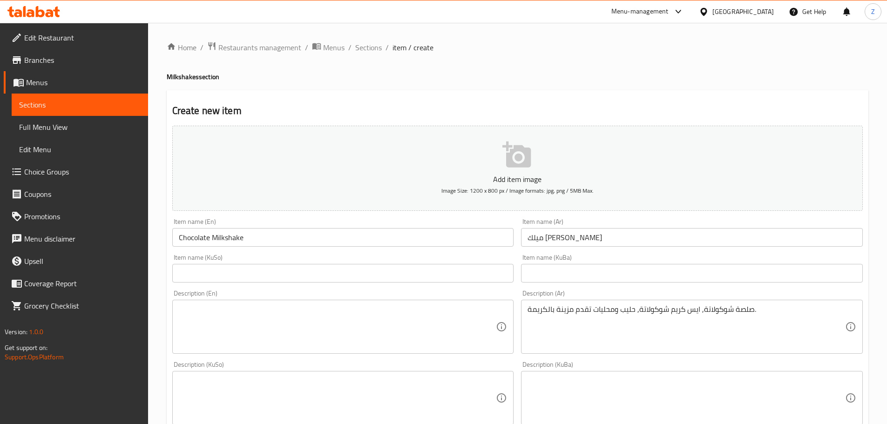
drag, startPoint x: 296, startPoint y: 296, endPoint x: 296, endPoint y: 303, distance: 7.5
click at [296, 303] on div "Description (En) Description (En)" at bounding box center [343, 322] width 342 height 64
click at [300, 319] on textarea at bounding box center [338, 327] width 318 height 44
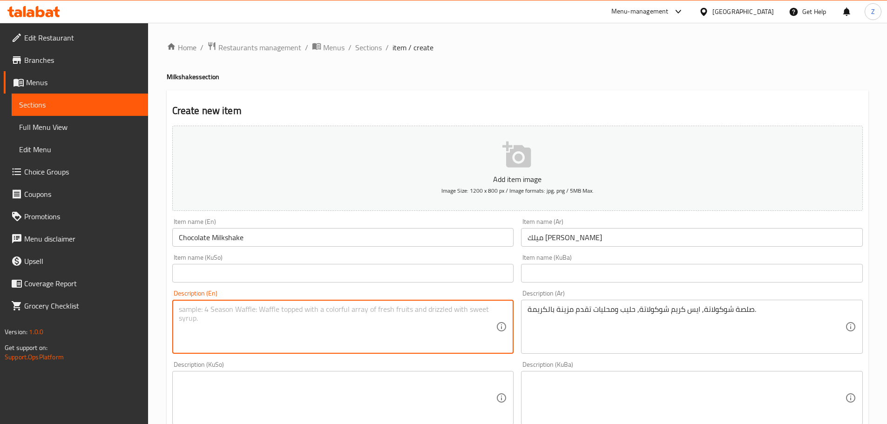
paste textarea "Chocolate sauce, chocolate ice cream, milk, and Sweeteners served with cream."
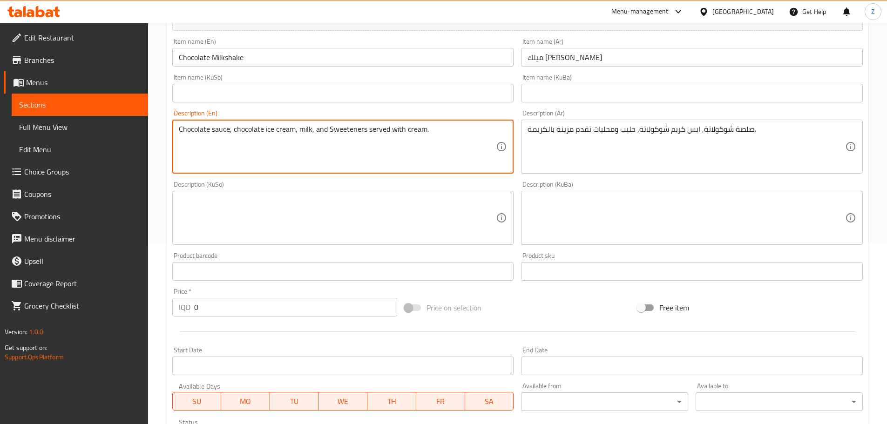
scroll to position [233, 0]
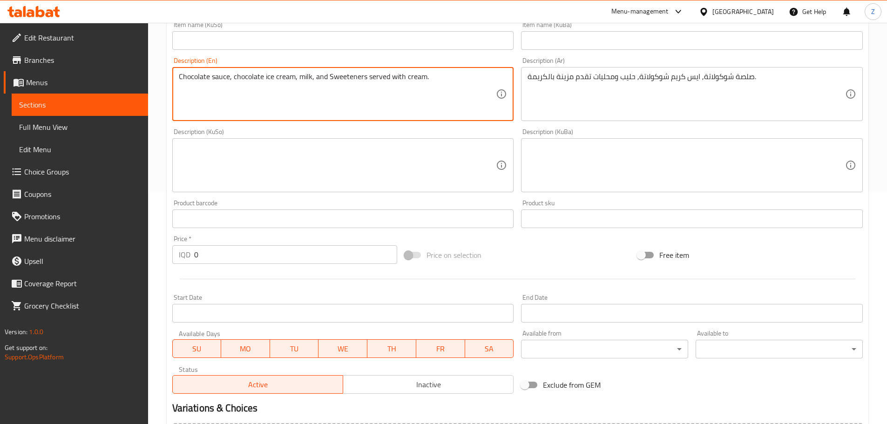
type textarea "Chocolate sauce, chocolate ice cream, milk, and Sweeteners served with cream."
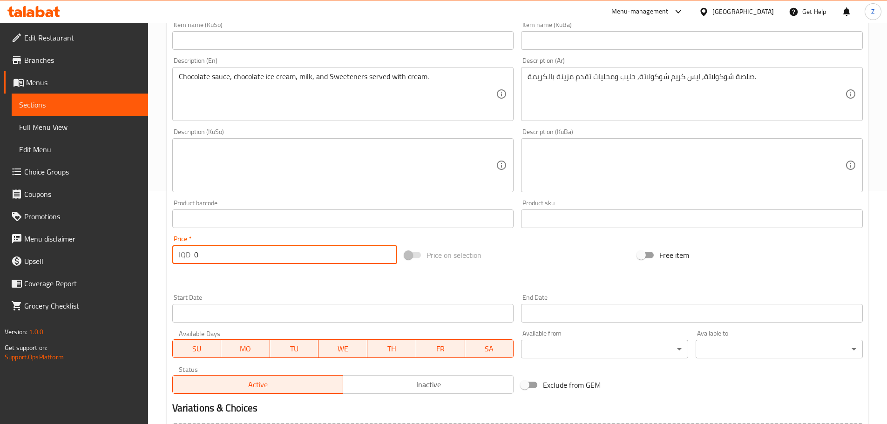
click at [252, 264] on input "0" at bounding box center [296, 255] width 204 height 19
click at [252, 263] on input "0" at bounding box center [296, 255] width 204 height 19
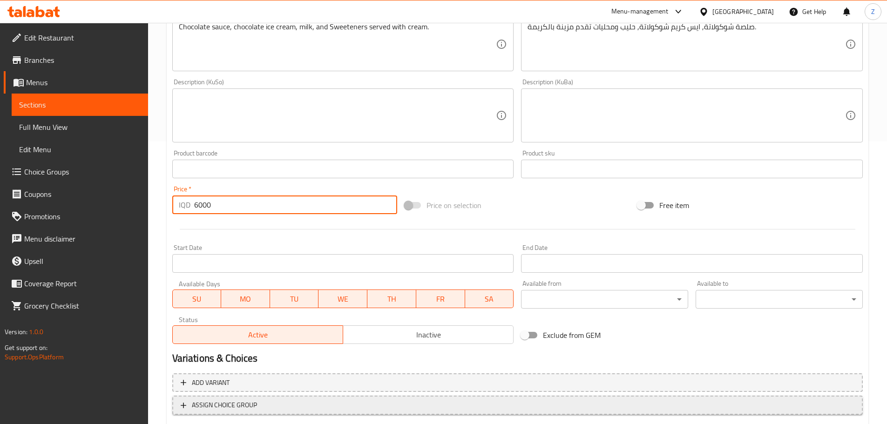
scroll to position [341, 0]
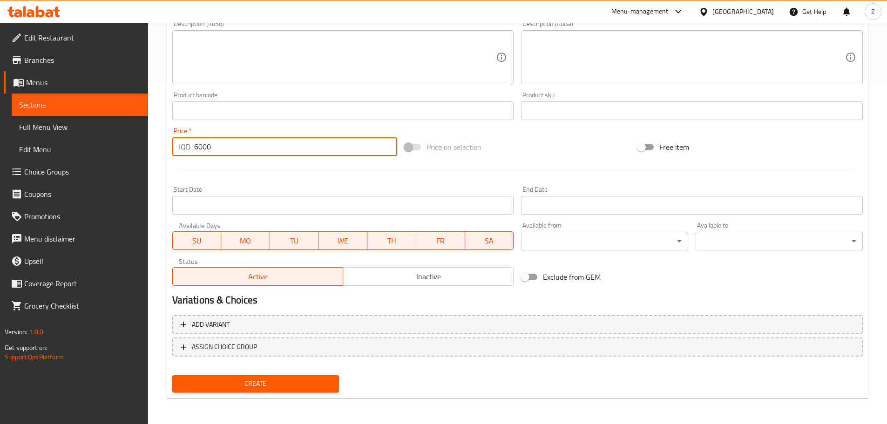
type input "6000"
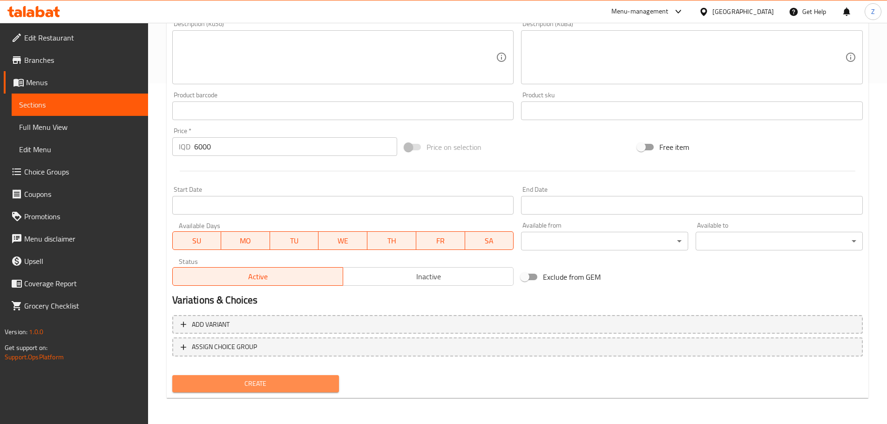
click at [294, 387] on span "Create" at bounding box center [256, 384] width 152 height 12
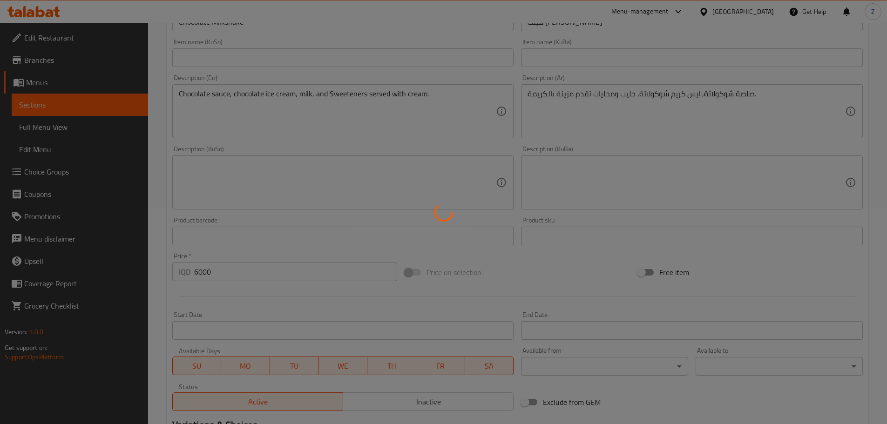
type input "0"
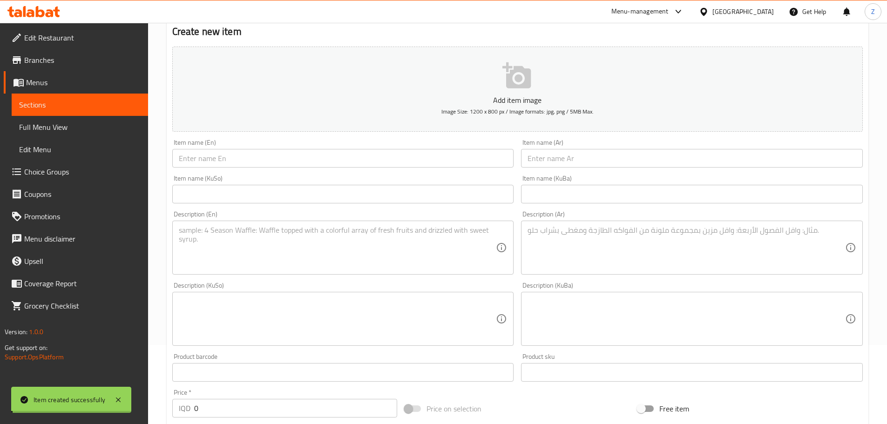
scroll to position [15, 0]
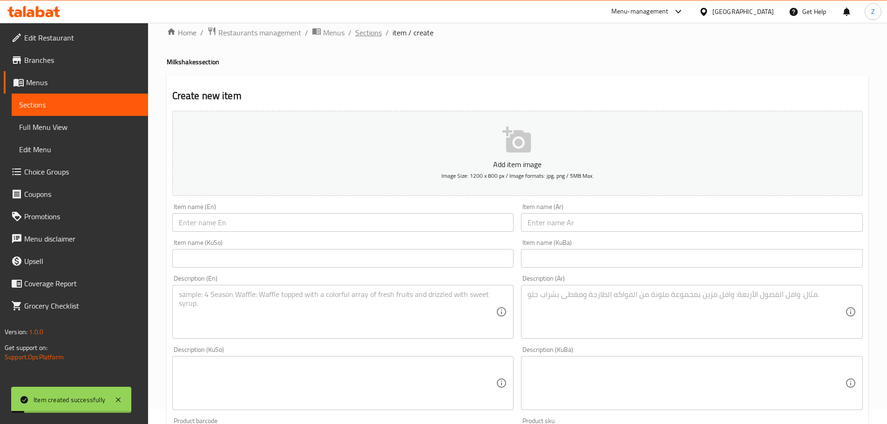
click at [380, 36] on span "Sections" at bounding box center [368, 32] width 27 height 11
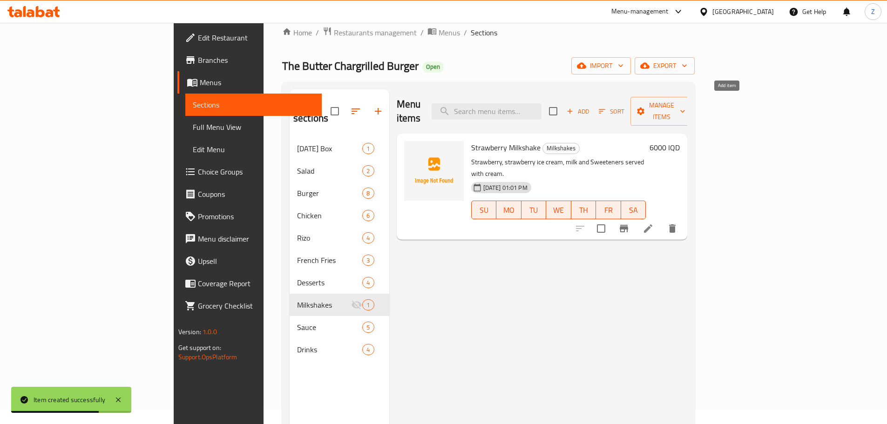
click at [591, 106] on span "Add" at bounding box center [578, 111] width 25 height 11
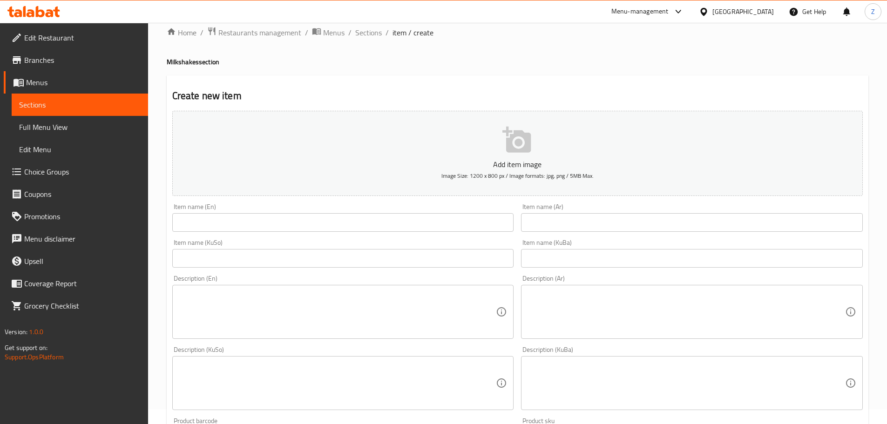
click at [241, 232] on input "text" at bounding box center [343, 222] width 342 height 19
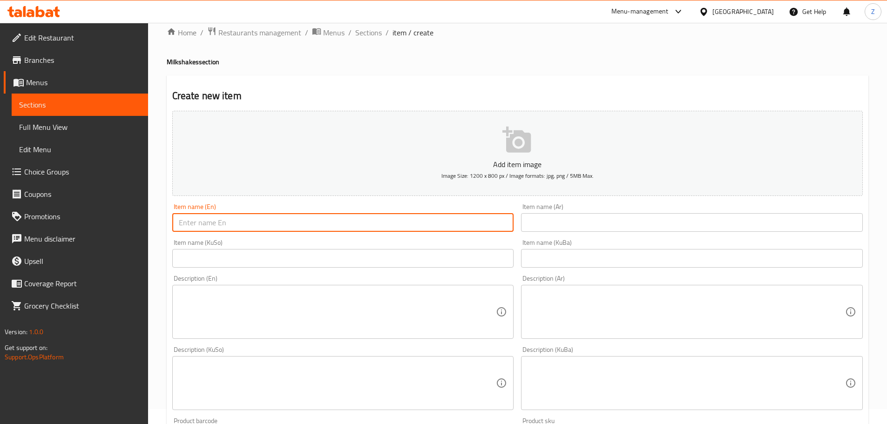
paste input "Vanilla Milkshake"
type input "Vanilla Milkshake"
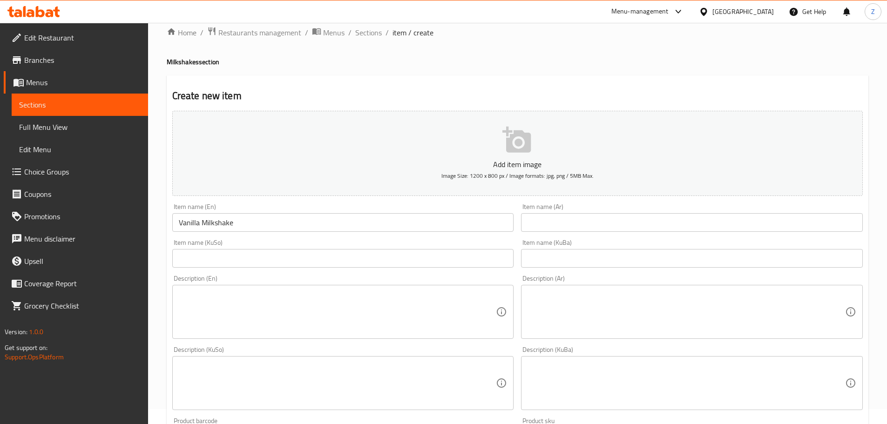
click at [534, 215] on input "text" at bounding box center [692, 222] width 342 height 19
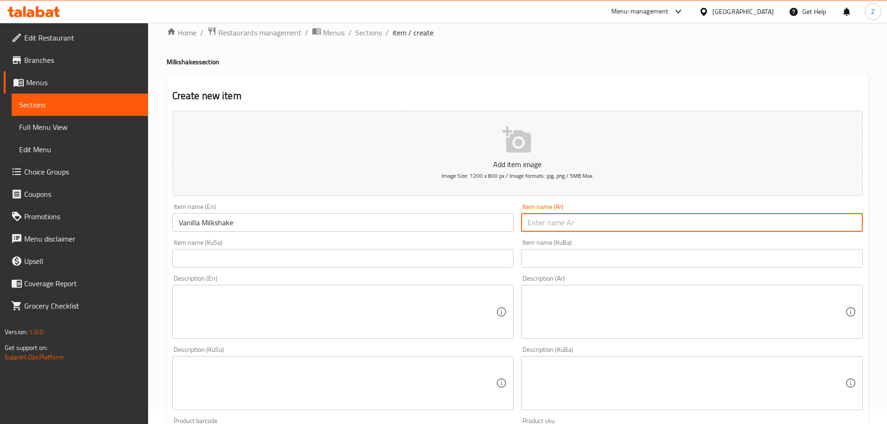
paste input "ميلك شيك فانيلا"
type input "ميلك شيك فانيلا"
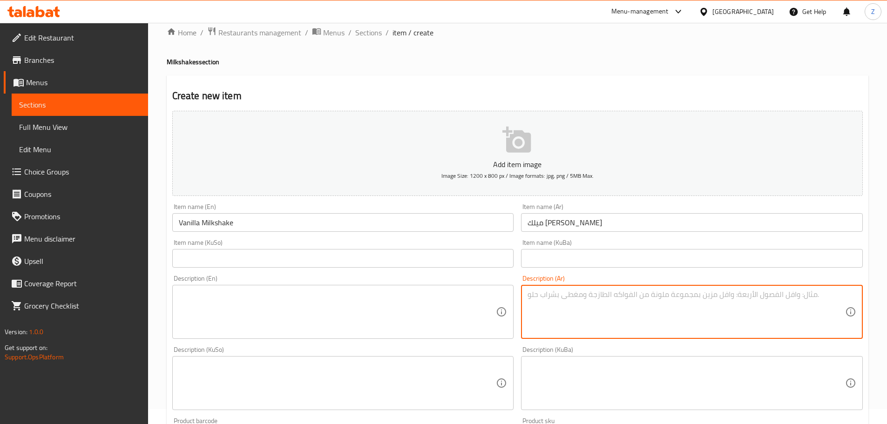
click at [554, 307] on textarea at bounding box center [687, 312] width 318 height 44
paste textarea "فانيلا, ايس كريم فانيلا, حليب ومحليات تقدم مزينة بالكريمة."
type textarea "فانيلا, ايس كريم فانيلا, حليب ومحليات تقدم مزينة بالكريمة."
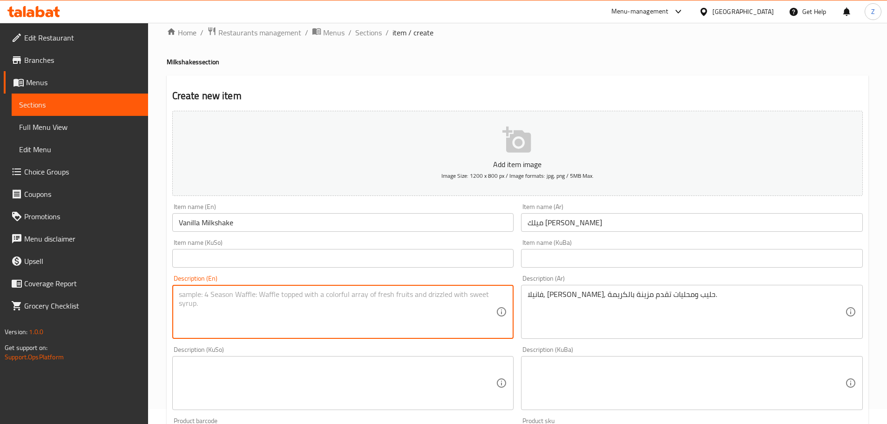
click at [301, 323] on textarea at bounding box center [338, 312] width 318 height 44
paste textarea "Vanilla, vanilla ice cream, milk and Sweeteners served with cream."
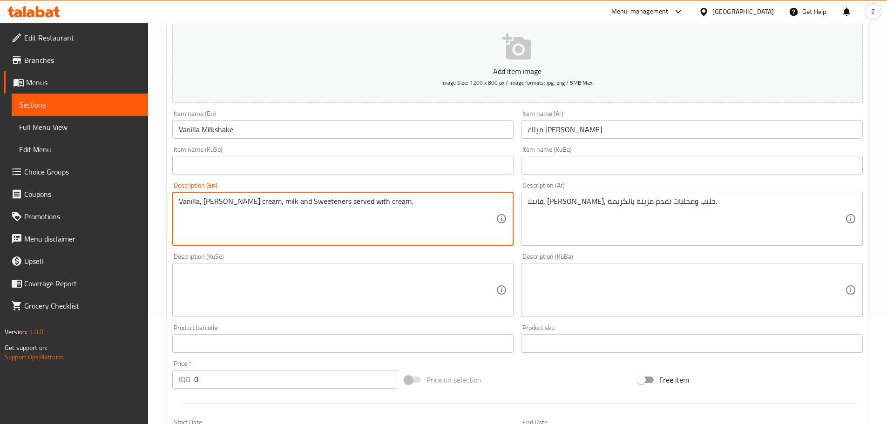
type textarea "Vanilla, vanilla ice cream, milk and Sweeteners served with cream."
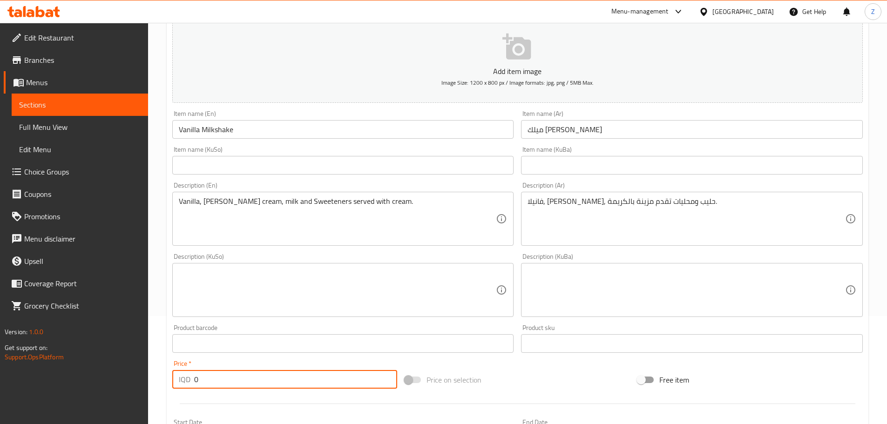
click at [265, 375] on input "0" at bounding box center [296, 379] width 204 height 19
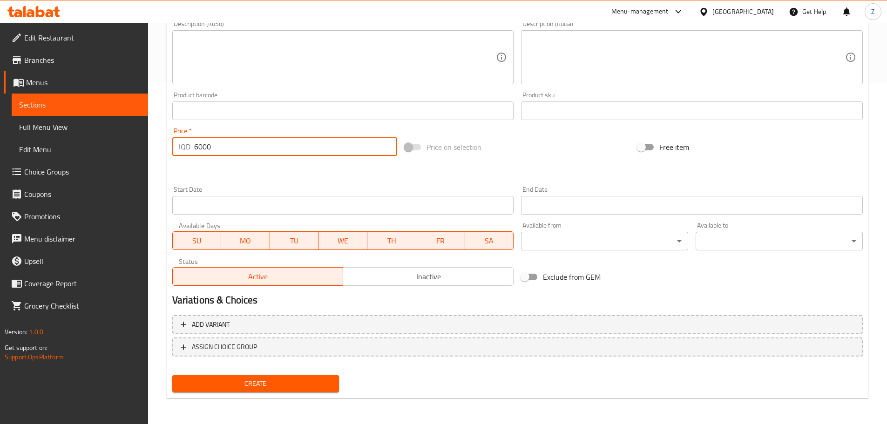
type input "6000"
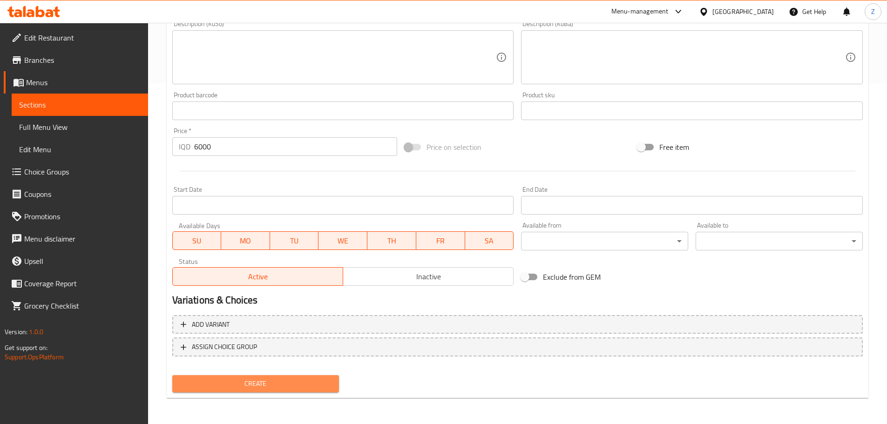
click at [299, 379] on span "Create" at bounding box center [256, 384] width 152 height 12
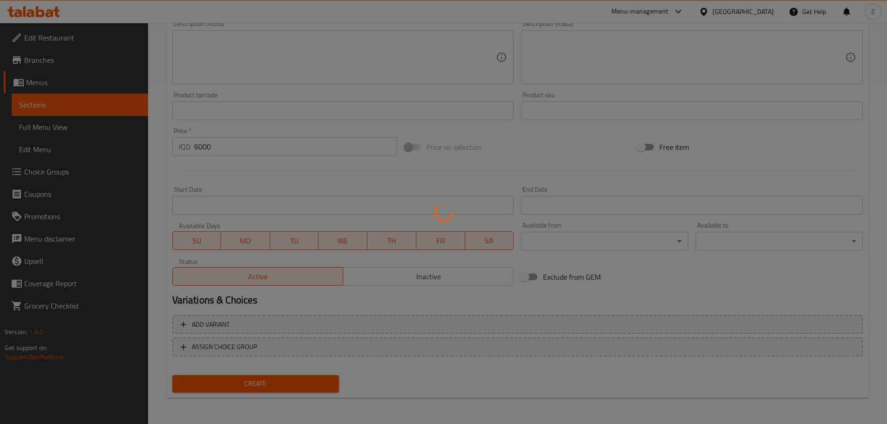
type input "0"
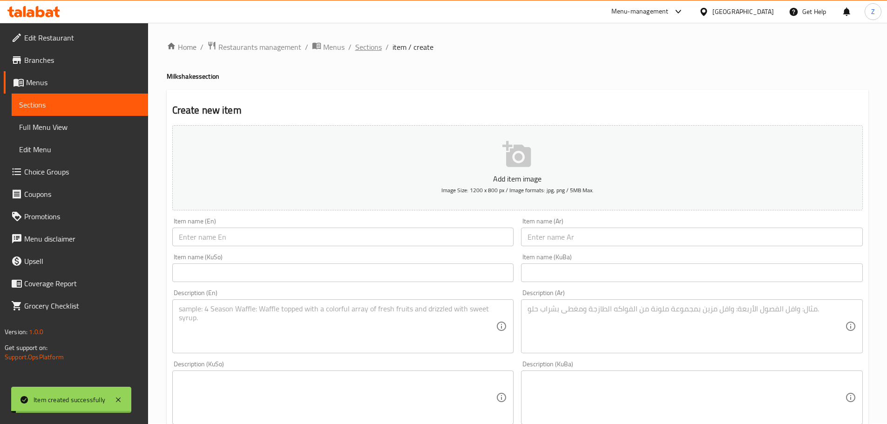
scroll to position [0, 0]
click at [360, 45] on span "Sections" at bounding box center [368, 47] width 27 height 11
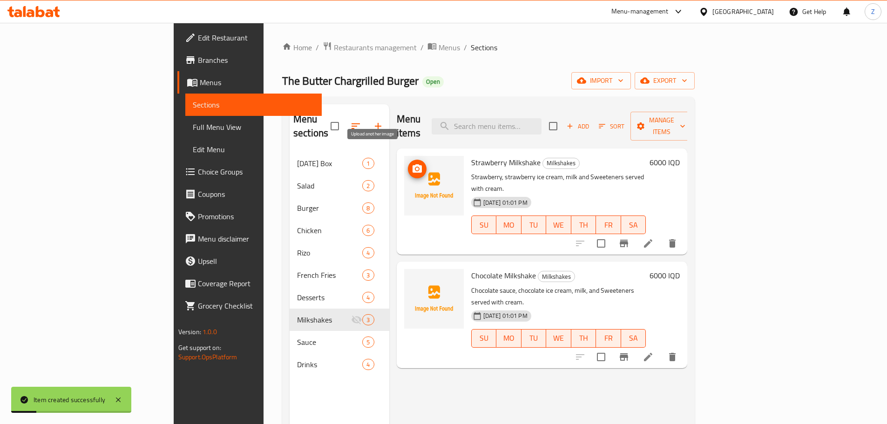
click at [408, 164] on span "upload picture" at bounding box center [417, 169] width 19 height 11
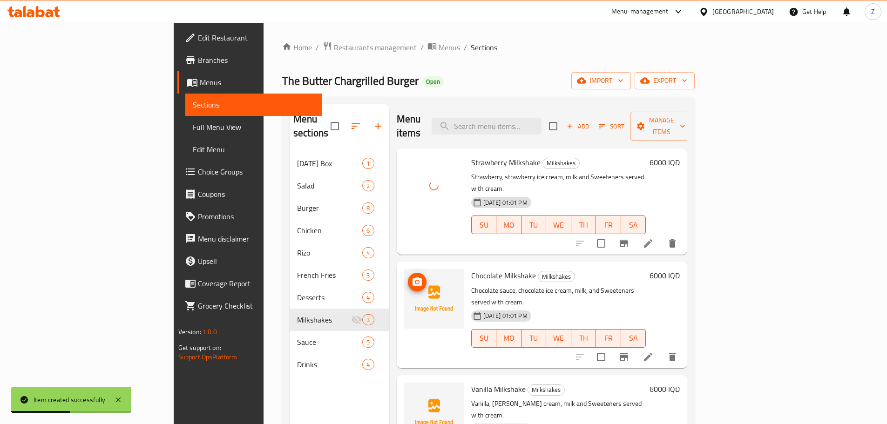
click at [413, 278] on icon "upload picture" at bounding box center [417, 282] width 9 height 8
click at [408, 390] on span "upload picture" at bounding box center [417, 395] width 19 height 11
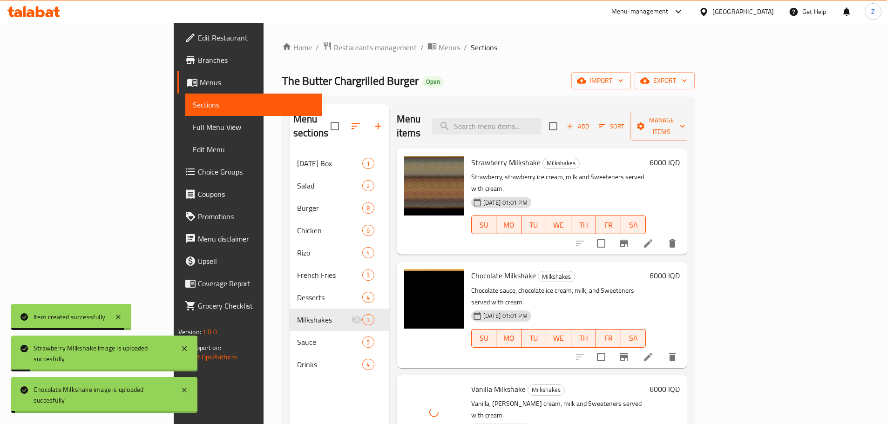
scroll to position [130, 0]
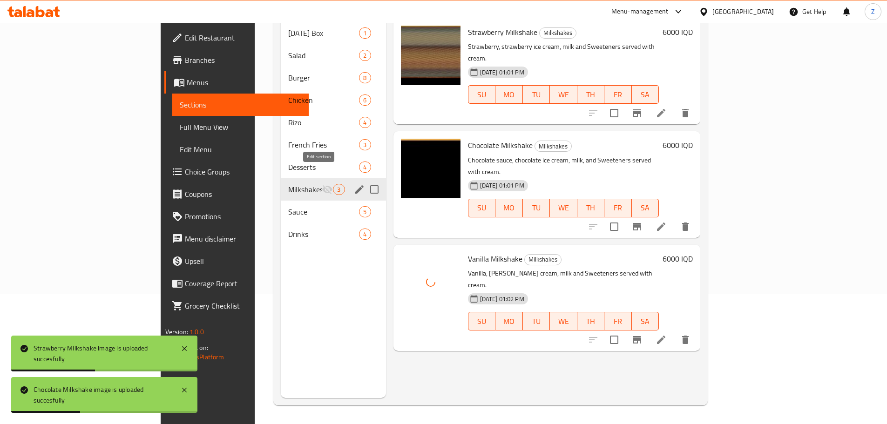
click at [354, 184] on icon "edit" at bounding box center [359, 189] width 11 height 11
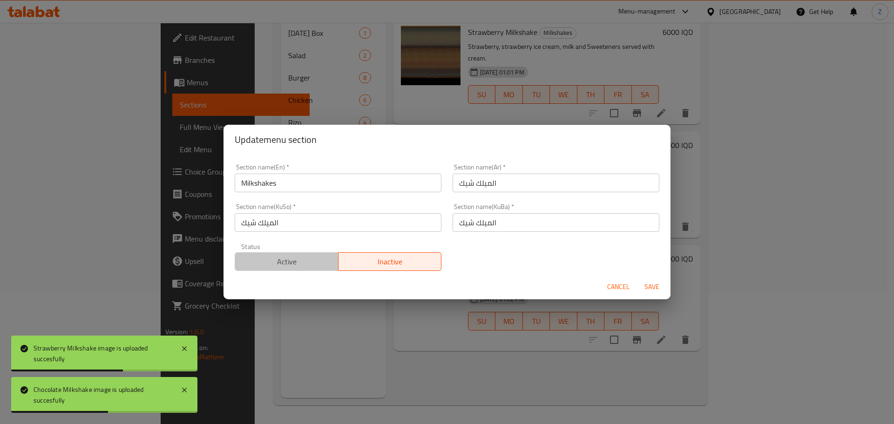
click at [306, 267] on span "Active" at bounding box center [287, 262] width 96 height 14
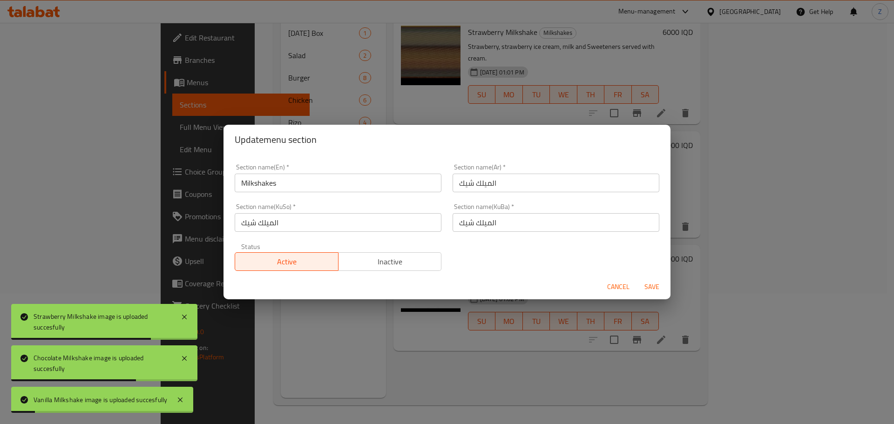
click at [648, 287] on span "Save" at bounding box center [652, 287] width 22 height 12
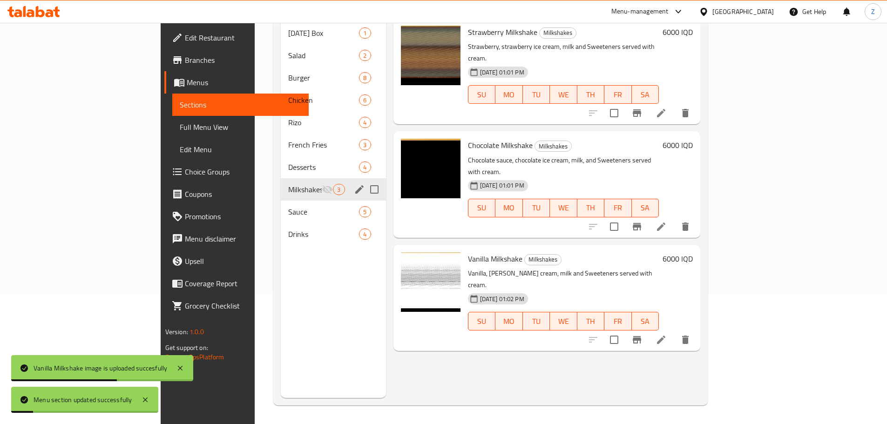
click at [555, 327] on div "Menu items Add Sort Manage items Strawberry Milkshake Milkshakes Strawberry, st…" at bounding box center [543, 186] width 315 height 424
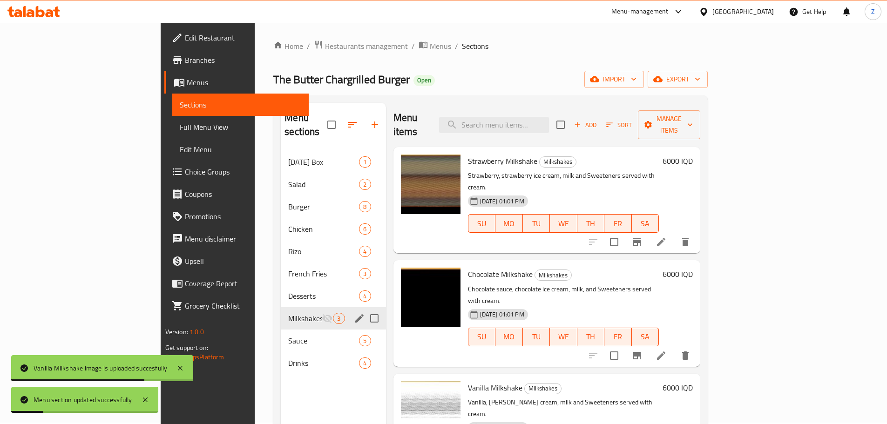
scroll to position [0, 0]
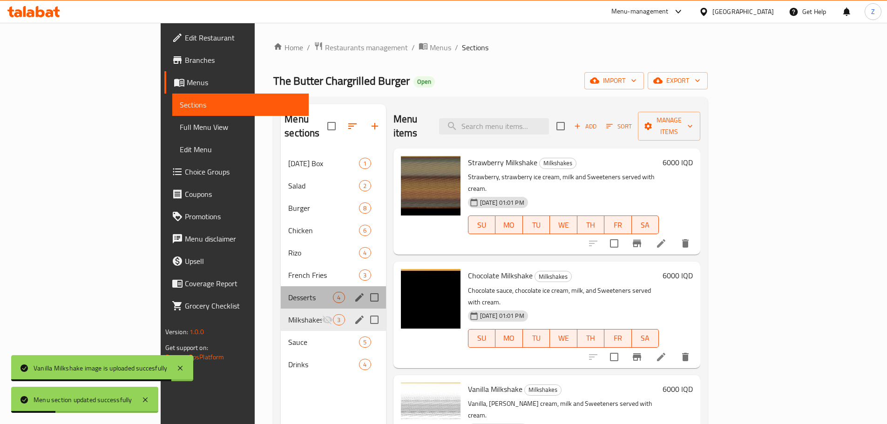
click at [314, 287] on div "Desserts 4" at bounding box center [333, 298] width 105 height 22
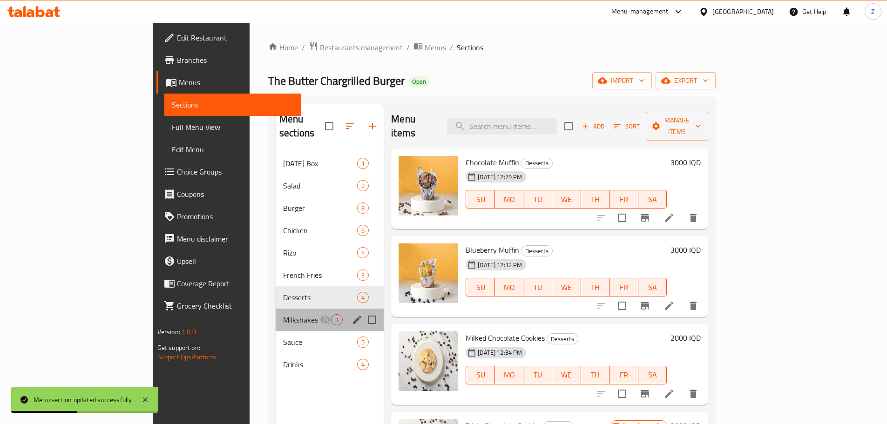
click at [284, 309] on div "Milkshakes 3" at bounding box center [330, 320] width 108 height 22
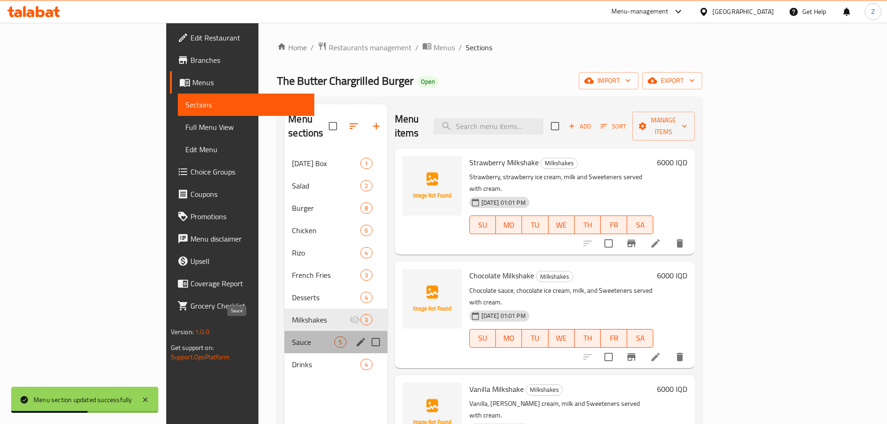
click at [292, 337] on span "Sauce" at bounding box center [313, 342] width 42 height 11
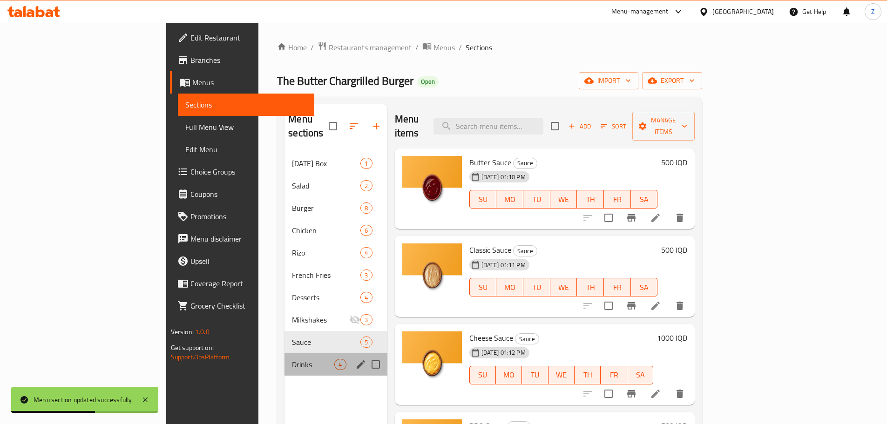
click at [292, 361] on div "Drinks 4" at bounding box center [336, 365] width 102 height 22
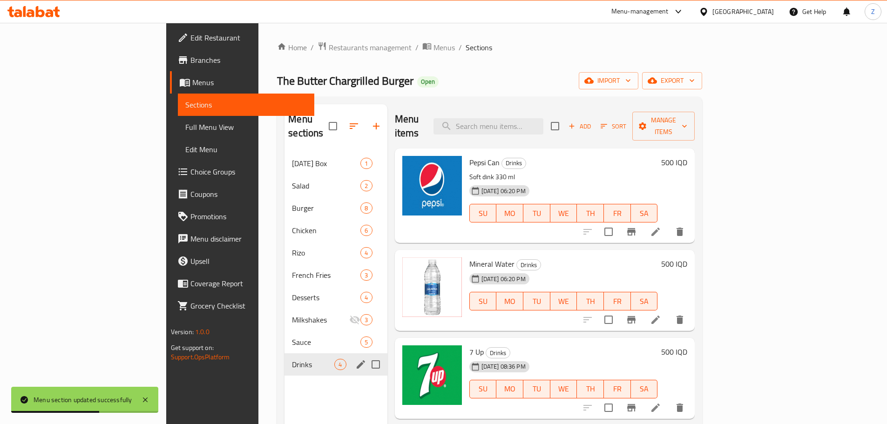
click at [290, 339] on div "Ramadan Box 1 Salad 2 Burger 8 Chicken 6 Rizo 4 French Fries 3 Desserts 4 Milks…" at bounding box center [336, 264] width 102 height 224
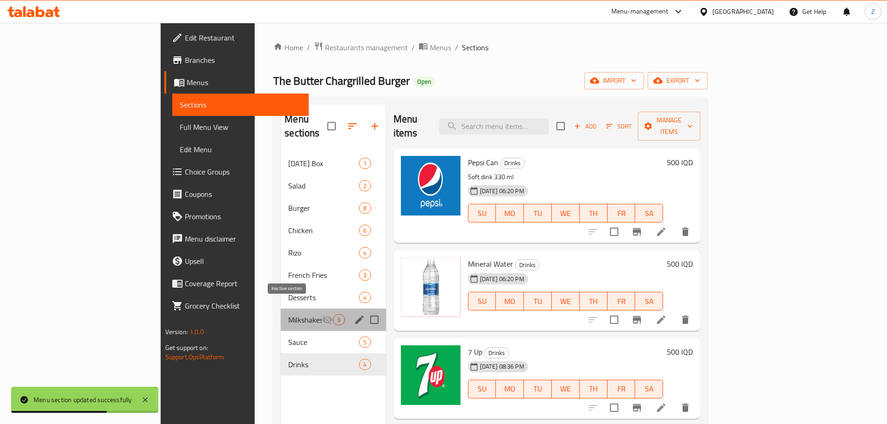
click at [322, 314] on icon "Menu sections" at bounding box center [327, 319] width 11 height 11
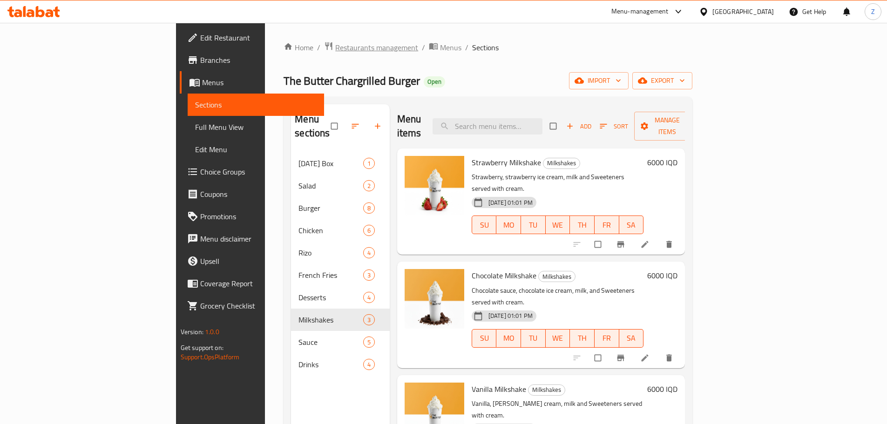
click at [335, 44] on span "Restaurants management" at bounding box center [376, 47] width 83 height 11
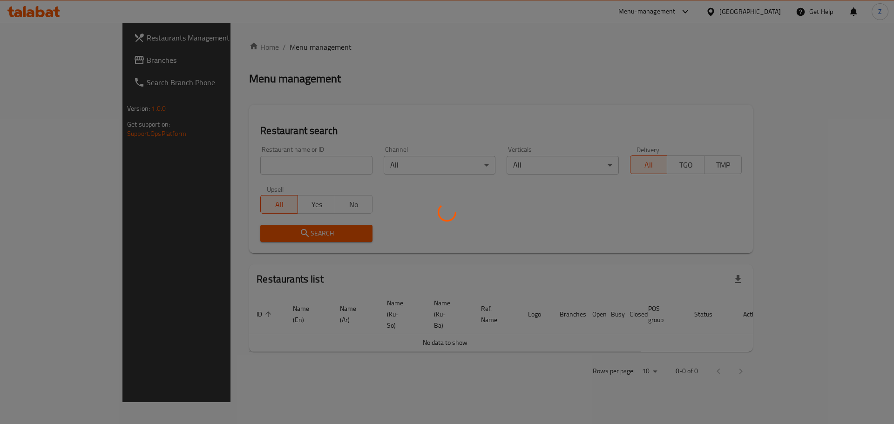
click at [282, 168] on div at bounding box center [447, 212] width 894 height 424
click at [290, 159] on div at bounding box center [447, 212] width 894 height 424
click at [300, 166] on div at bounding box center [447, 212] width 894 height 424
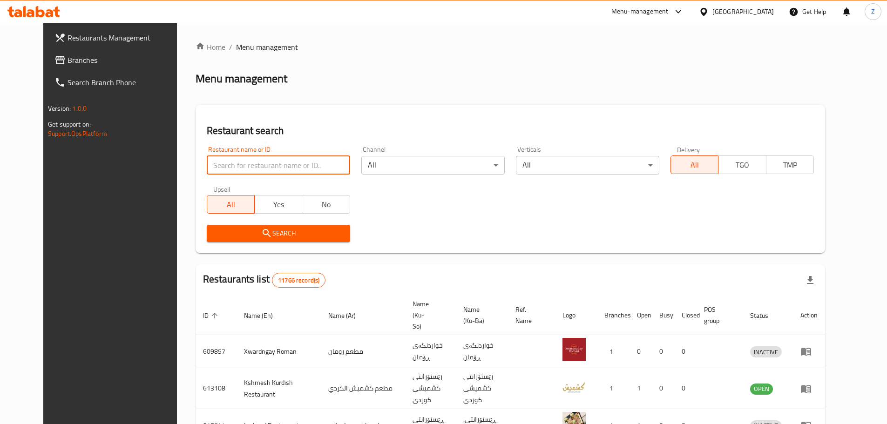
click at [301, 166] on input "search" at bounding box center [278, 165] width 143 height 19
paste input "680120"
type input "680120"
click at [307, 239] on span "Search" at bounding box center [278, 234] width 129 height 12
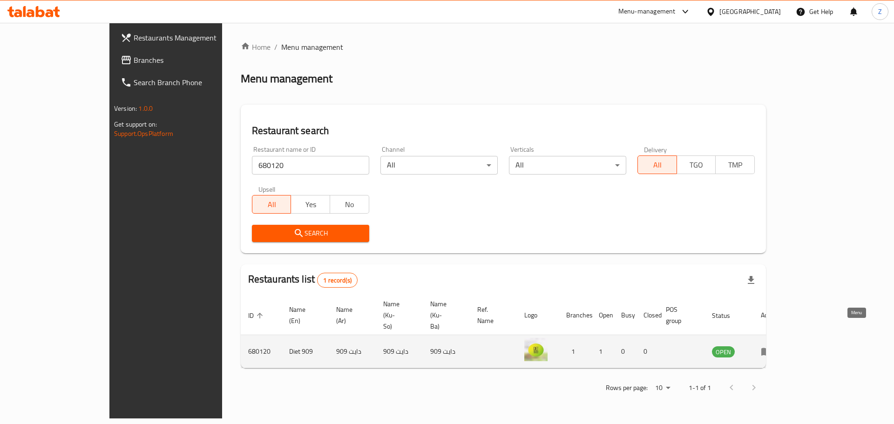
click at [786, 335] on td "enhanced table" at bounding box center [770, 351] width 32 height 33
click at [772, 348] on icon "enhanced table" at bounding box center [767, 352] width 10 height 8
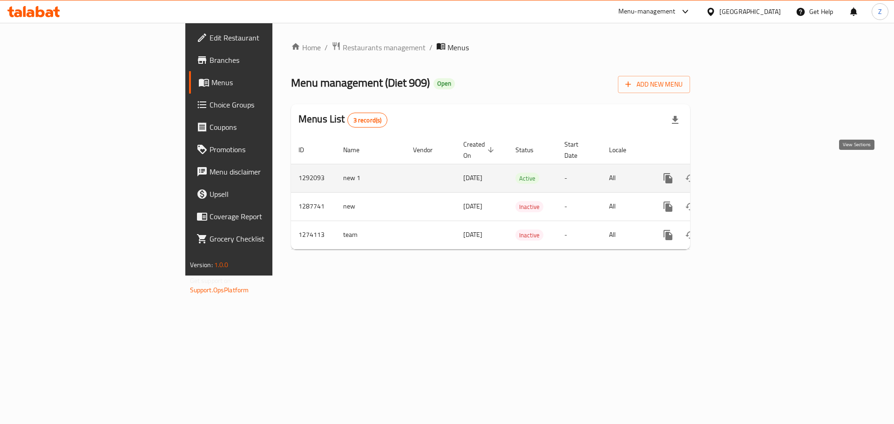
click at [747, 167] on link "enhanced table" at bounding box center [735, 178] width 22 height 22
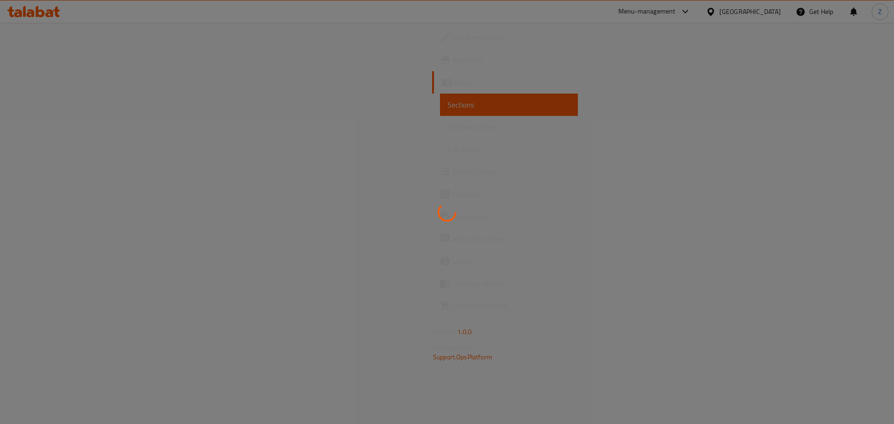
click at [679, 82] on div at bounding box center [447, 212] width 894 height 424
